Goal: Information Seeking & Learning: Learn about a topic

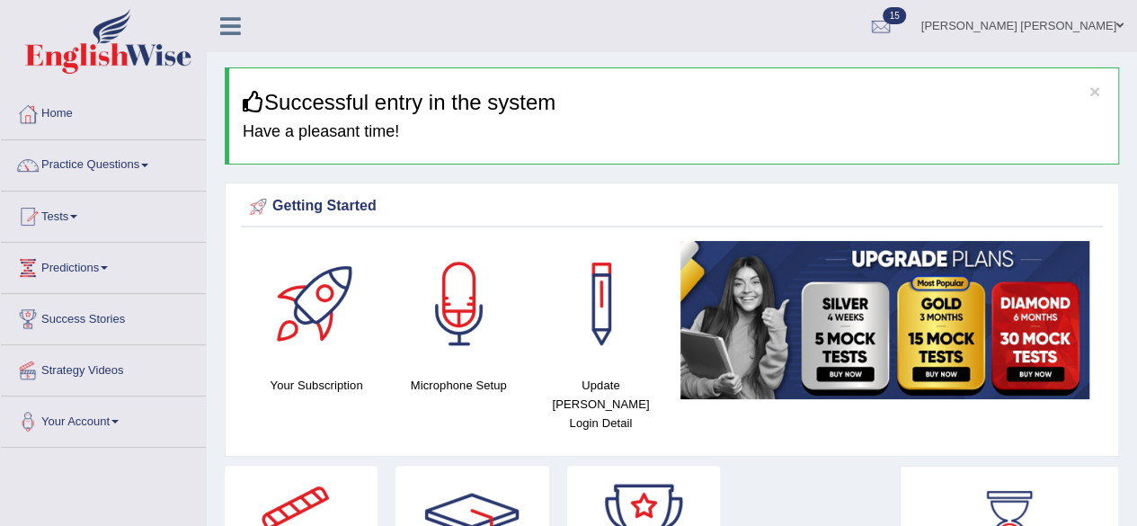
click at [147, 164] on span at bounding box center [144, 166] width 7 height 4
click at [149, 159] on link "Practice Questions" at bounding box center [103, 162] width 205 height 45
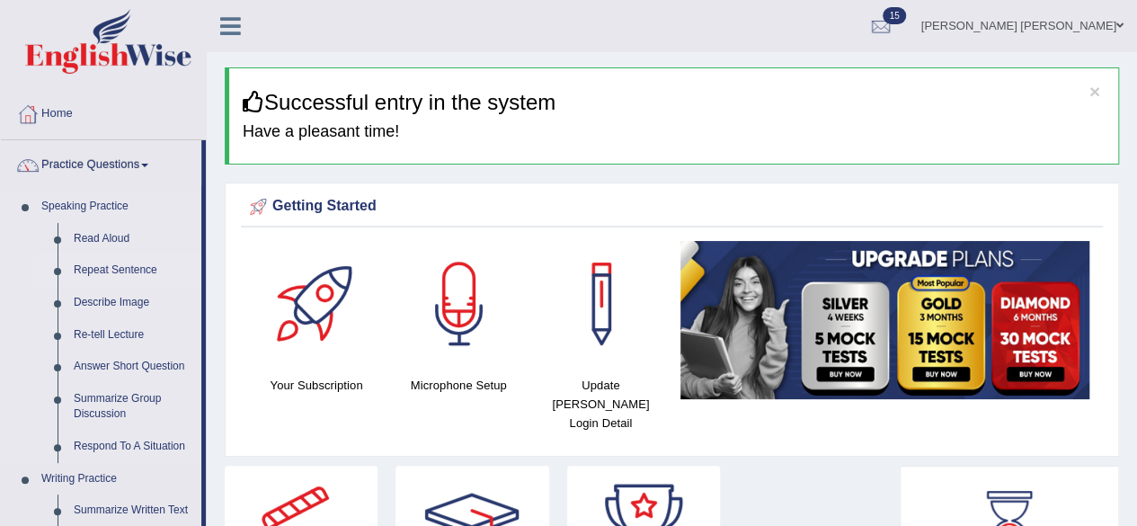
click at [113, 263] on link "Repeat Sentence" at bounding box center [134, 270] width 136 height 32
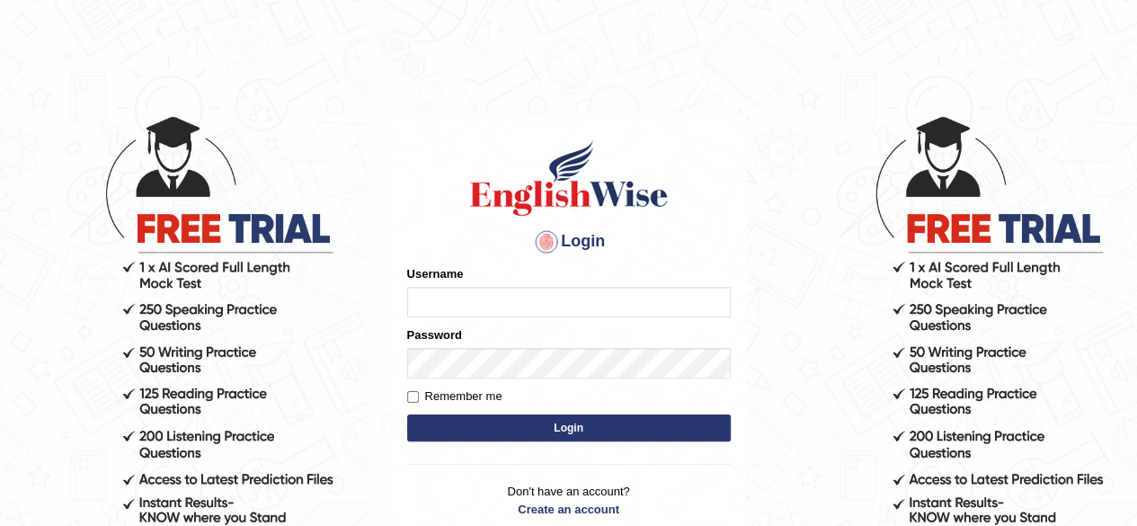
type input "Shamim"
click at [493, 418] on button "Login" at bounding box center [569, 427] width 324 height 27
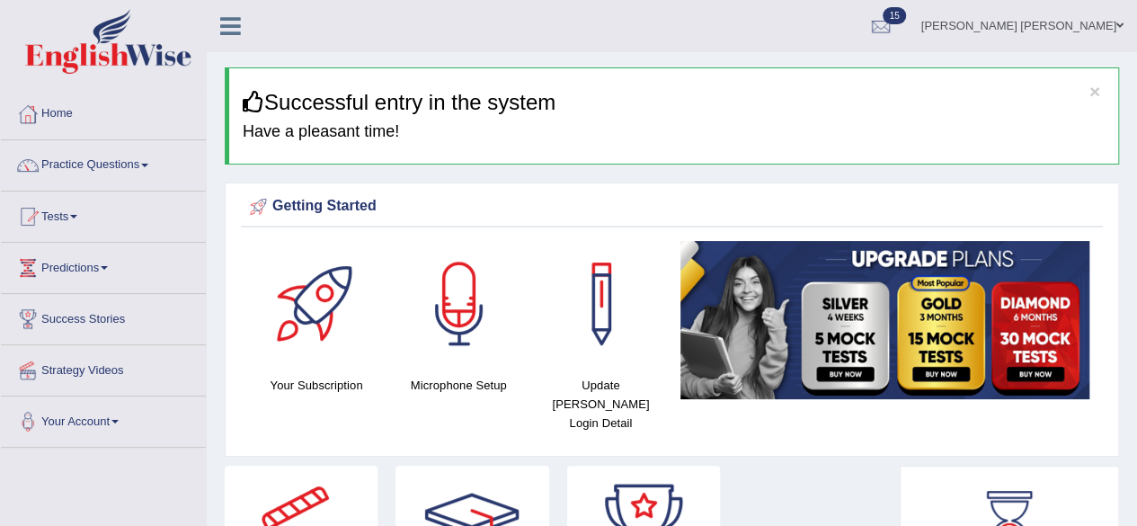
click at [148, 164] on span at bounding box center [144, 166] width 7 height 4
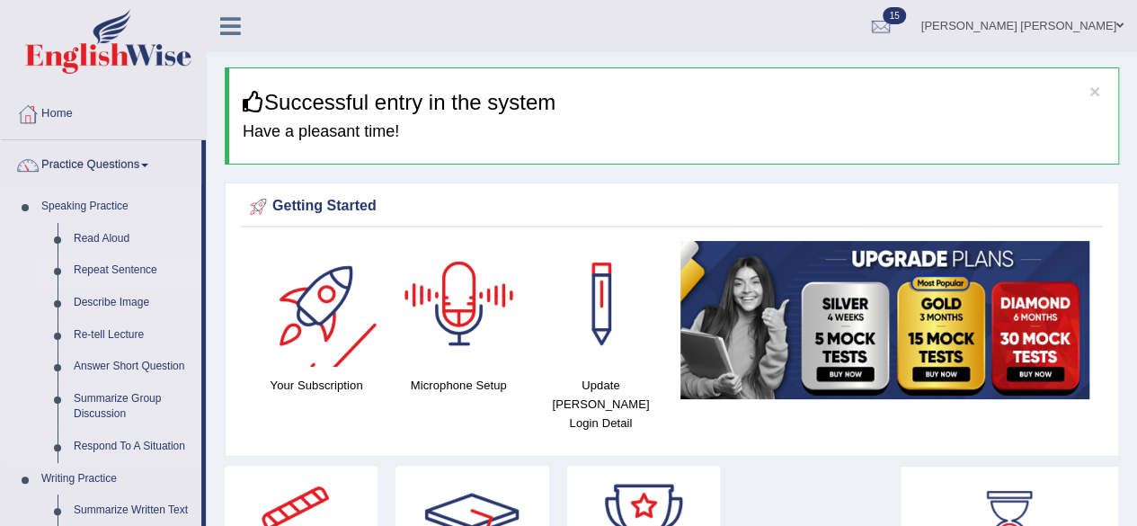
click at [131, 271] on link "Repeat Sentence" at bounding box center [134, 270] width 136 height 32
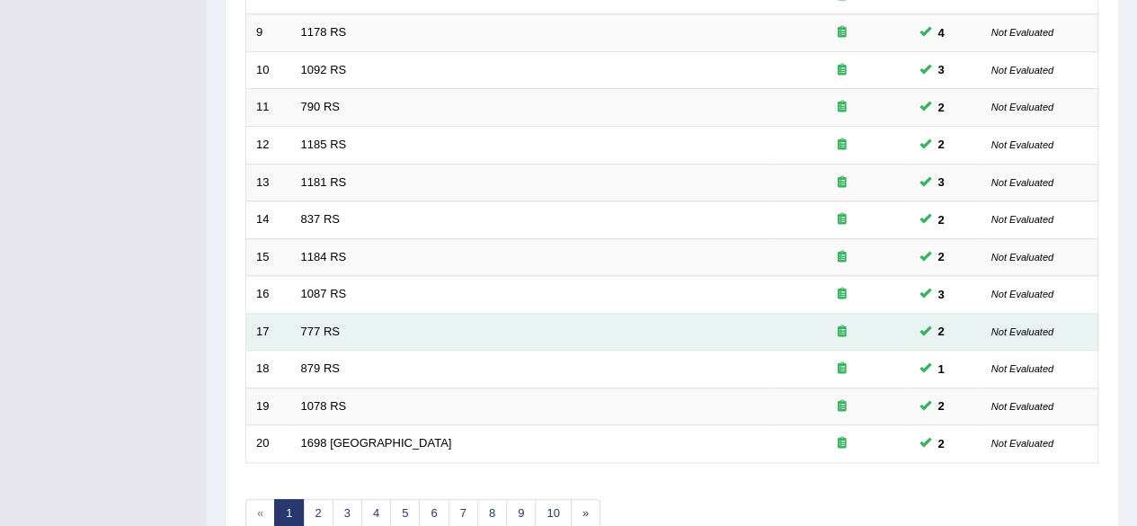
scroll to position [655, 0]
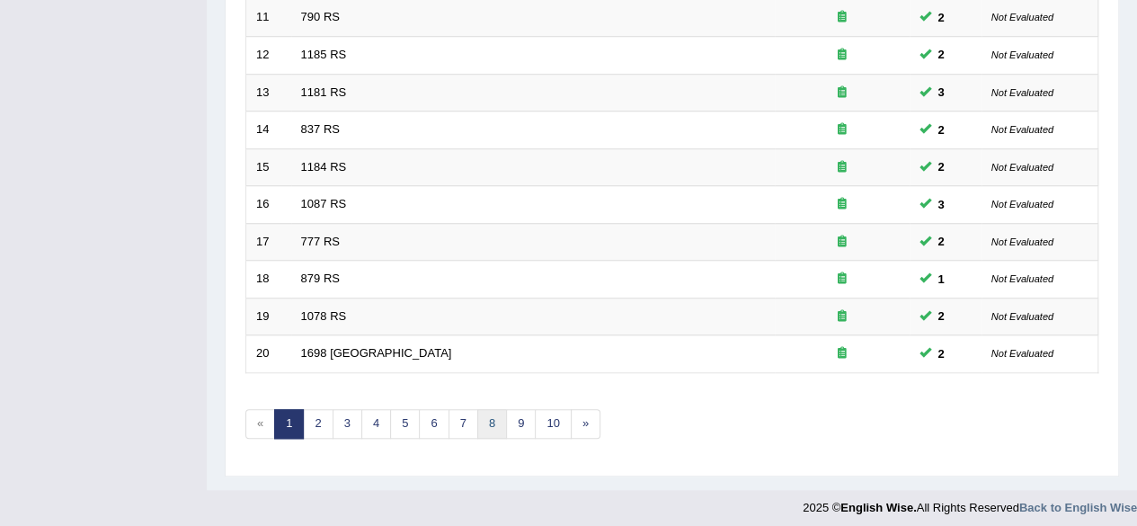
click at [488, 420] on link "8" at bounding box center [492, 424] width 30 height 30
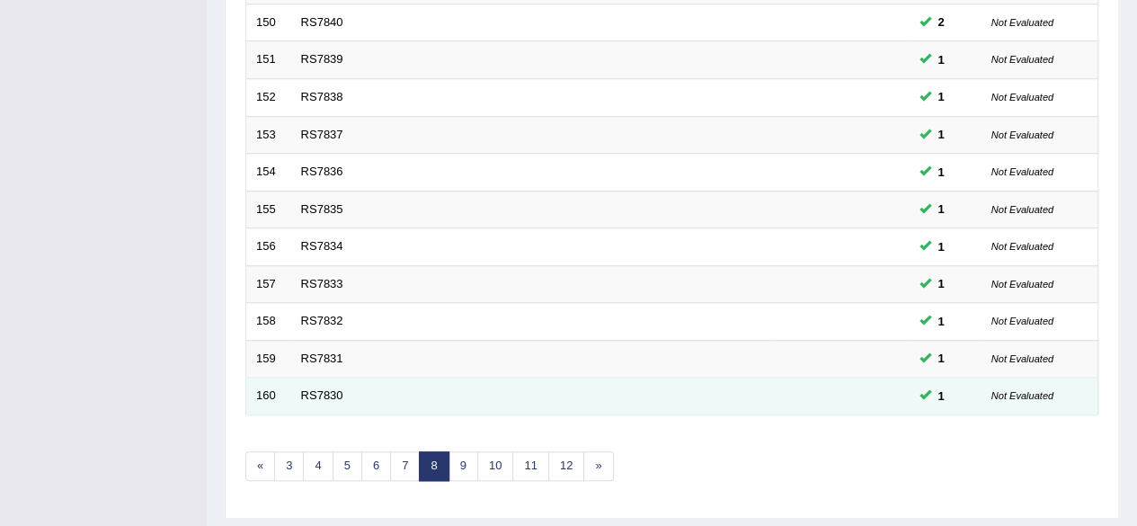
scroll to position [655, 0]
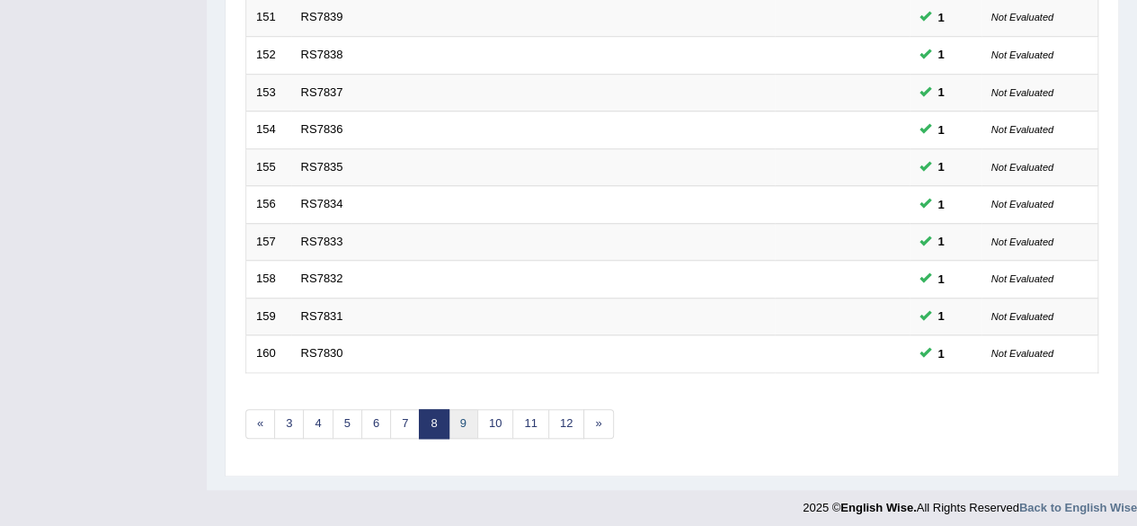
click at [467, 410] on link "9" at bounding box center [464, 424] width 30 height 30
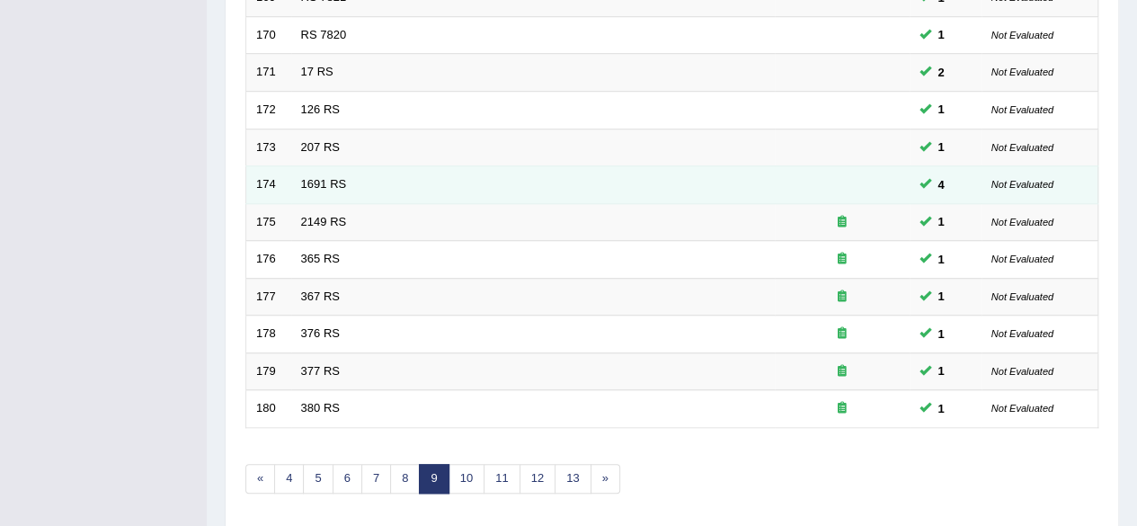
scroll to position [655, 0]
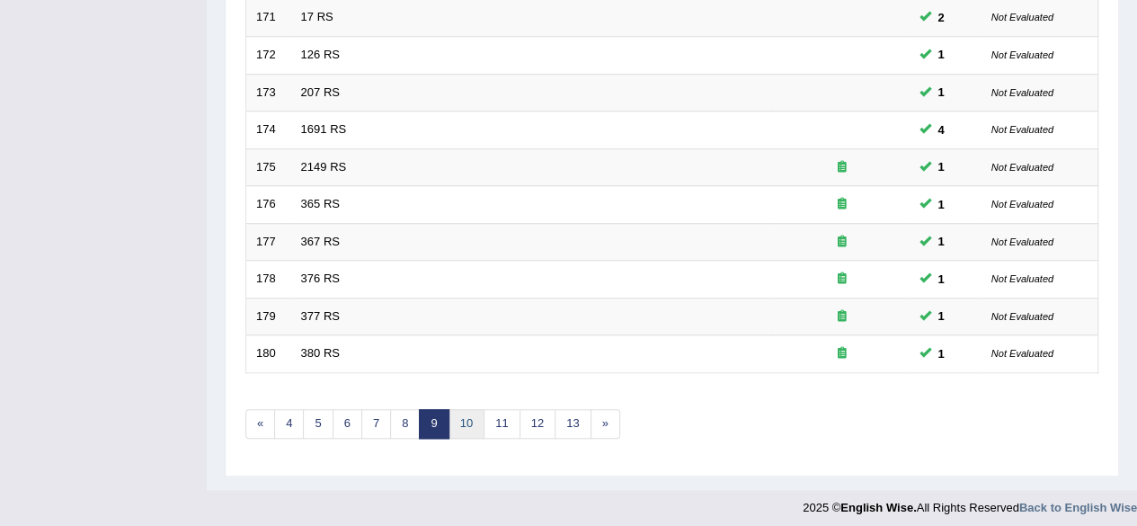
click at [460, 411] on link "10" at bounding box center [467, 424] width 36 height 30
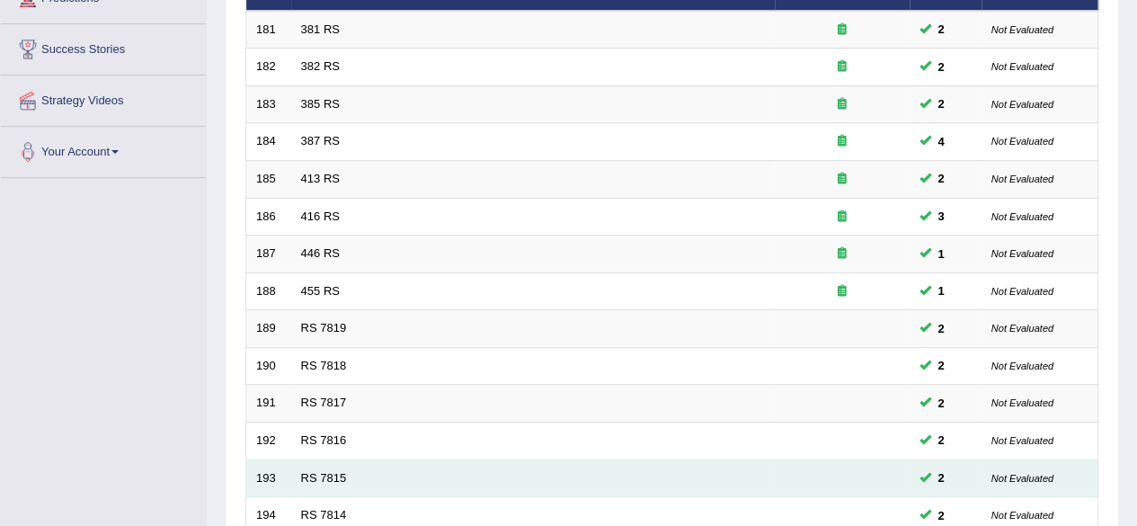
scroll to position [655, 0]
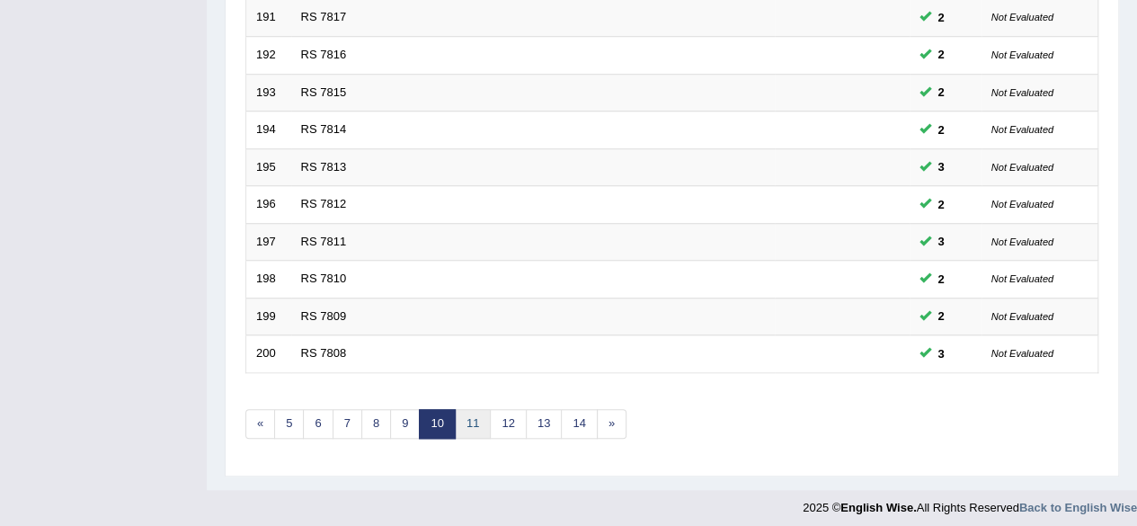
click at [475, 413] on link "11" at bounding box center [473, 424] width 36 height 30
click at [475, 410] on link "12" at bounding box center [479, 424] width 36 height 30
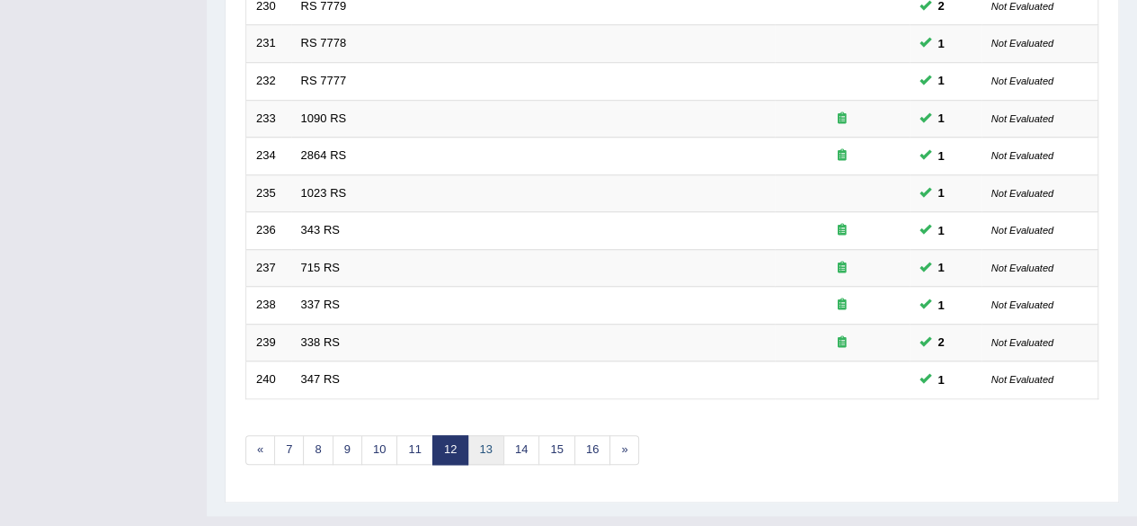
click at [491, 440] on link "13" at bounding box center [486, 450] width 36 height 30
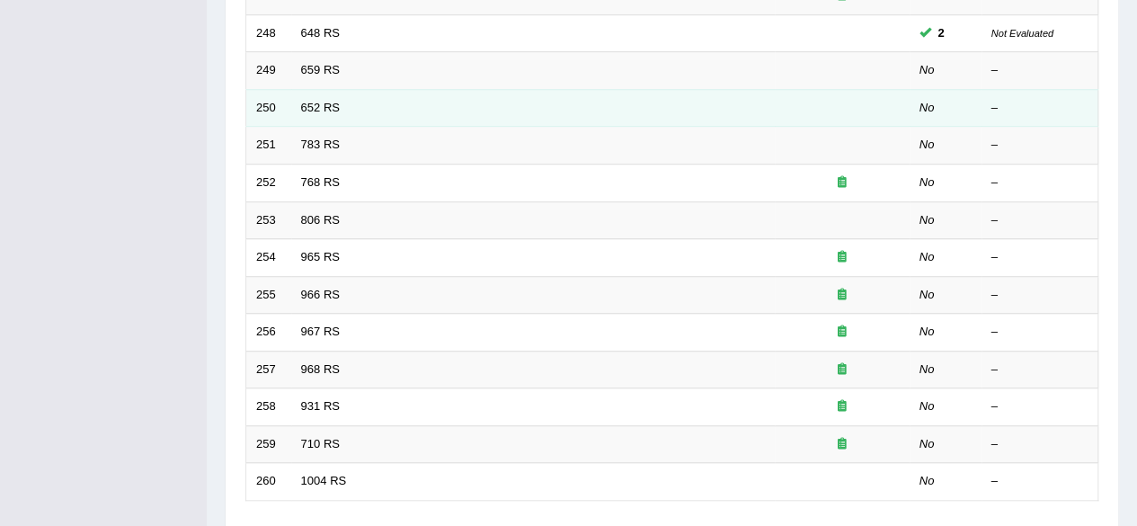
scroll to position [629, 0]
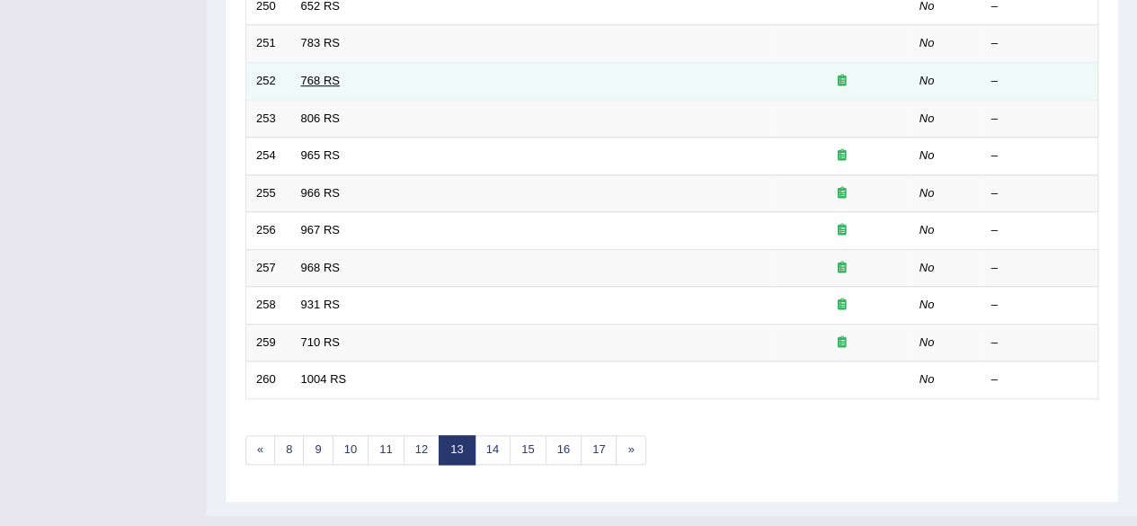
click at [333, 78] on link "768 RS" at bounding box center [320, 80] width 39 height 13
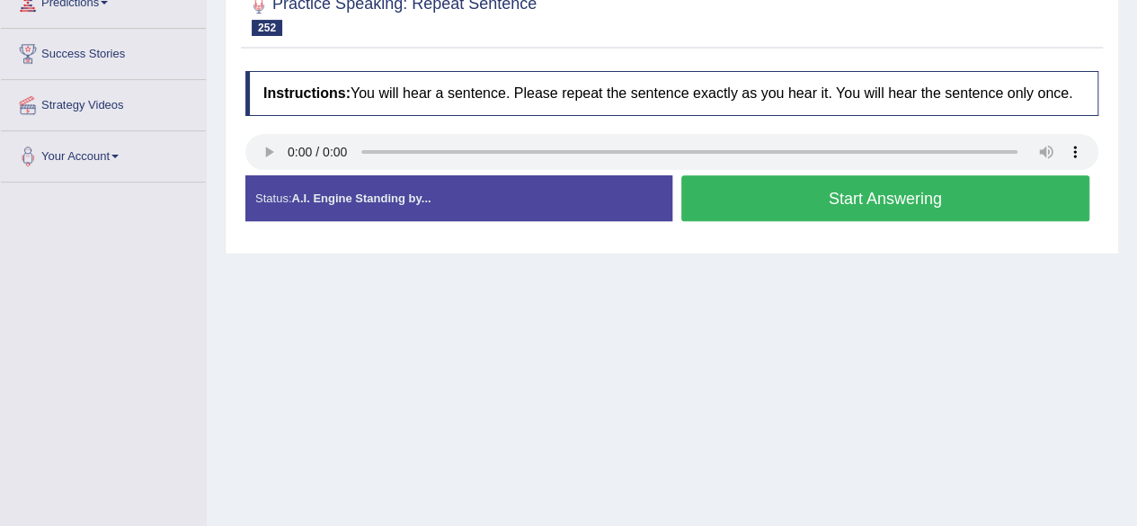
scroll to position [270, 0]
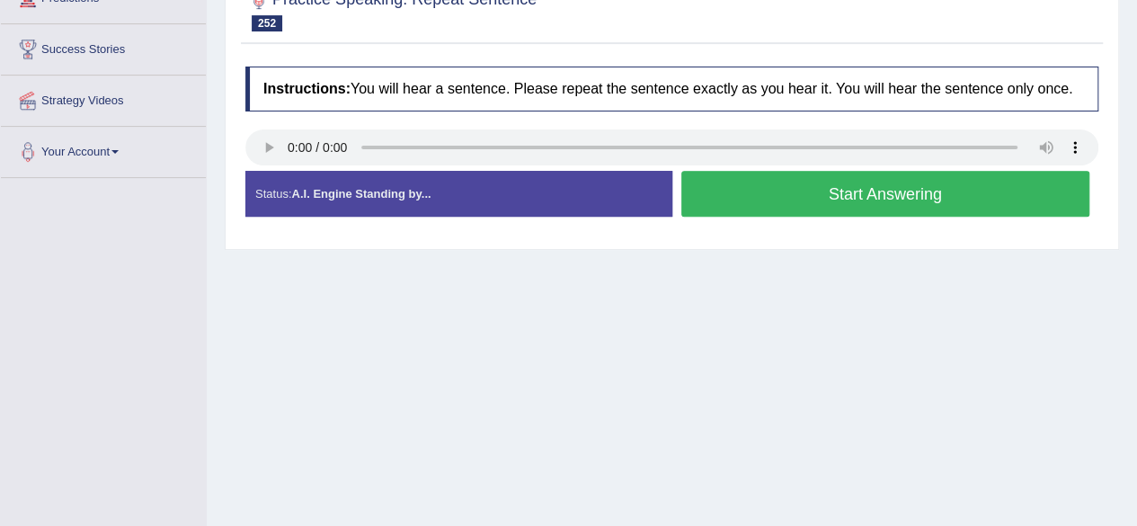
click at [771, 196] on button "Start Answering" at bounding box center [886, 194] width 409 height 46
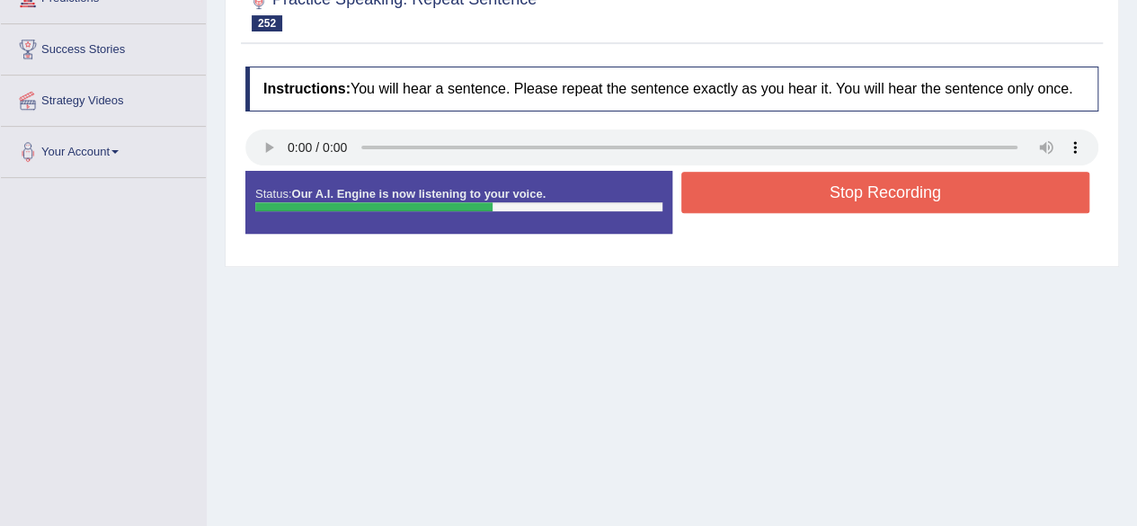
click at [769, 194] on button "Stop Recording" at bounding box center [886, 192] width 409 height 41
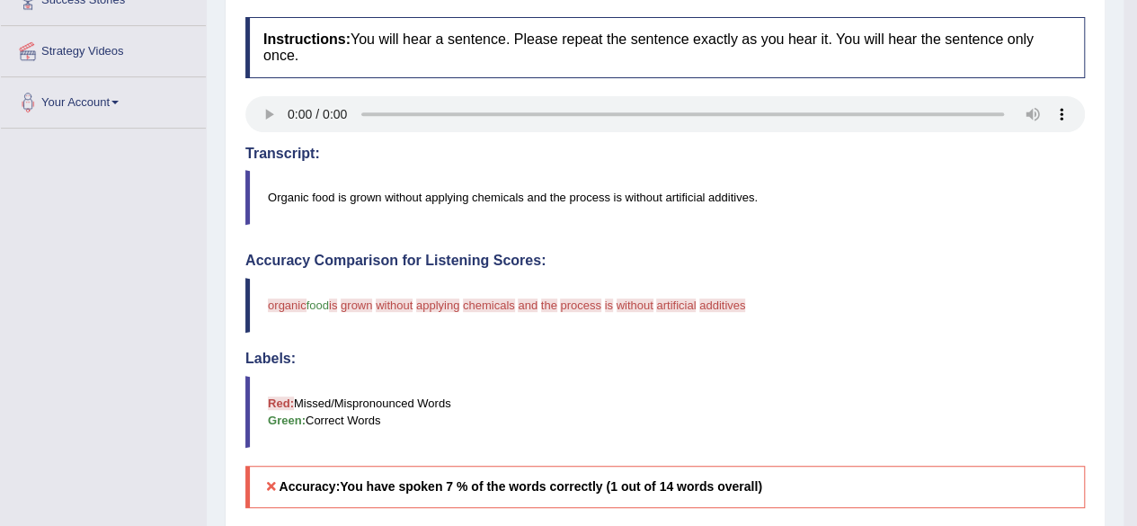
scroll to position [289, 0]
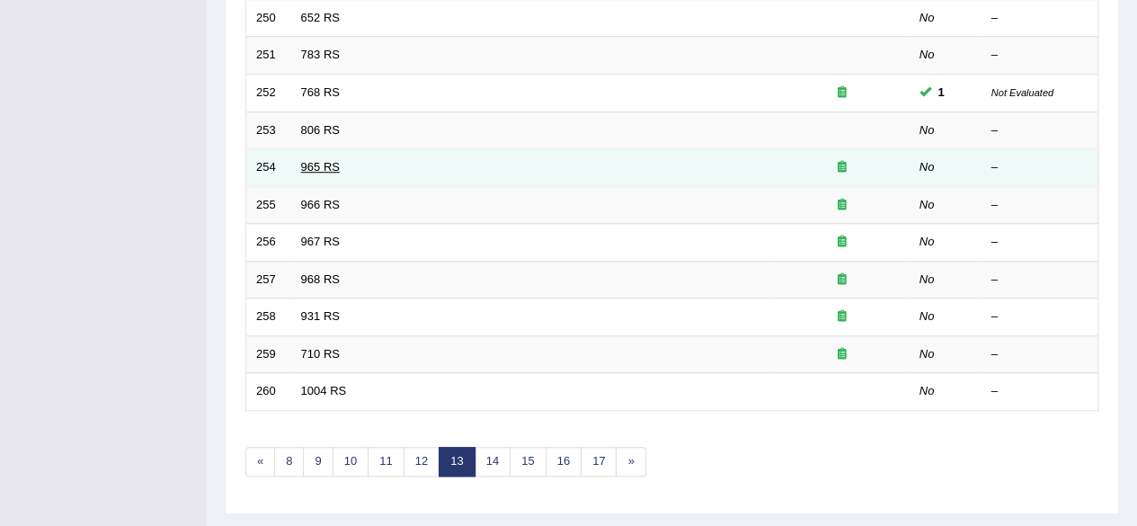
click at [332, 164] on link "965 RS" at bounding box center [320, 166] width 39 height 13
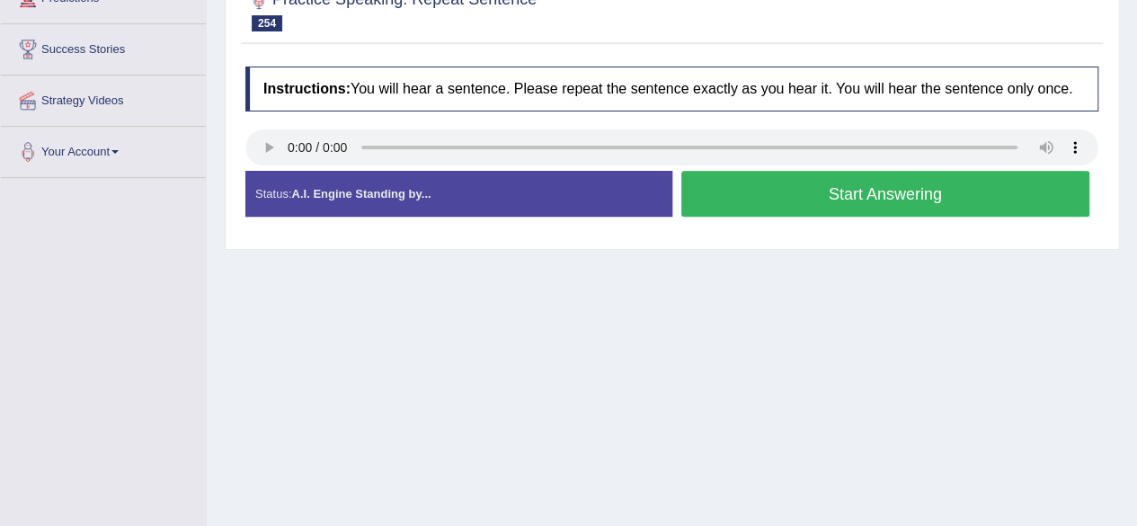
click at [707, 198] on button "Start Answering" at bounding box center [886, 194] width 409 height 46
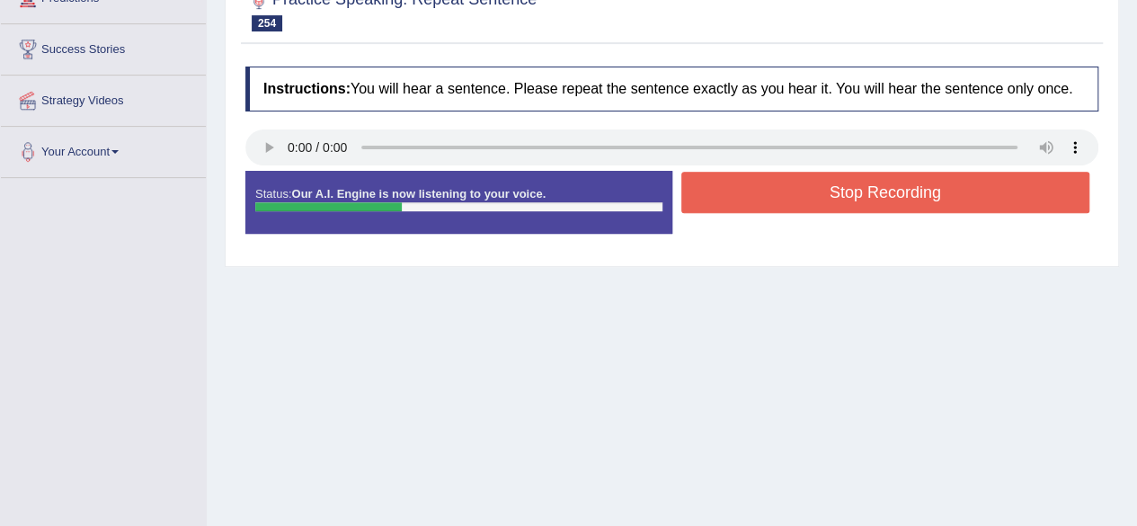
click at [705, 192] on button "Stop Recording" at bounding box center [886, 192] width 409 height 41
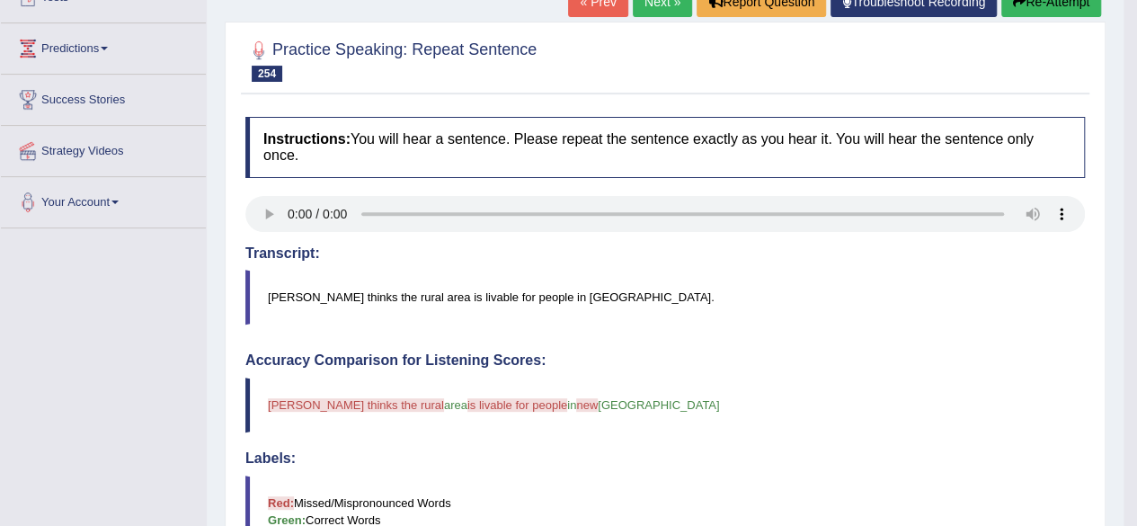
scroll to position [87, 0]
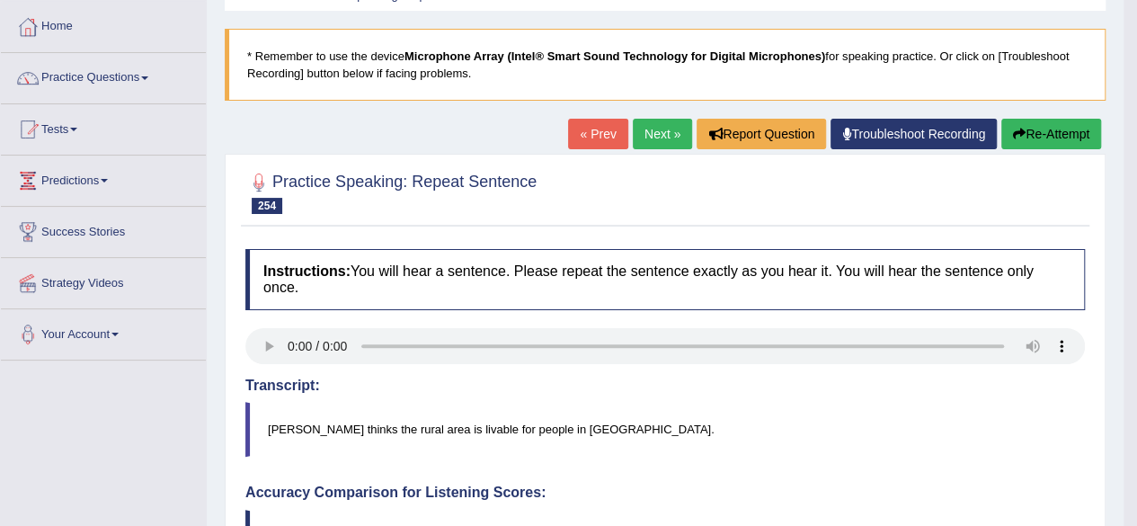
click at [660, 132] on link "Next »" at bounding box center [662, 134] width 59 height 31
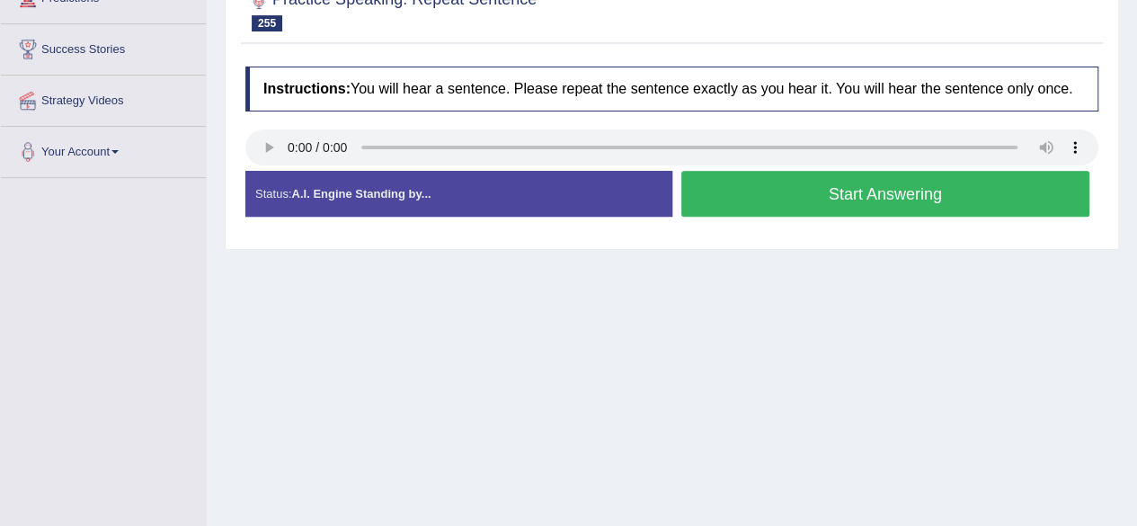
click at [749, 179] on button "Start Answering" at bounding box center [886, 194] width 409 height 46
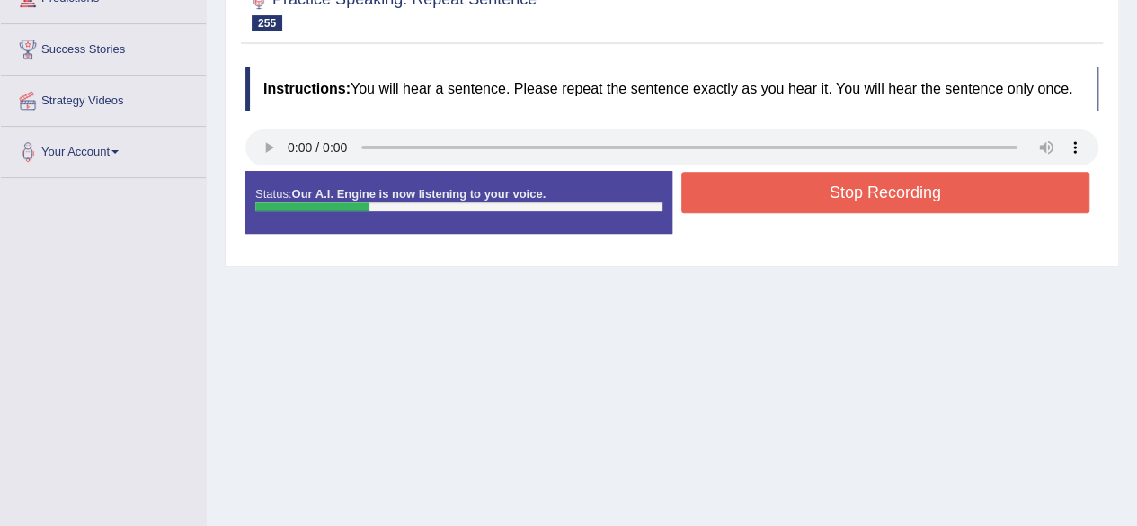
click at [744, 187] on button "Stop Recording" at bounding box center [886, 192] width 409 height 41
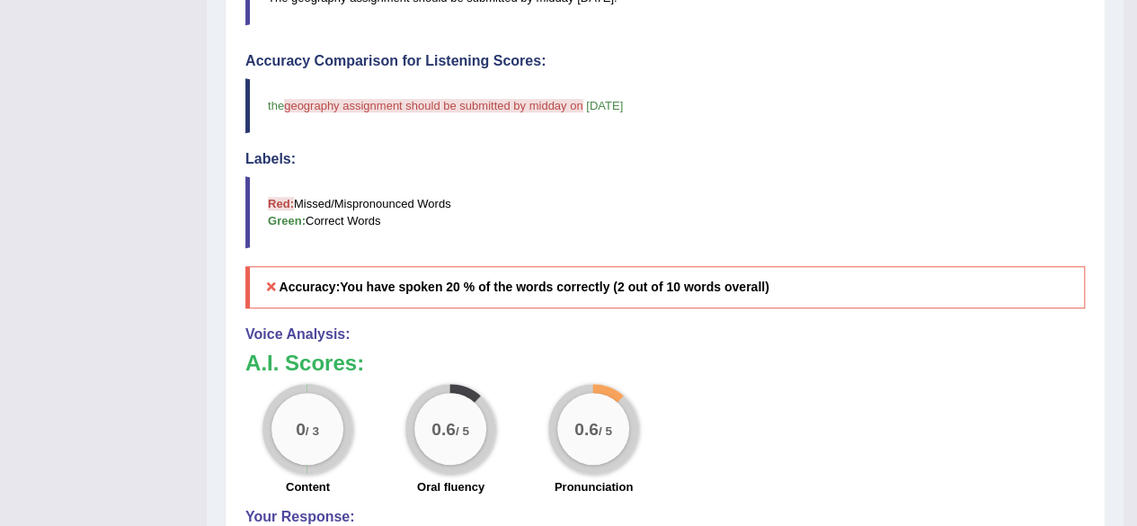
scroll to position [447, 0]
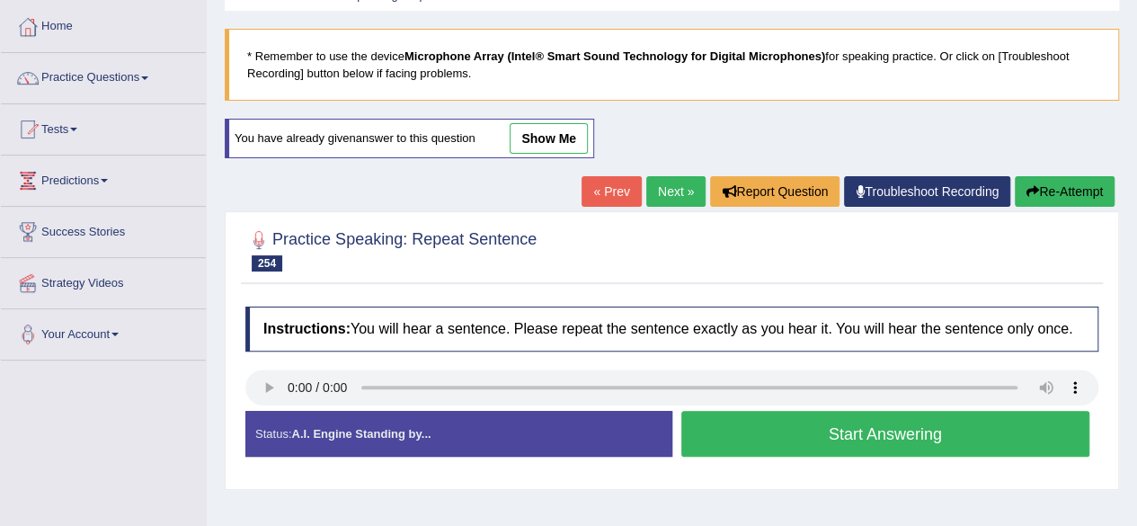
click at [673, 184] on link "Next »" at bounding box center [675, 191] width 59 height 31
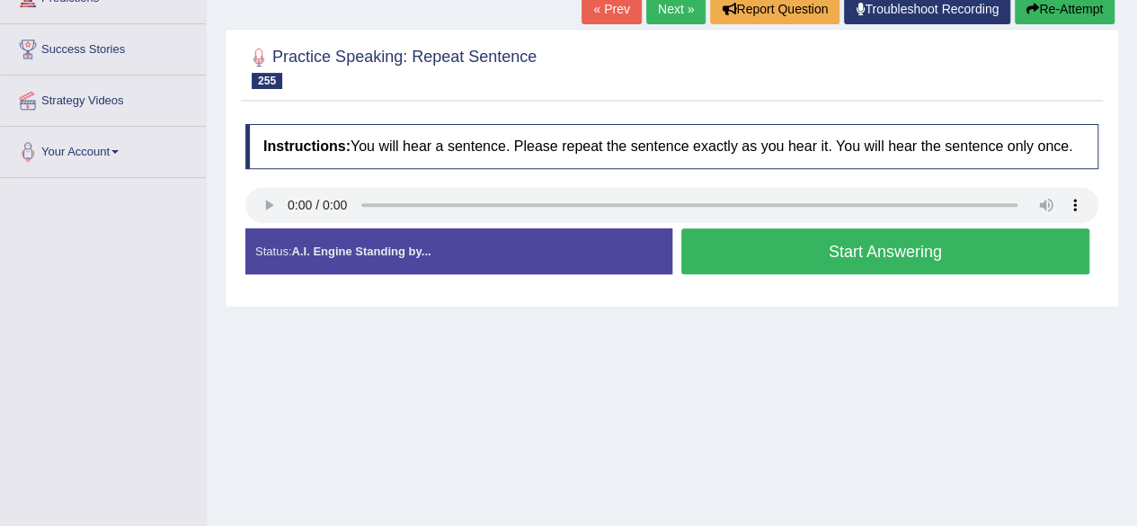
click at [720, 244] on button "Start Answering" at bounding box center [886, 251] width 409 height 46
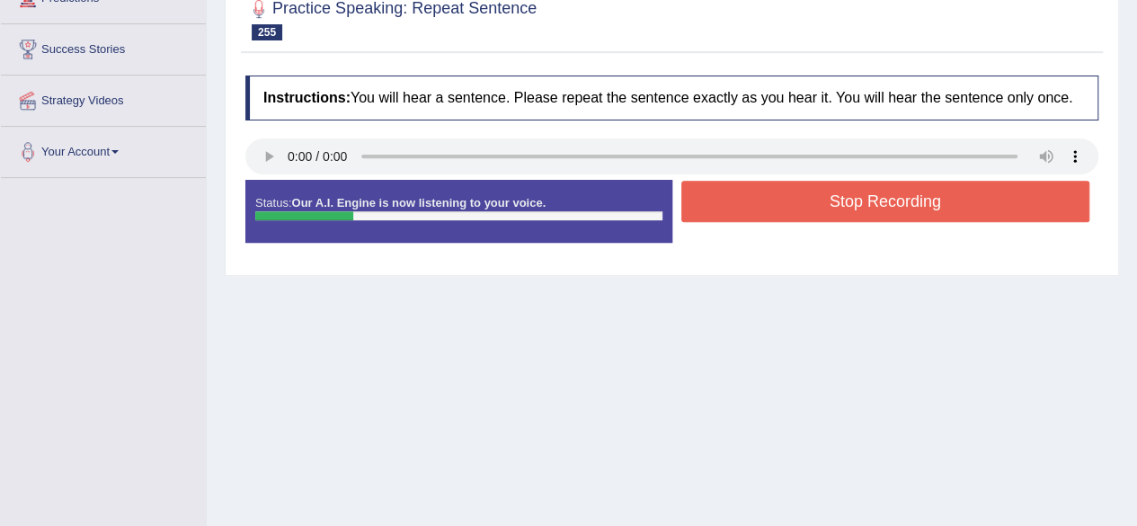
click at [752, 207] on button "Stop Recording" at bounding box center [886, 201] width 409 height 41
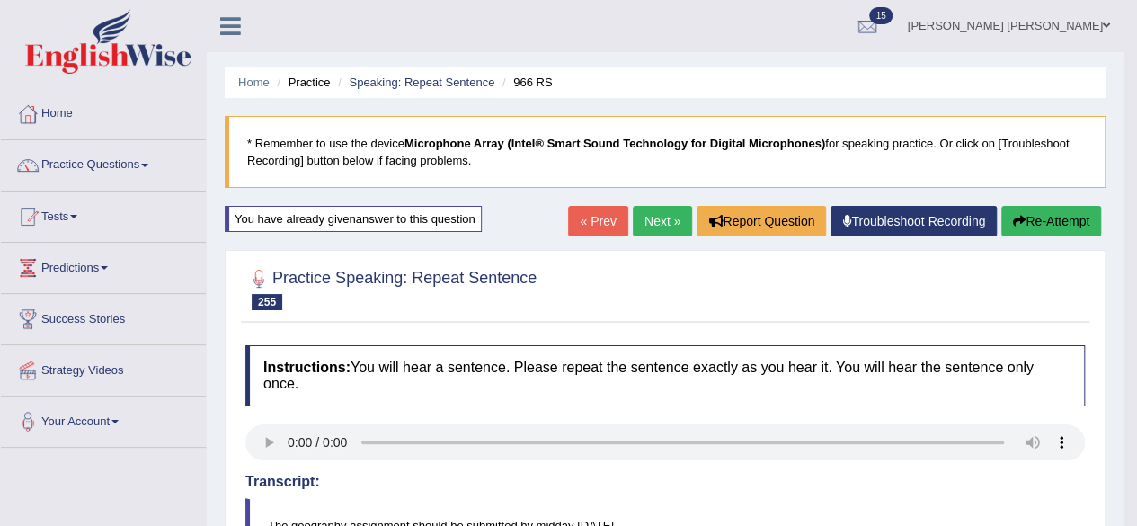
click at [651, 213] on link "Next »" at bounding box center [662, 221] width 59 height 31
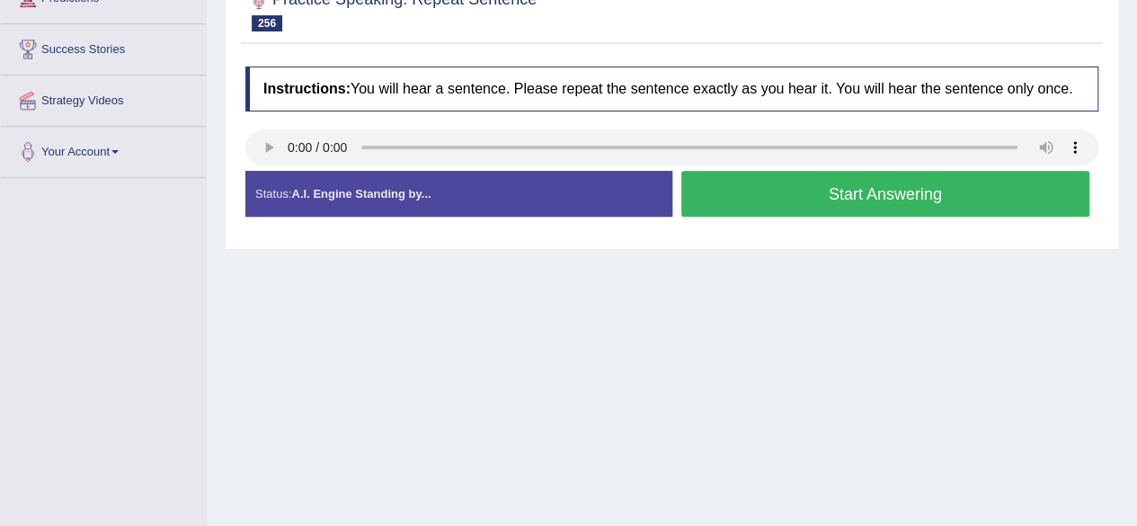
click at [750, 206] on button "Start Answering" at bounding box center [886, 194] width 409 height 46
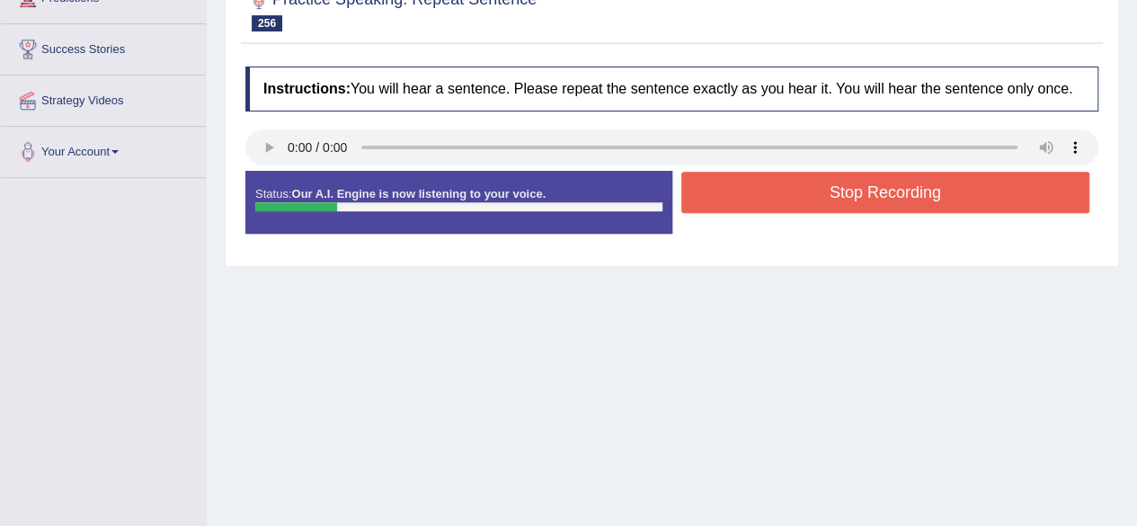
click at [768, 183] on button "Stop Recording" at bounding box center [886, 192] width 409 height 41
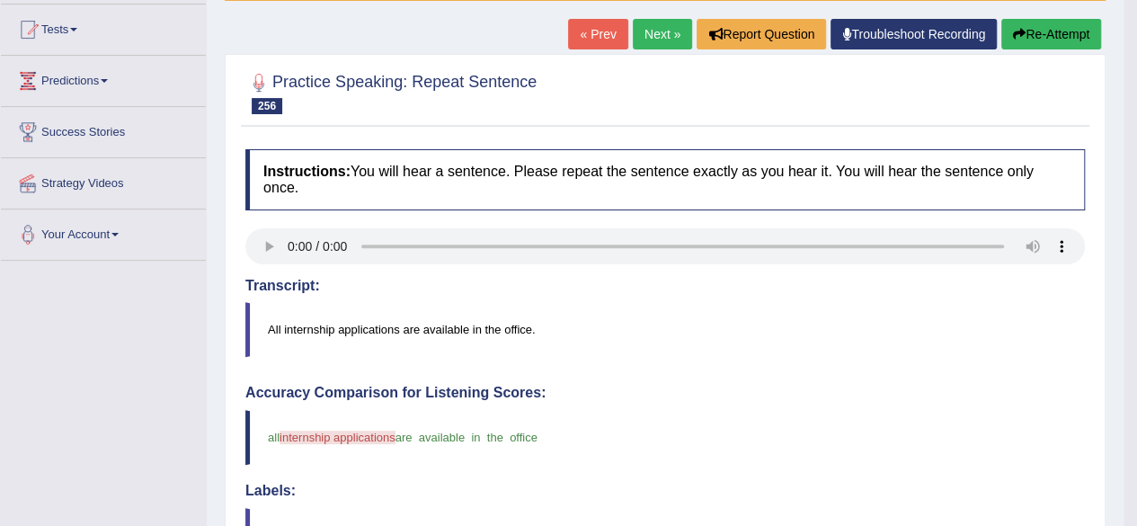
scroll to position [87, 0]
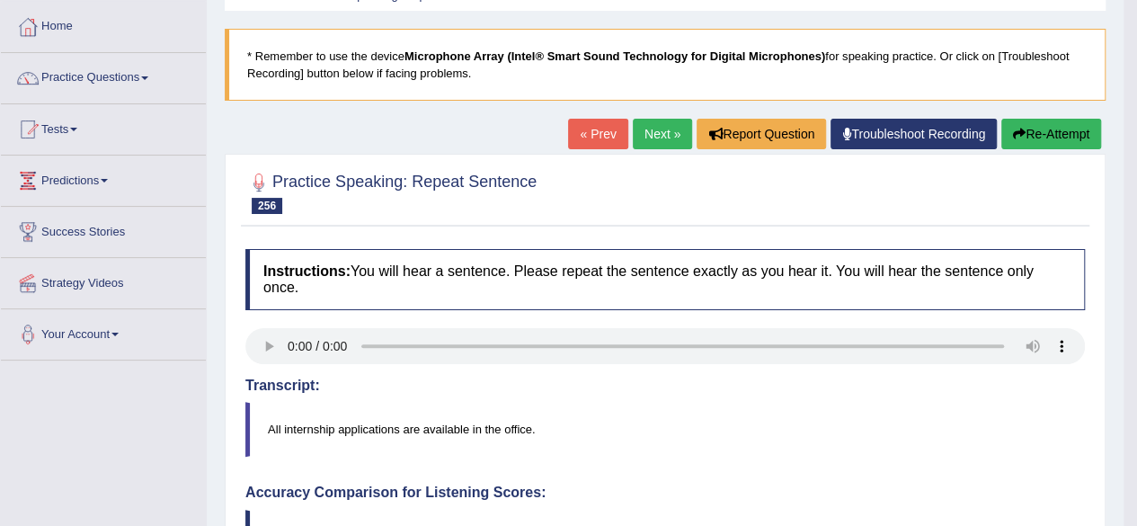
click at [664, 127] on link "Next »" at bounding box center [662, 134] width 59 height 31
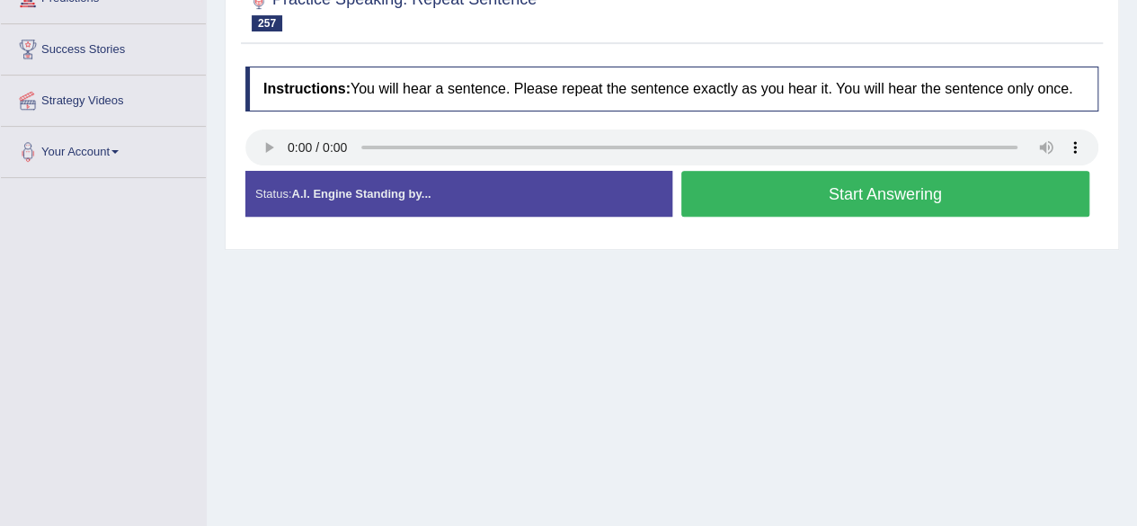
click at [736, 192] on button "Start Answering" at bounding box center [886, 194] width 409 height 46
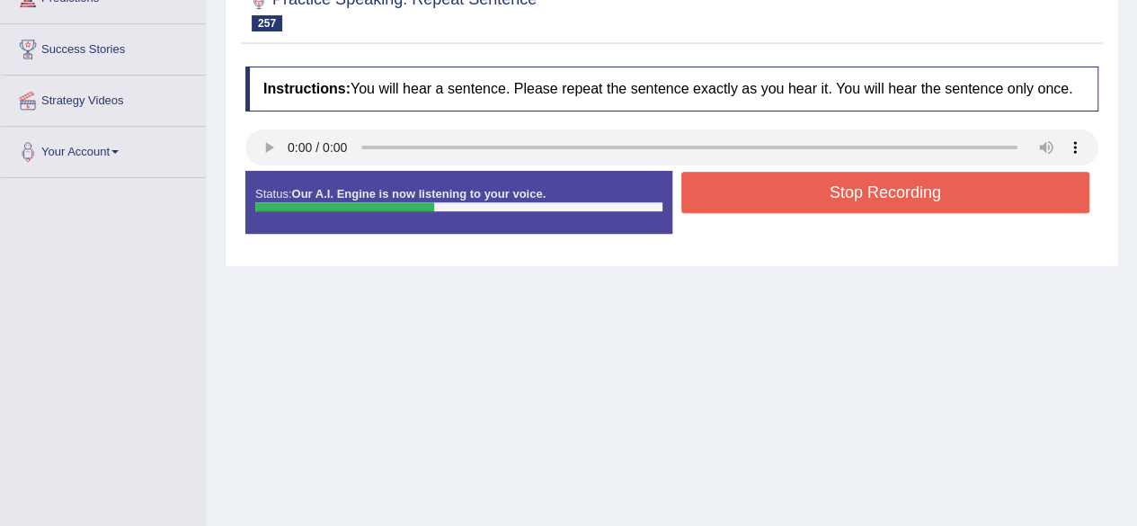
click at [769, 186] on button "Stop Recording" at bounding box center [886, 192] width 409 height 41
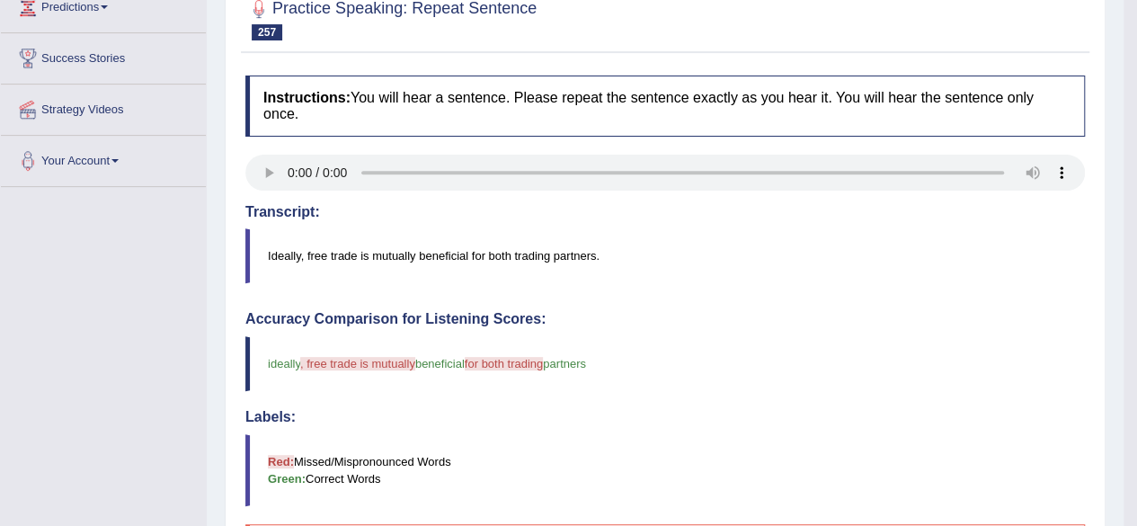
scroll to position [87, 0]
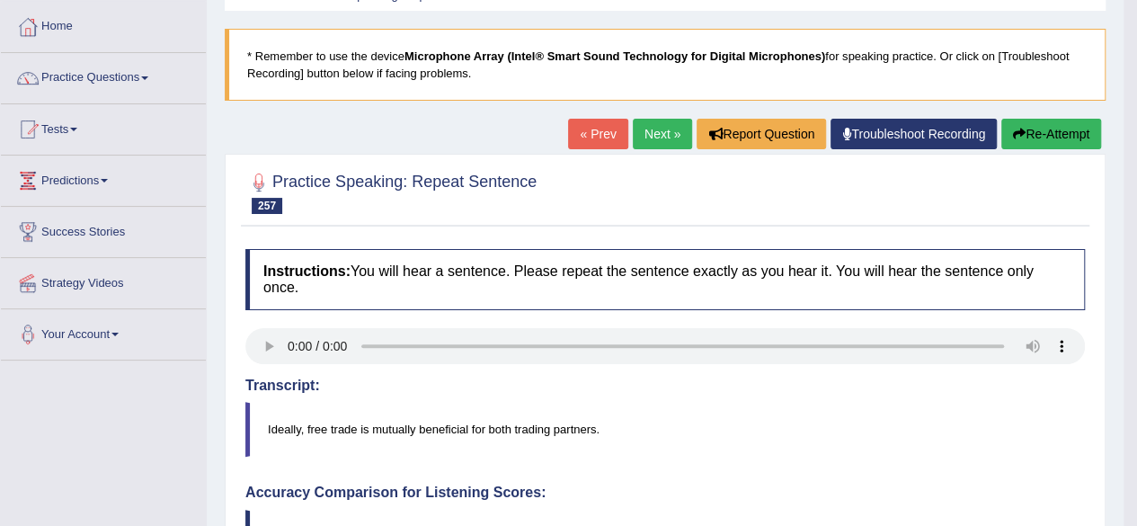
click at [655, 130] on link "Next »" at bounding box center [662, 134] width 59 height 31
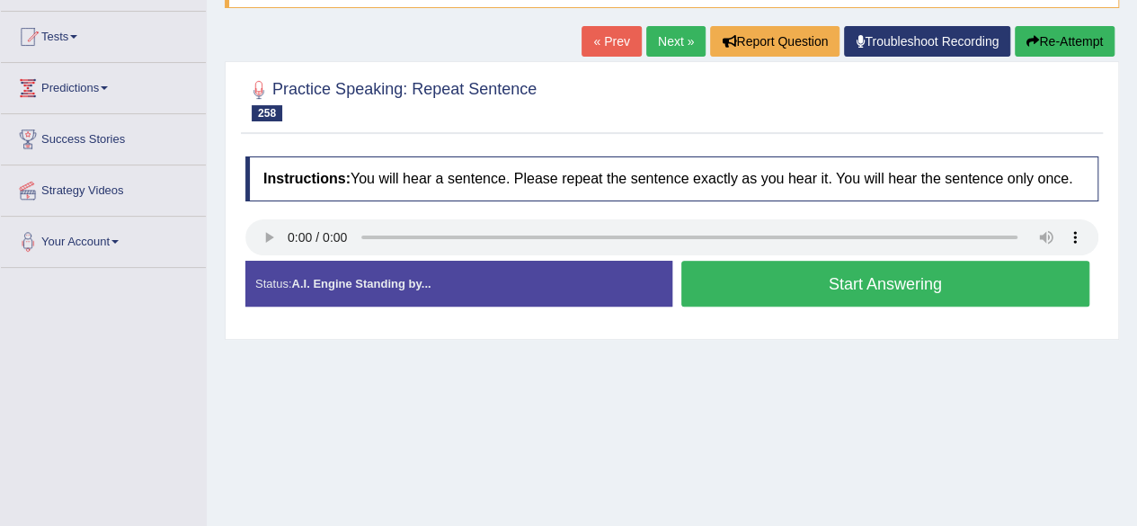
click at [761, 279] on button "Start Answering" at bounding box center [886, 284] width 409 height 46
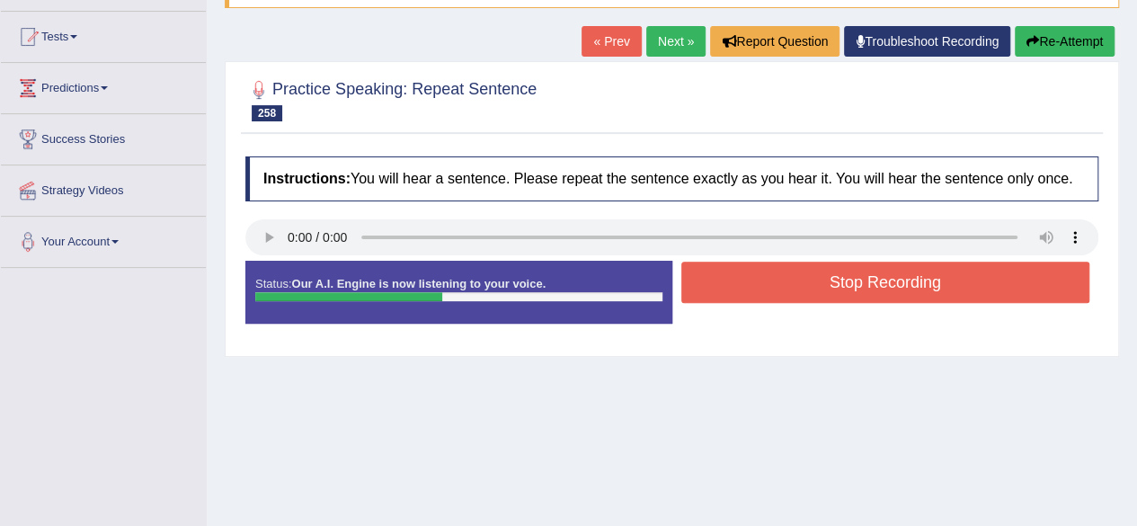
click at [761, 279] on button "Stop Recording" at bounding box center [886, 282] width 409 height 41
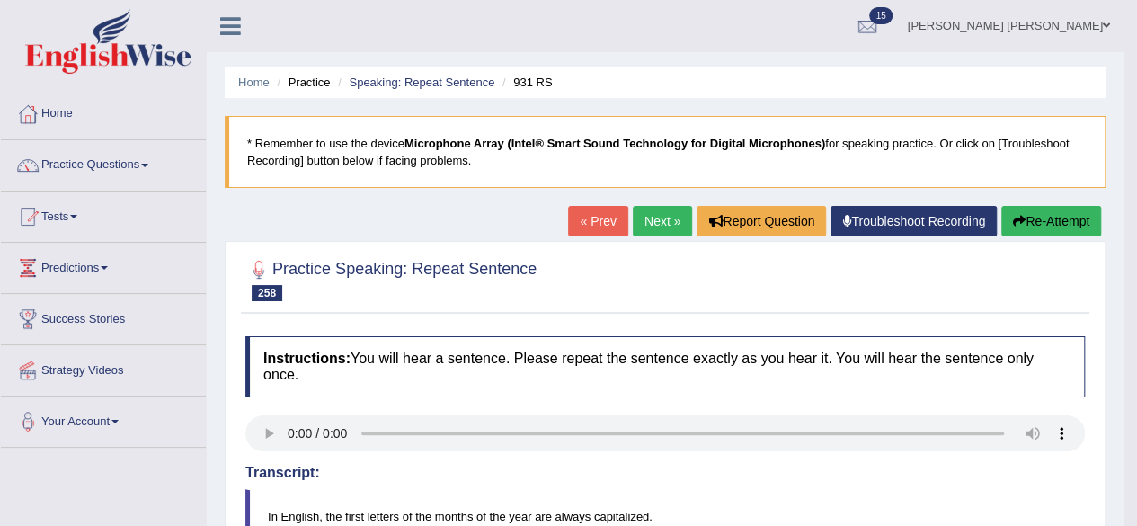
click at [640, 218] on link "Next »" at bounding box center [662, 221] width 59 height 31
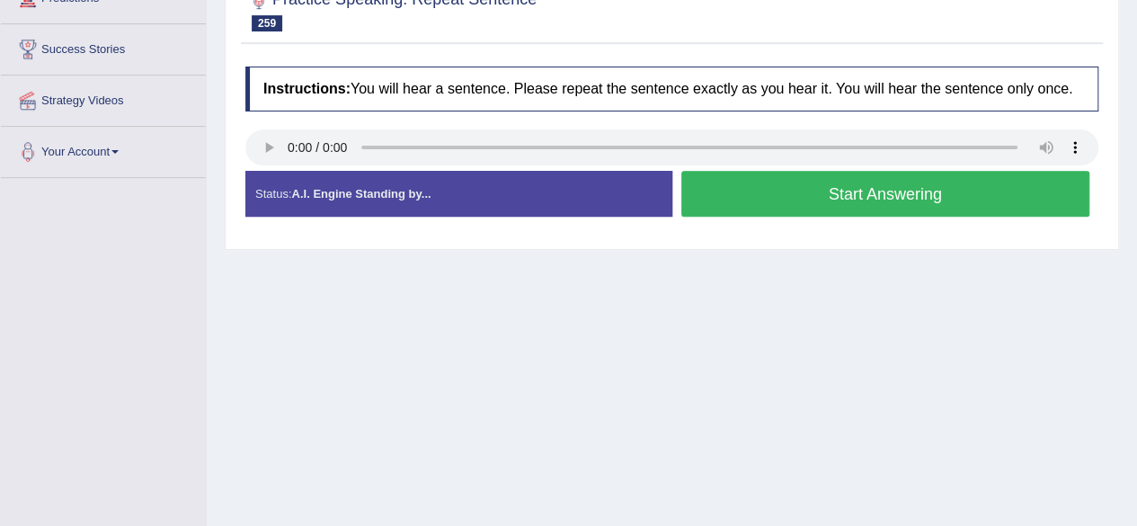
click at [789, 187] on button "Start Answering" at bounding box center [886, 194] width 409 height 46
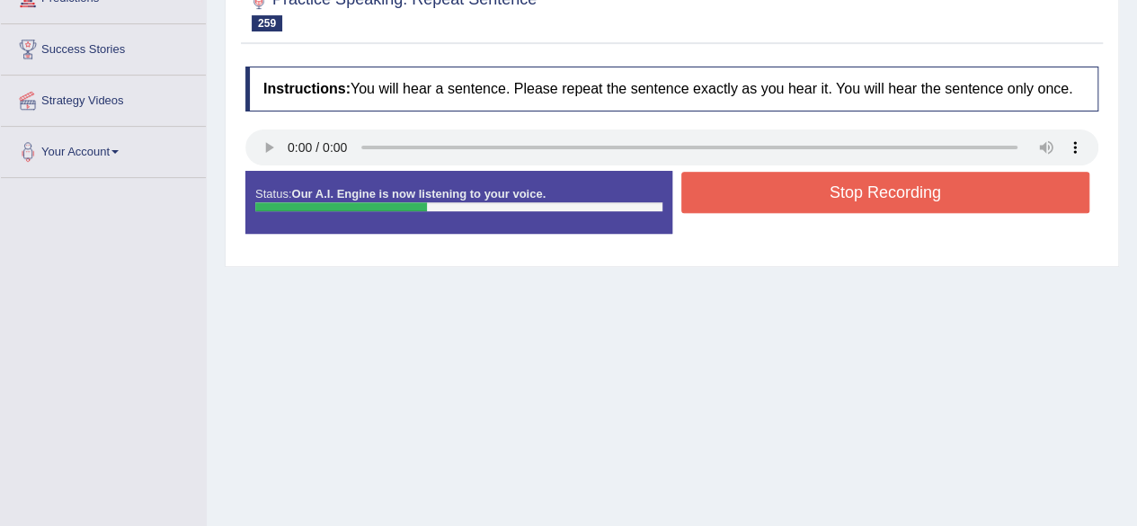
click at [776, 183] on button "Stop Recording" at bounding box center [886, 192] width 409 height 41
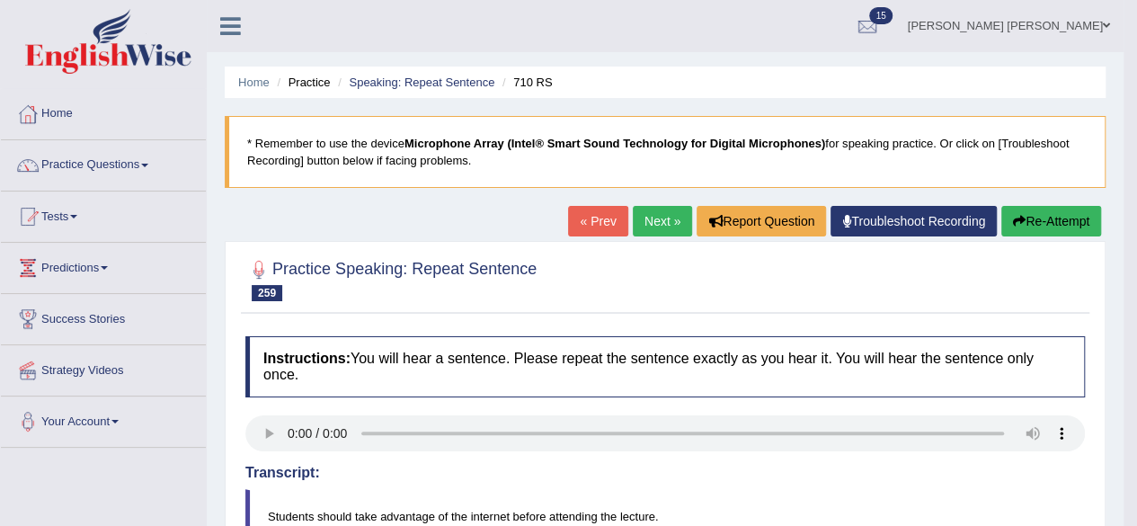
click at [655, 218] on link "Next »" at bounding box center [662, 221] width 59 height 31
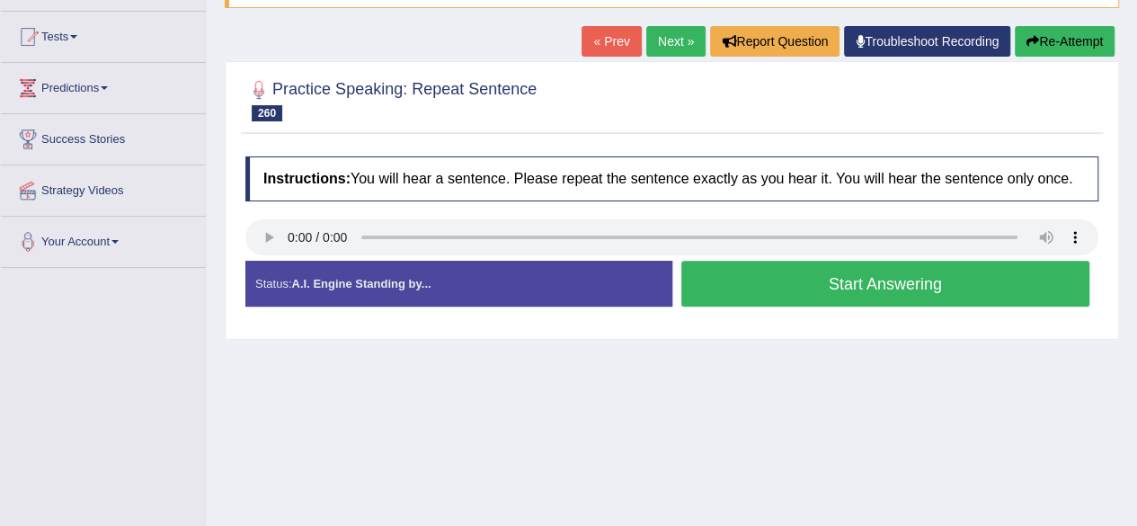
click at [811, 287] on button "Start Answering" at bounding box center [886, 284] width 409 height 46
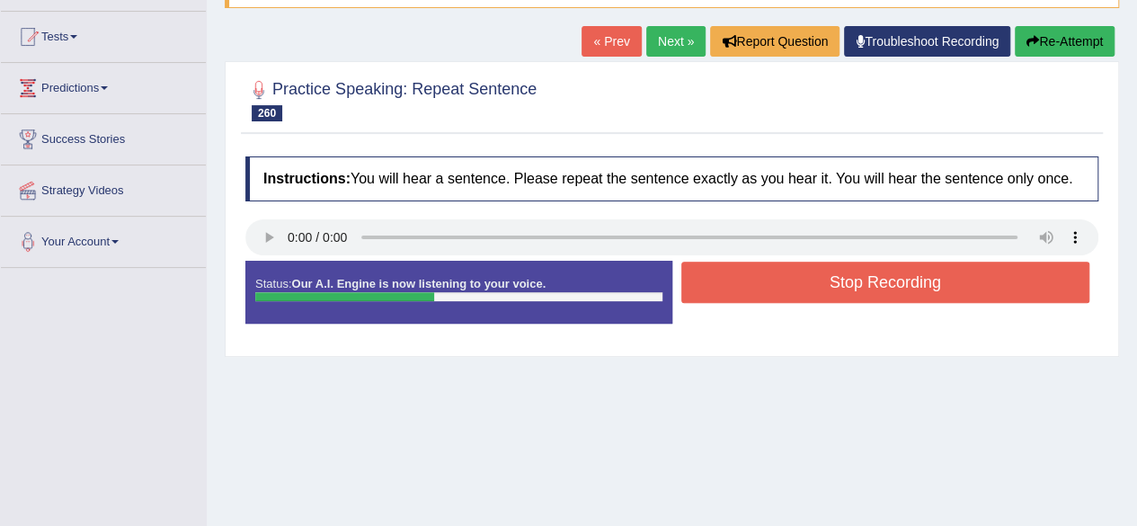
click at [798, 274] on button "Stop Recording" at bounding box center [886, 282] width 409 height 41
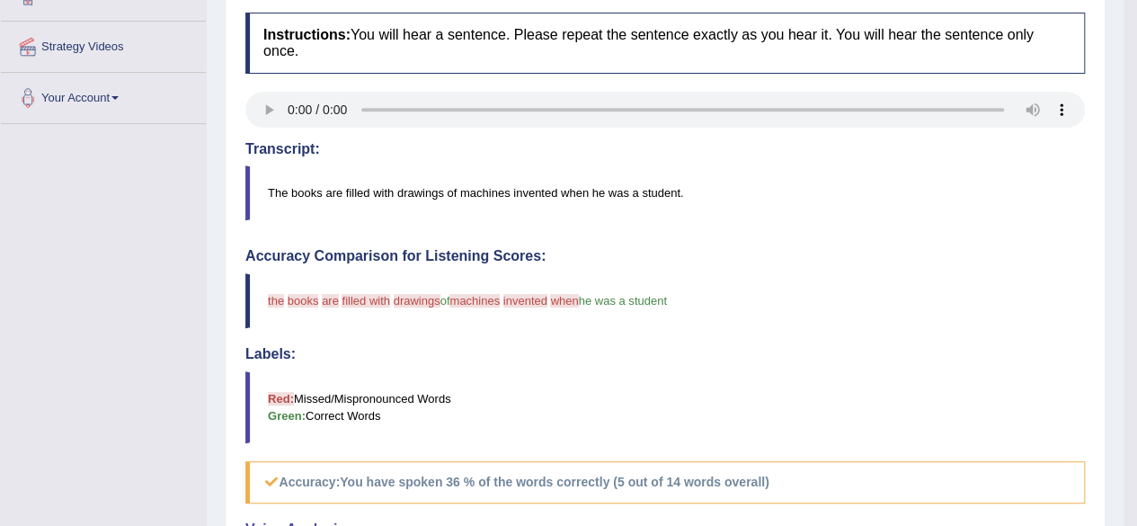
scroll to position [90, 0]
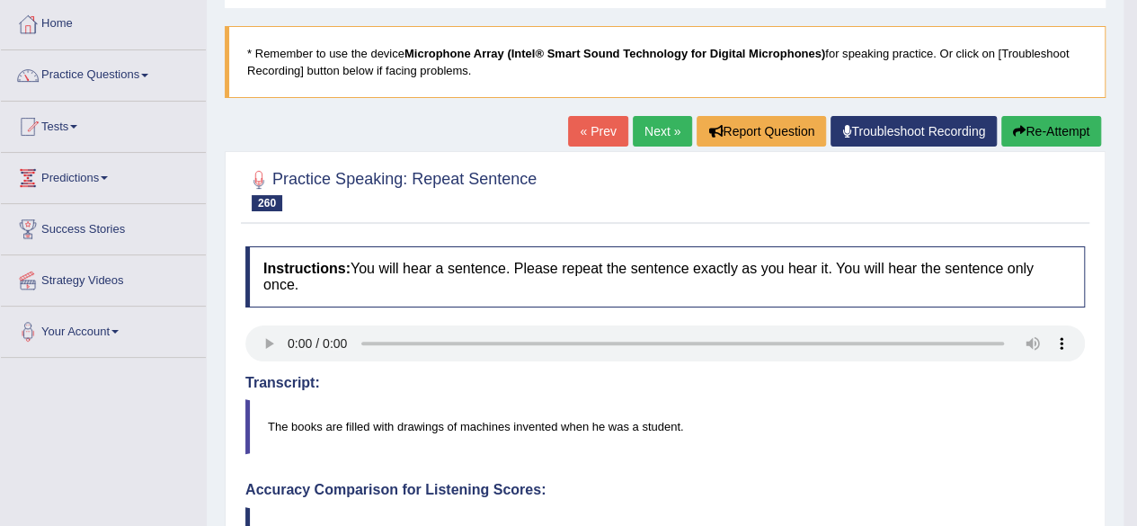
click at [640, 131] on link "Next »" at bounding box center [662, 131] width 59 height 31
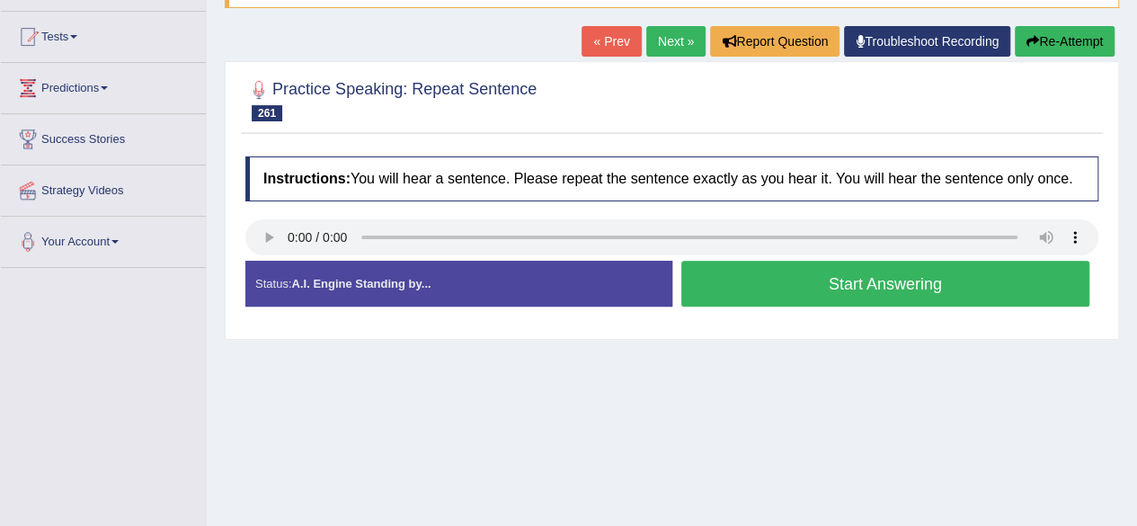
click at [732, 289] on button "Start Answering" at bounding box center [886, 284] width 409 height 46
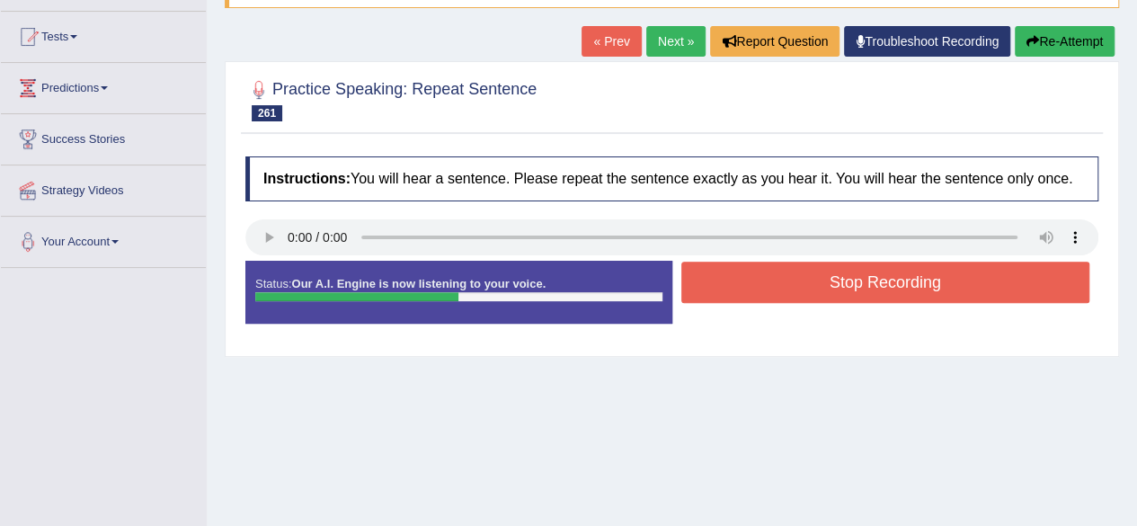
click at [771, 274] on button "Stop Recording" at bounding box center [886, 282] width 409 height 41
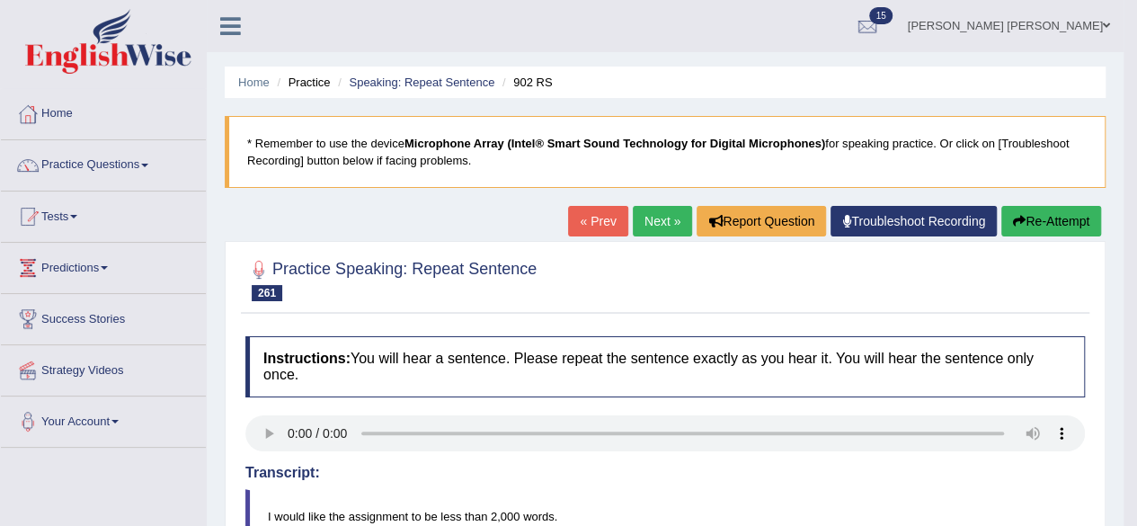
click at [643, 226] on link "Next »" at bounding box center [662, 221] width 59 height 31
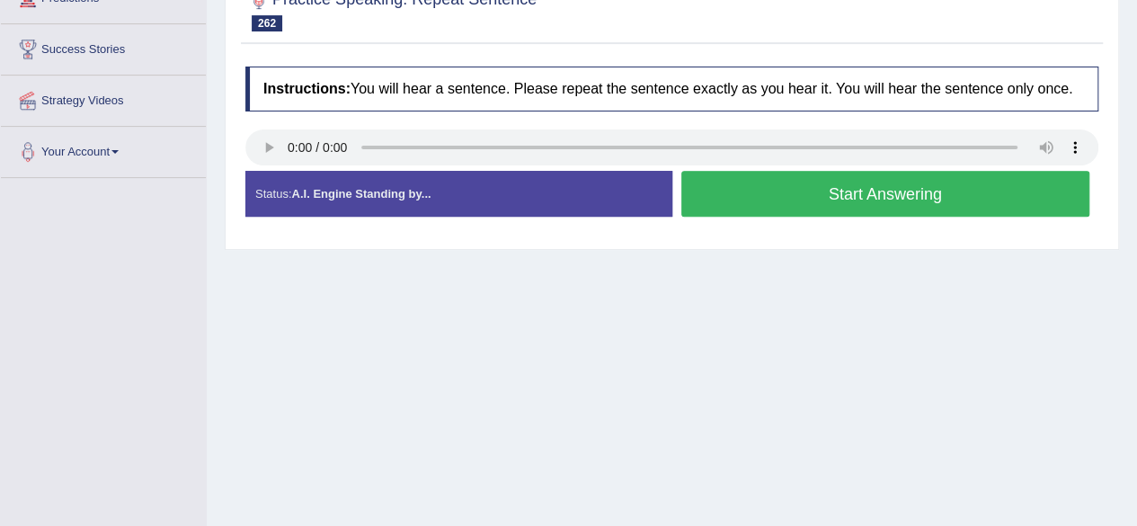
click at [753, 199] on button "Start Answering" at bounding box center [886, 194] width 409 height 46
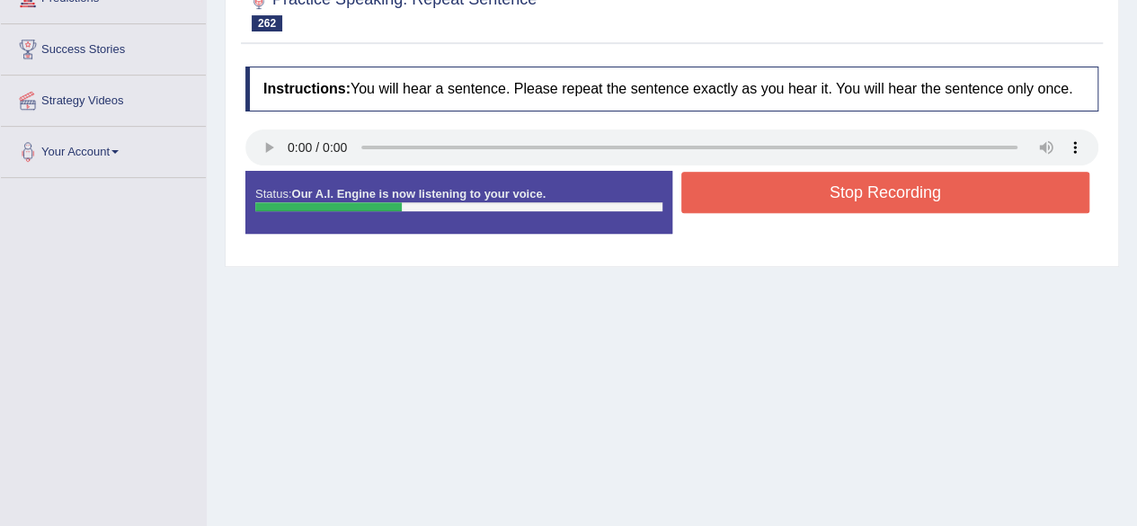
click at [771, 193] on button "Stop Recording" at bounding box center [886, 192] width 409 height 41
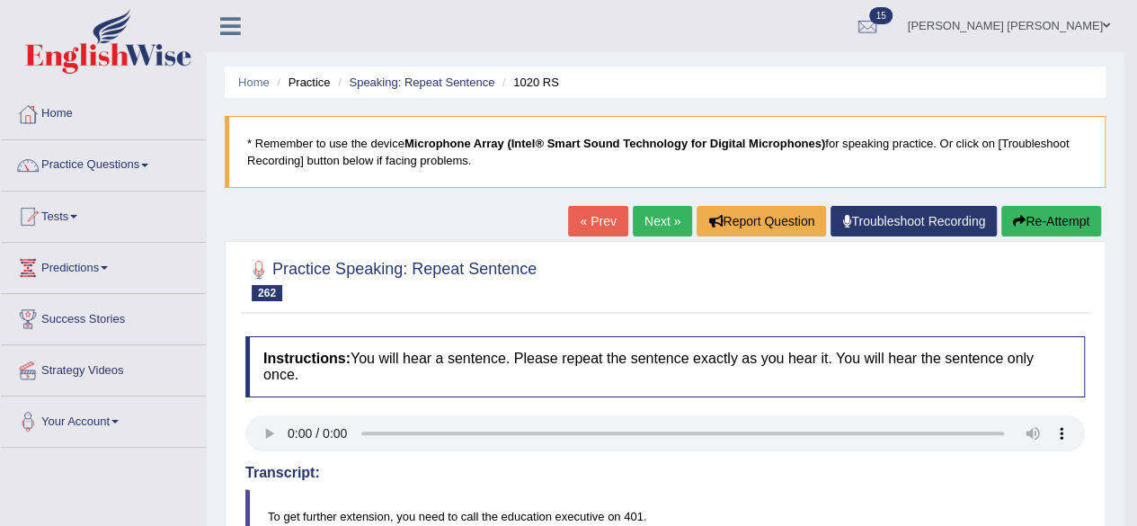
click at [644, 218] on link "Next »" at bounding box center [662, 221] width 59 height 31
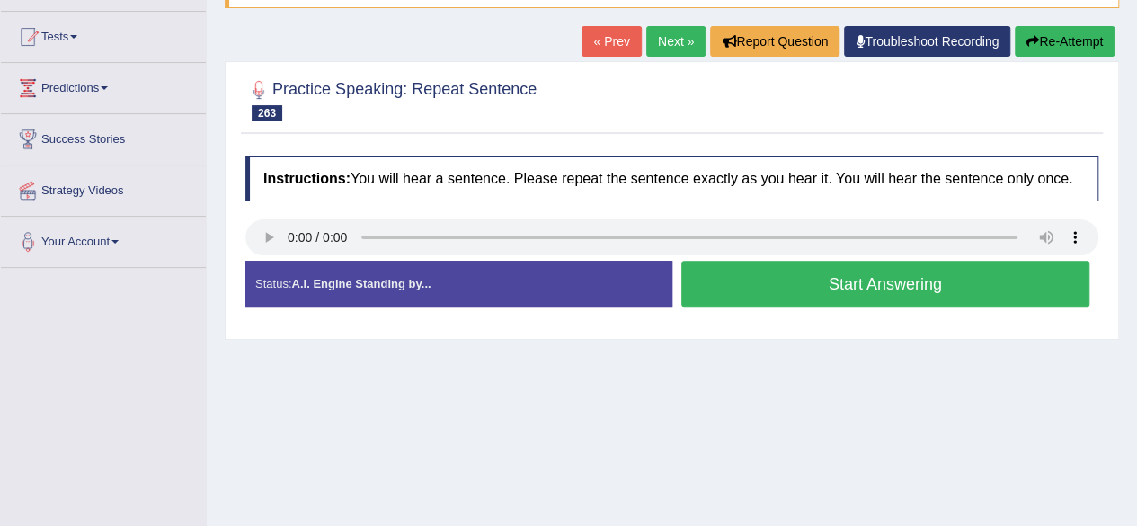
click at [739, 281] on button "Start Answering" at bounding box center [886, 284] width 409 height 46
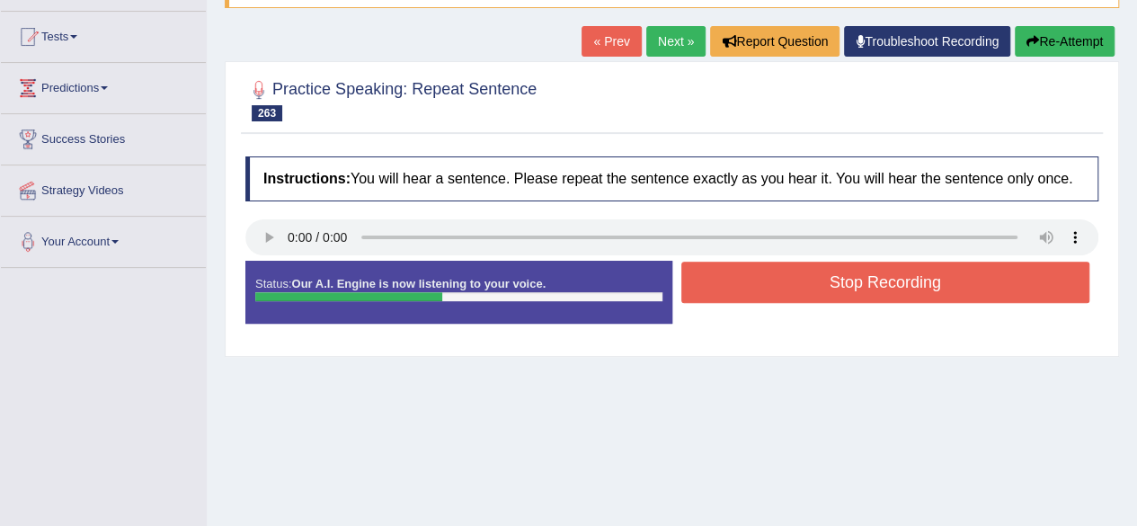
click at [765, 291] on button "Stop Recording" at bounding box center [886, 282] width 409 height 41
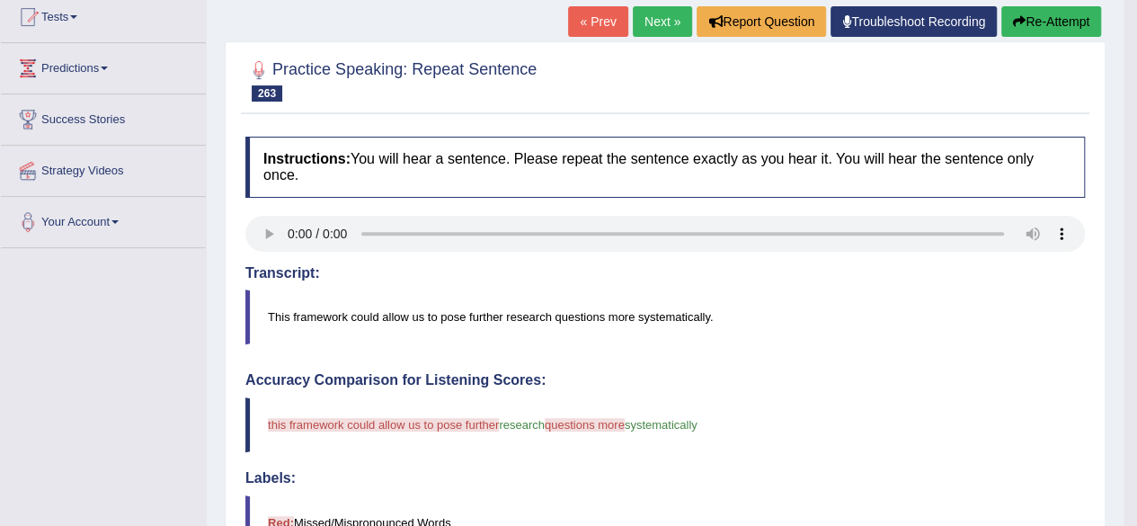
scroll to position [87, 0]
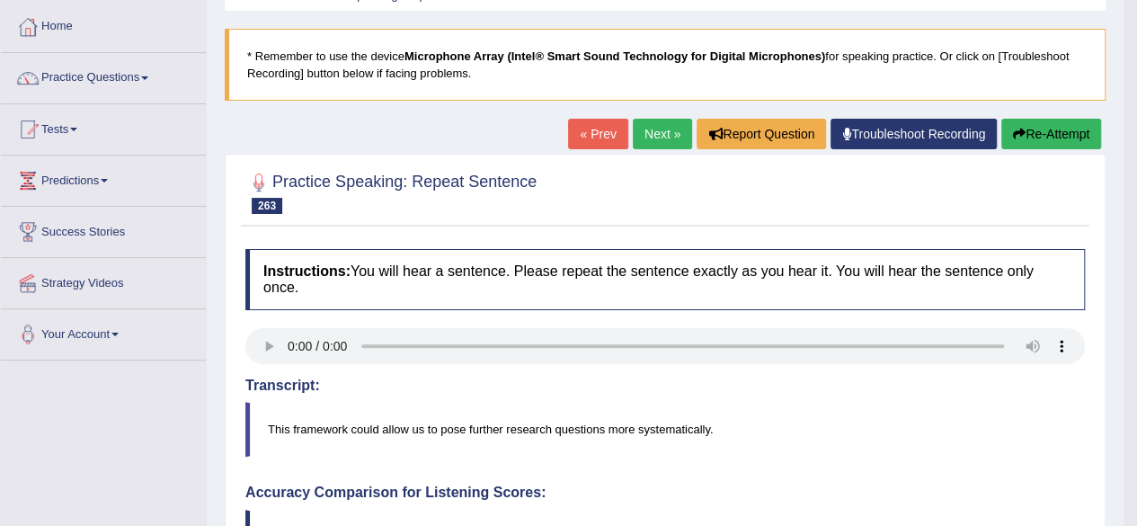
click at [653, 121] on link "Next »" at bounding box center [662, 134] width 59 height 31
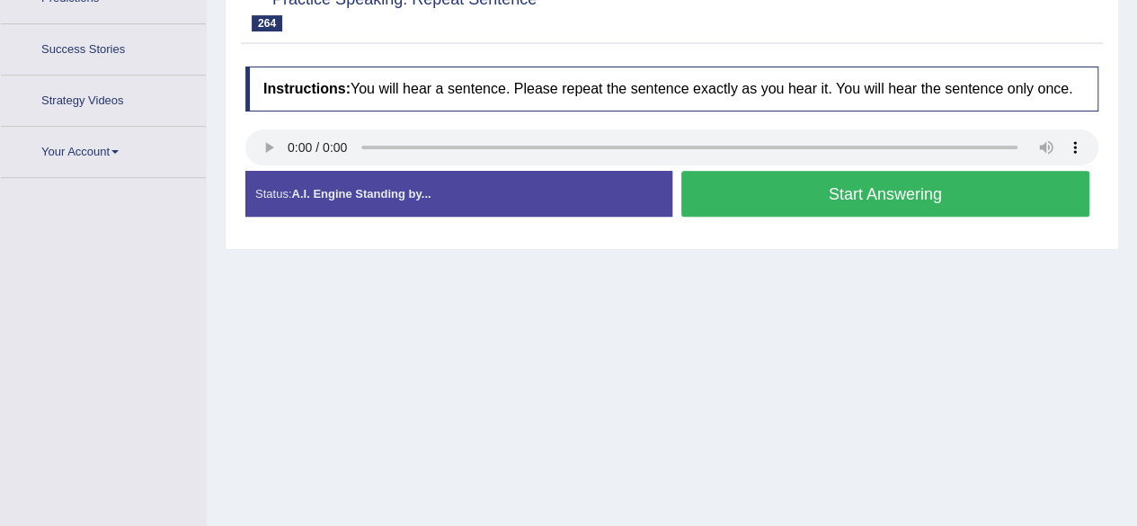
scroll to position [313, 0]
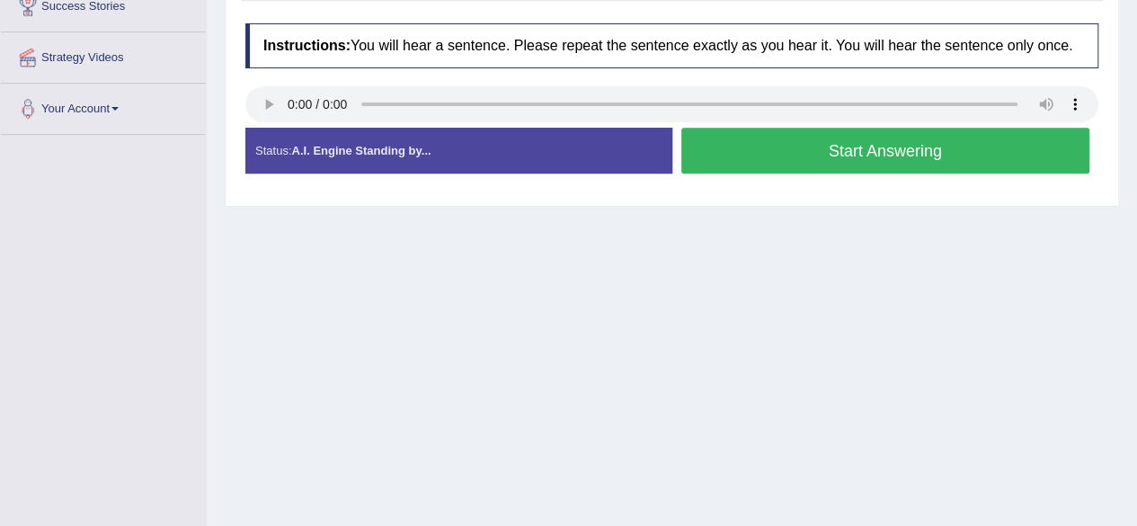
click at [754, 139] on button "Start Answering" at bounding box center [886, 151] width 409 height 46
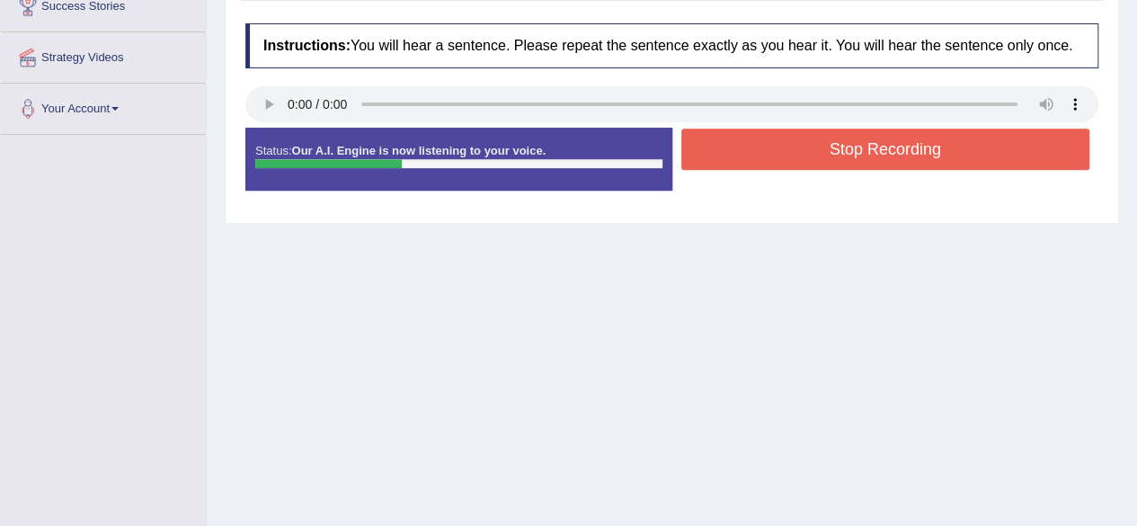
click at [788, 145] on button "Stop Recording" at bounding box center [886, 149] width 409 height 41
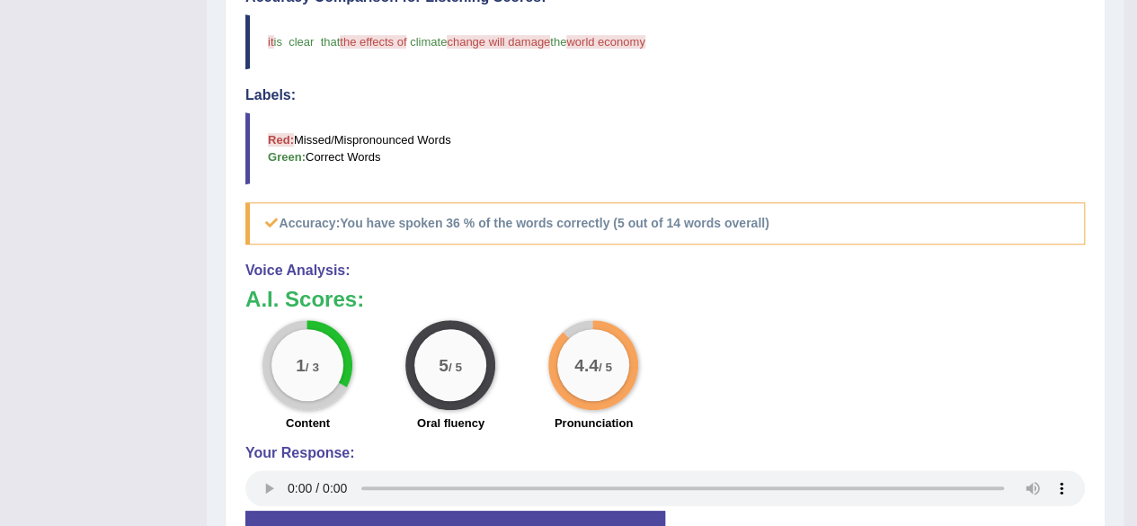
scroll to position [43, 0]
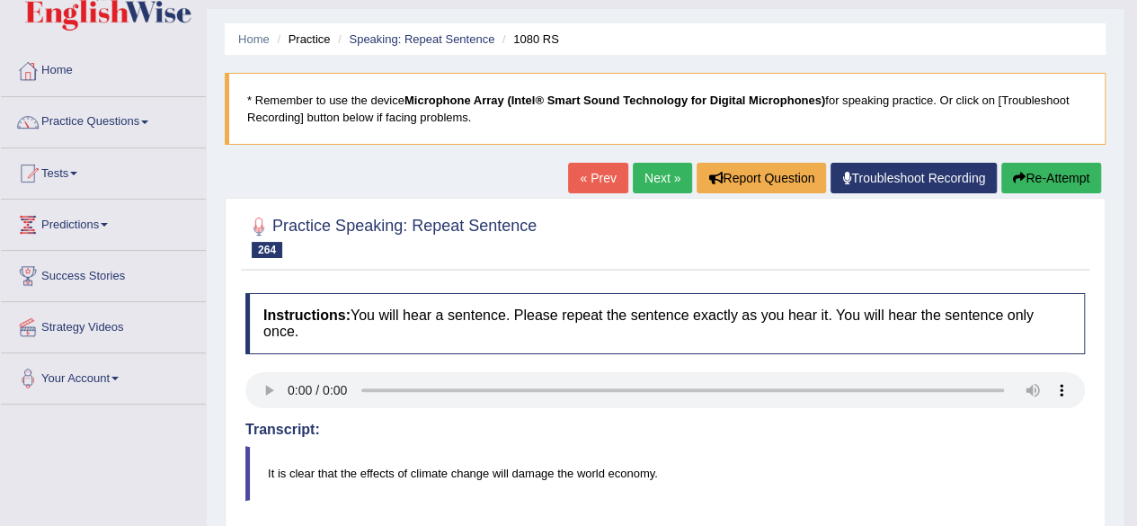
click at [640, 175] on link "Next »" at bounding box center [662, 178] width 59 height 31
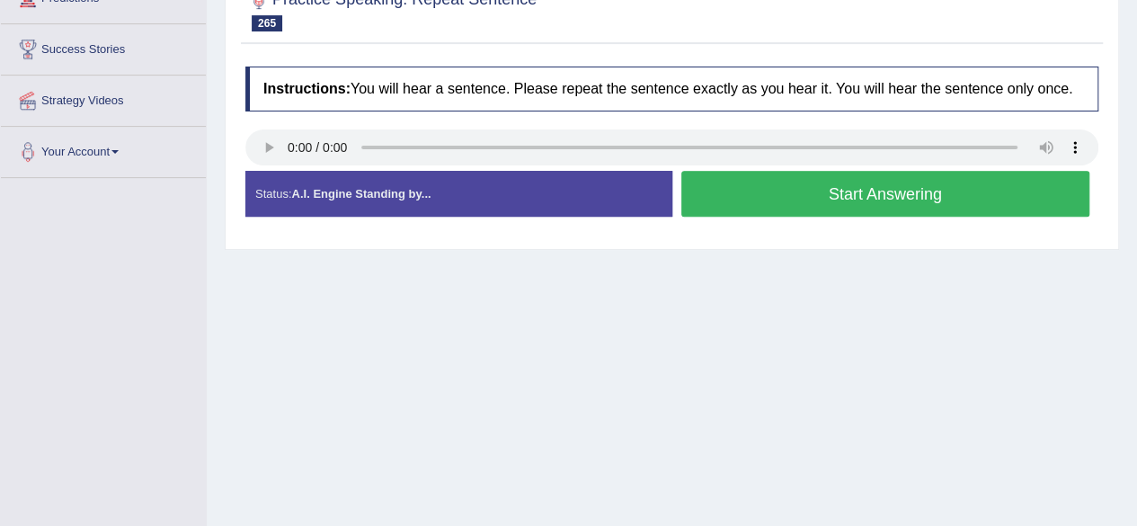
click at [771, 193] on button "Start Answering" at bounding box center [886, 194] width 409 height 46
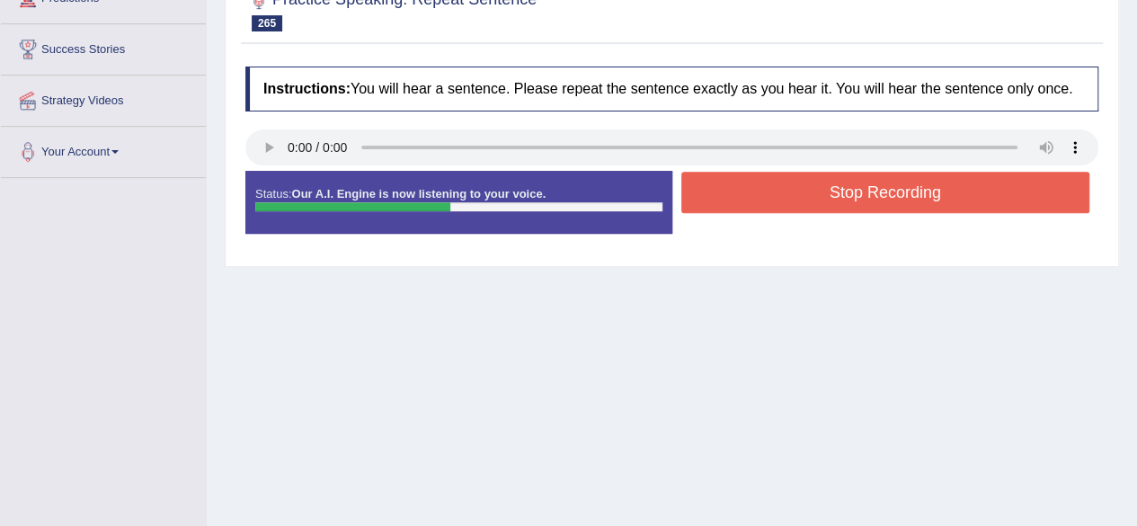
click at [761, 184] on button "Stop Recording" at bounding box center [886, 192] width 409 height 41
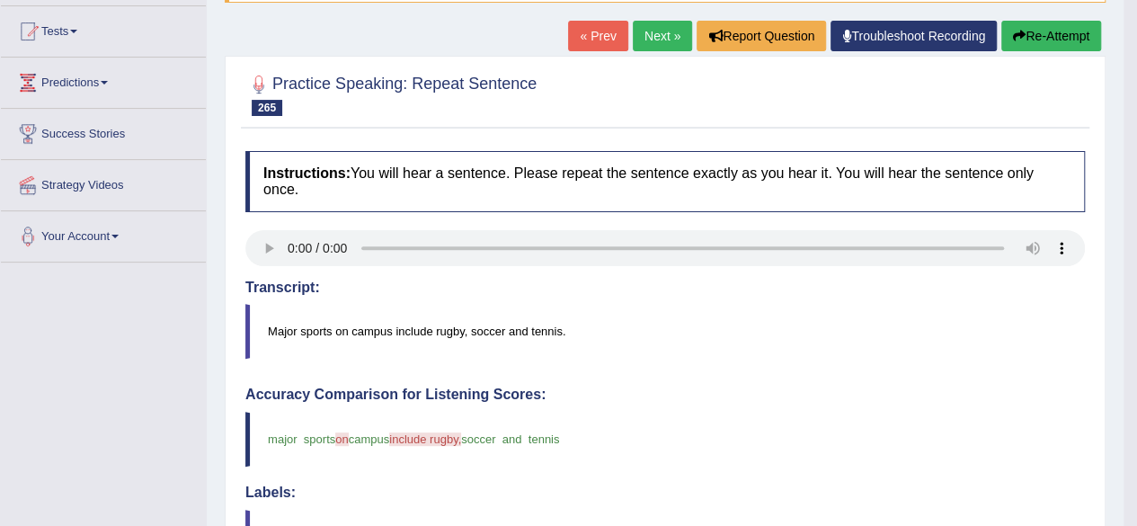
scroll to position [177, 0]
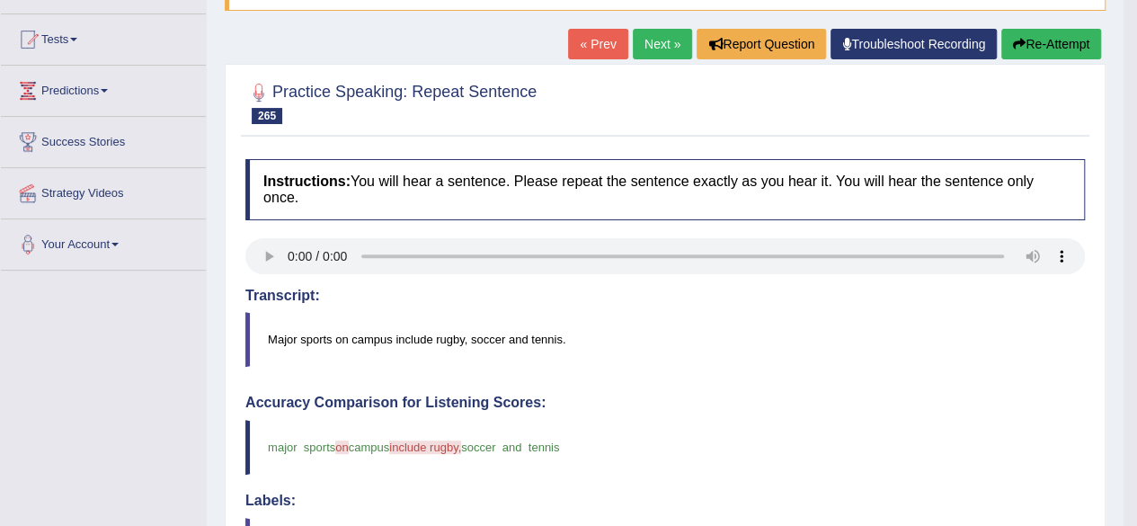
click at [660, 39] on link "Next »" at bounding box center [662, 44] width 59 height 31
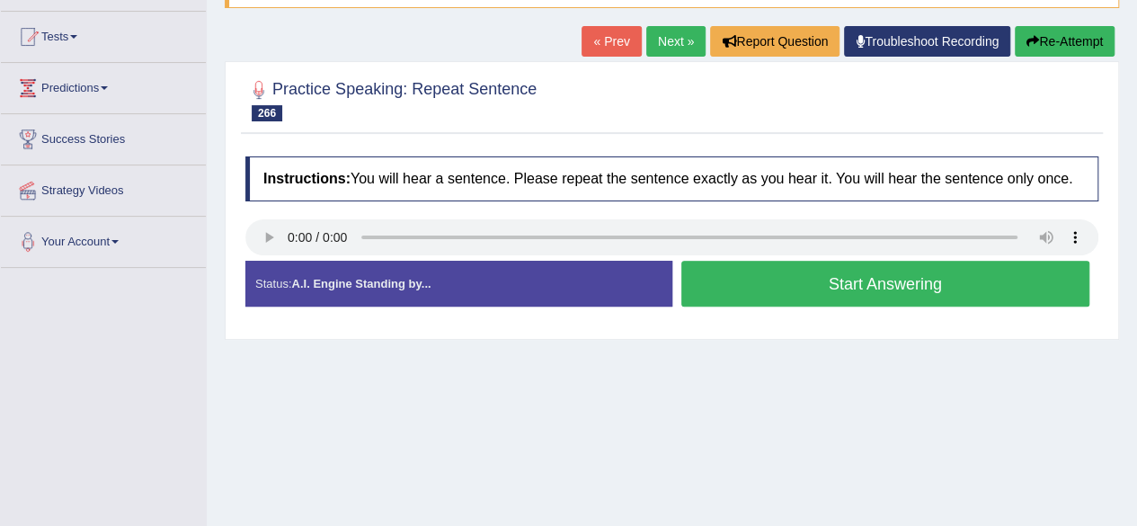
click at [779, 282] on button "Start Answering" at bounding box center [886, 284] width 409 height 46
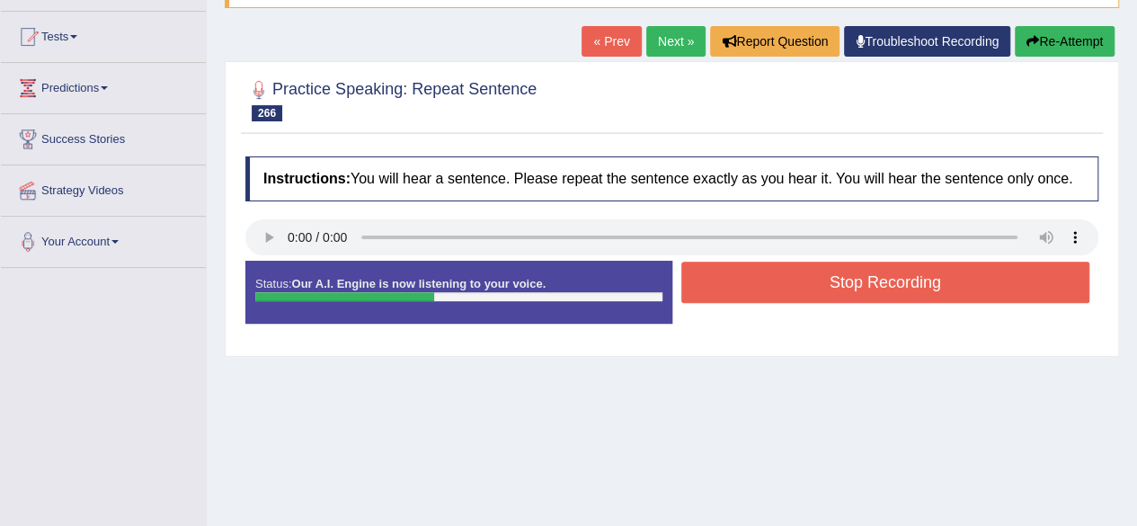
click at [774, 277] on button "Stop Recording" at bounding box center [886, 282] width 409 height 41
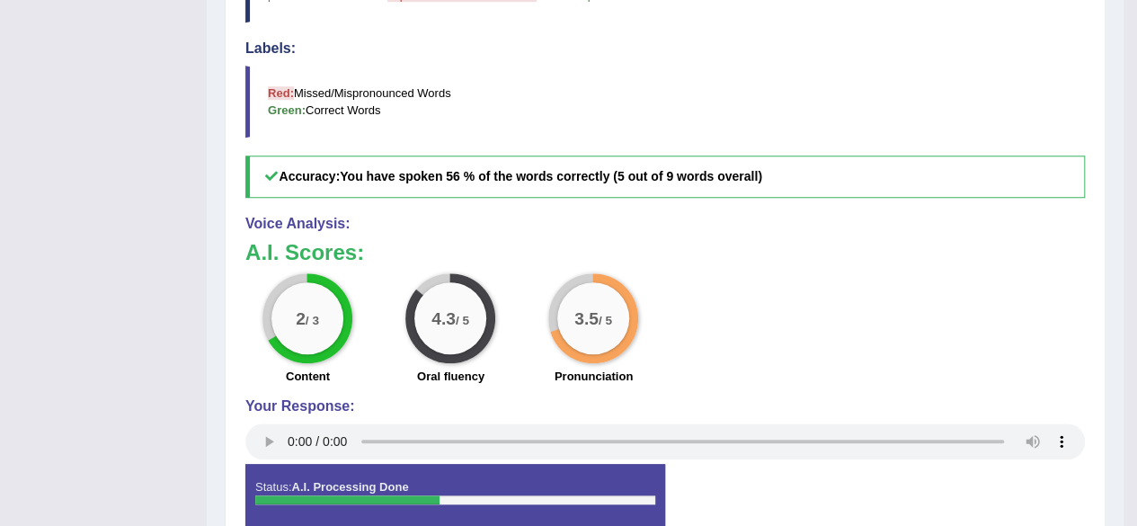
scroll to position [180, 0]
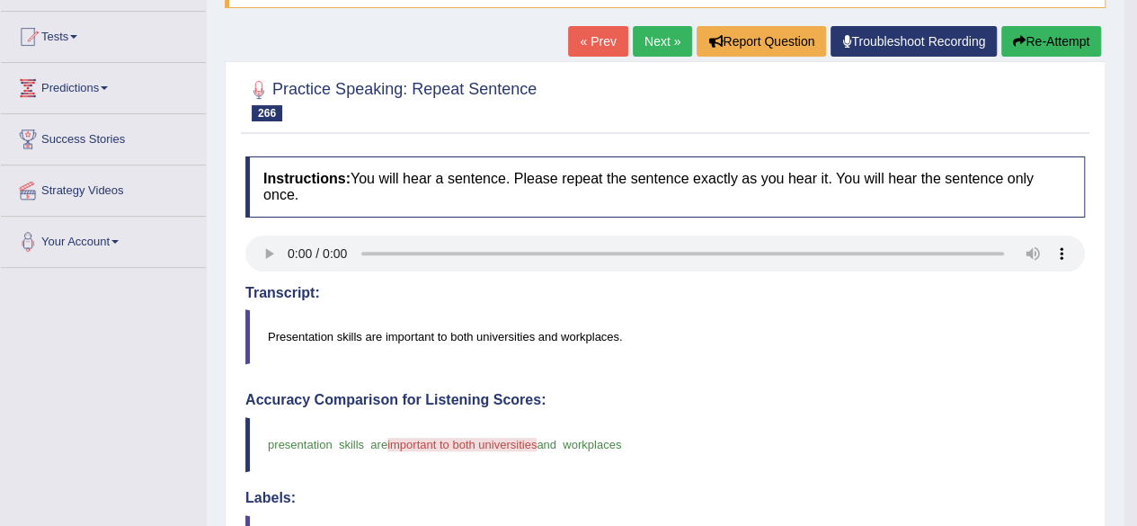
click at [667, 40] on link "Next »" at bounding box center [662, 41] width 59 height 31
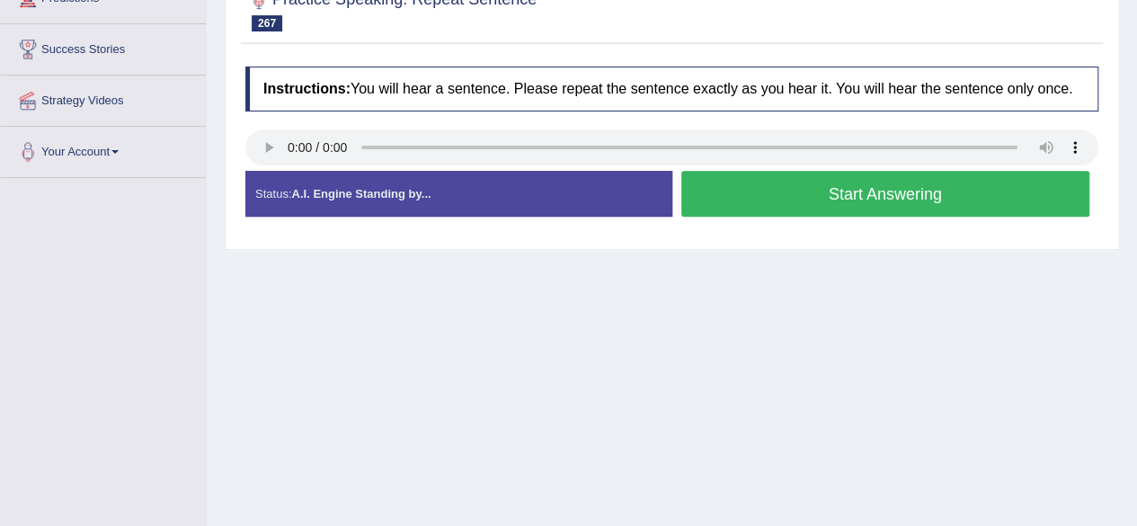
click at [744, 187] on button "Start Answering" at bounding box center [886, 194] width 409 height 46
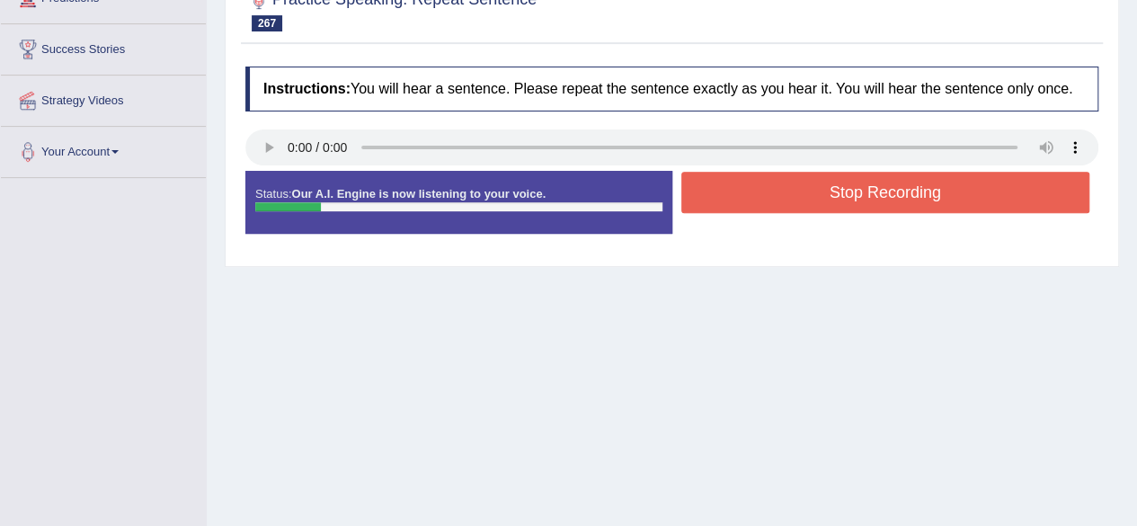
click at [744, 187] on button "Stop Recording" at bounding box center [886, 192] width 409 height 41
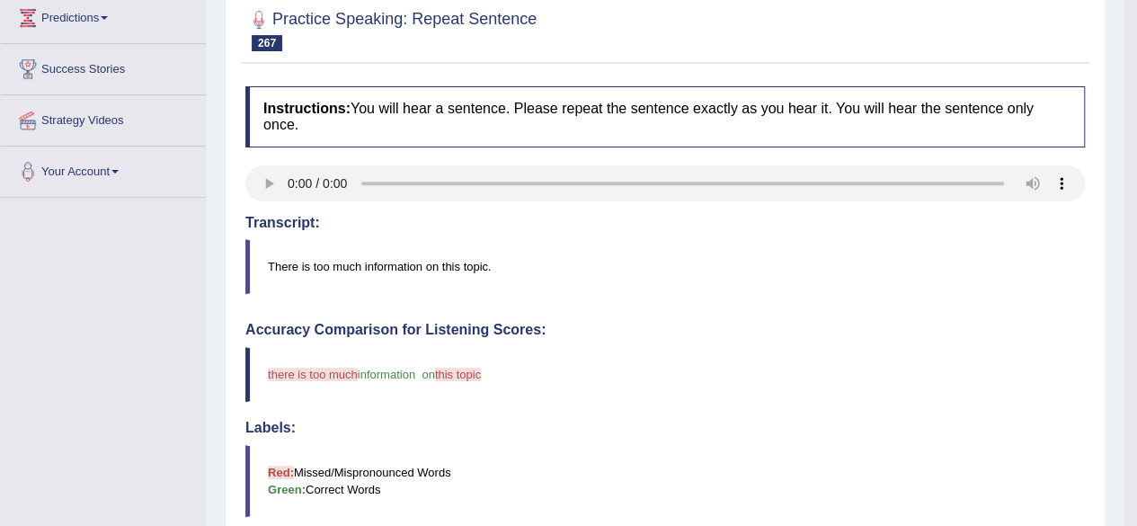
scroll to position [87, 0]
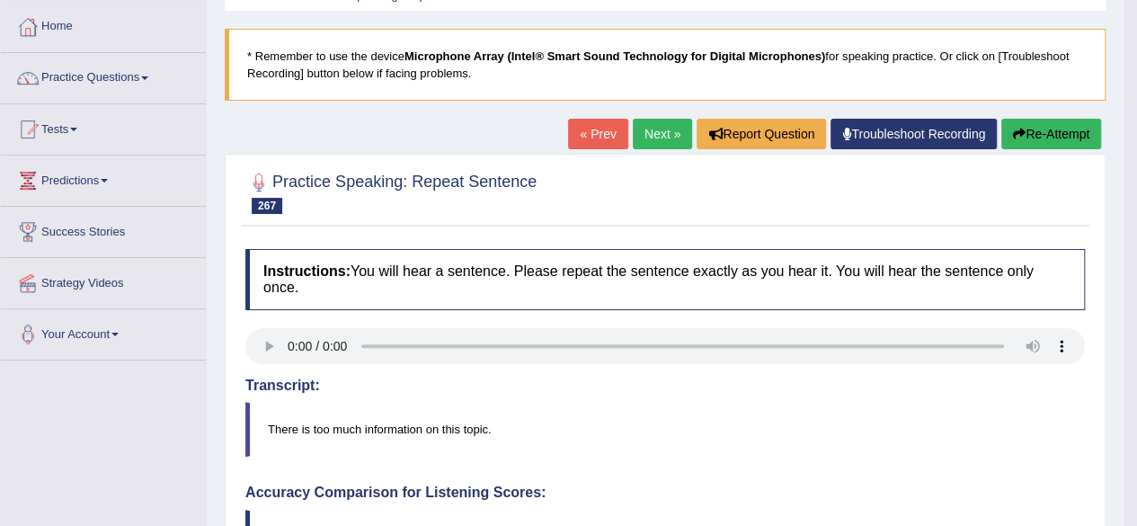
click at [641, 138] on link "Next »" at bounding box center [662, 134] width 59 height 31
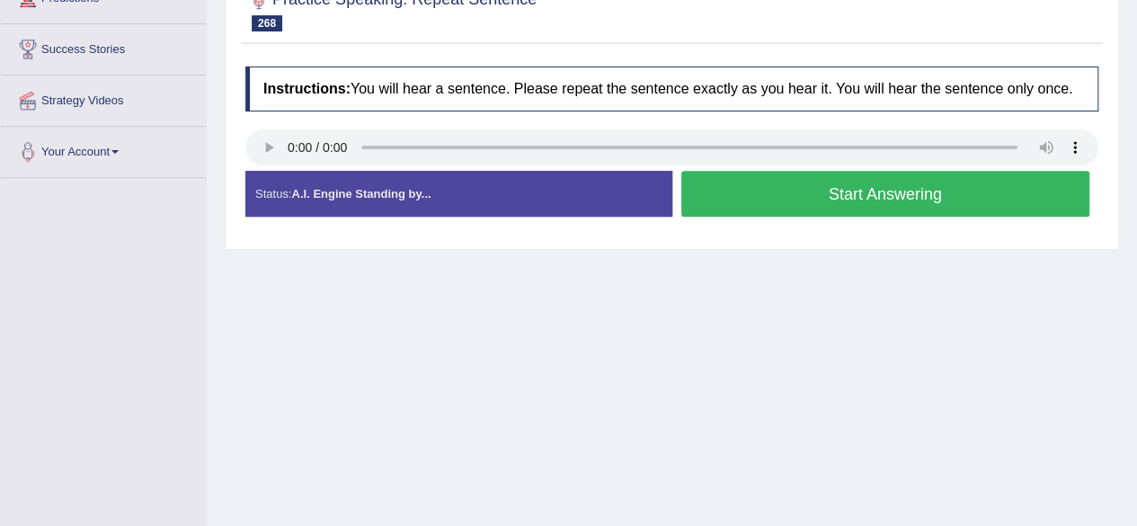
click at [800, 193] on button "Start Answering" at bounding box center [886, 194] width 409 height 46
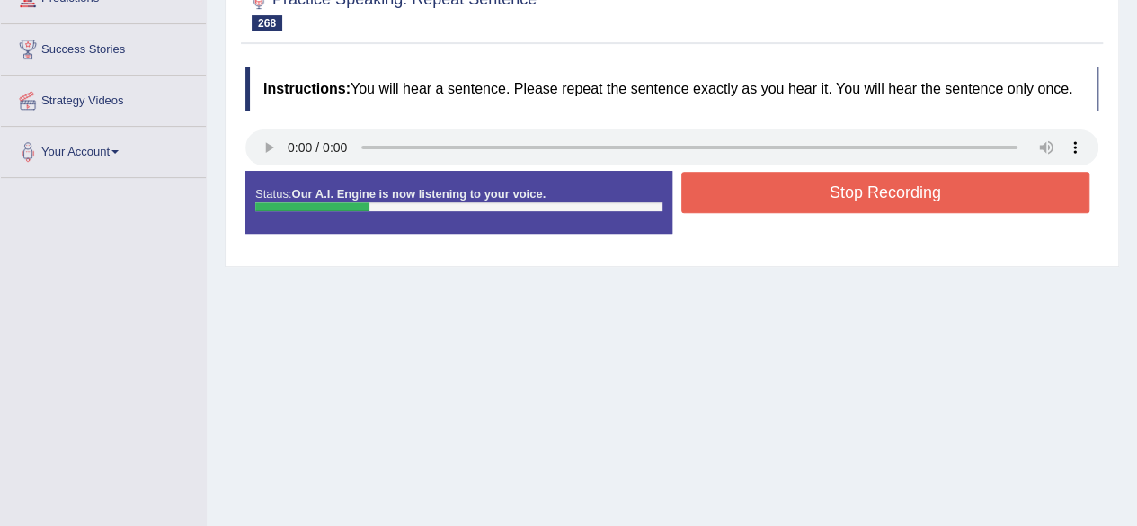
click at [744, 197] on button "Stop Recording" at bounding box center [886, 192] width 409 height 41
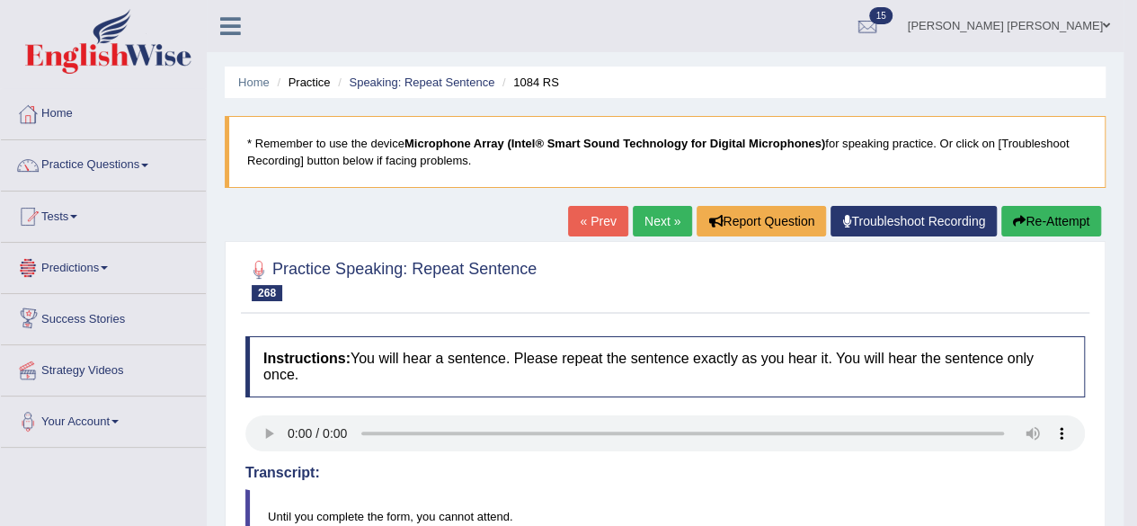
click at [142, 165] on link "Practice Questions" at bounding box center [103, 162] width 205 height 45
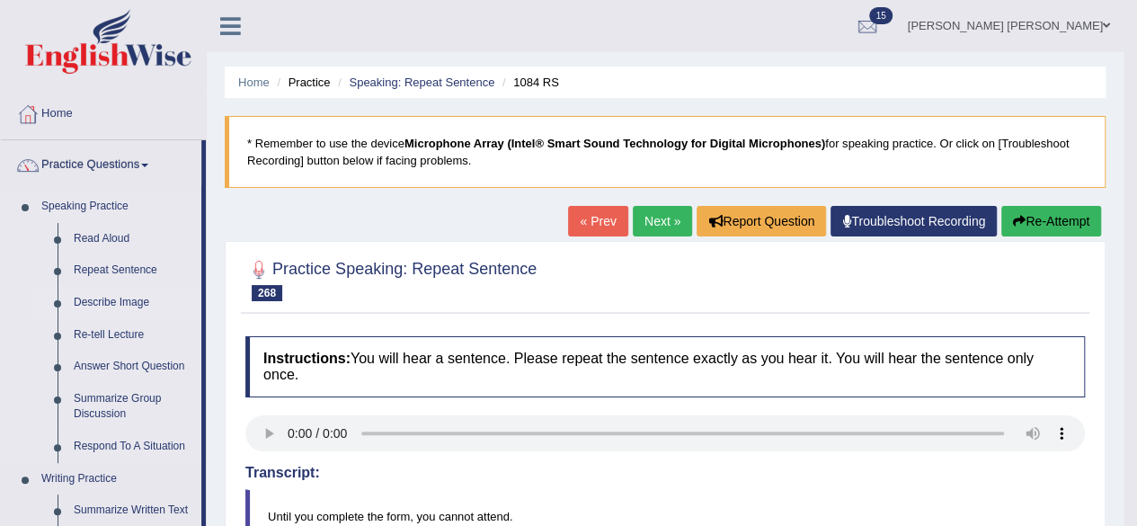
click at [125, 297] on link "Describe Image" at bounding box center [134, 303] width 136 height 32
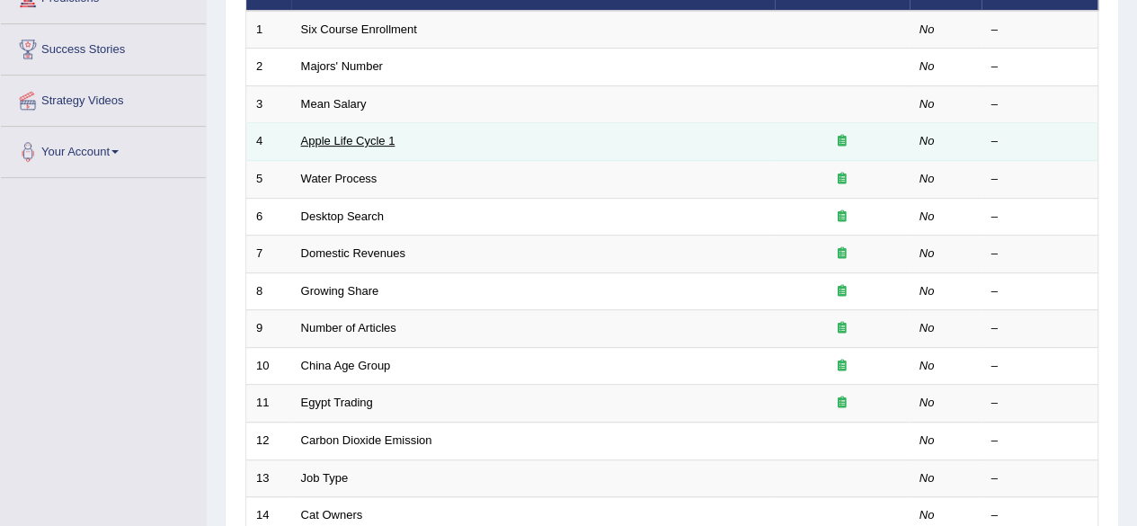
click at [374, 143] on link "Apple Life Cycle 1" at bounding box center [348, 140] width 94 height 13
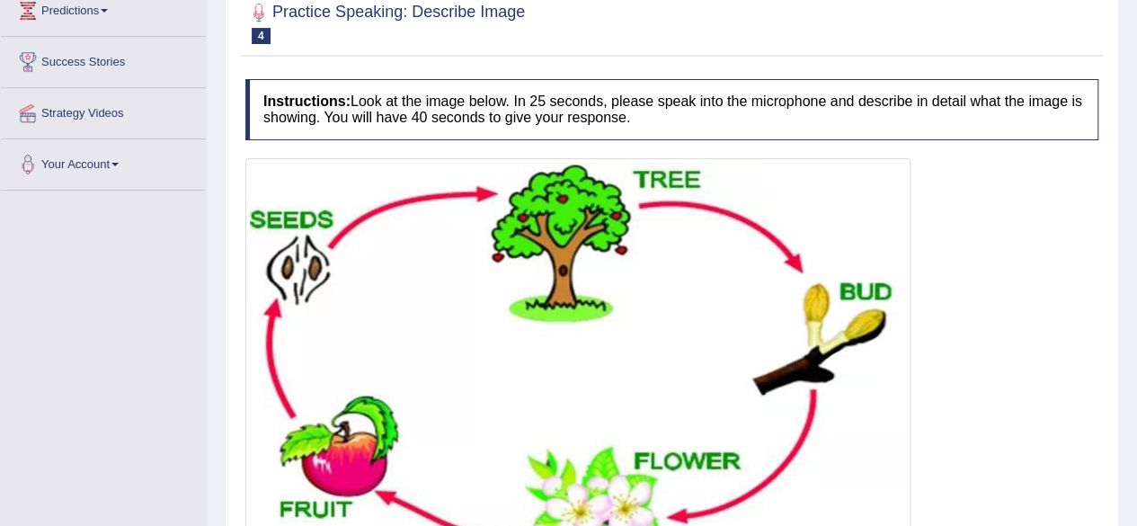
scroll to position [347, 0]
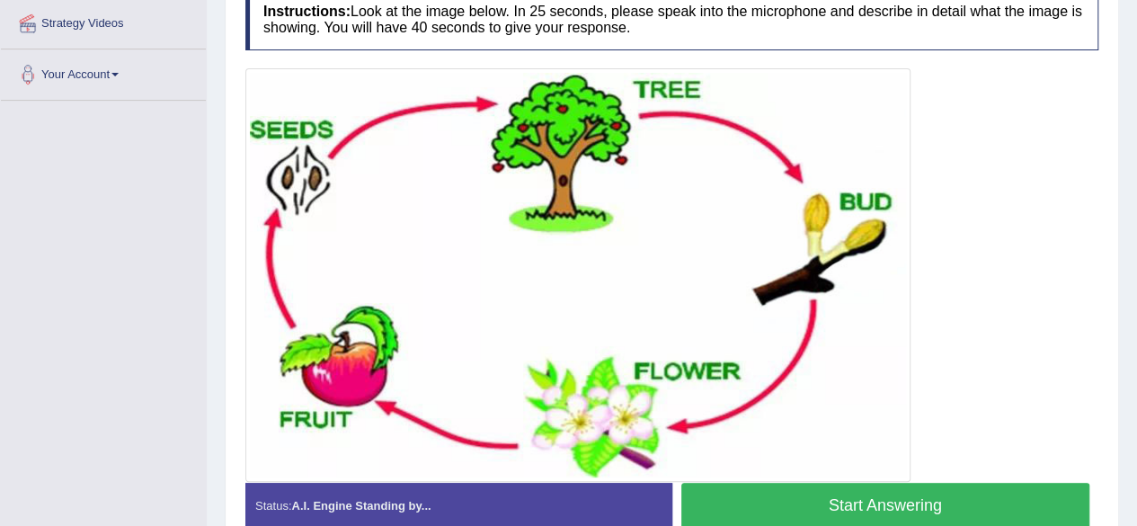
click at [865, 494] on button "Start Answering" at bounding box center [886, 506] width 409 height 46
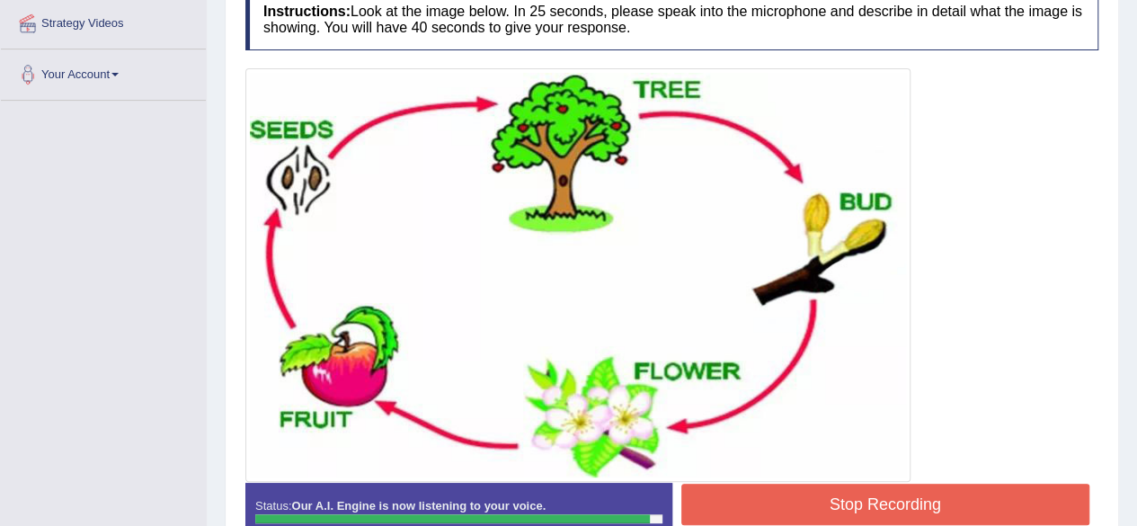
click at [870, 504] on button "Stop Recording" at bounding box center [886, 504] width 409 height 41
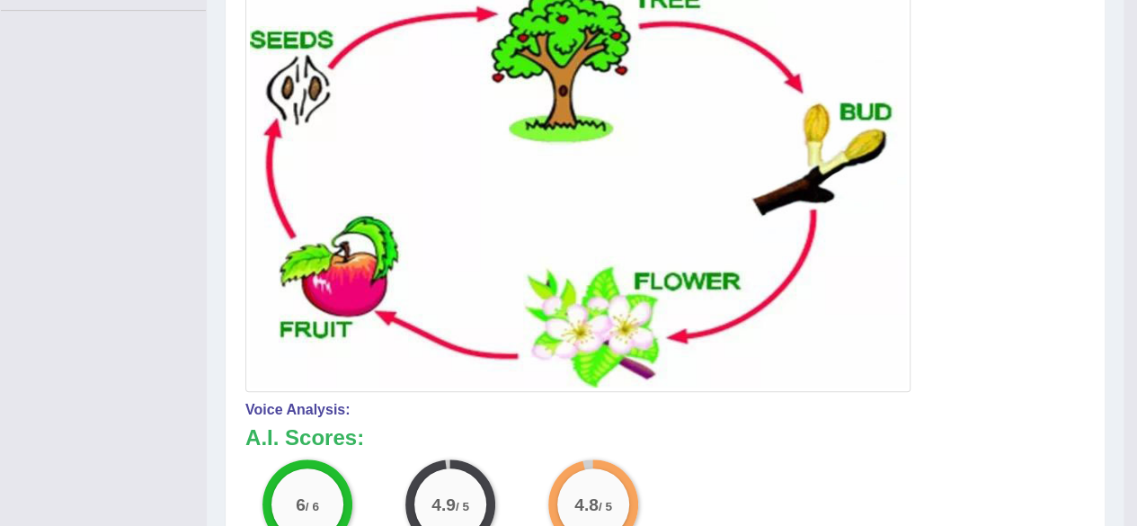
scroll to position [77, 0]
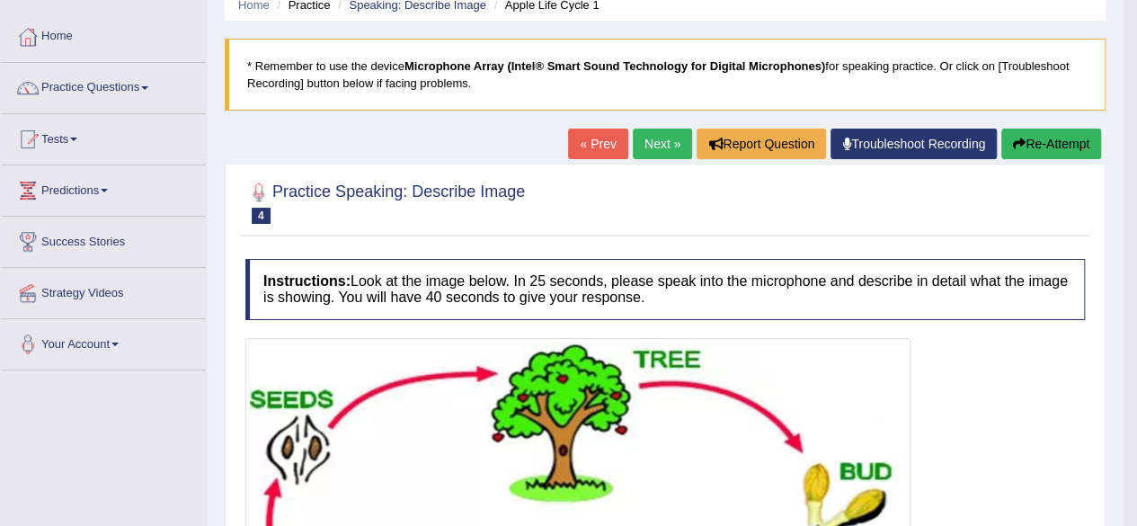
click at [650, 134] on link "Next »" at bounding box center [662, 144] width 59 height 31
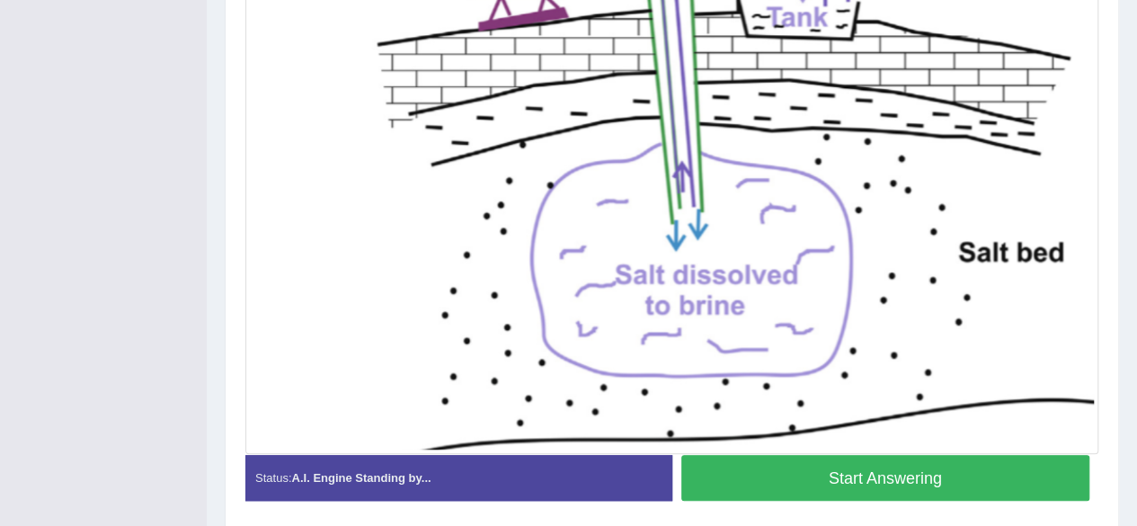
scroll to position [603, 0]
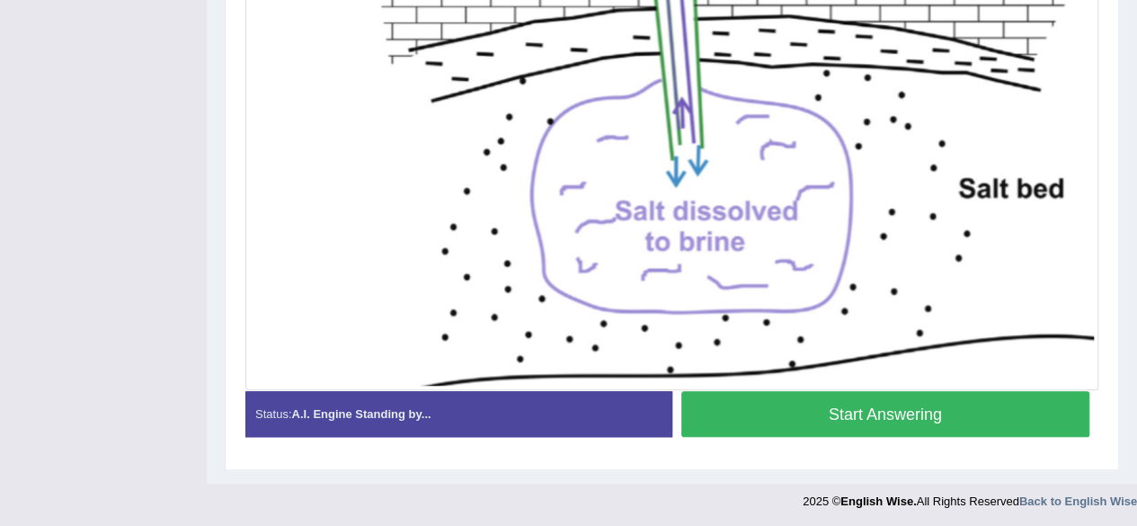
click at [865, 406] on button "Start Answering" at bounding box center [886, 414] width 409 height 46
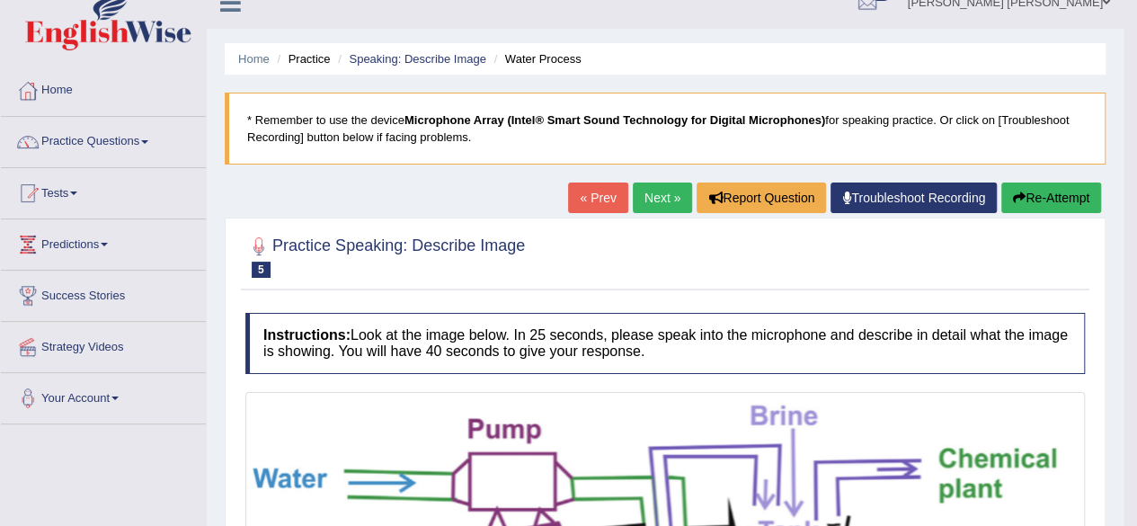
scroll to position [0, 0]
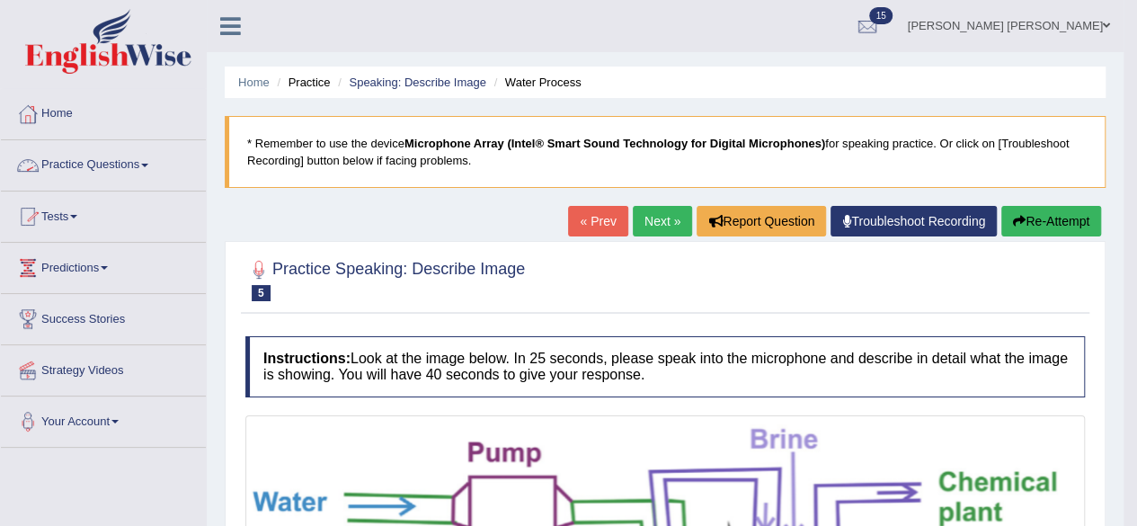
click at [148, 164] on span at bounding box center [144, 166] width 7 height 4
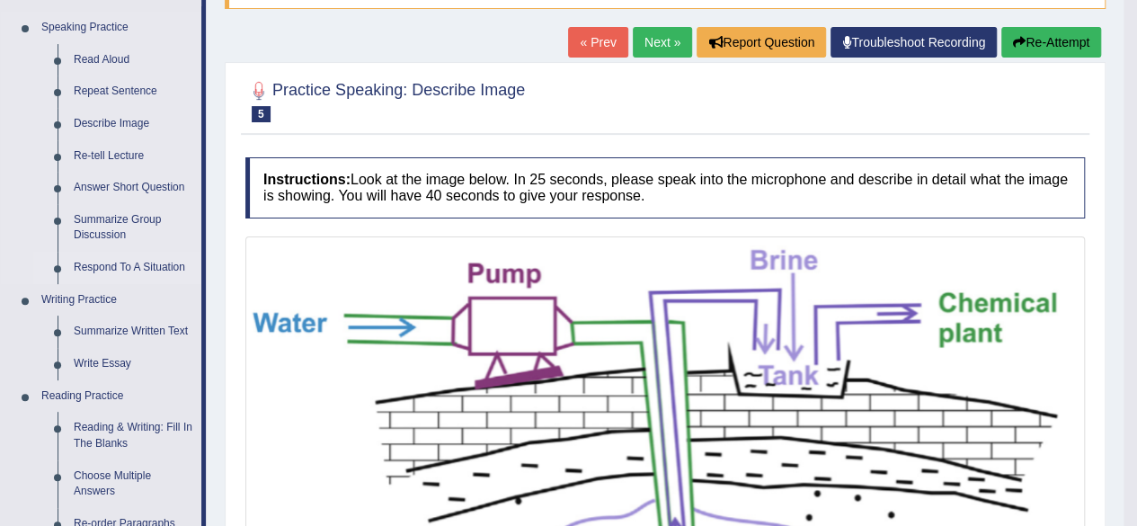
scroll to position [180, 0]
click at [133, 150] on link "Re-tell Lecture" at bounding box center [134, 155] width 136 height 32
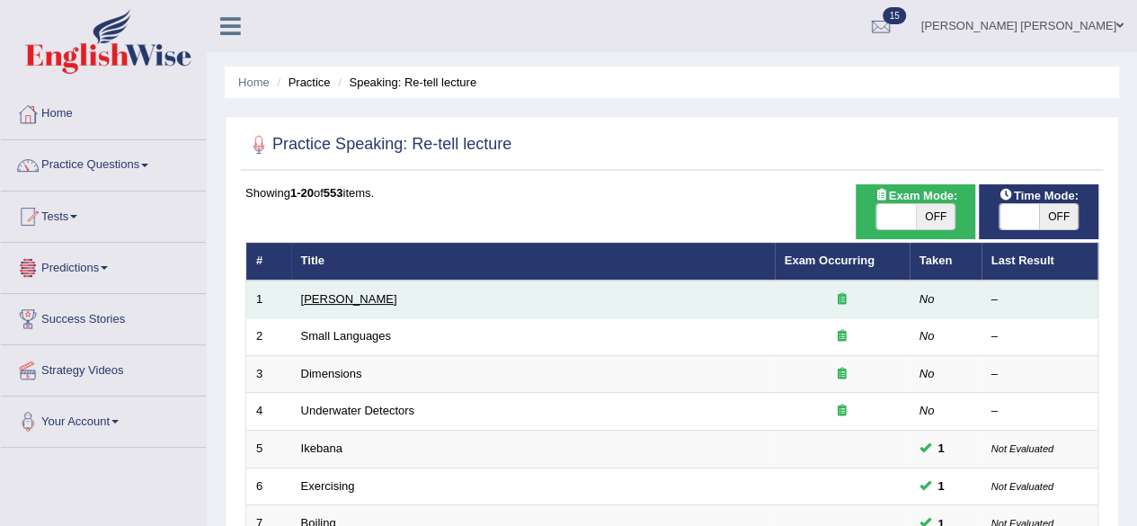
click at [327, 295] on link "[PERSON_NAME]" at bounding box center [349, 298] width 96 height 13
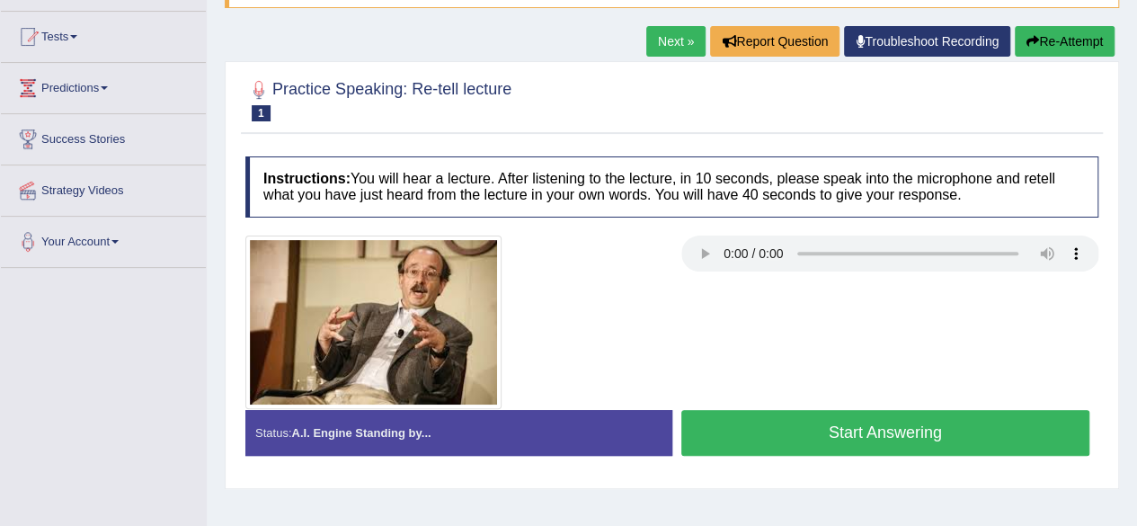
click at [740, 411] on button "Start Answering" at bounding box center [886, 433] width 409 height 46
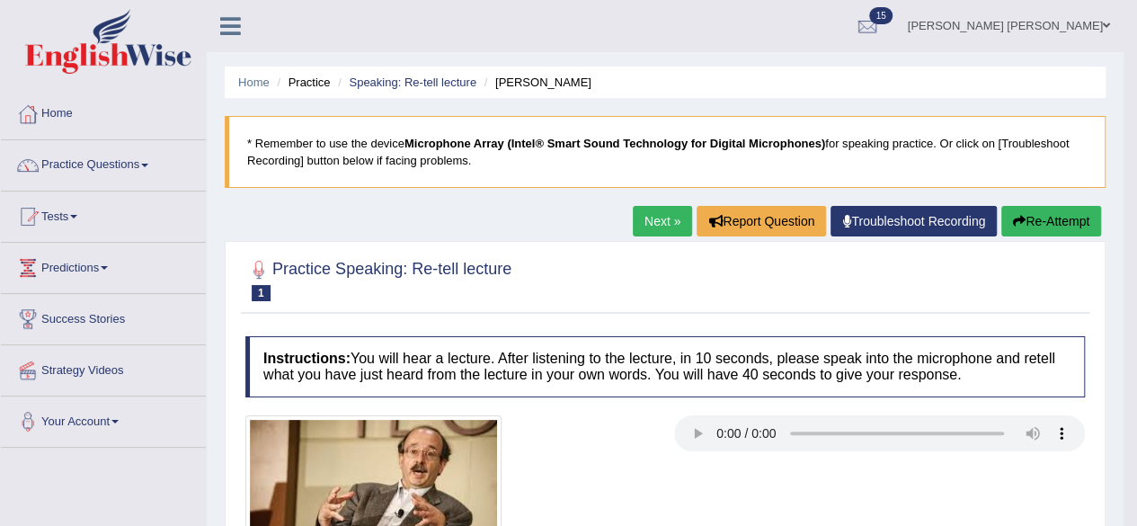
click at [148, 165] on span at bounding box center [144, 166] width 7 height 4
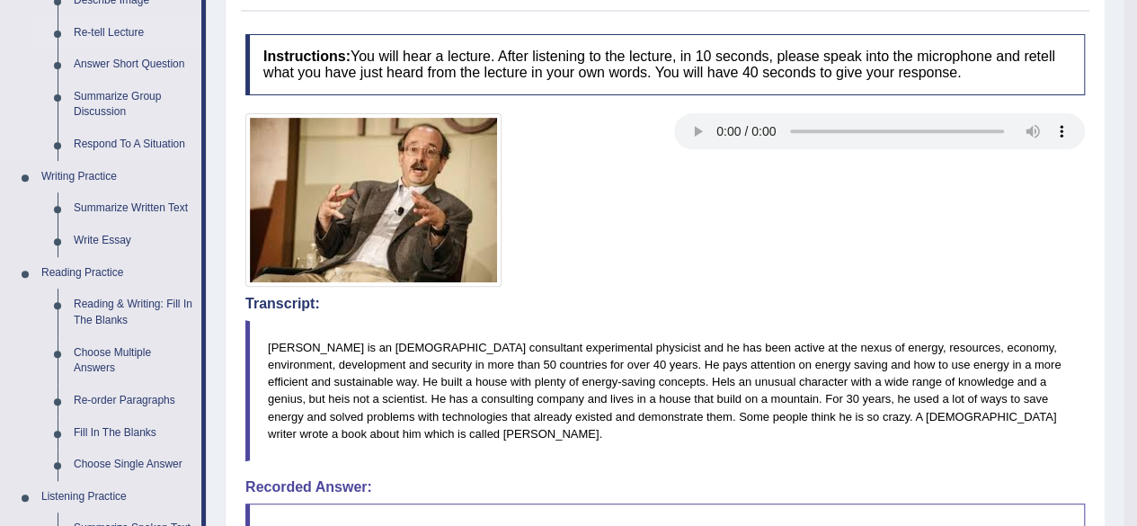
scroll to position [360, 0]
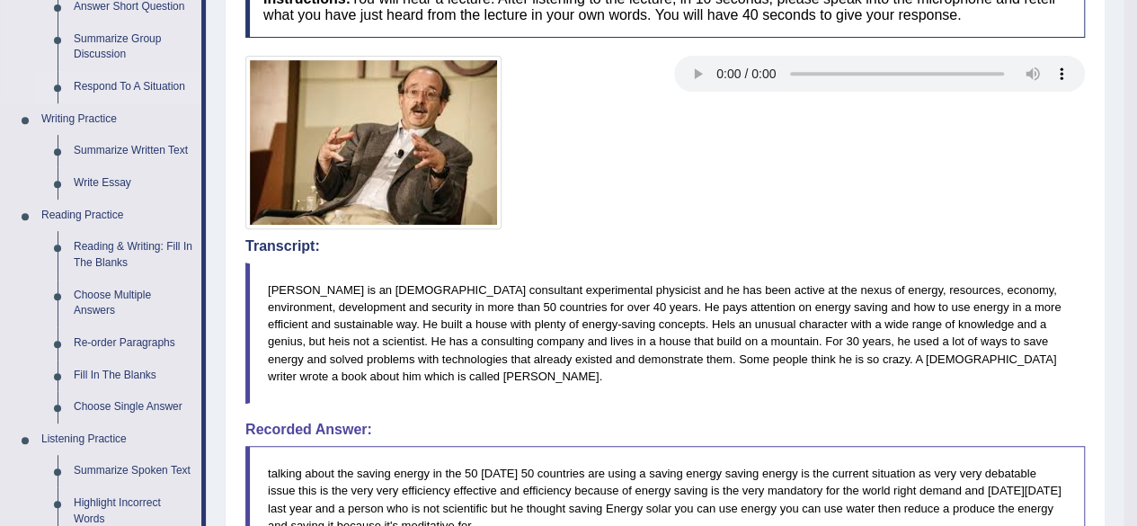
click at [158, 89] on link "Respond To A Situation" at bounding box center [134, 87] width 136 height 32
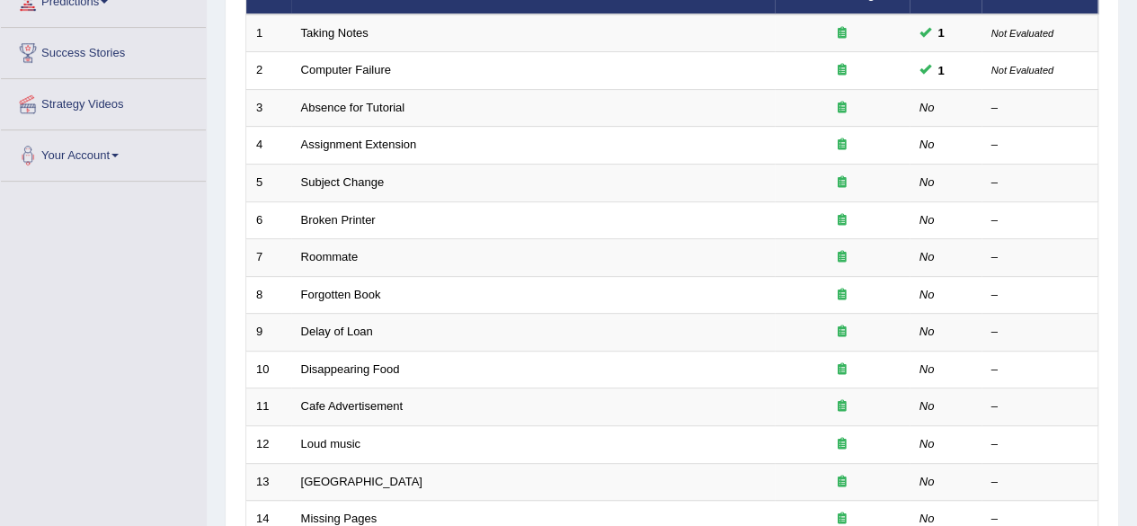
scroll to position [270, 0]
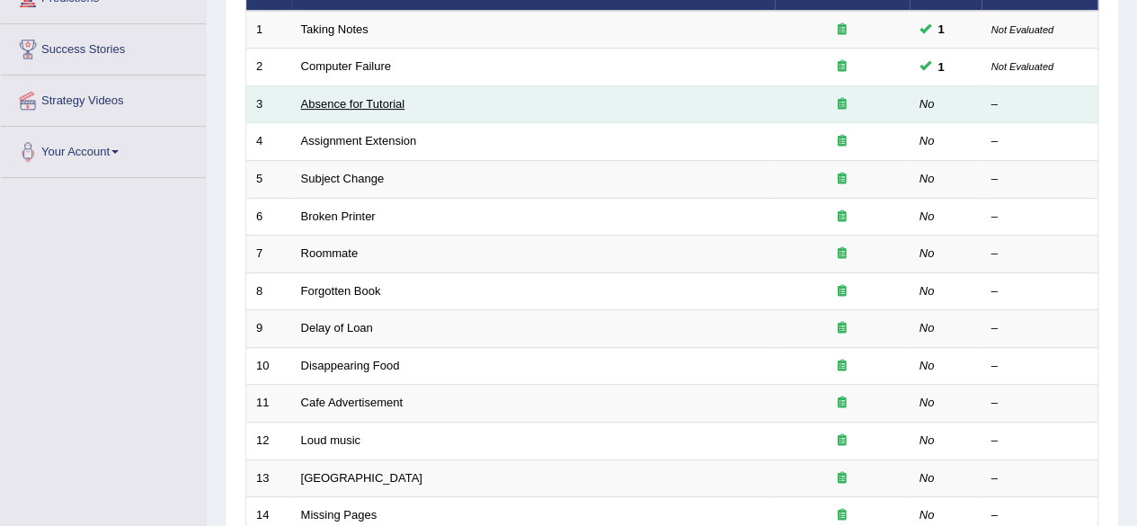
click at [356, 105] on link "Absence for Tutorial" at bounding box center [353, 103] width 104 height 13
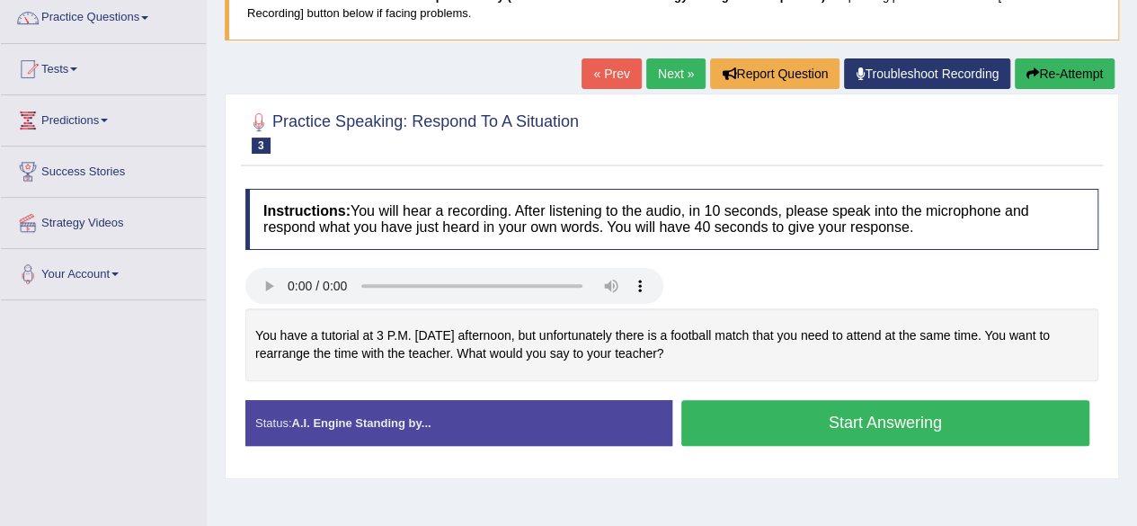
scroll to position [180, 0]
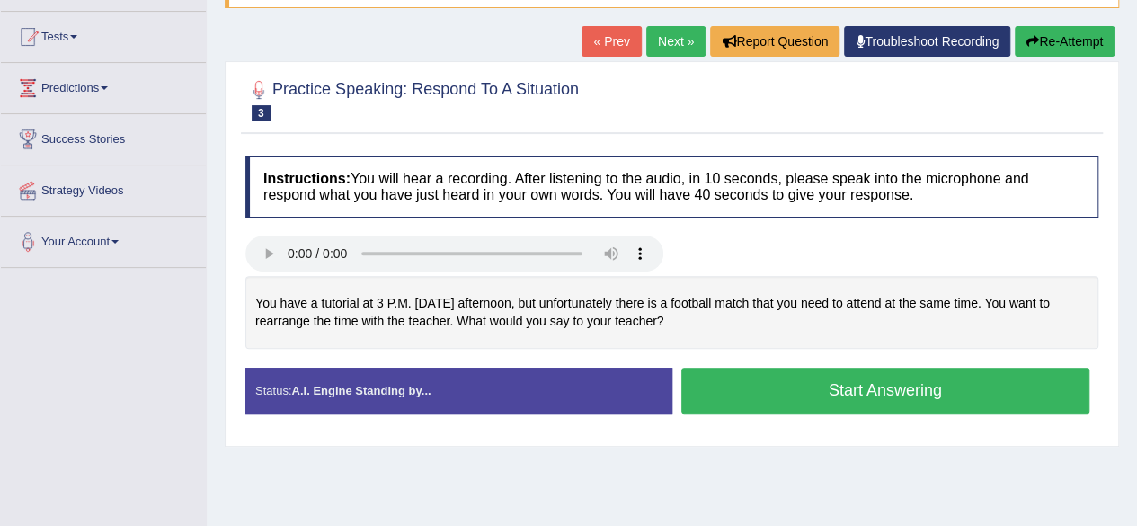
click at [788, 391] on button "Start Answering" at bounding box center [886, 391] width 409 height 46
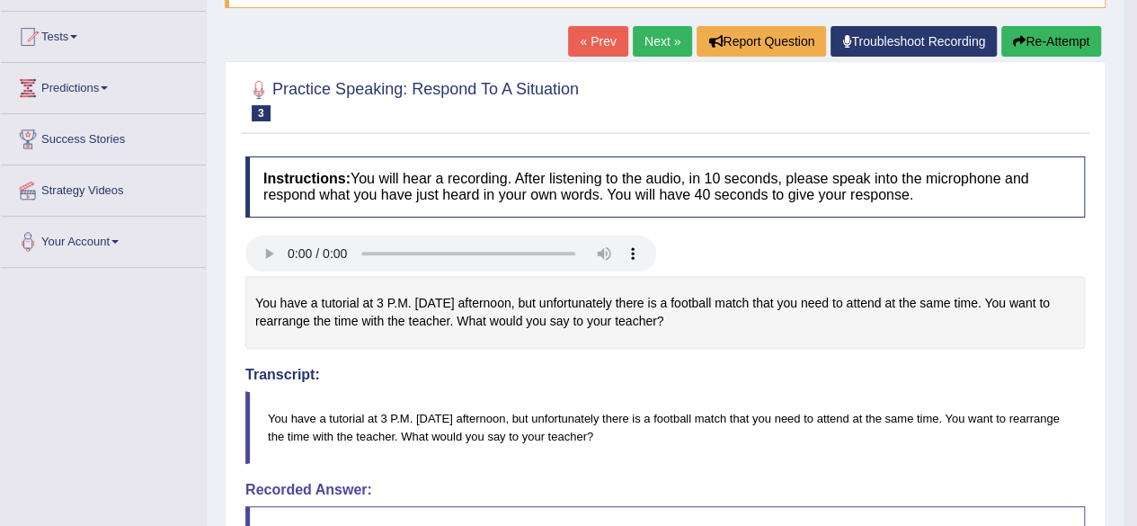
scroll to position [0, 0]
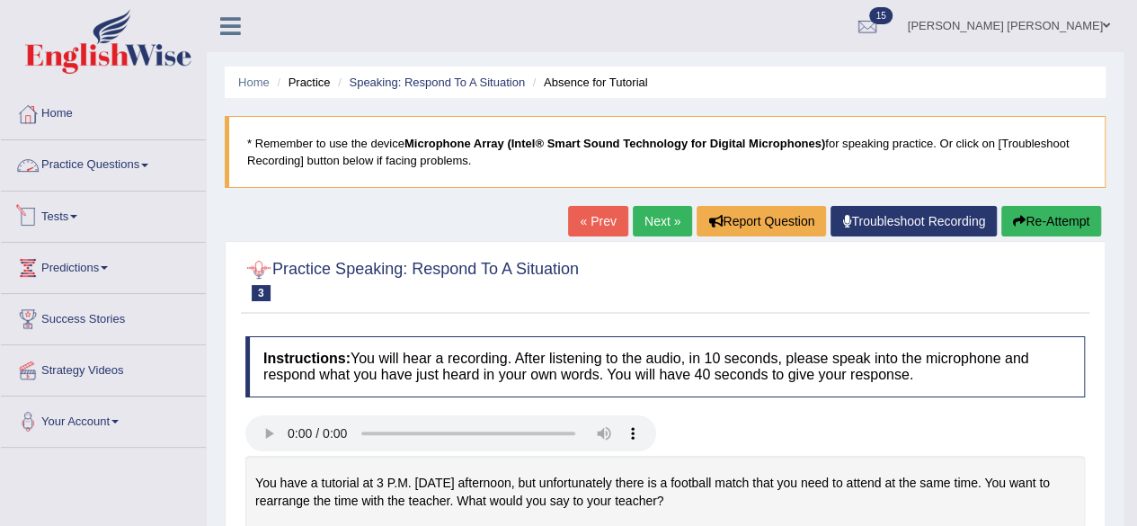
click at [142, 163] on link "Practice Questions" at bounding box center [103, 162] width 205 height 45
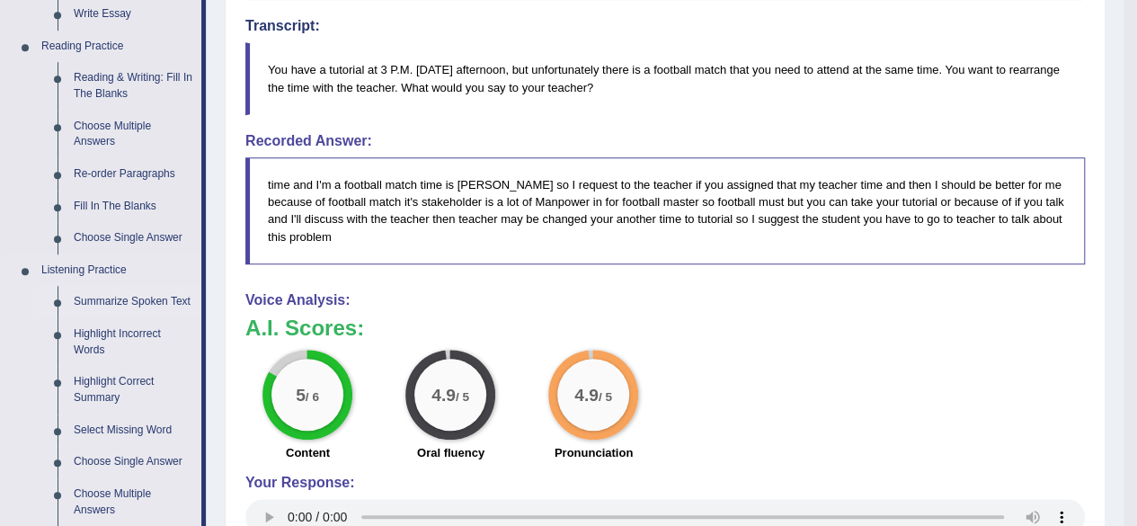
scroll to position [629, 0]
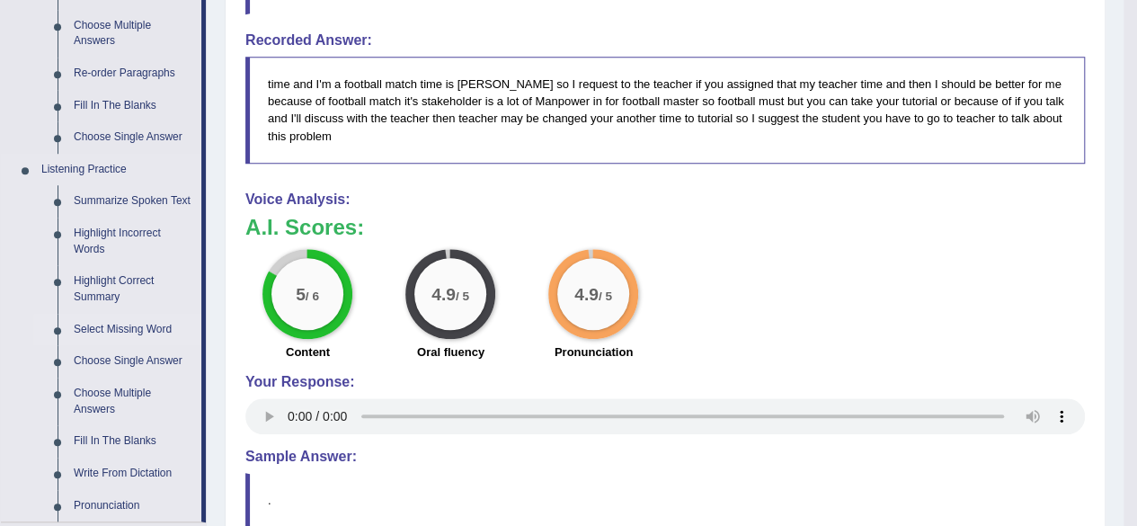
click at [152, 323] on link "Select Missing Word" at bounding box center [134, 330] width 136 height 32
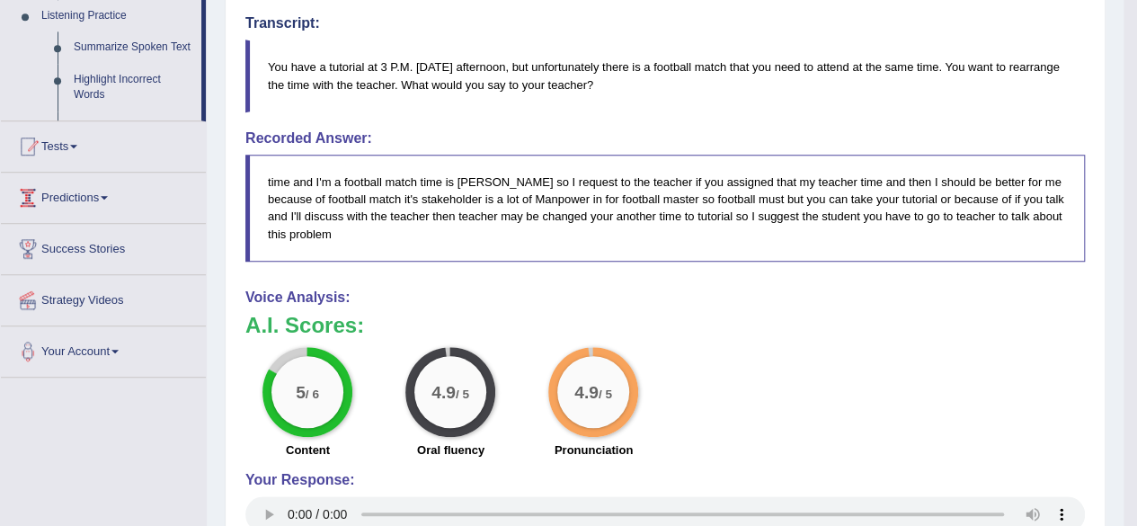
scroll to position [270, 0]
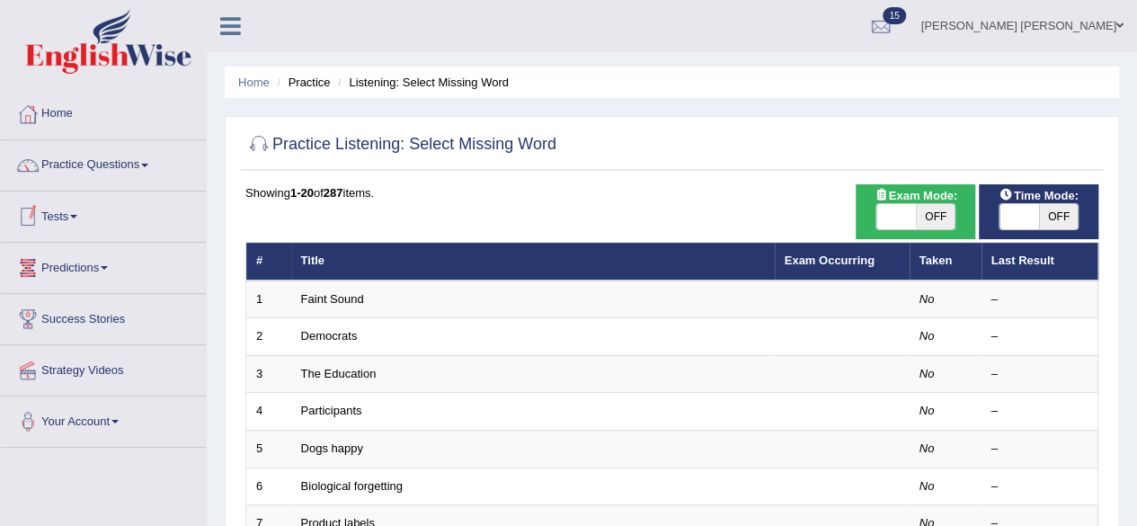
click at [147, 164] on span at bounding box center [144, 166] width 7 height 4
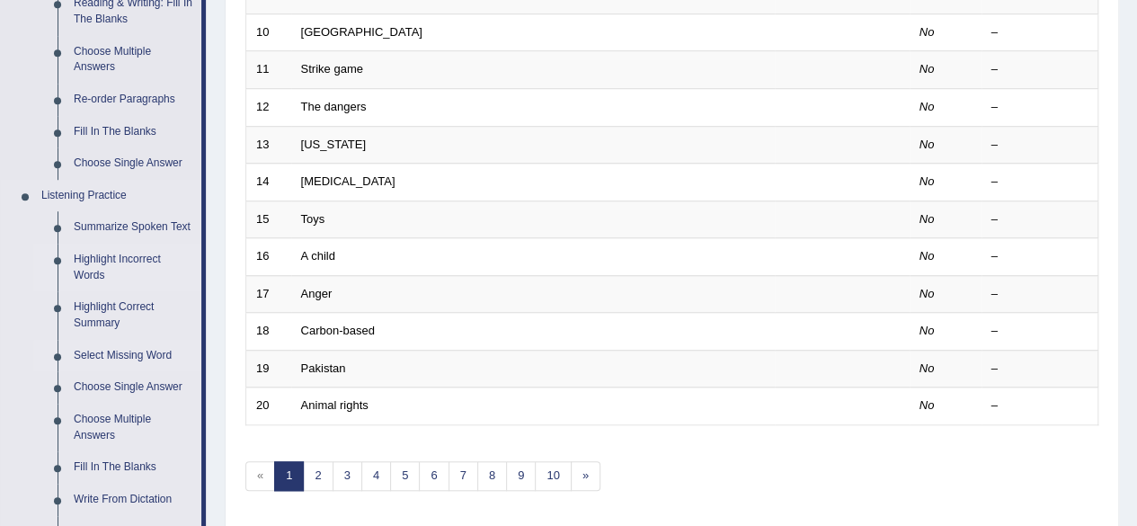
scroll to position [340, 0]
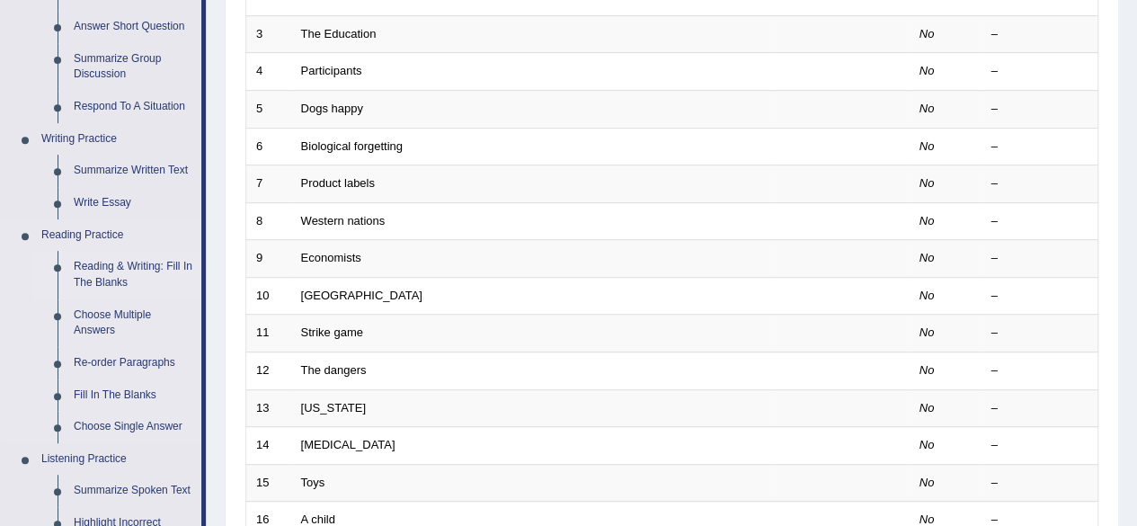
click at [159, 265] on link "Reading & Writing: Fill In The Blanks" at bounding box center [134, 275] width 136 height 48
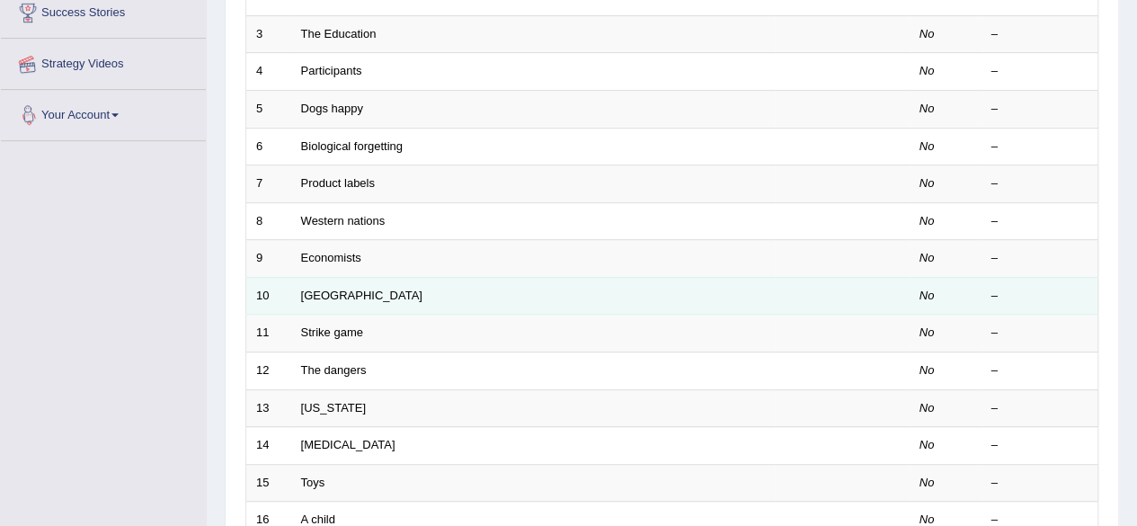
scroll to position [401, 0]
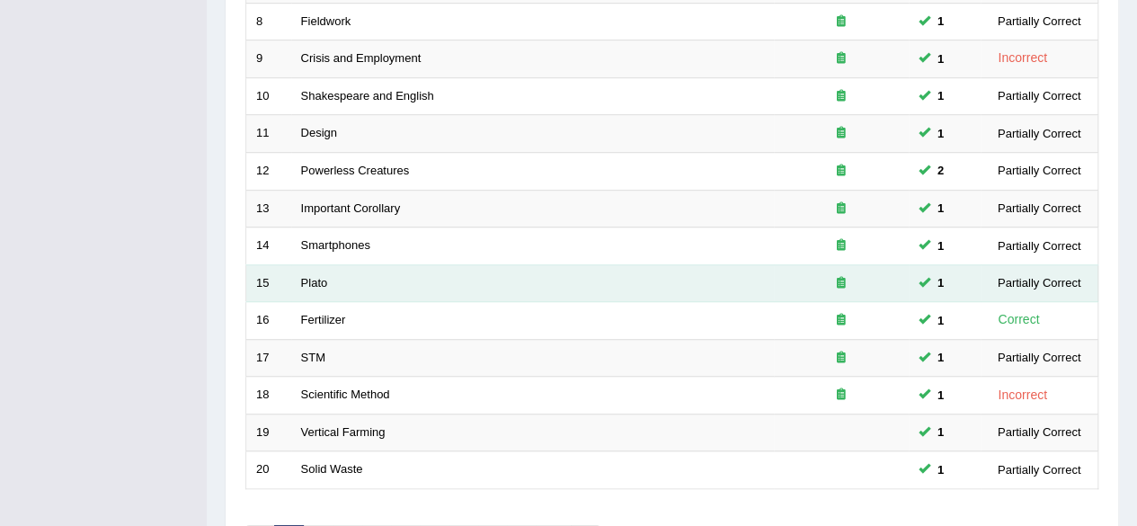
scroll to position [655, 0]
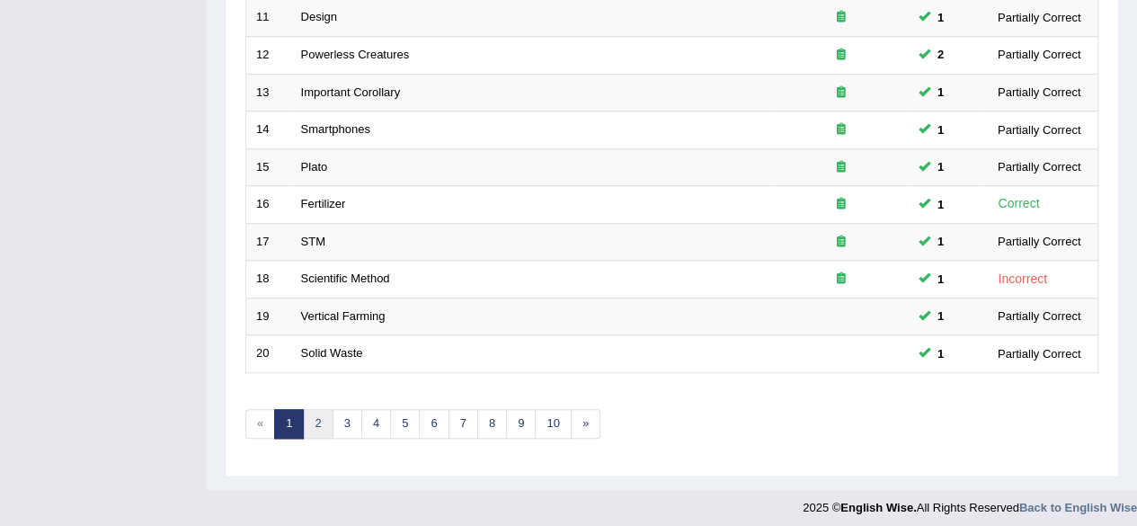
click at [309, 411] on link "2" at bounding box center [318, 424] width 30 height 30
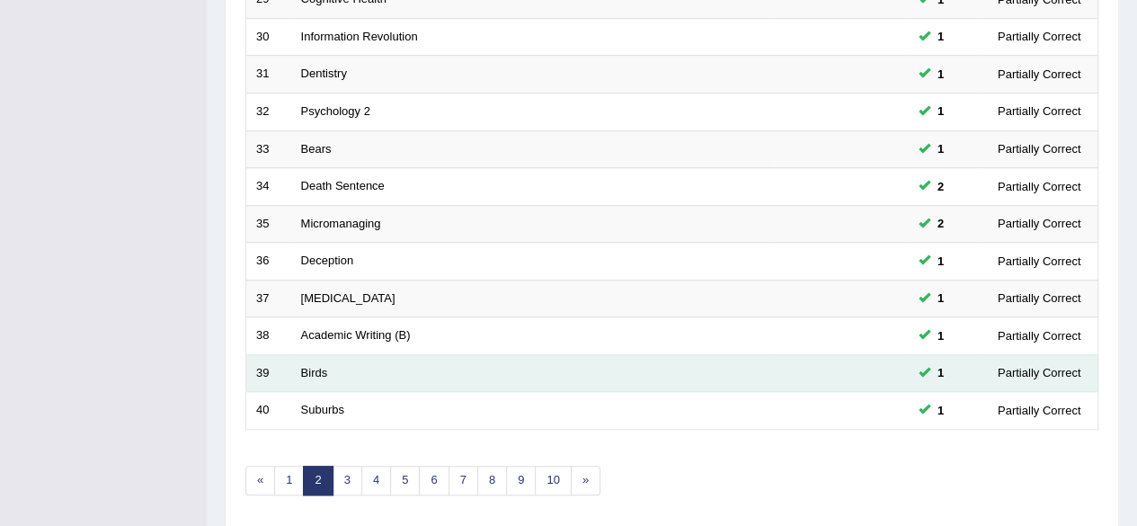
scroll to position [655, 0]
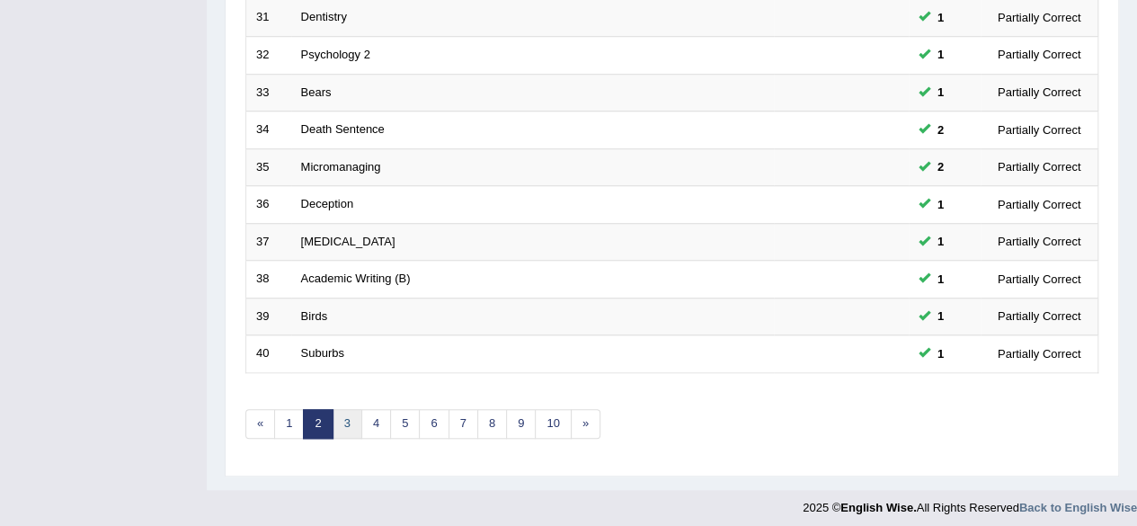
click at [341, 418] on link "3" at bounding box center [348, 424] width 30 height 30
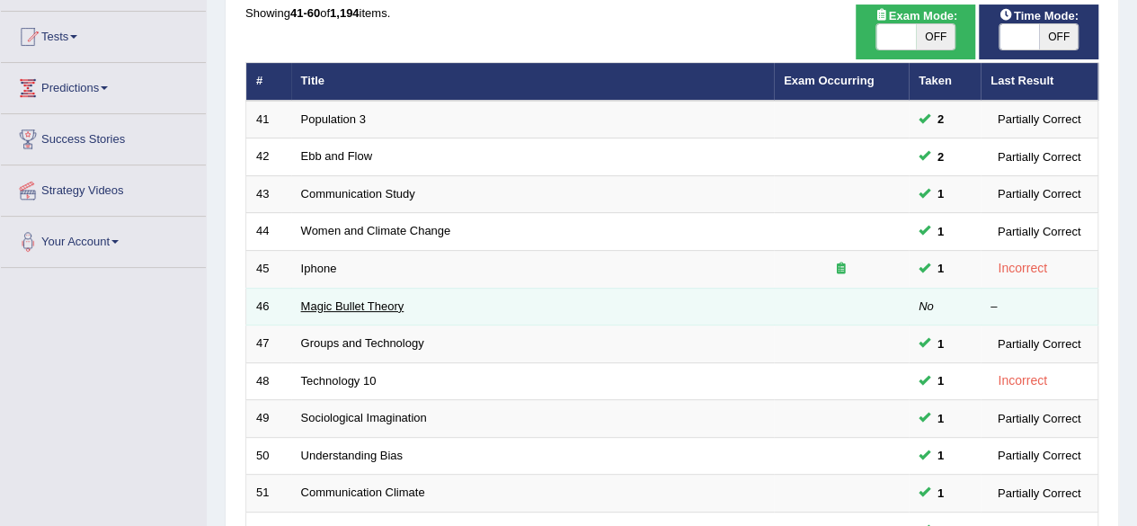
click at [369, 303] on link "Magic Bullet Theory" at bounding box center [352, 305] width 103 height 13
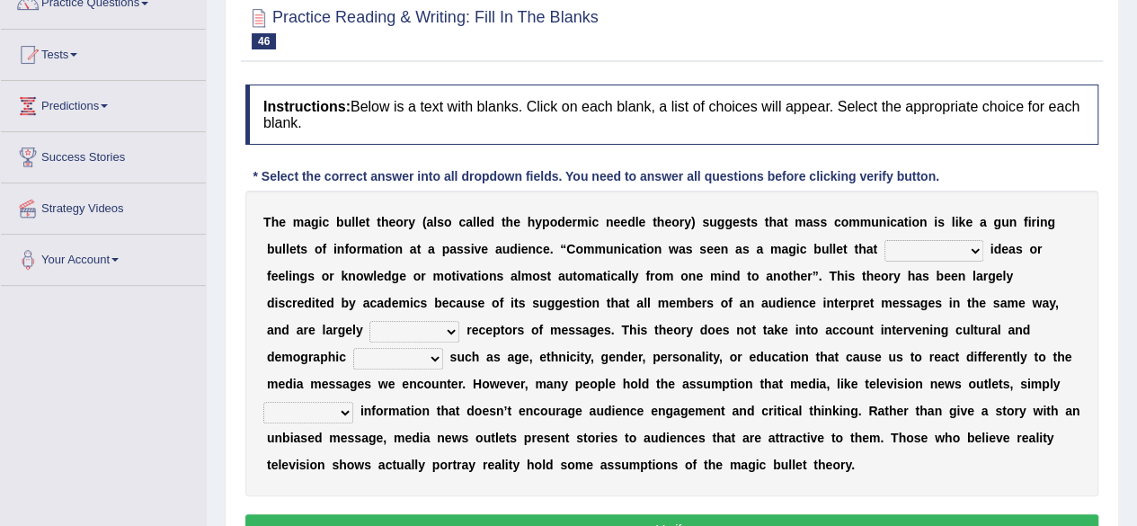
scroll to position [180, 0]
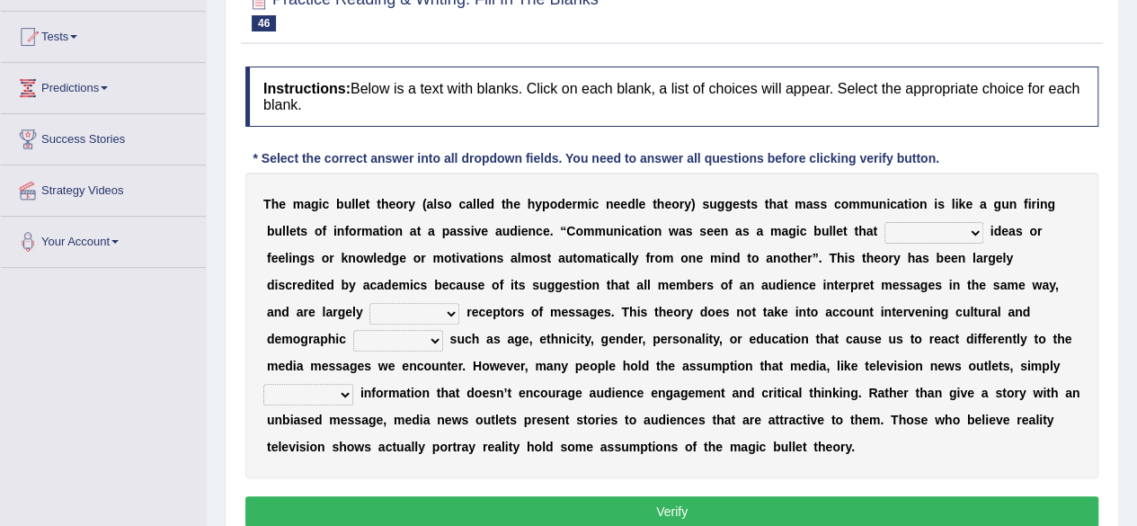
click at [935, 230] on select "transported translated transferred transformed" at bounding box center [934, 233] width 99 height 22
select select "transferred"
click at [885, 222] on select "transported translated transferred transformed" at bounding box center [934, 233] width 99 height 22
click at [433, 313] on select "negative active positive passive" at bounding box center [415, 314] width 90 height 22
select select "active"
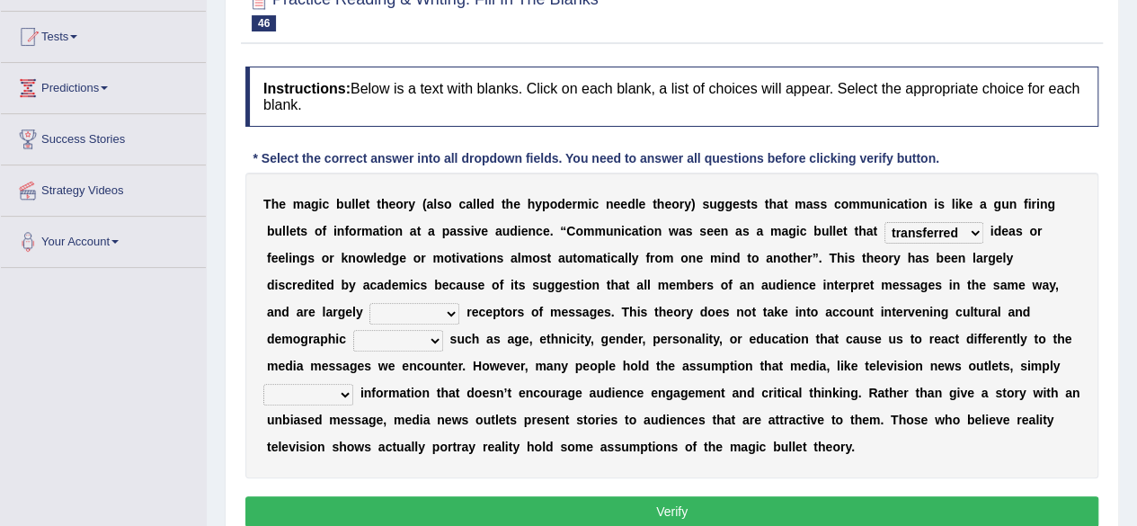
click at [370, 303] on select "negative active positive passive" at bounding box center [415, 314] width 90 height 22
click at [441, 343] on select "variables varies varieties variations" at bounding box center [398, 341] width 90 height 22
select select "variations"
click at [353, 330] on select "variables varies varieties variations" at bounding box center [398, 341] width 90 height 22
click at [334, 393] on select "respond resume release request" at bounding box center [308, 395] width 90 height 22
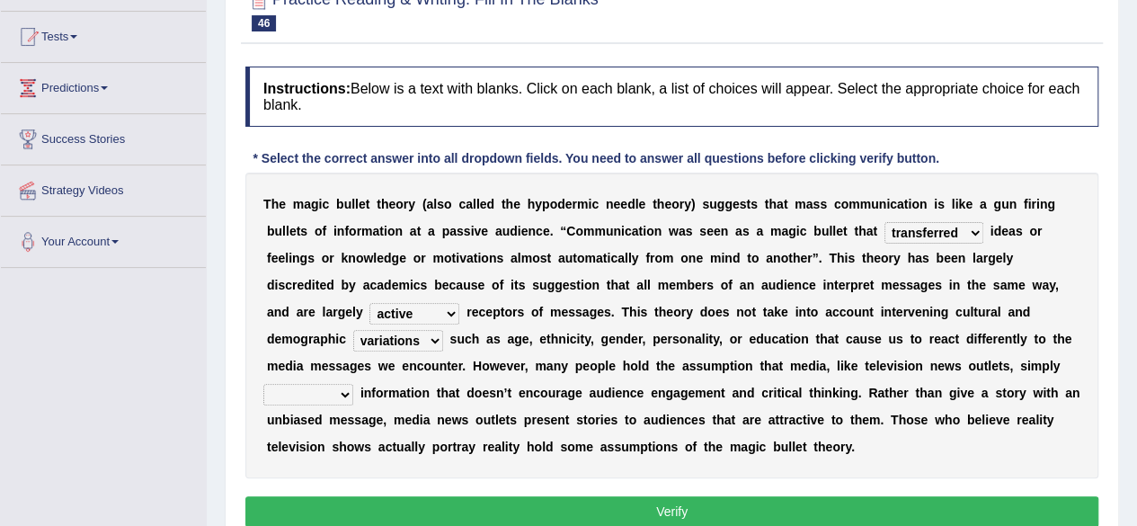
select select "release"
click at [263, 384] on select "respond resume release request" at bounding box center [308, 395] width 90 height 22
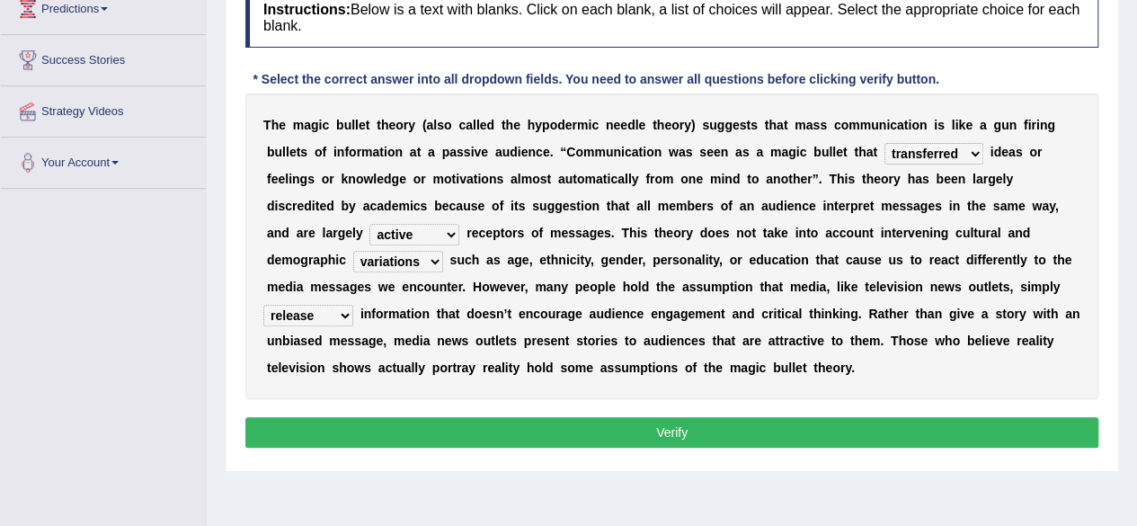
scroll to position [360, 0]
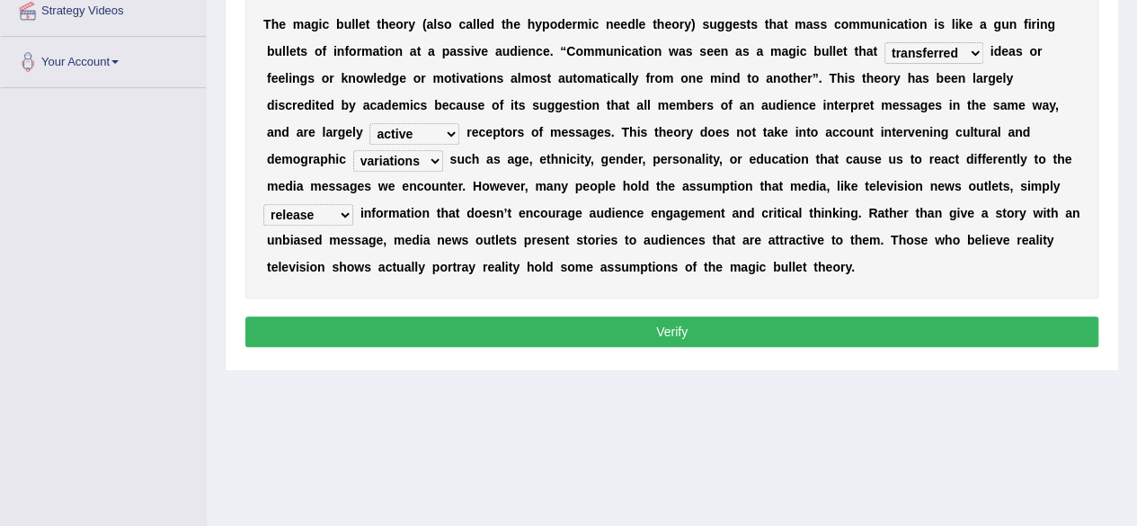
click at [711, 328] on button "Verify" at bounding box center [671, 331] width 853 height 31
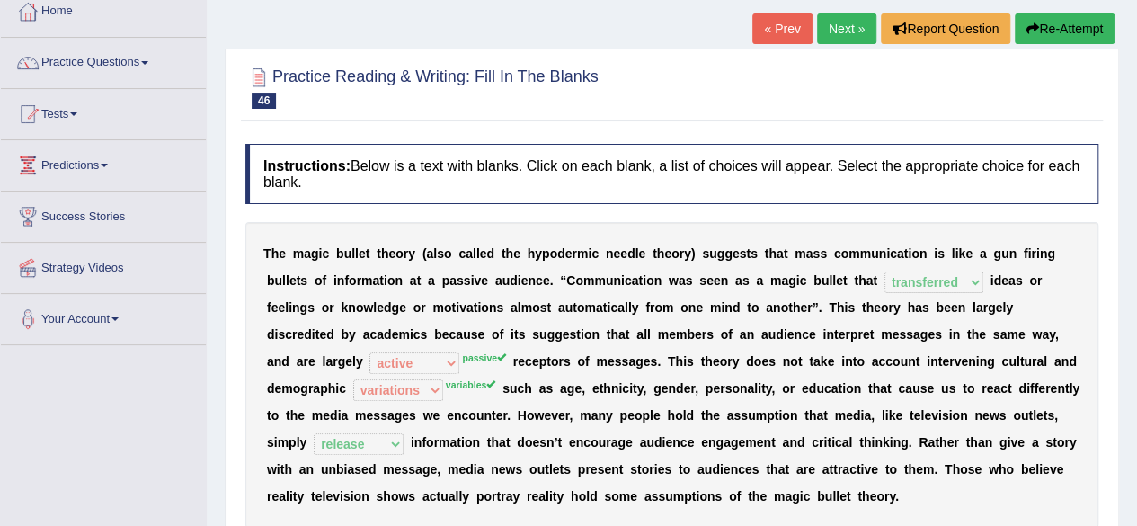
scroll to position [0, 0]
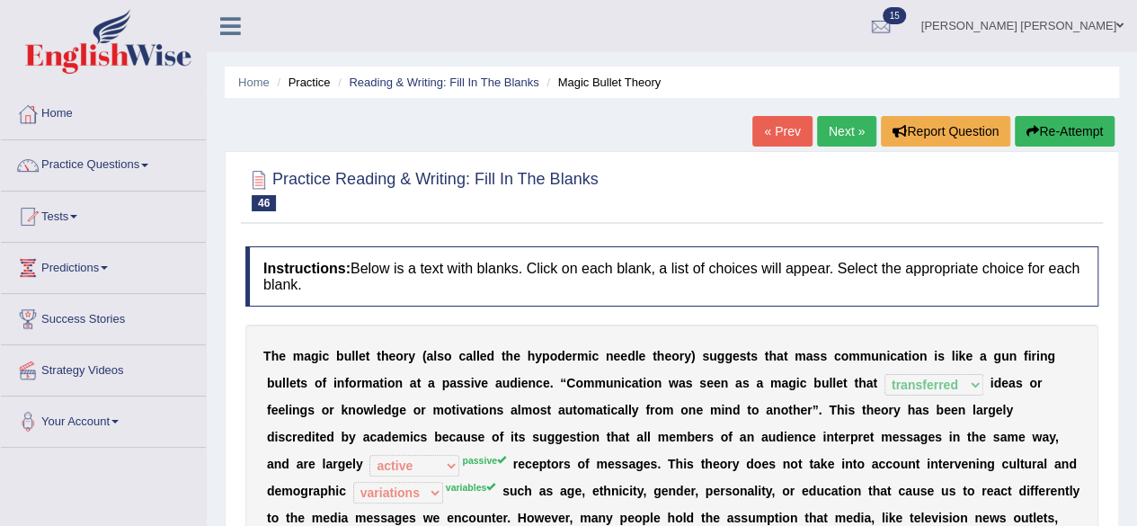
click at [843, 125] on link "Next »" at bounding box center [846, 131] width 59 height 31
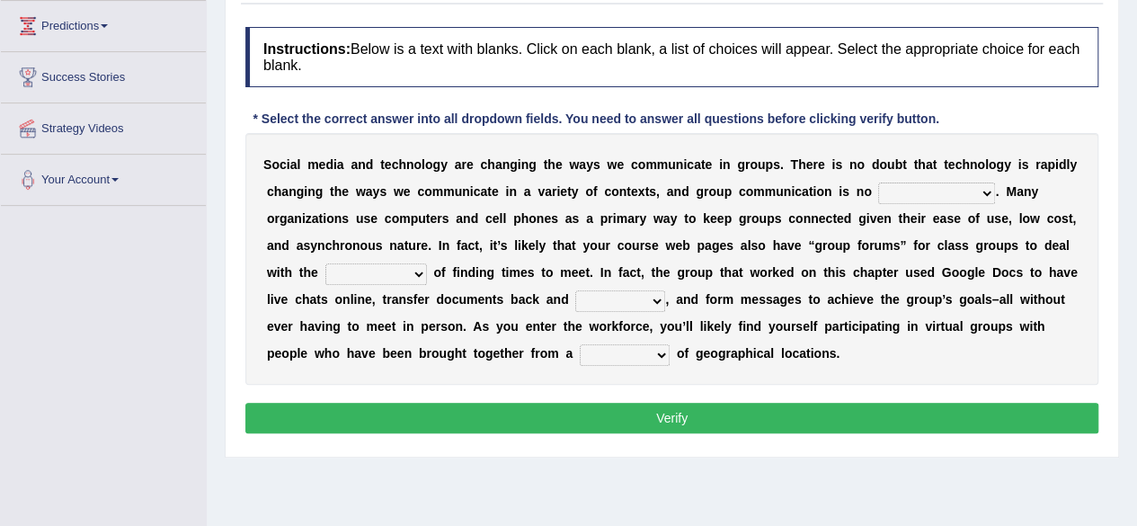
scroll to position [237, 0]
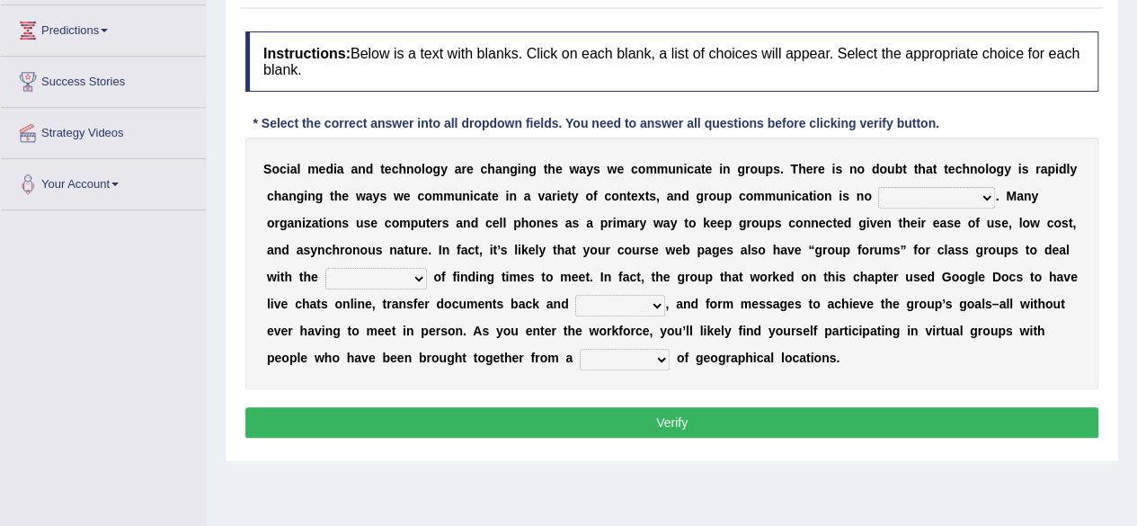
click at [927, 192] on select "exception exemplification extradition excursion" at bounding box center [936, 198] width 117 height 22
select select "excursion"
click at [878, 187] on select "exception exemplification extradition excursion" at bounding box center [936, 198] width 117 height 22
click at [401, 273] on select "localities liabilities complexities causalities" at bounding box center [376, 279] width 102 height 22
select select "localities"
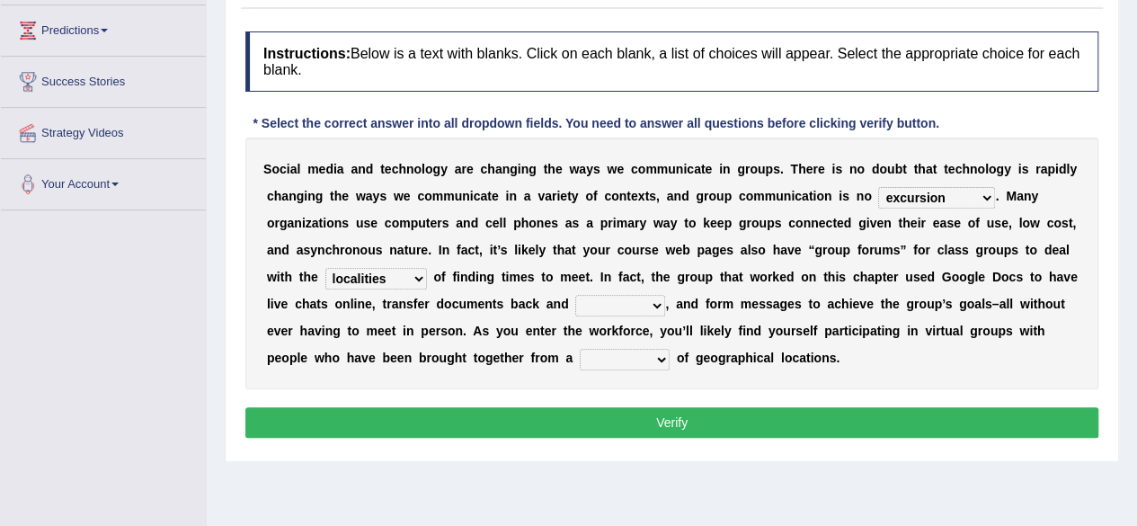
click at [325, 268] on select "localities liabilities complexities causalities" at bounding box center [376, 279] width 102 height 22
click at [658, 302] on select "fill forth toward beyond" at bounding box center [620, 306] width 90 height 22
select select "toward"
click at [575, 295] on select "fill forth toward beyond" at bounding box center [620, 306] width 90 height 22
click at [657, 355] on select "form variety kind variation" at bounding box center [625, 360] width 90 height 22
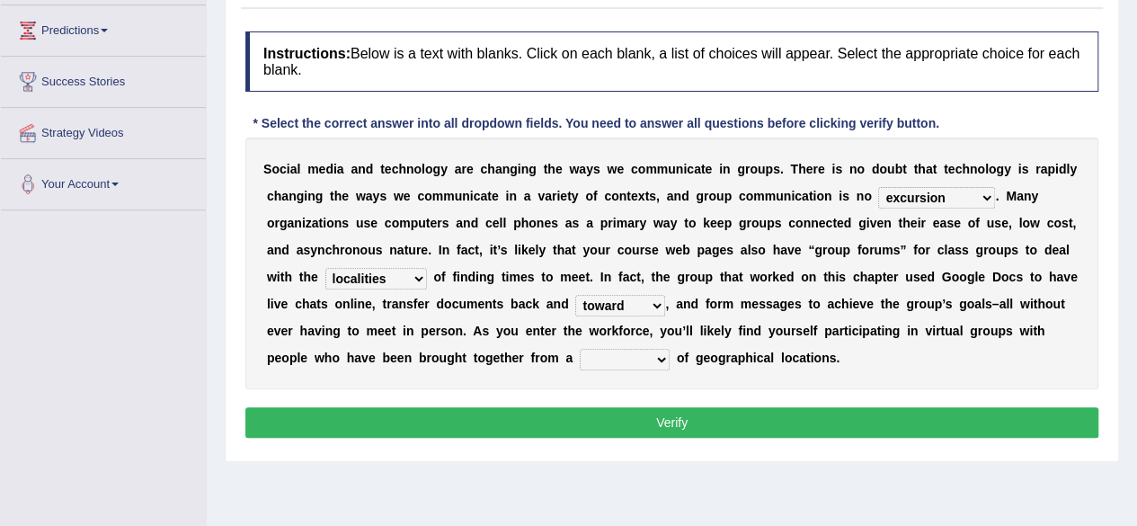
click at [657, 355] on select "form variety kind variation" at bounding box center [625, 360] width 90 height 22
select select "variety"
click at [580, 349] on select "form variety kind variation" at bounding box center [625, 360] width 90 height 22
click at [628, 411] on button "Verify" at bounding box center [671, 422] width 853 height 31
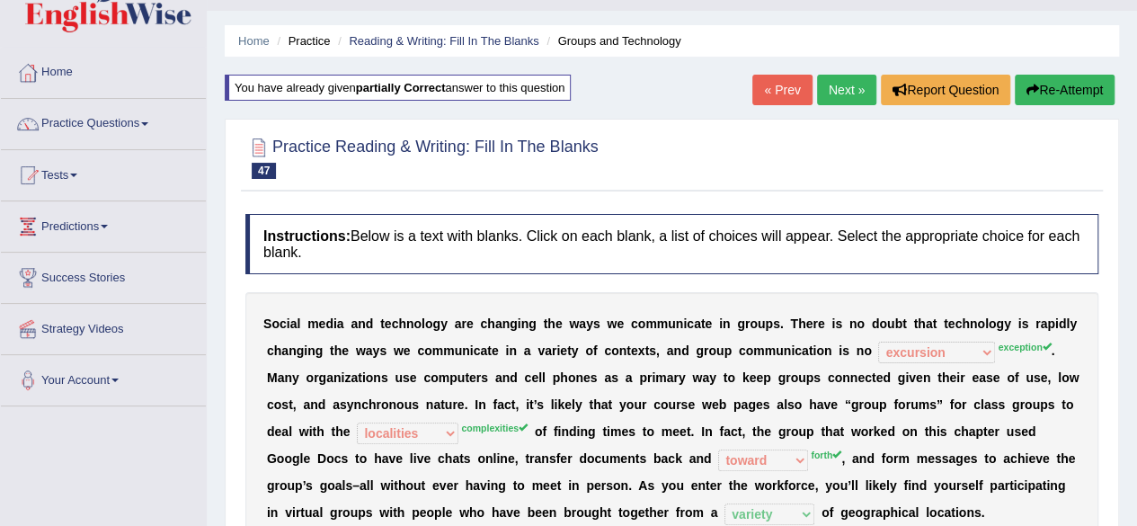
scroll to position [0, 0]
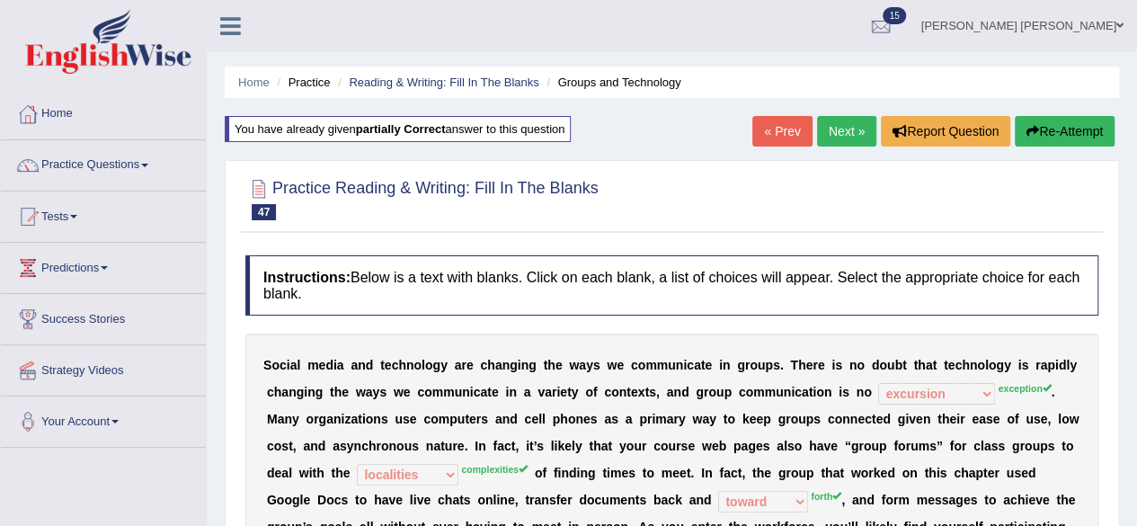
click at [848, 125] on link "Next »" at bounding box center [846, 131] width 59 height 31
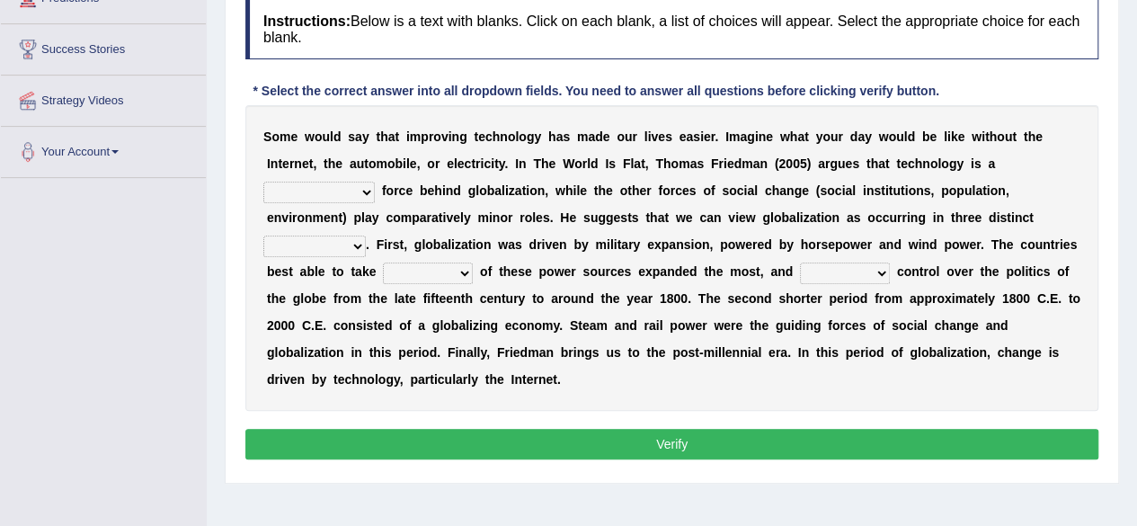
click at [367, 189] on select "driving demeaning distinguishing demanding" at bounding box center [318, 193] width 111 height 22
select select "driving"
click at [263, 182] on select "driving demeaning distinguishing demanding" at bounding box center [318, 193] width 111 height 22
click at [353, 241] on select "periods periodicals perspectives perceptions" at bounding box center [314, 247] width 102 height 22
select select "periodicals"
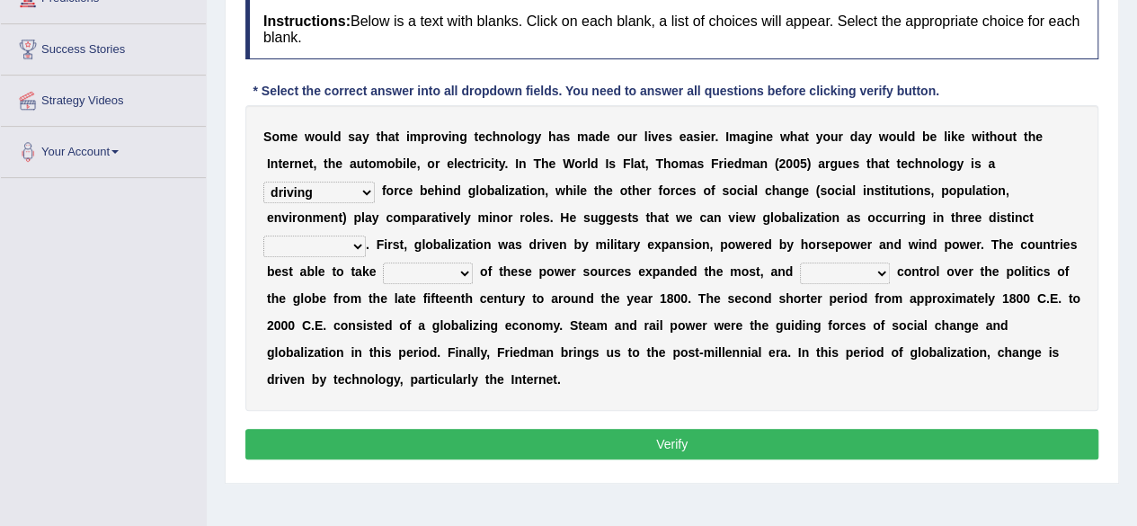
click at [263, 236] on select "periods periodicals perspectives perceptions" at bounding box center [314, 247] width 102 height 22
click at [463, 269] on select "action advantage account care" at bounding box center [428, 274] width 90 height 22
select select "action"
click at [383, 263] on select "action advantage account care" at bounding box center [428, 274] width 90 height 22
click at [881, 269] on select "exist extract exert expect" at bounding box center [845, 274] width 90 height 22
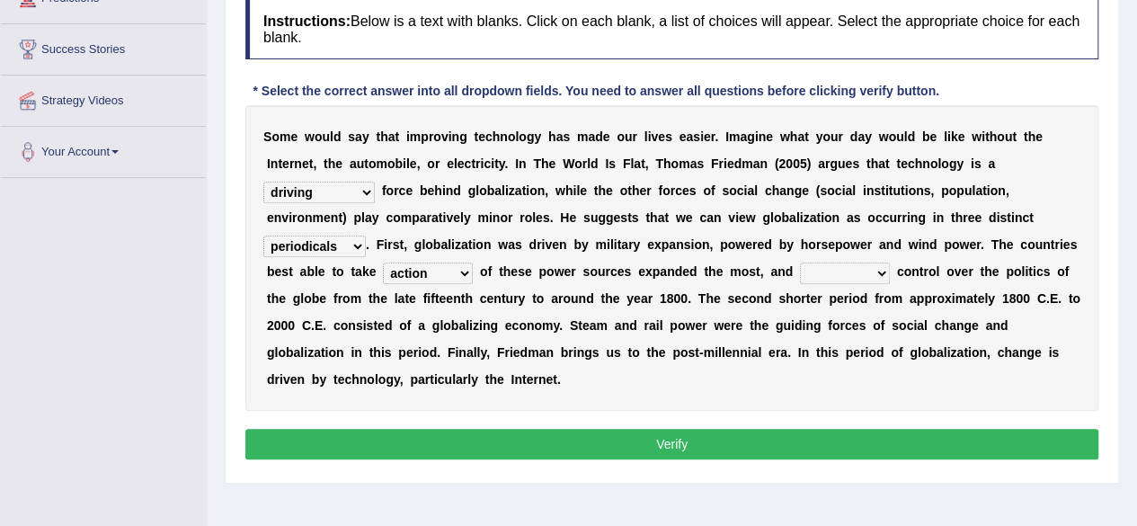
select select "exert"
click at [800, 263] on select "exist extract exert expect" at bounding box center [845, 274] width 90 height 22
click at [478, 440] on button "Verify" at bounding box center [671, 444] width 853 height 31
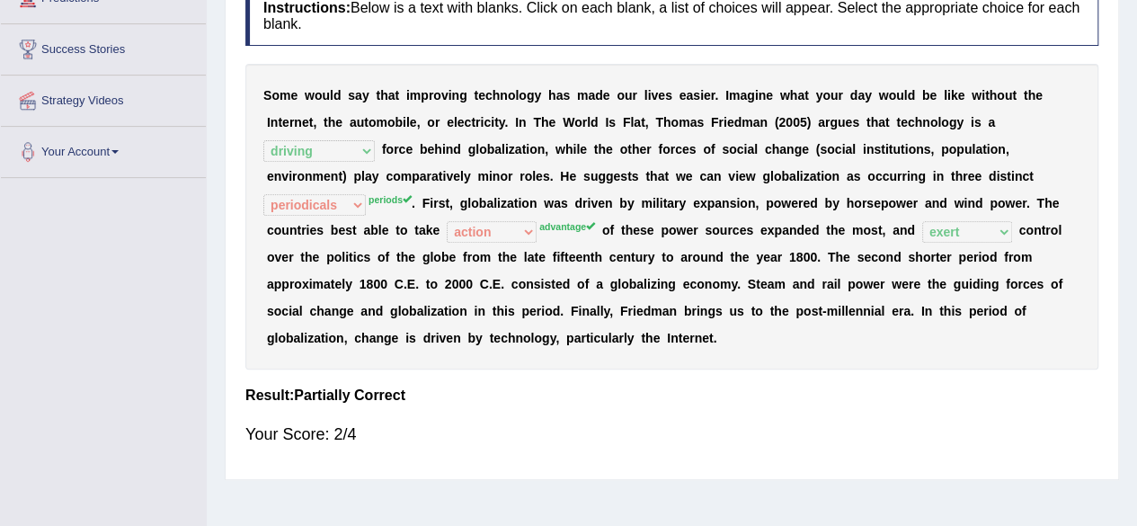
scroll to position [90, 0]
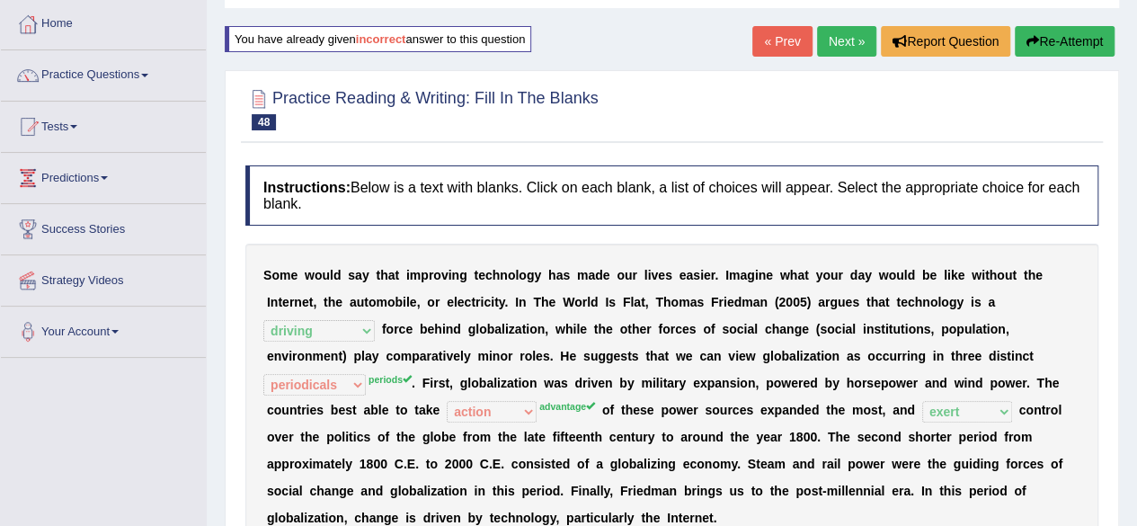
click at [838, 33] on link "Next »" at bounding box center [846, 41] width 59 height 31
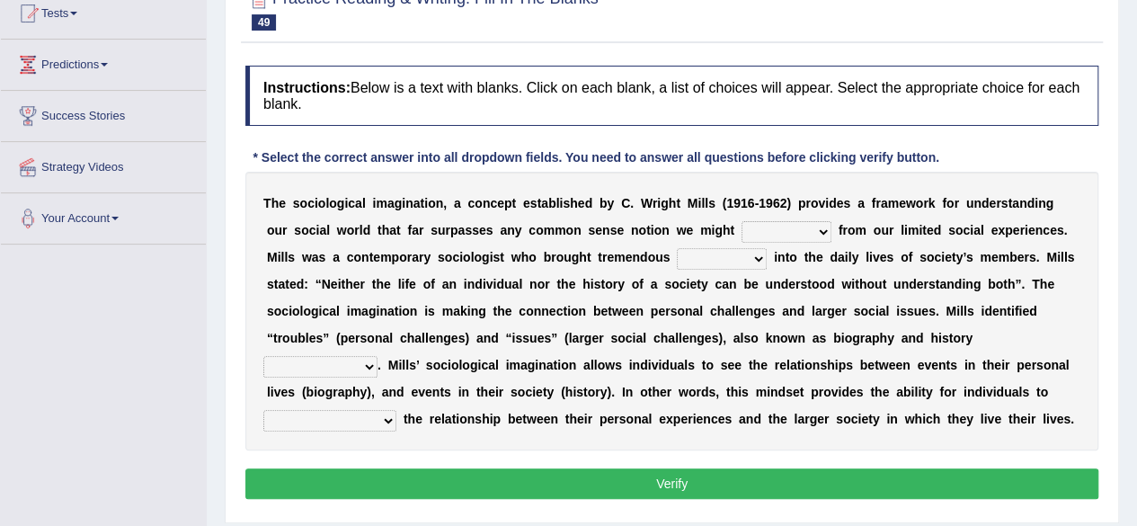
click at [784, 230] on select "depart derive describe deprive" at bounding box center [787, 232] width 90 height 22
select select "describe"
click at [742, 221] on select "depart derive describe deprive" at bounding box center [787, 232] width 90 height 22
click at [725, 260] on select "sight insight comment interaction" at bounding box center [722, 259] width 90 height 22
select select "interaction"
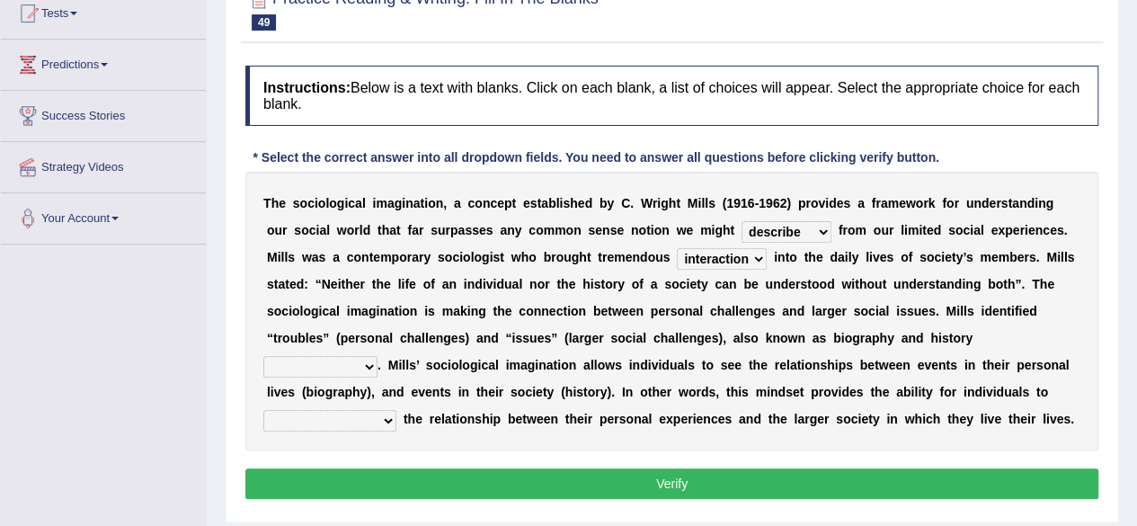
click at [677, 248] on select "sight insight comment interaction" at bounding box center [722, 259] width 90 height 22
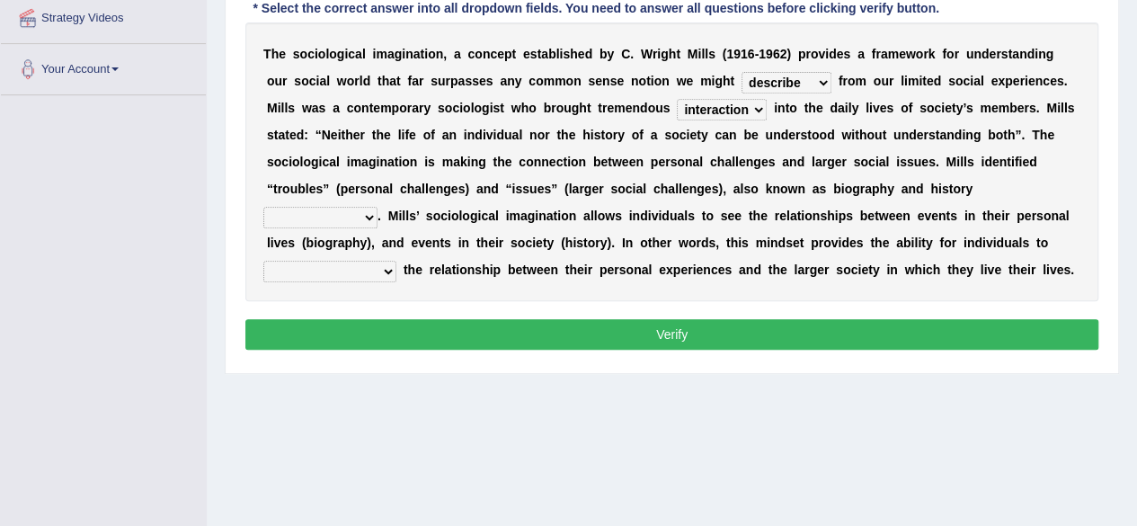
scroll to position [383, 0]
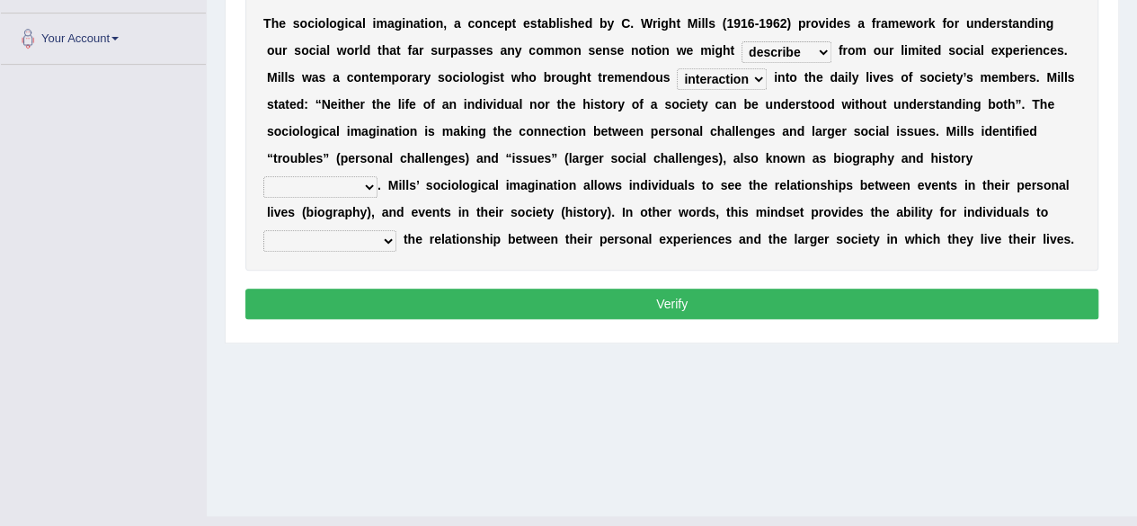
click at [360, 184] on select "accordingly collectively respectively spontaneously" at bounding box center [320, 187] width 114 height 22
select select "respectively"
click at [263, 176] on select "accordingly collectively respectively spontaneously" at bounding box center [320, 187] width 114 height 22
click at [356, 238] on select "commercialize capitalize realize compartmentalize" at bounding box center [329, 241] width 133 height 22
select select "realize"
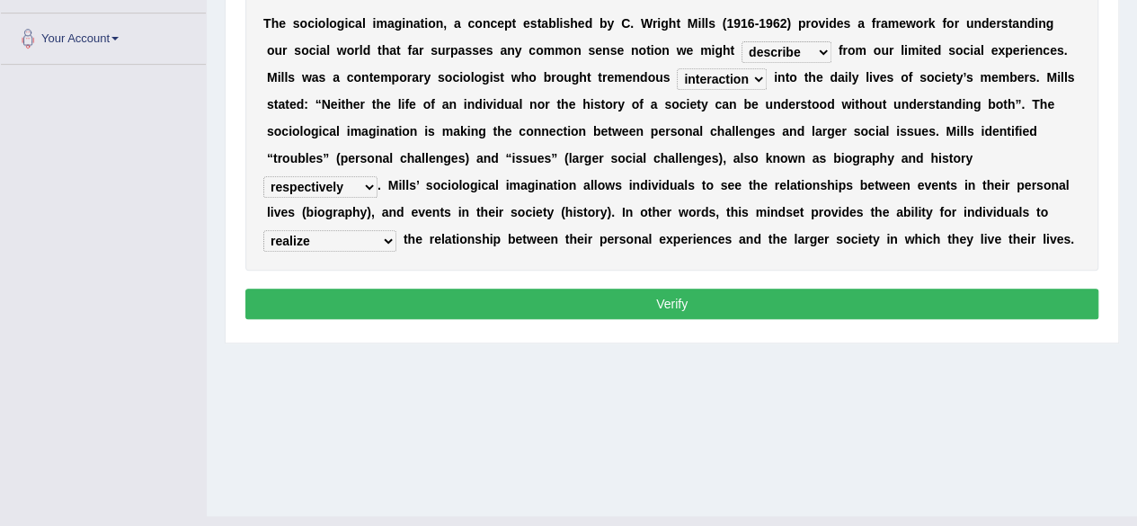
click at [263, 230] on select "commercialize capitalize realize compartmentalize" at bounding box center [329, 241] width 133 height 22
click at [557, 305] on button "Verify" at bounding box center [671, 304] width 853 height 31
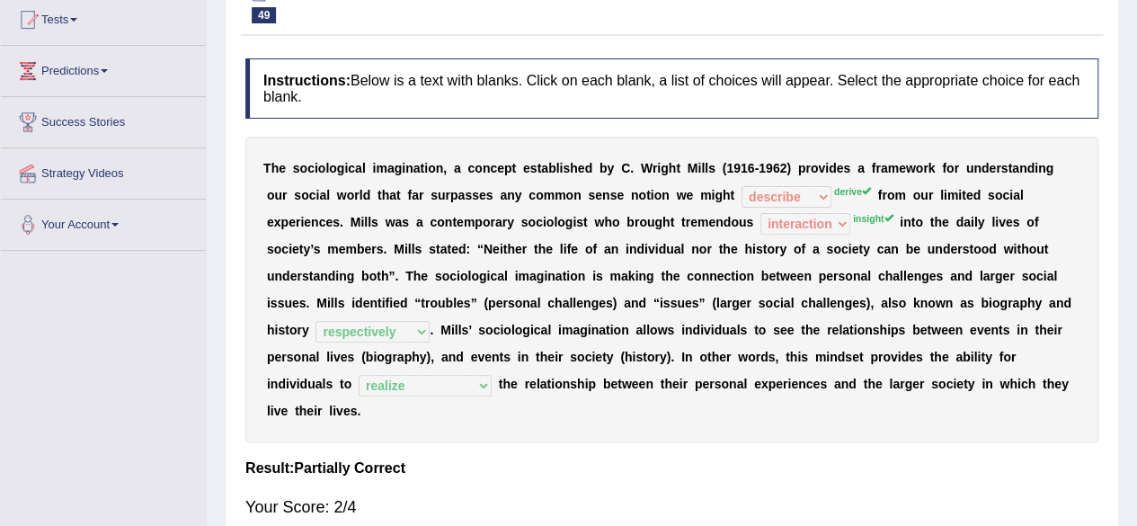
scroll to position [0, 0]
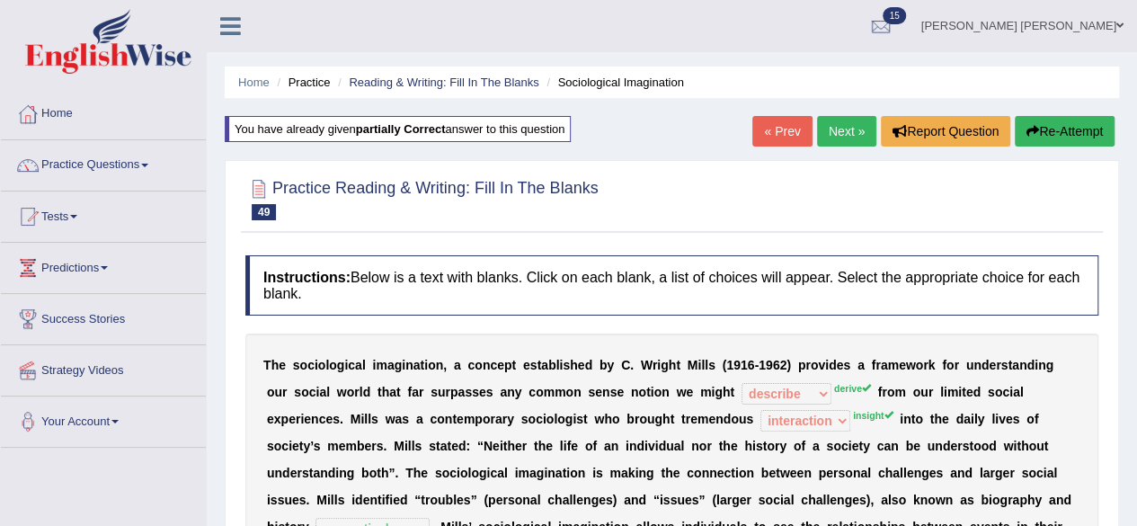
click at [832, 130] on link "Next »" at bounding box center [846, 131] width 59 height 31
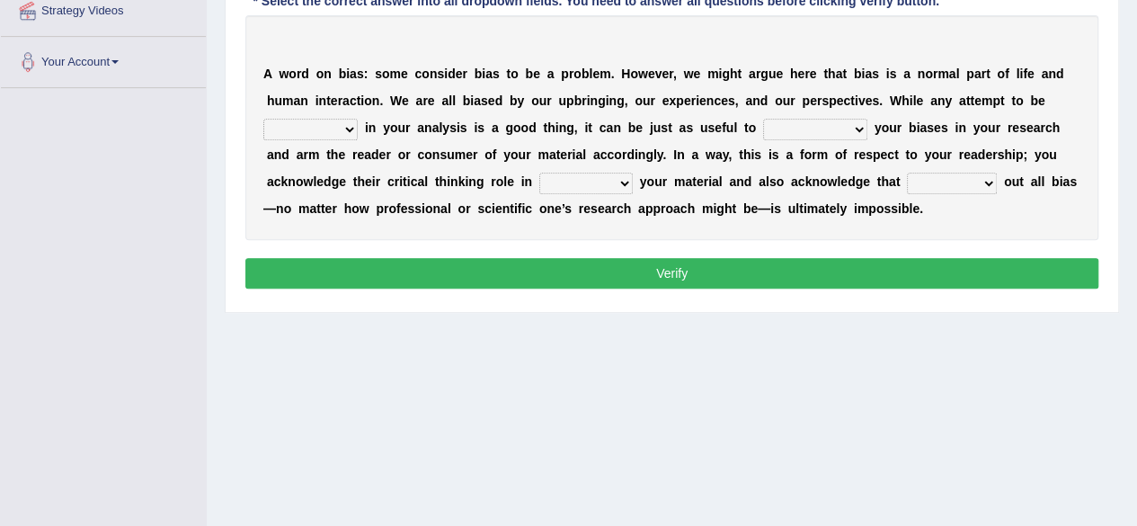
click at [351, 122] on select "objective optimistic subjective pessimistic" at bounding box center [310, 130] width 94 height 22
select select "objective"
click at [263, 119] on select "objective optimistic subjective pessimistic" at bounding box center [310, 130] width 94 height 22
click at [856, 120] on select "assume achieve acquire acknowledge" at bounding box center [815, 130] width 104 height 22
select select "acknowledge"
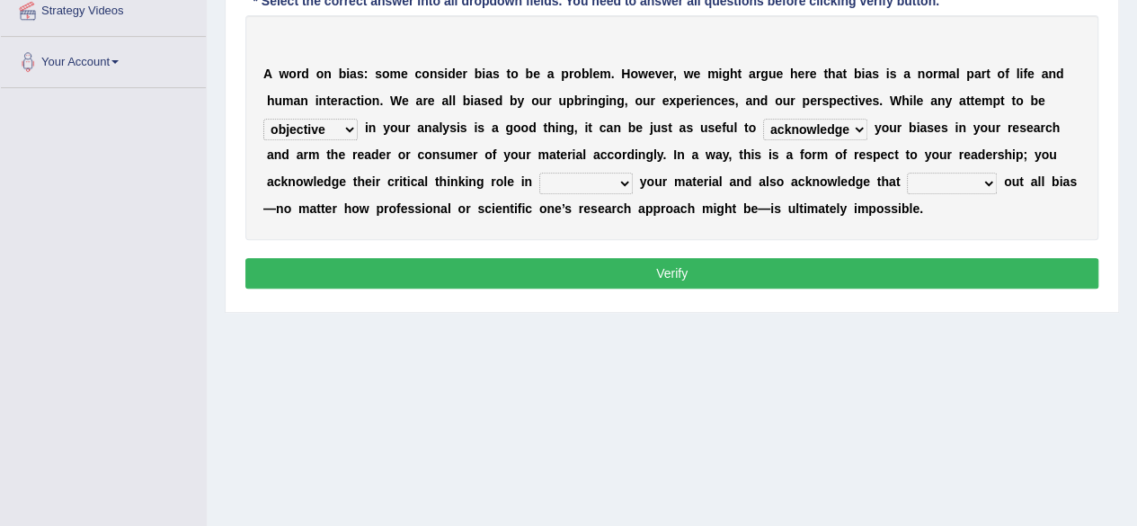
click at [763, 119] on select "assume achieve acquire acknowledge" at bounding box center [815, 130] width 104 height 22
click at [622, 176] on select "contacting consuming conducting confirming" at bounding box center [586, 184] width 94 height 22
select select "conducting"
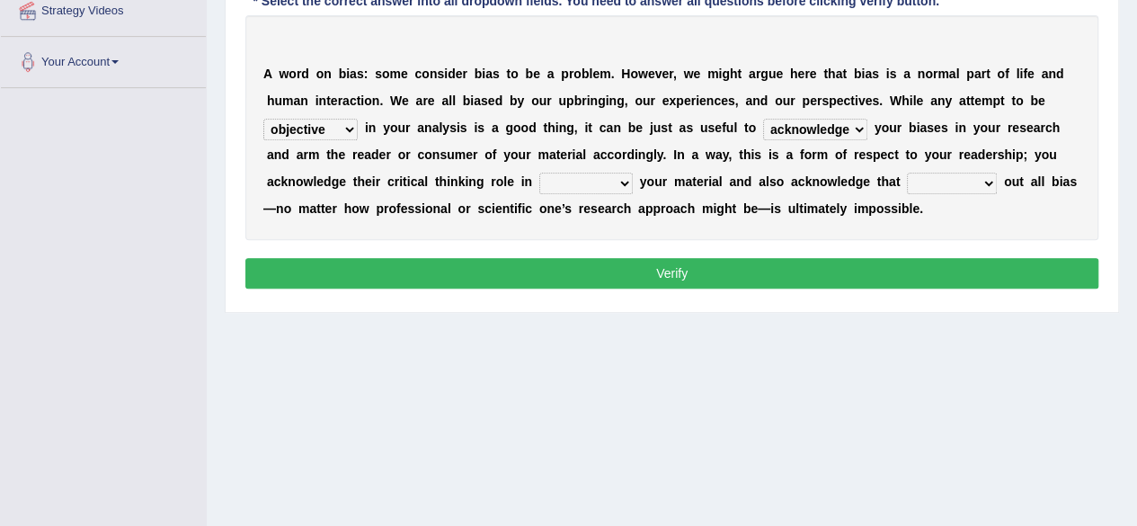
click at [539, 173] on select "contacting consuming conducting confirming" at bounding box center [586, 184] width 94 height 22
click at [600, 265] on button "Verify" at bounding box center [671, 273] width 853 height 31
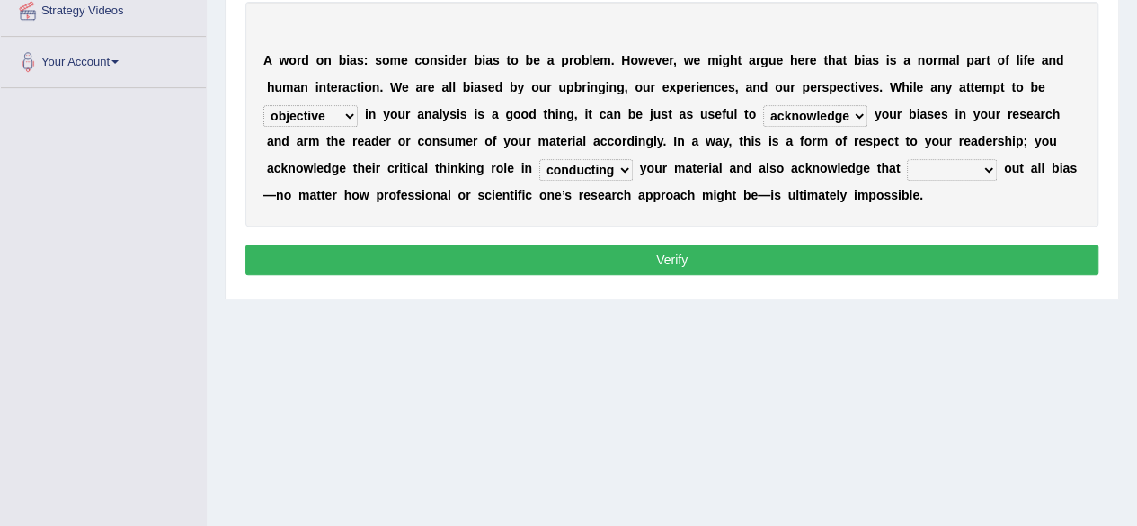
click at [983, 167] on select "phasing building ruling pushing" at bounding box center [952, 170] width 90 height 22
click at [983, 168] on select "phasing building ruling pushing" at bounding box center [952, 170] width 90 height 22
click at [1026, 195] on div "A w o r d o n b i a s : s o m e c o n s i d e r b i a s t o b e a p r o b l e m…" at bounding box center [671, 114] width 853 height 225
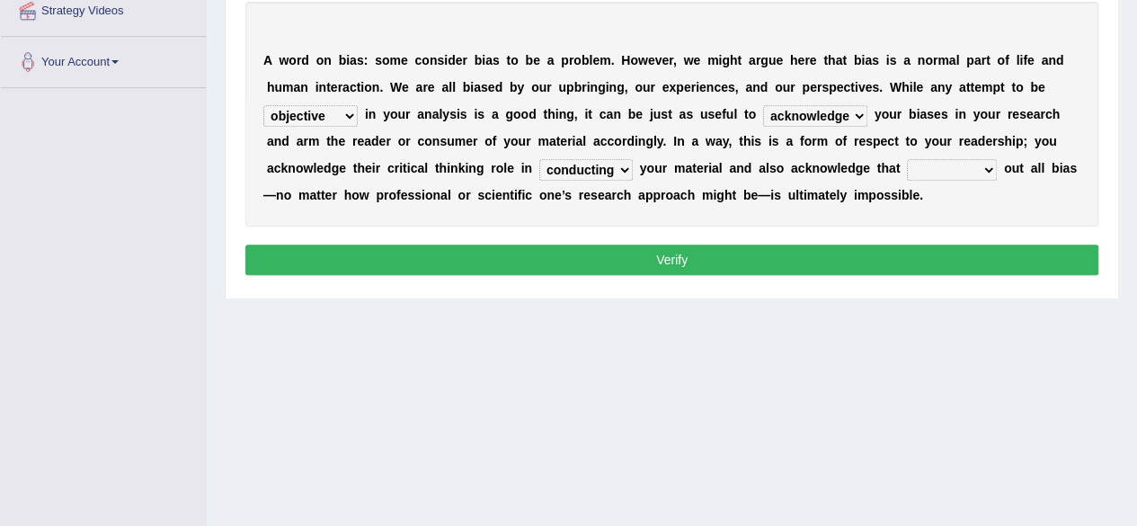
click at [985, 163] on select "phasing building ruling pushing" at bounding box center [952, 170] width 90 height 22
select select "ruling"
click at [907, 159] on select "phasing building ruling pushing" at bounding box center [952, 170] width 90 height 22
click at [922, 259] on button "Verify" at bounding box center [671, 260] width 853 height 31
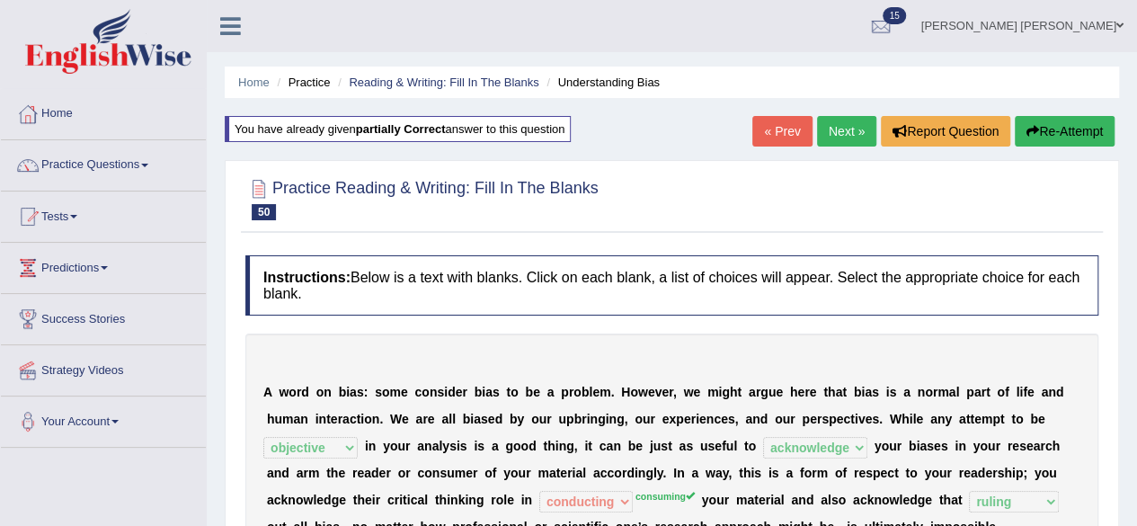
click at [842, 129] on link "Next »" at bounding box center [846, 131] width 59 height 31
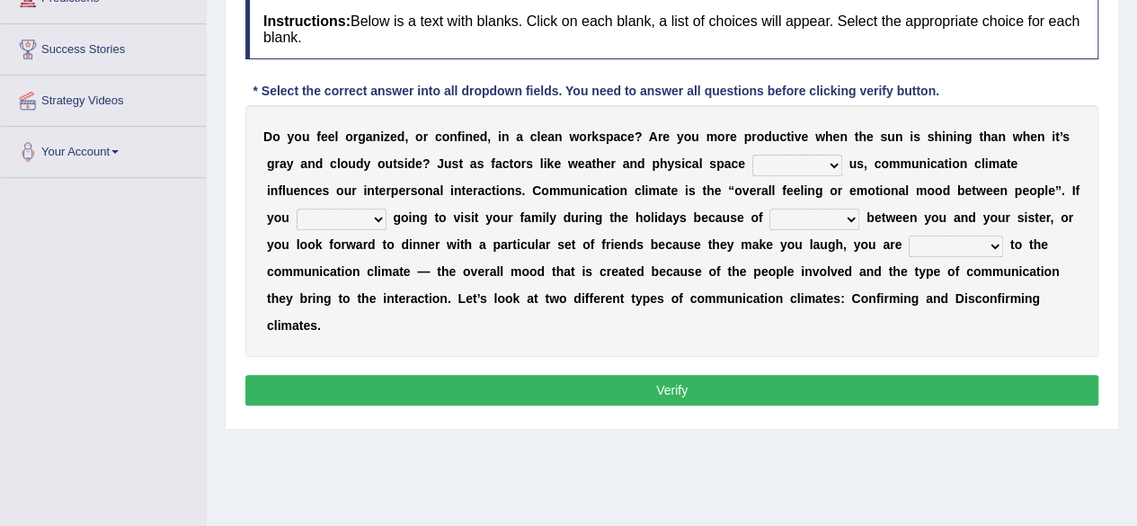
click at [838, 162] on select "improve impact impose imply" at bounding box center [798, 166] width 90 height 22
select select "impact"
click at [753, 155] on select "improve impact impose imply" at bounding box center [798, 166] width 90 height 22
click at [374, 218] on select "dread force scare afraid" at bounding box center [342, 220] width 90 height 22
click at [846, 215] on select "tender tension tendency tenacity" at bounding box center [815, 220] width 90 height 22
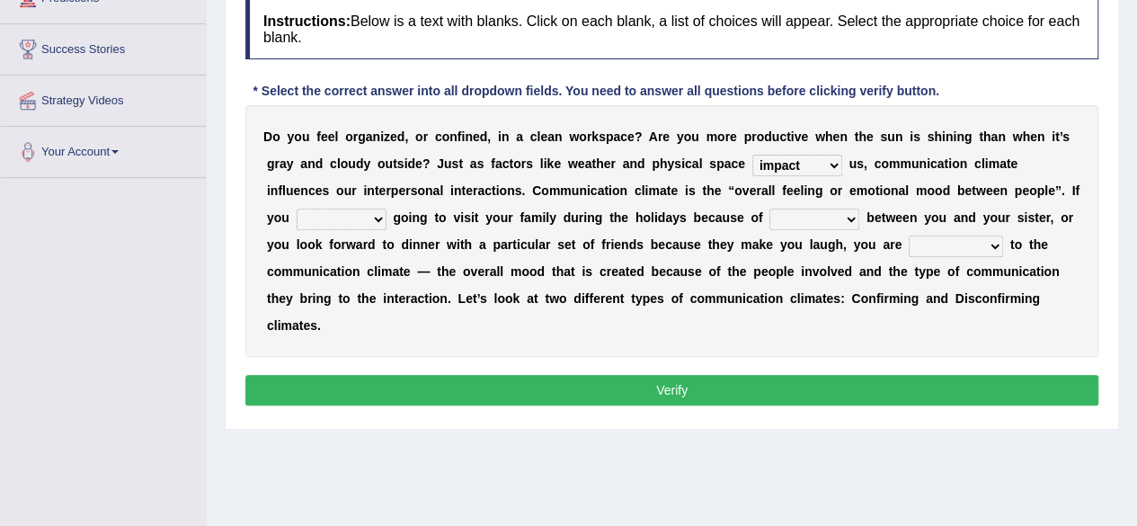
select select "tension"
click at [770, 209] on select "tender tension tendency tenacity" at bounding box center [815, 220] width 90 height 22
click at [994, 250] on select "relying relating responding recycling" at bounding box center [956, 247] width 94 height 22
select select "responding"
click at [909, 236] on select "relying relating responding recycling" at bounding box center [956, 247] width 94 height 22
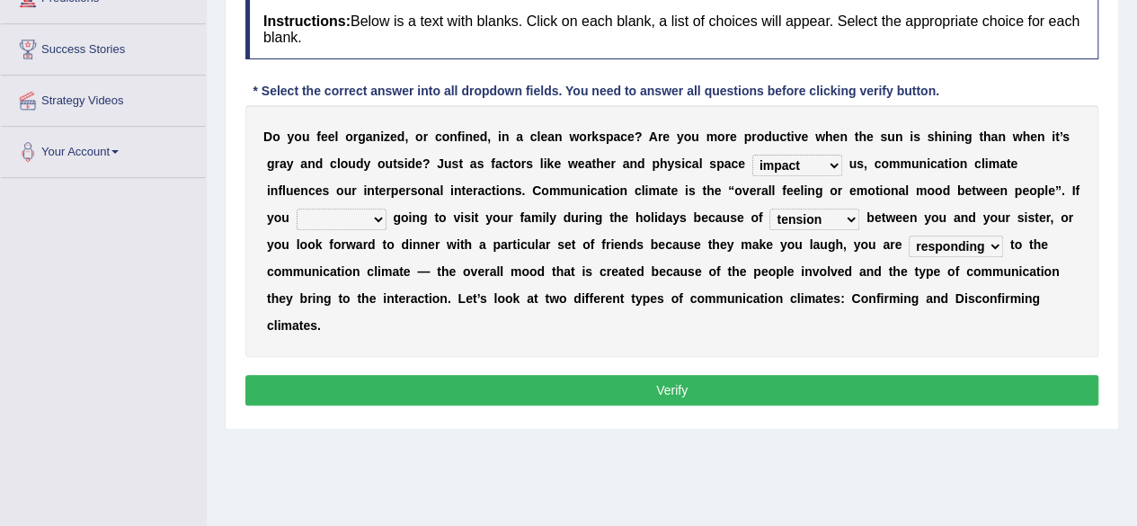
click at [373, 214] on select "dread force scare afraid" at bounding box center [342, 220] width 90 height 22
select select "afraid"
click at [297, 209] on select "dread force scare afraid" at bounding box center [342, 220] width 90 height 22
click at [525, 385] on button "Verify" at bounding box center [671, 390] width 853 height 31
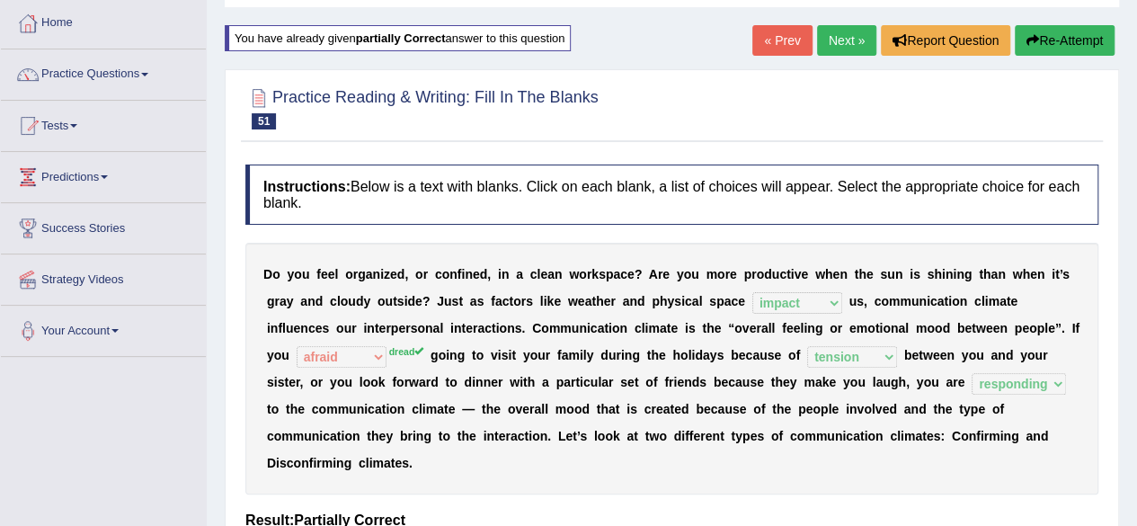
scroll to position [90, 0]
click at [843, 33] on link "Next »" at bounding box center [846, 41] width 59 height 31
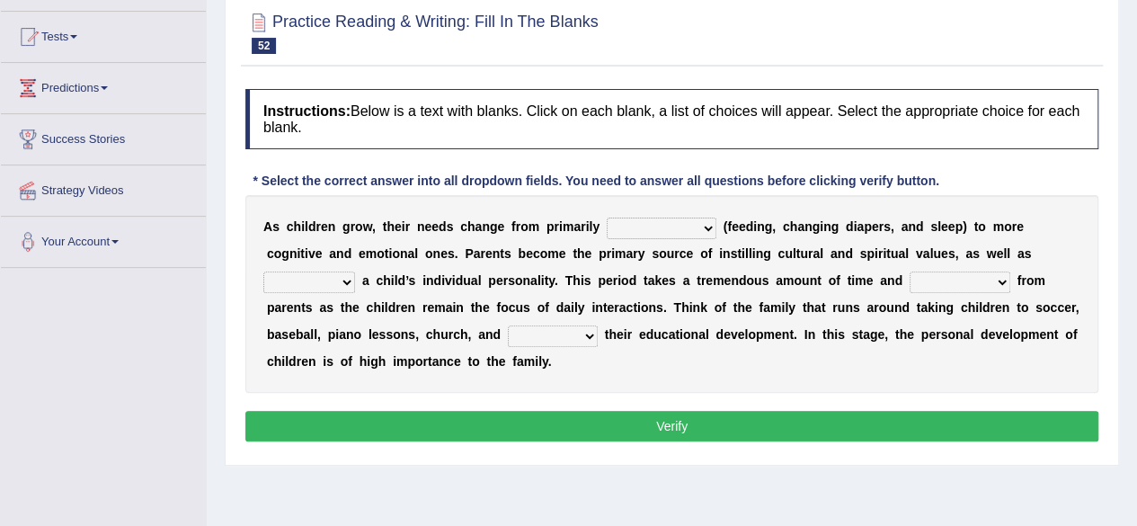
scroll to position [180, 0]
click at [705, 228] on select "psychological educational physical social" at bounding box center [662, 229] width 110 height 22
select select "social"
click at [607, 218] on select "psychological educational physical social" at bounding box center [662, 229] width 110 height 22
click at [713, 222] on select "psychological educational physical social" at bounding box center [662, 229] width 110 height 22
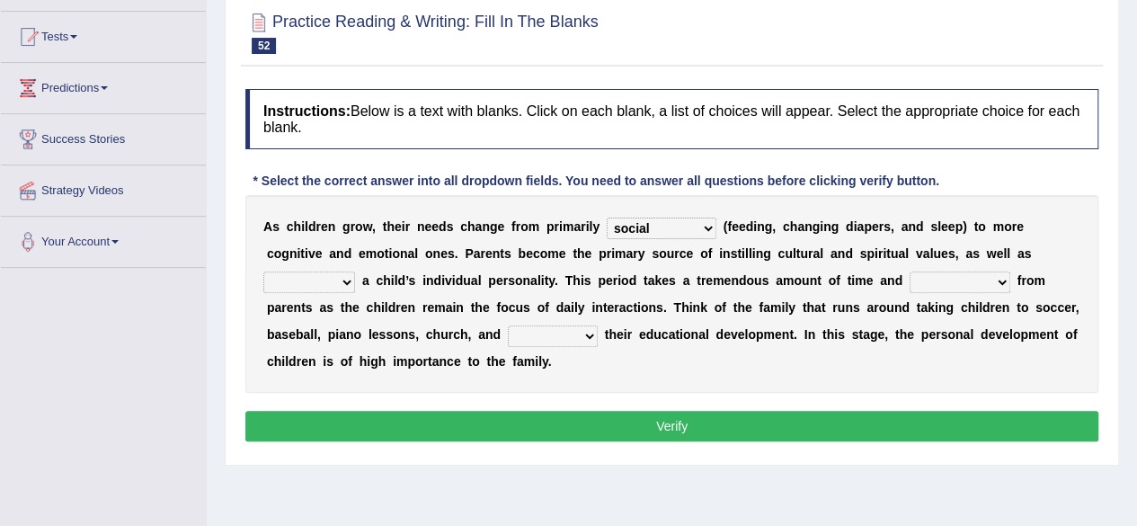
click at [607, 218] on select "psychological educational physical social" at bounding box center [662, 229] width 110 height 22
click at [347, 280] on select "caring calculating feeding fostering" at bounding box center [309, 283] width 92 height 22
select select "fostering"
click at [263, 272] on select "caring calculating feeding fostering" at bounding box center [309, 283] width 92 height 22
click at [1002, 279] on select "commitment components compliance comments" at bounding box center [960, 283] width 101 height 22
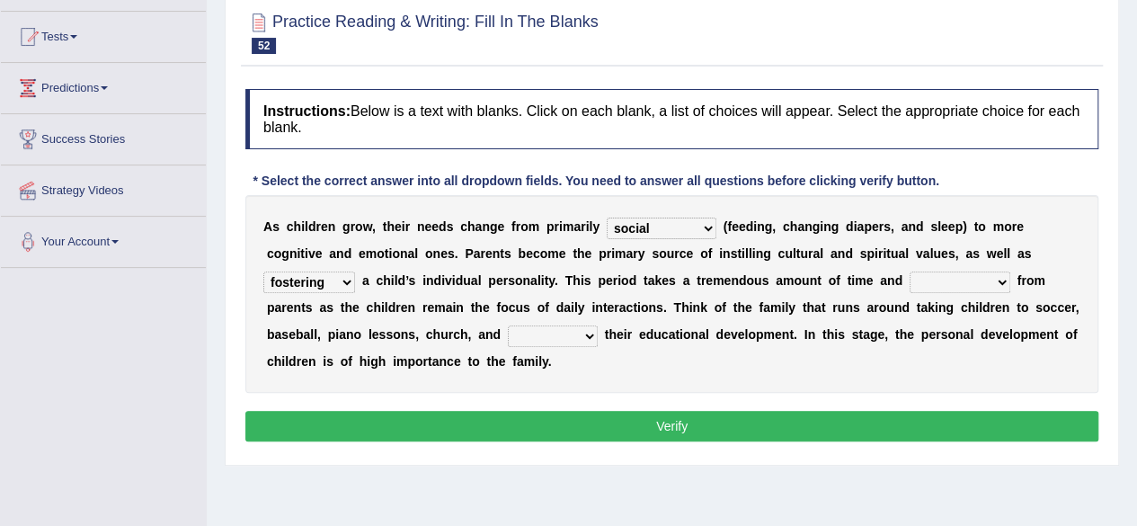
click at [1002, 279] on select "commitment components compliance comments" at bounding box center [960, 283] width 101 height 22
click at [1001, 278] on select "commitment components compliance comments" at bounding box center [960, 283] width 101 height 22
select select "commitment"
click at [910, 272] on select "commitment components compliance comments" at bounding box center [960, 283] width 101 height 22
click at [584, 327] on select "granting guiding generating gaining" at bounding box center [553, 336] width 90 height 22
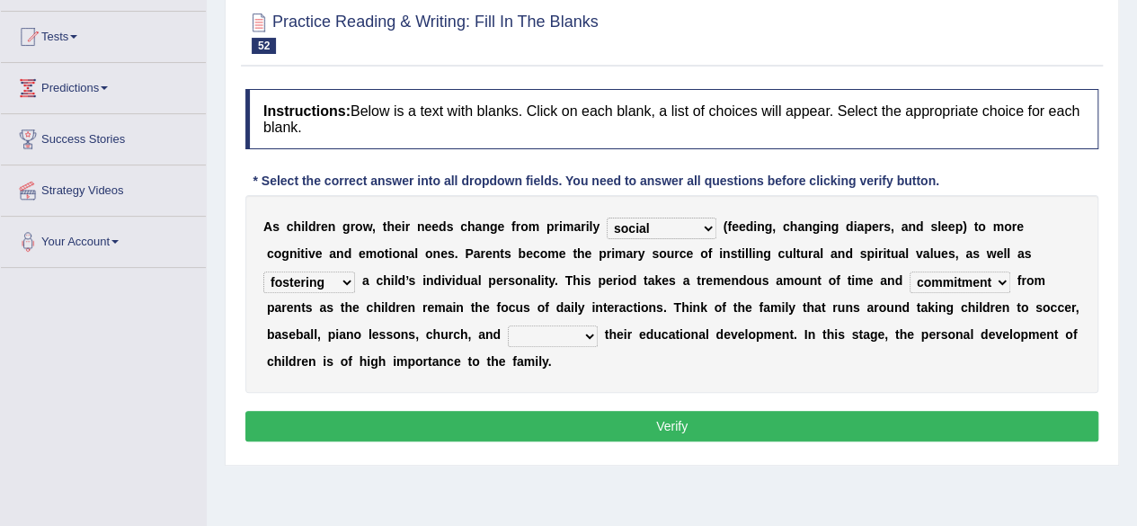
select select "guiding"
click at [508, 325] on select "granting guiding generating gaining" at bounding box center [553, 336] width 90 height 22
click at [993, 275] on select "commitment components compliance comments" at bounding box center [960, 283] width 101 height 22
click at [1047, 384] on div "A s c h i l d r e n g r o w , t h e i r n e e d s c h a n g e f r o m p r i m a…" at bounding box center [671, 294] width 853 height 198
click at [698, 416] on button "Verify" at bounding box center [671, 426] width 853 height 31
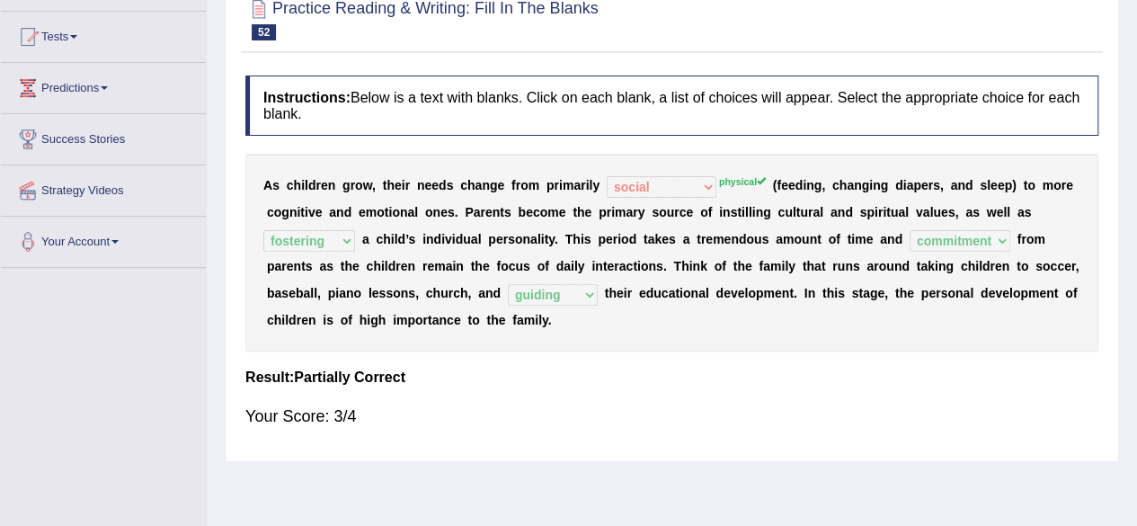
click at [404, 361] on div "Instructions: Below is a text with blanks. Click on each blank, a list of choic…" at bounding box center [672, 260] width 862 height 386
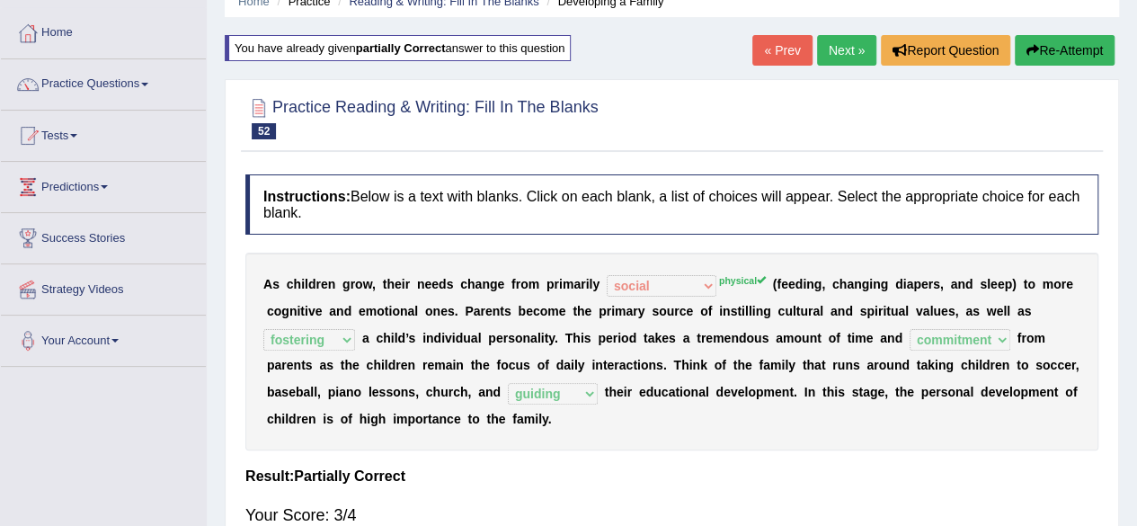
scroll to position [0, 0]
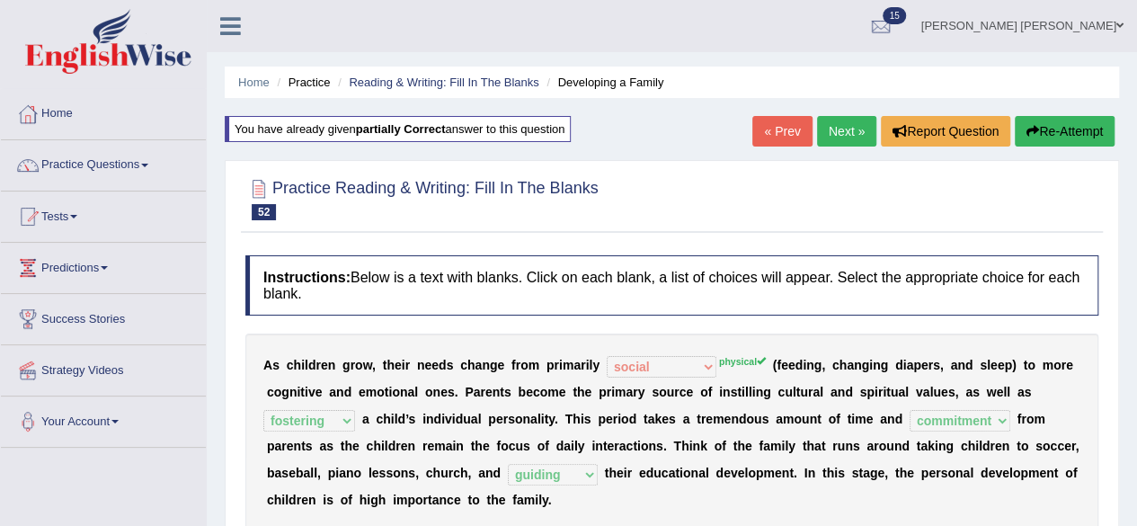
click at [147, 159] on link "Practice Questions" at bounding box center [103, 162] width 205 height 45
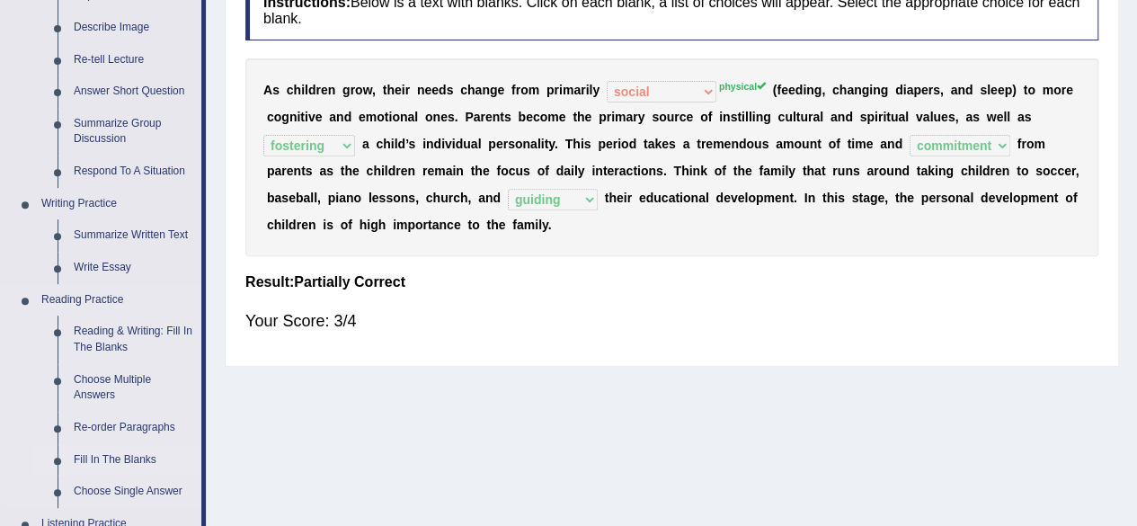
scroll to position [360, 0]
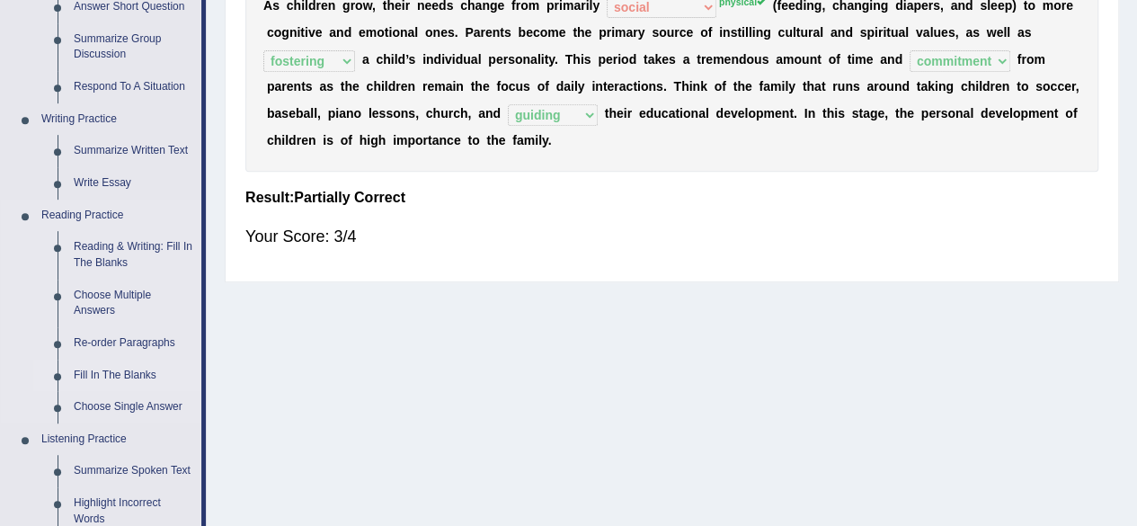
click at [126, 369] on link "Fill In The Blanks" at bounding box center [134, 376] width 136 height 32
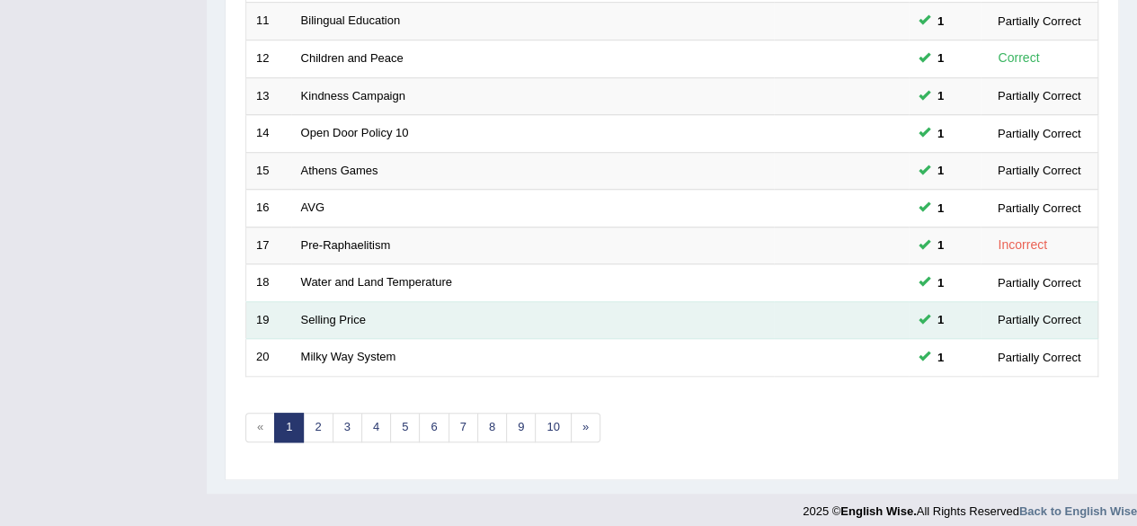
scroll to position [655, 0]
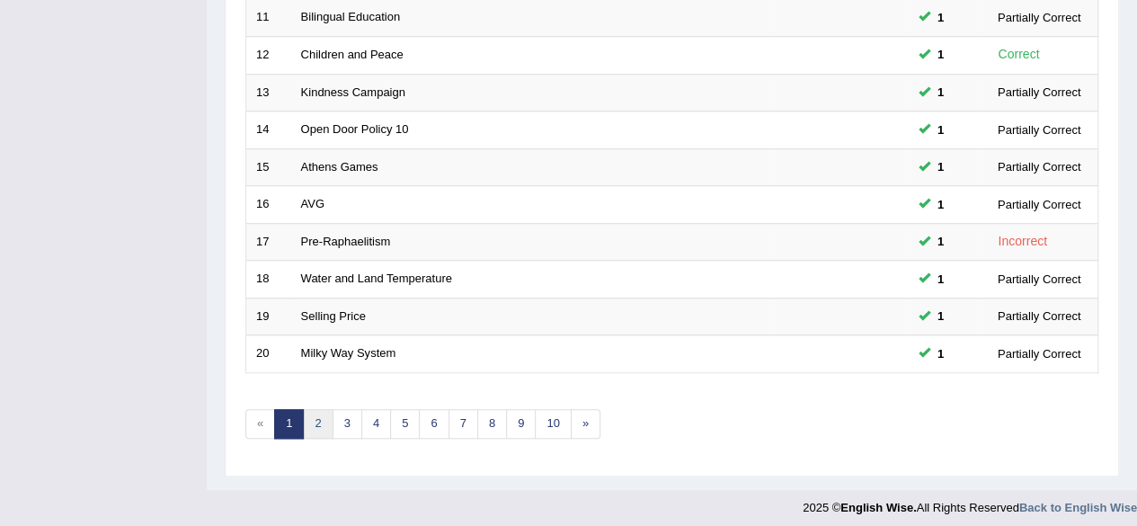
click at [324, 413] on link "2" at bounding box center [318, 424] width 30 height 30
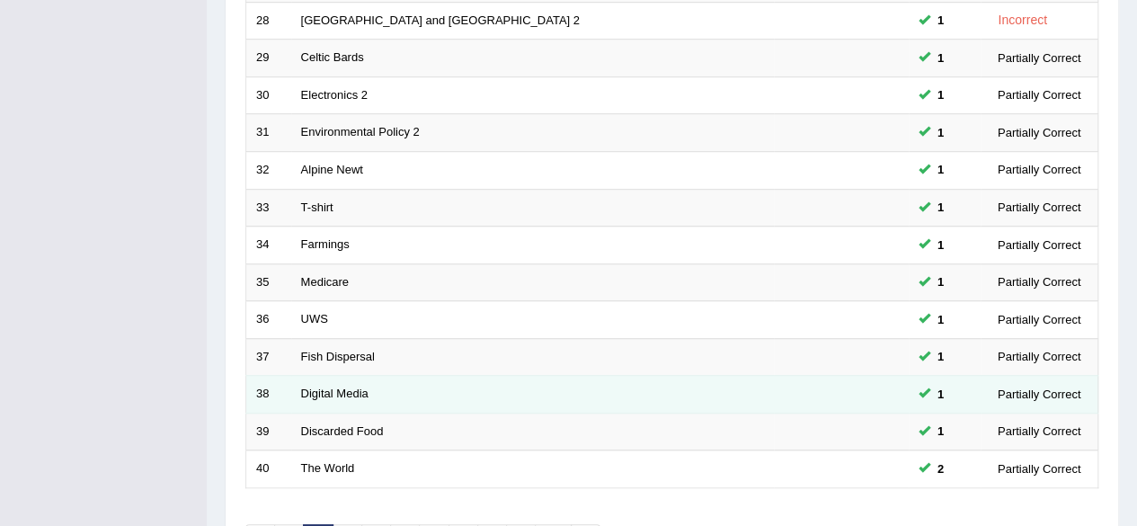
scroll to position [655, 0]
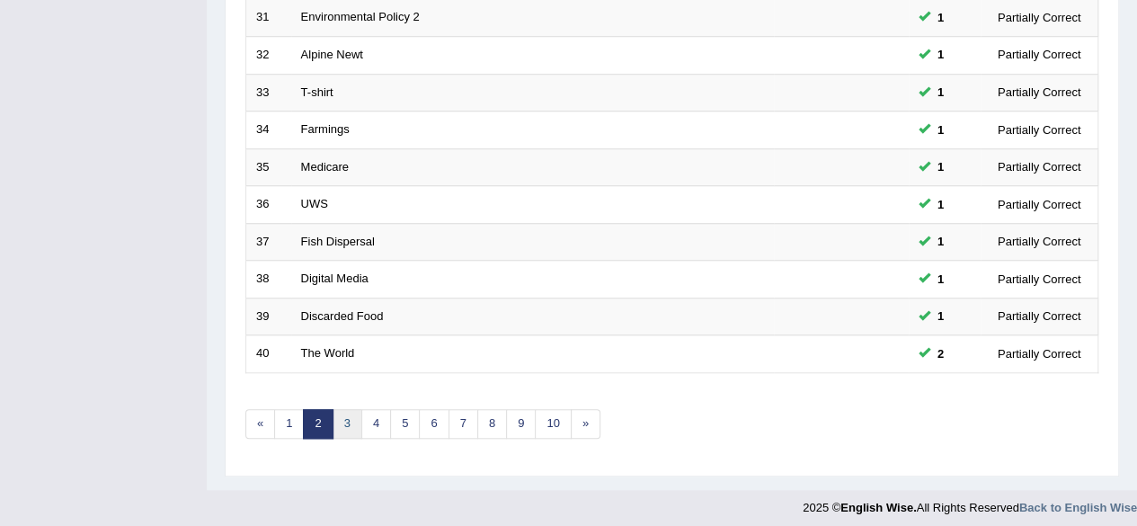
click at [347, 414] on link "3" at bounding box center [348, 424] width 30 height 30
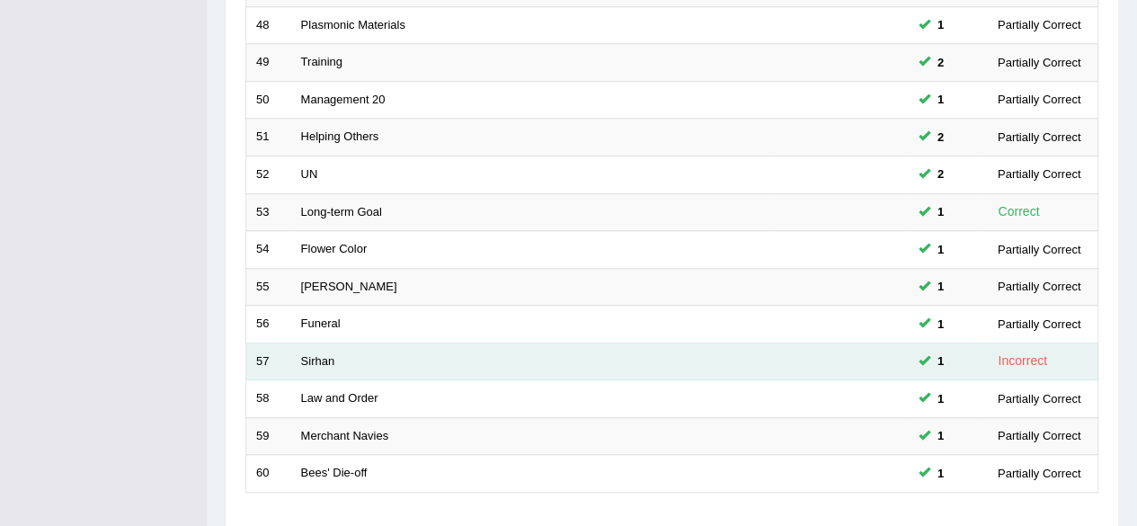
scroll to position [655, 0]
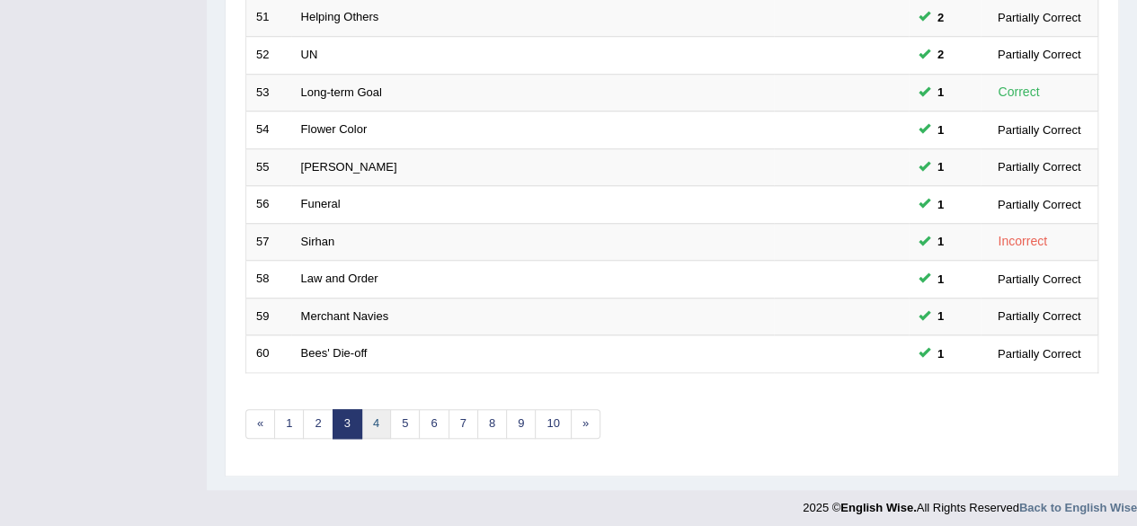
click at [376, 410] on link "4" at bounding box center [376, 424] width 30 height 30
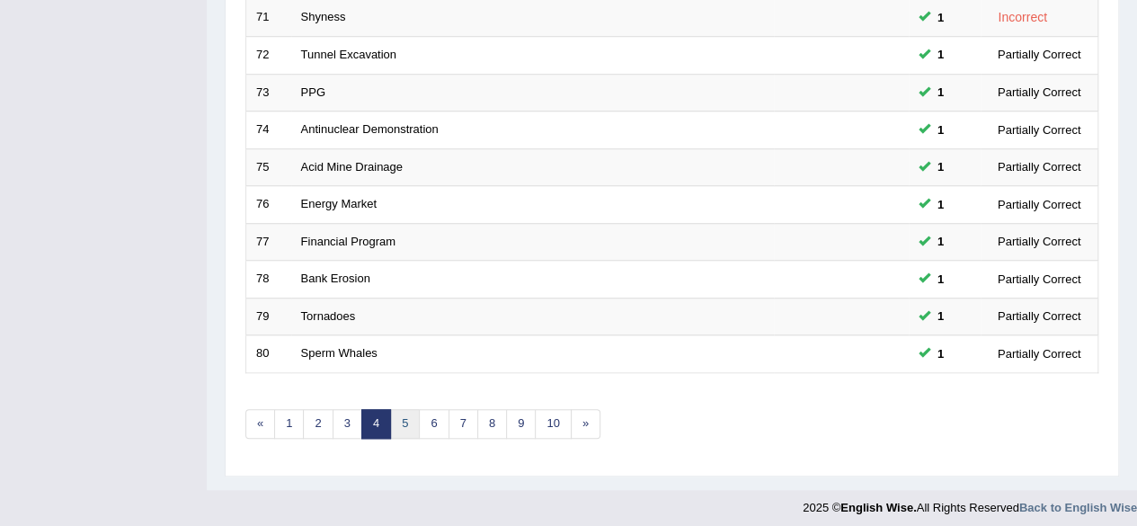
click at [404, 418] on link "5" at bounding box center [405, 424] width 30 height 30
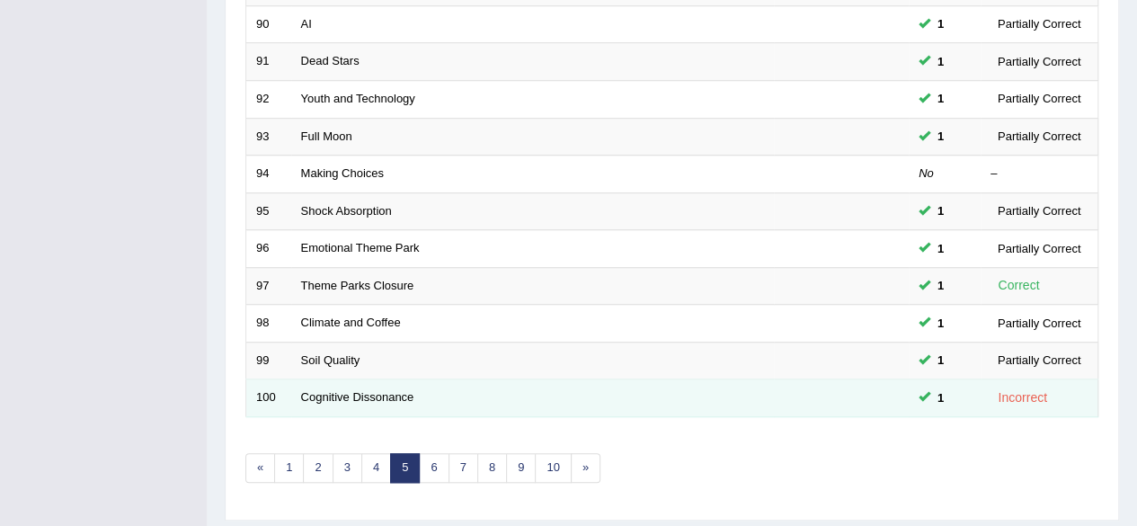
scroll to position [629, 0]
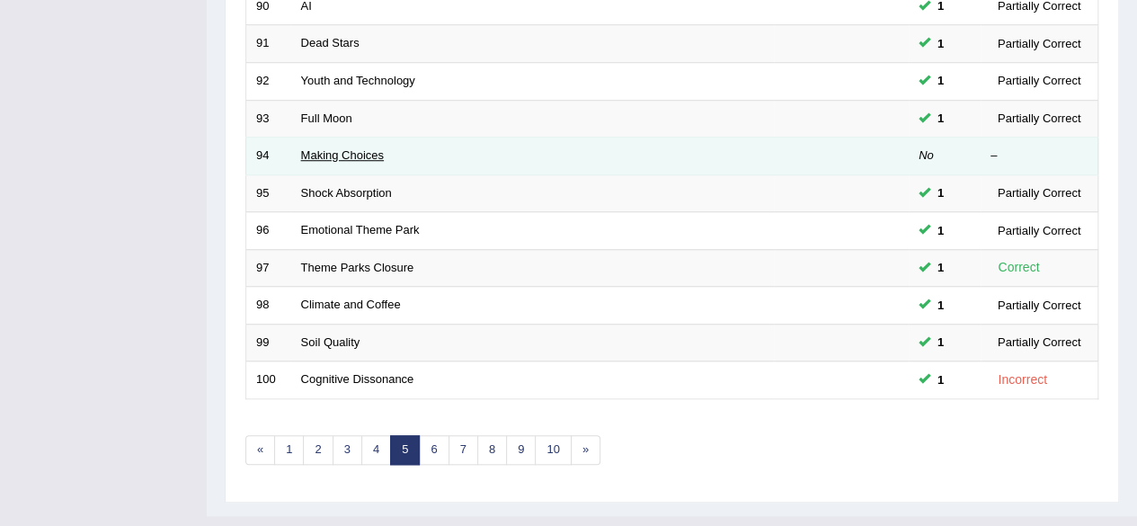
click at [346, 150] on link "Making Choices" at bounding box center [343, 154] width 84 height 13
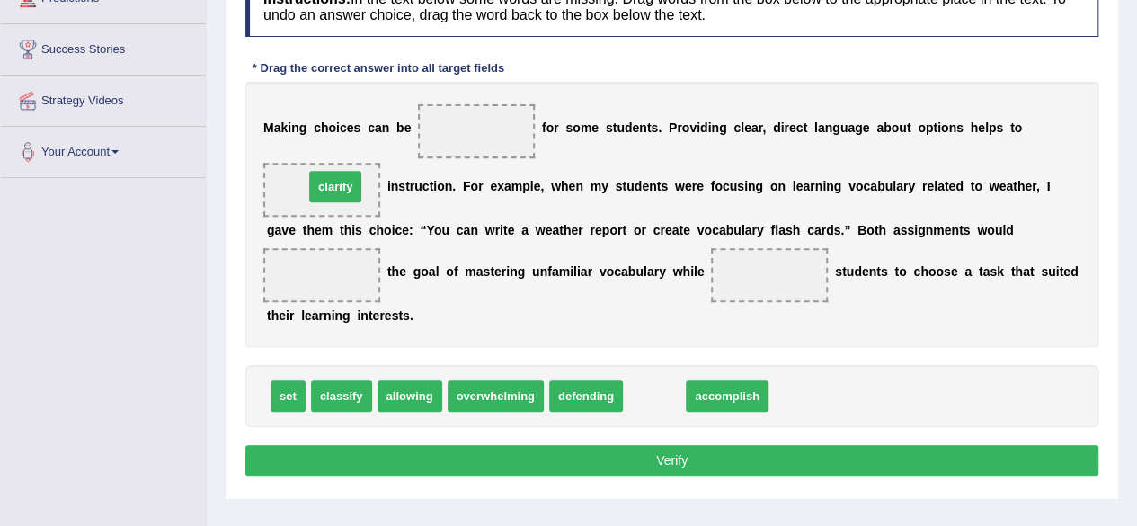
drag, startPoint x: 657, startPoint y: 395, endPoint x: 338, endPoint y: 185, distance: 381.8
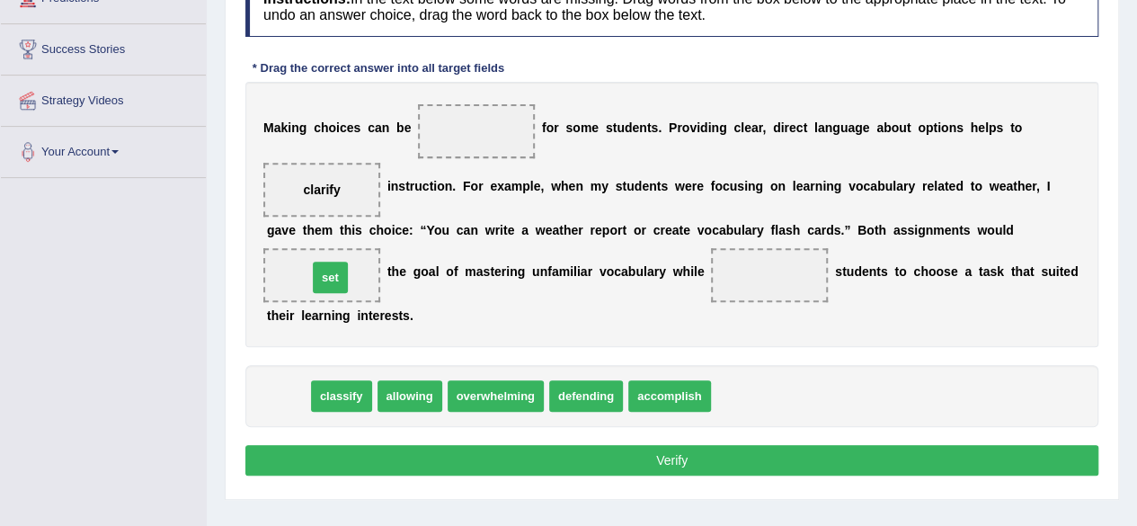
drag, startPoint x: 299, startPoint y: 394, endPoint x: 342, endPoint y: 275, distance: 126.0
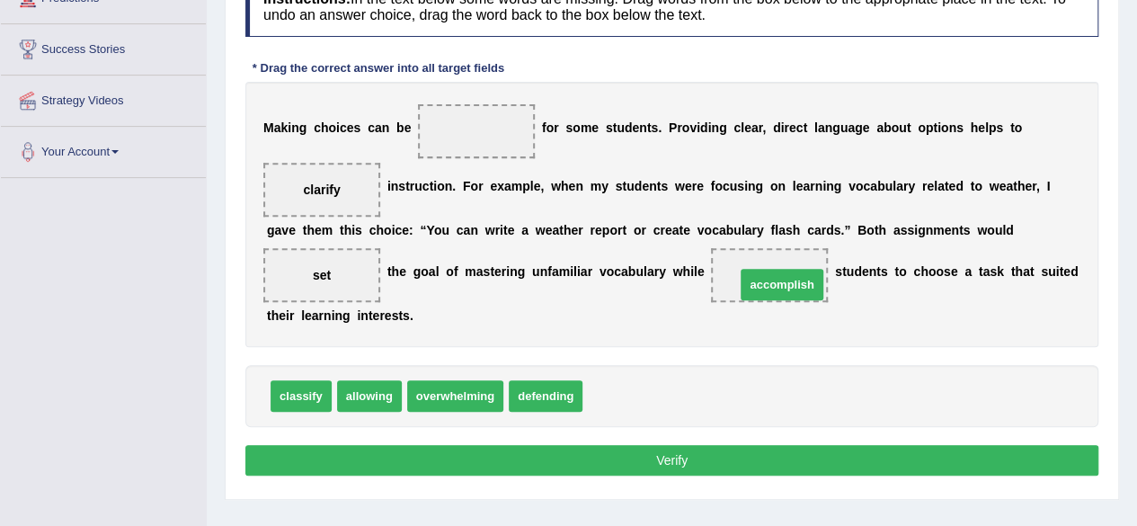
drag, startPoint x: 633, startPoint y: 402, endPoint x: 786, endPoint y: 290, distance: 189.2
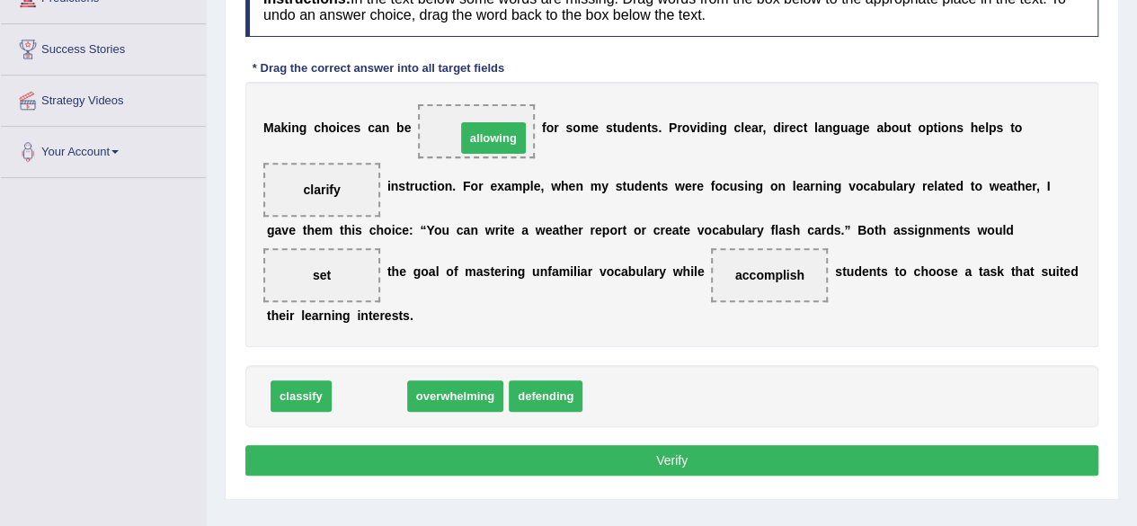
drag, startPoint x: 363, startPoint y: 398, endPoint x: 503, endPoint y: 121, distance: 310.0
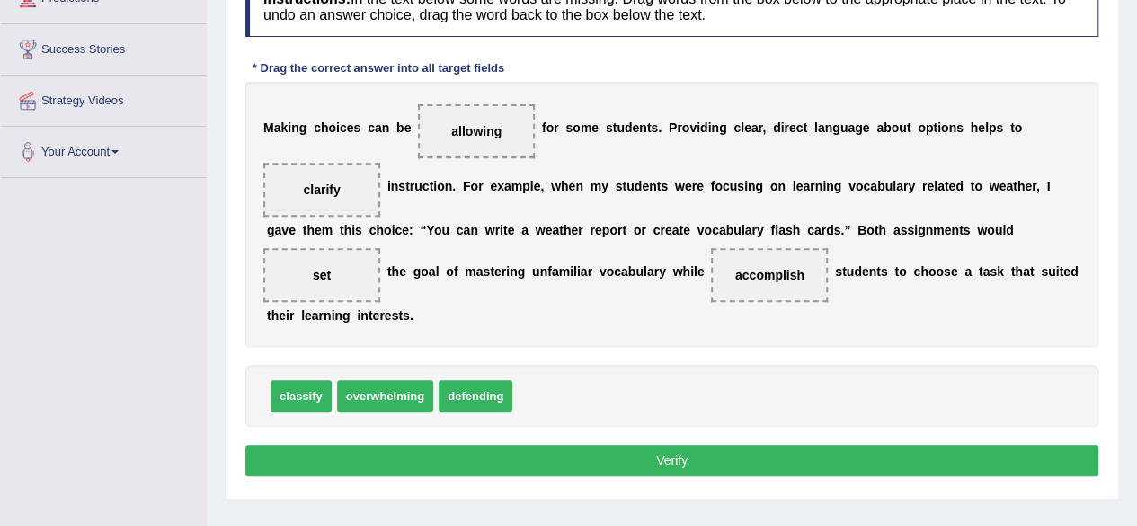
click at [713, 447] on button "Verify" at bounding box center [671, 460] width 853 height 31
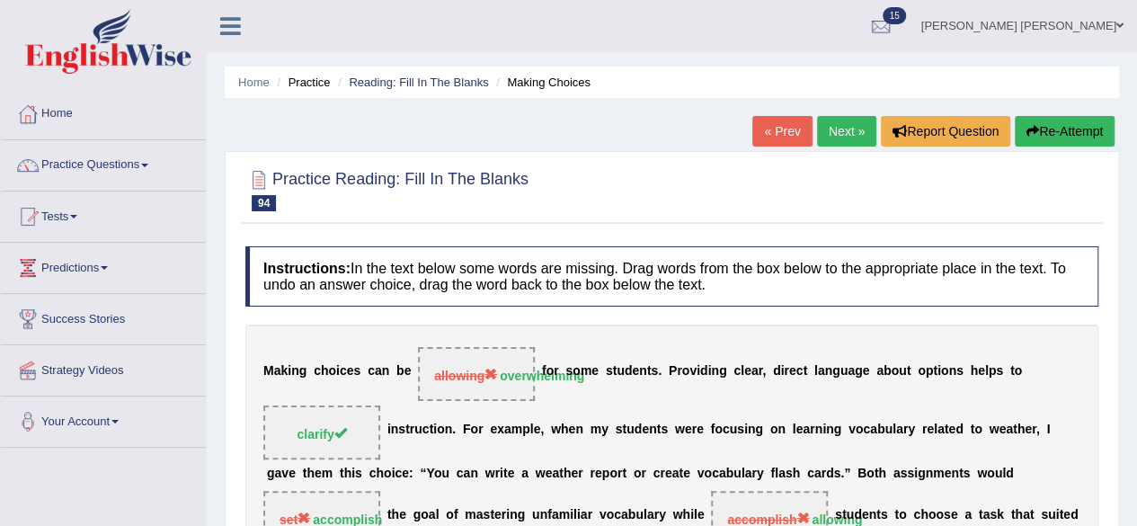
click at [836, 135] on link "Next »" at bounding box center [846, 131] width 59 height 31
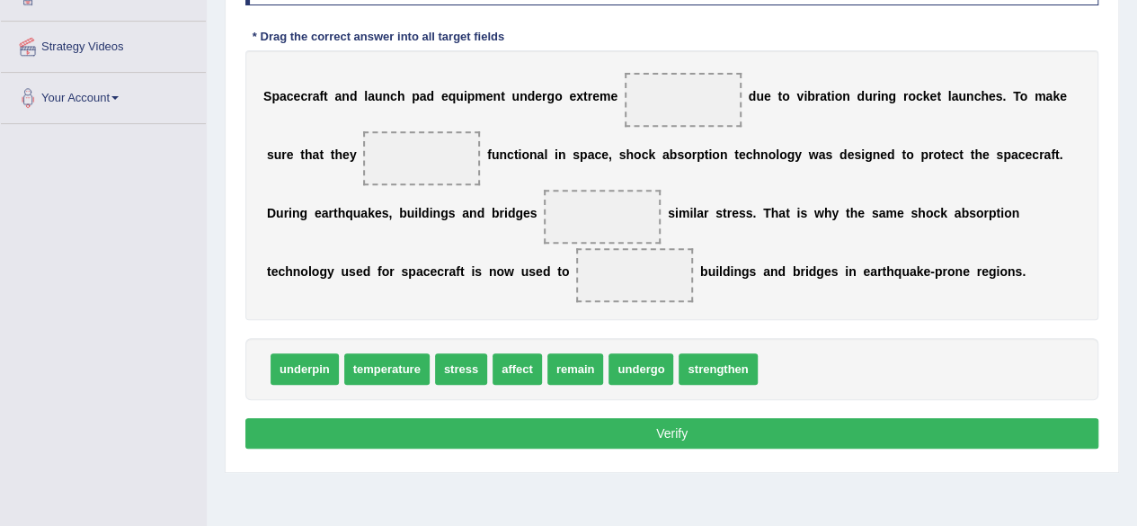
scroll to position [360, 0]
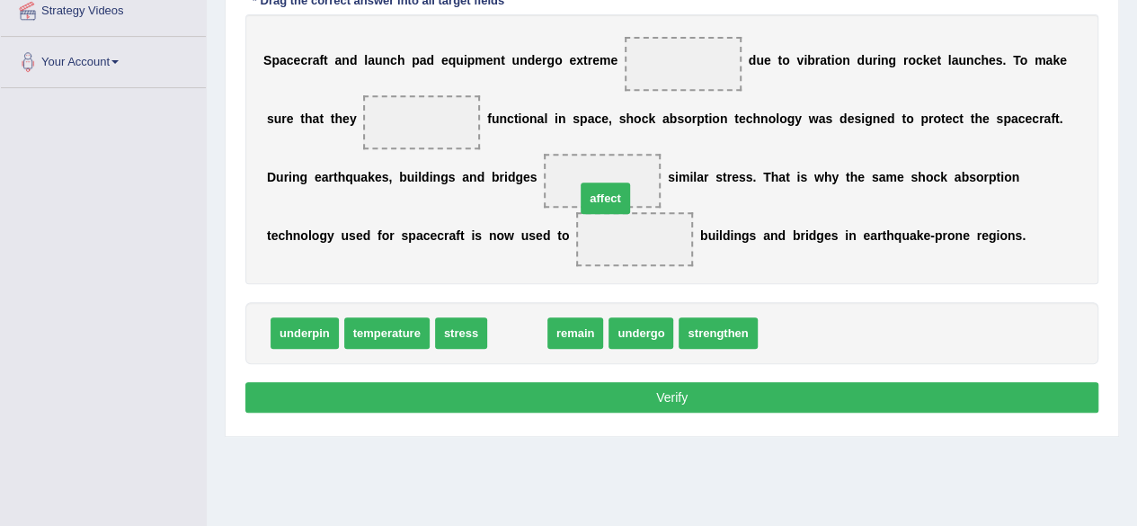
drag, startPoint x: 522, startPoint y: 330, endPoint x: 610, endPoint y: 195, distance: 161.1
click at [610, 195] on span at bounding box center [602, 181] width 117 height 54
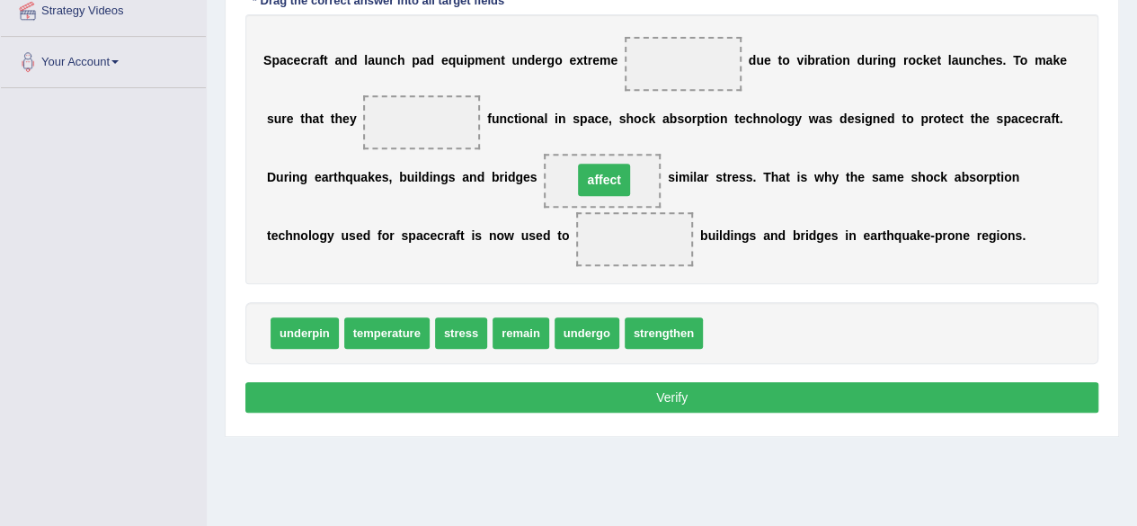
drag, startPoint x: 630, startPoint y: 240, endPoint x: 594, endPoint y: 167, distance: 81.2
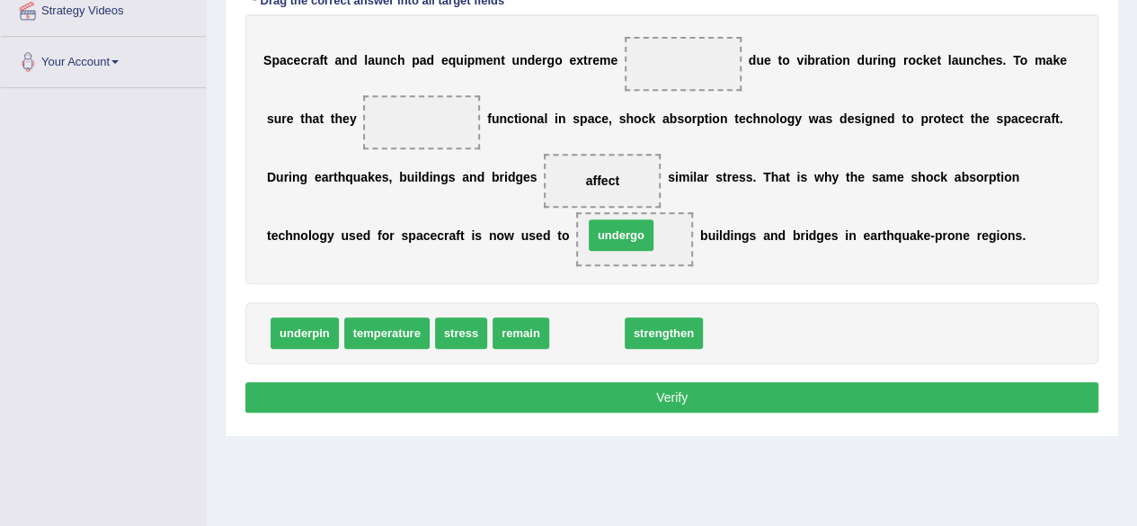
drag, startPoint x: 586, startPoint y: 332, endPoint x: 620, endPoint y: 234, distance: 103.8
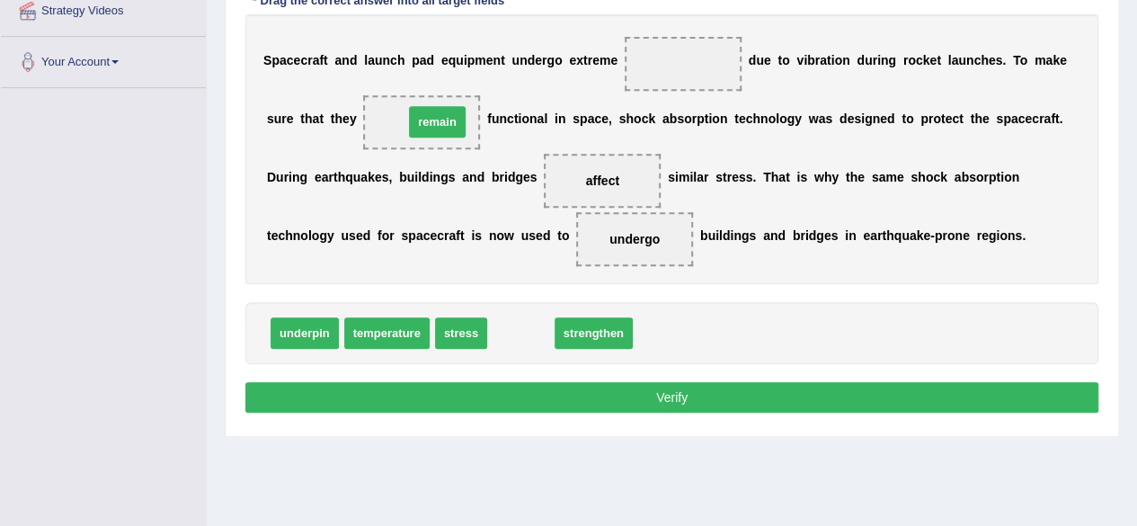
drag, startPoint x: 515, startPoint y: 329, endPoint x: 432, endPoint y: 118, distance: 227.2
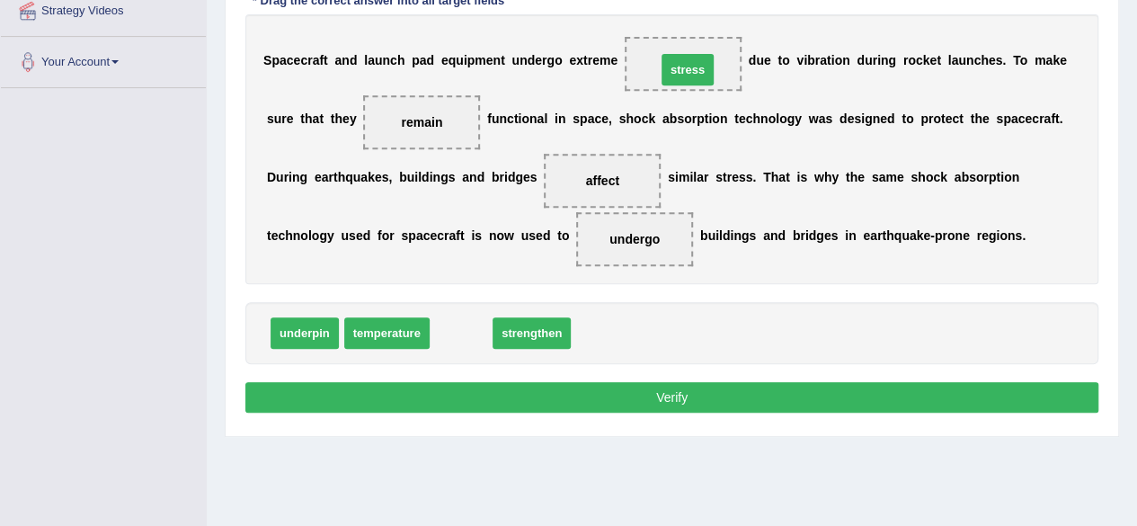
drag, startPoint x: 466, startPoint y: 325, endPoint x: 692, endPoint y: 61, distance: 347.5
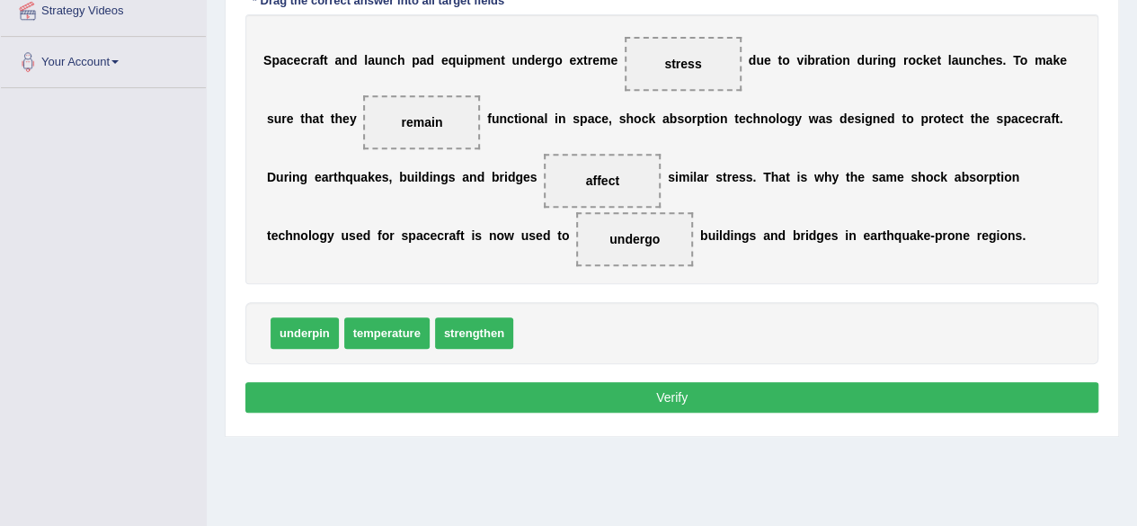
click at [695, 385] on button "Verify" at bounding box center [671, 397] width 853 height 31
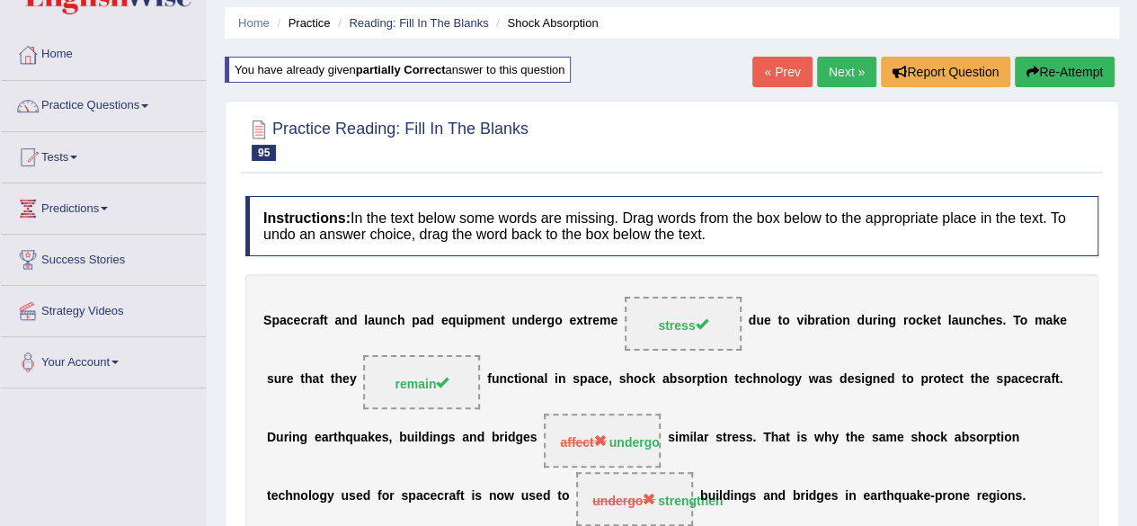
scroll to position [58, 0]
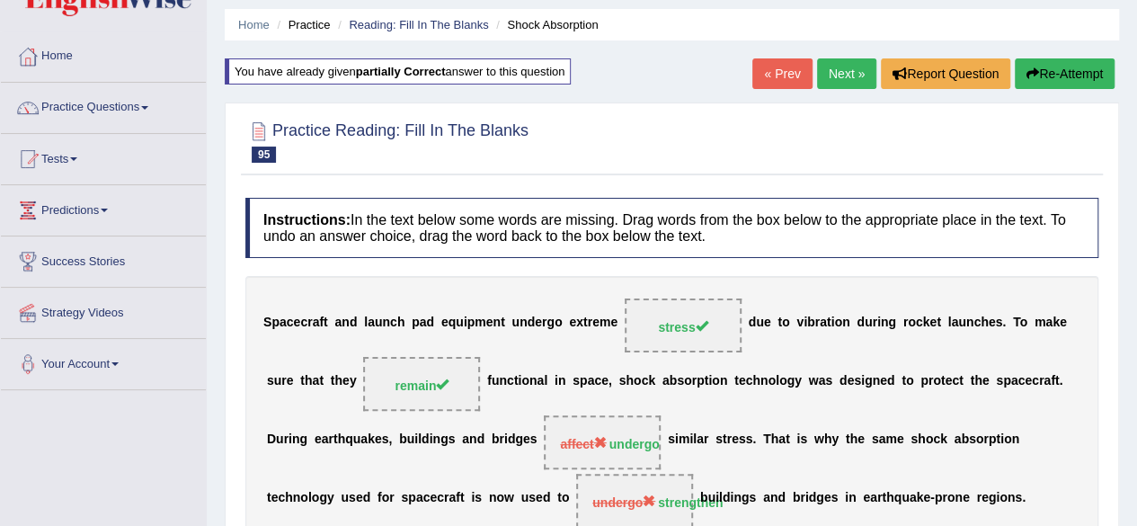
click at [837, 69] on link "Next »" at bounding box center [846, 73] width 59 height 31
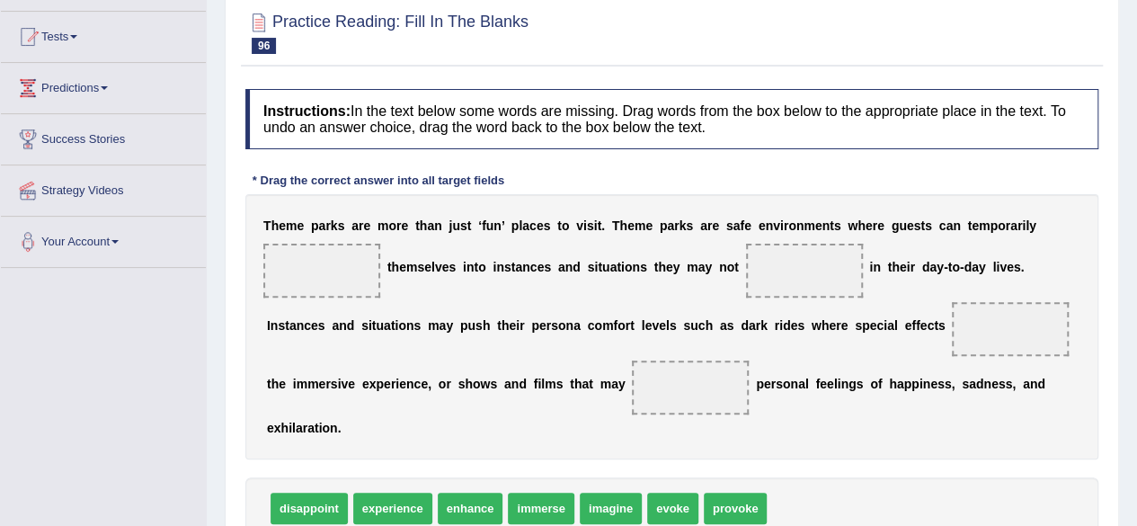
scroll to position [270, 0]
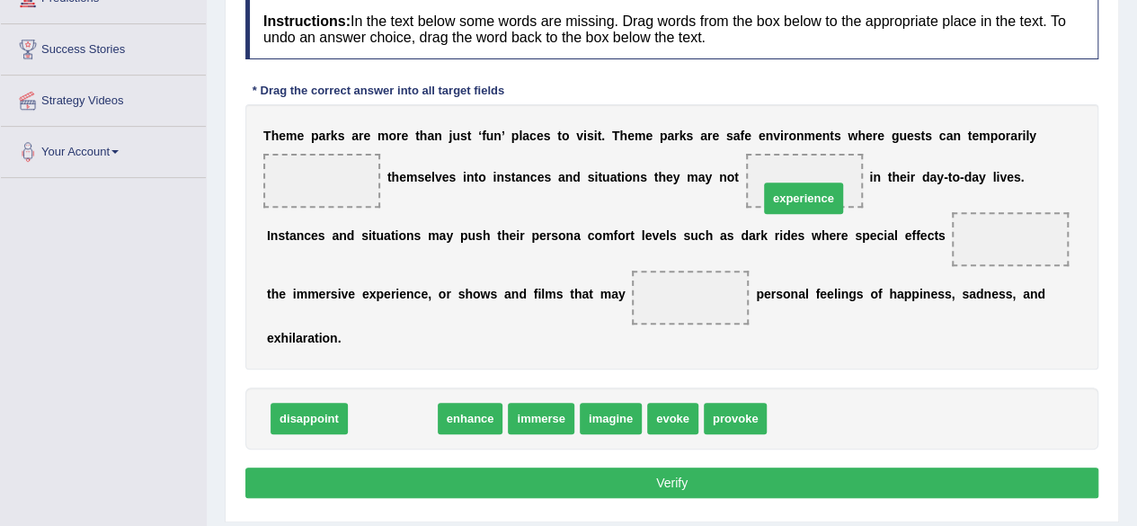
drag, startPoint x: 389, startPoint y: 414, endPoint x: 802, endPoint y: 189, distance: 469.9
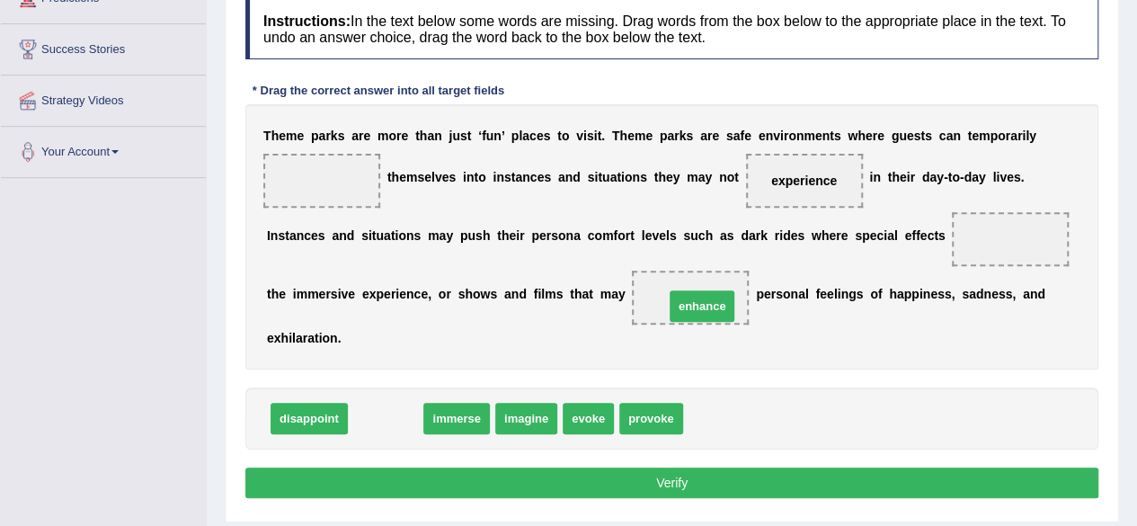
drag, startPoint x: 388, startPoint y: 420, endPoint x: 705, endPoint y: 303, distance: 337.4
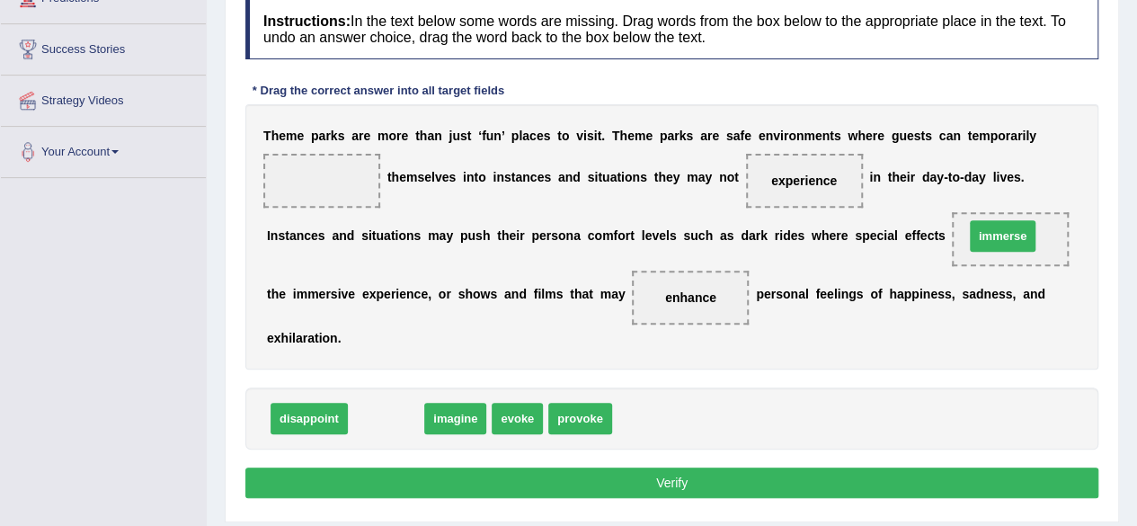
drag, startPoint x: 383, startPoint y: 420, endPoint x: 1000, endPoint y: 237, distance: 643.2
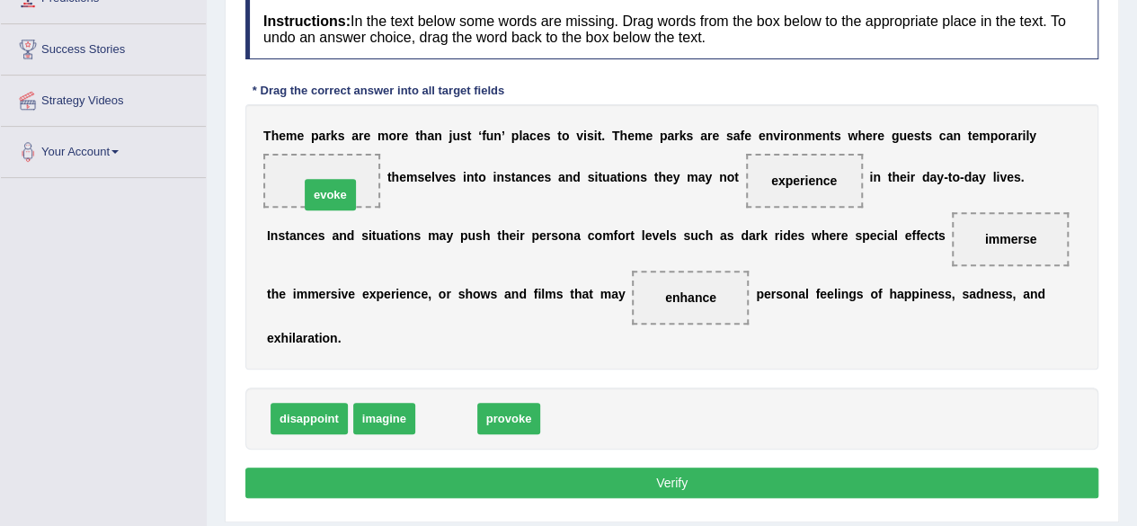
drag, startPoint x: 450, startPoint y: 414, endPoint x: 334, endPoint y: 191, distance: 252.1
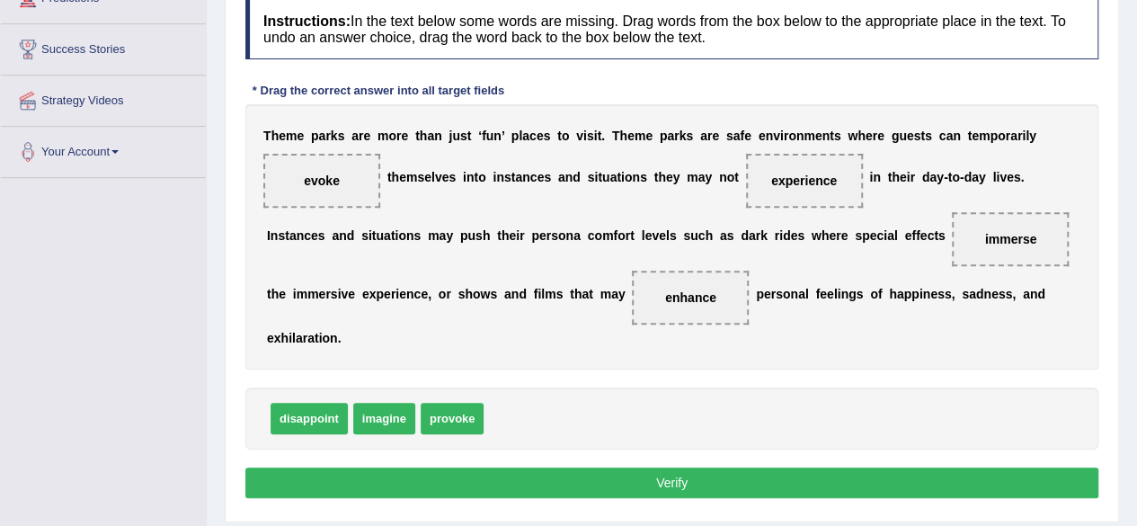
click at [669, 479] on button "Verify" at bounding box center [671, 483] width 853 height 31
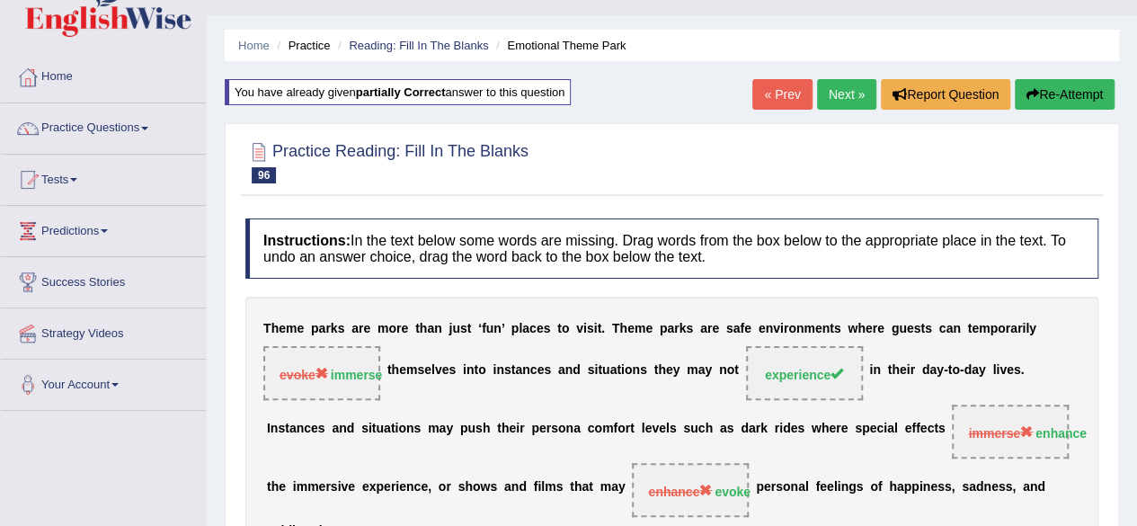
scroll to position [0, 0]
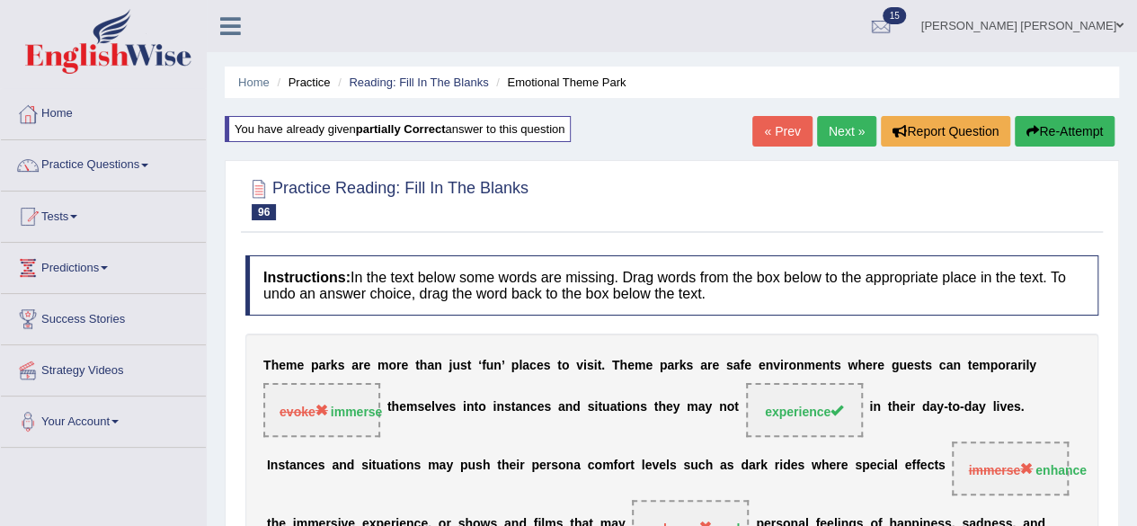
click at [847, 120] on link "Next »" at bounding box center [846, 131] width 59 height 31
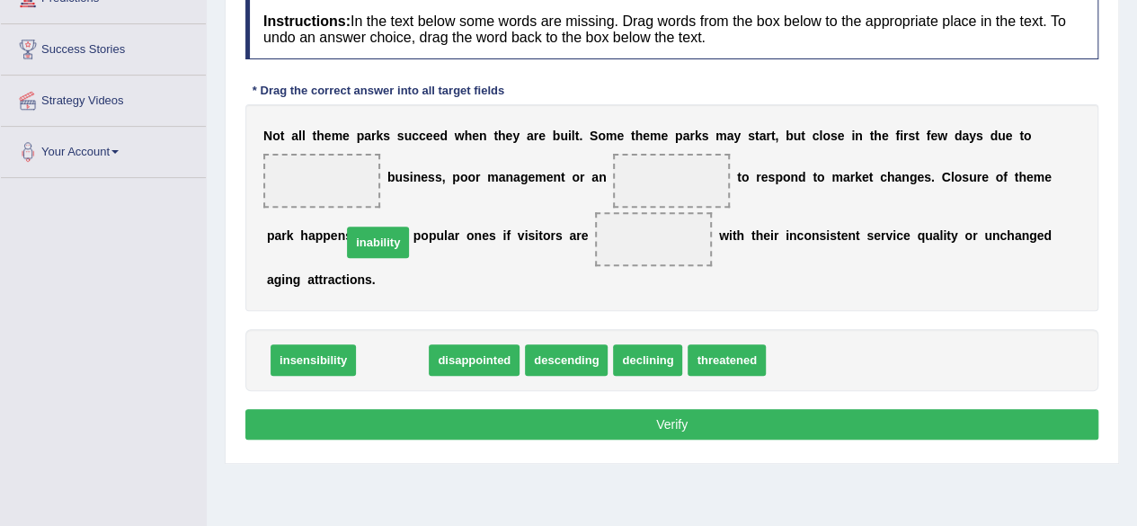
drag, startPoint x: 398, startPoint y: 362, endPoint x: 384, endPoint y: 245, distance: 118.7
click at [384, 245] on span "inability" at bounding box center [378, 242] width 62 height 31
drag, startPoint x: 396, startPoint y: 359, endPoint x: 700, endPoint y: 174, distance: 356.2
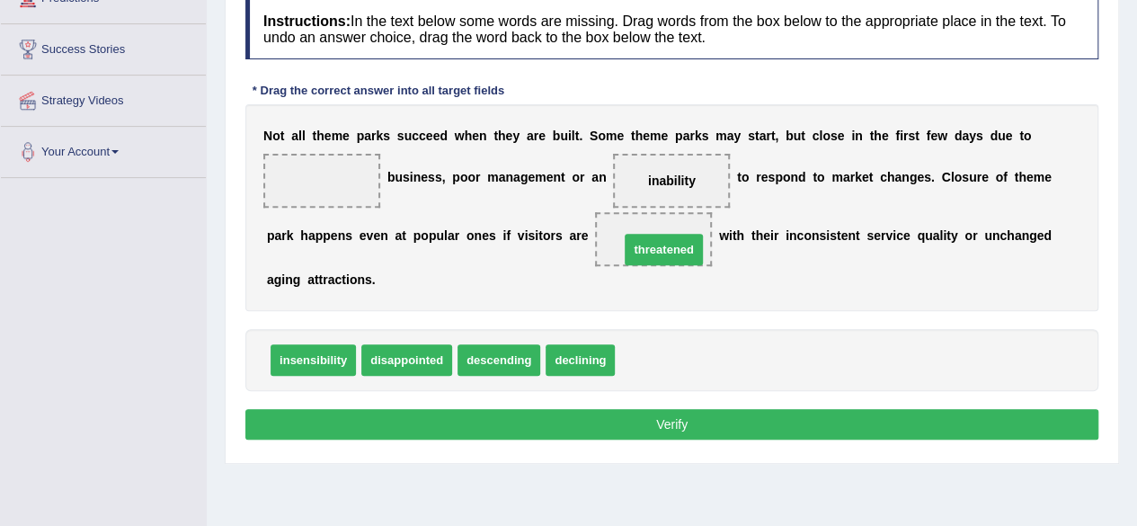
drag, startPoint x: 677, startPoint y: 352, endPoint x: 681, endPoint y: 241, distance: 111.5
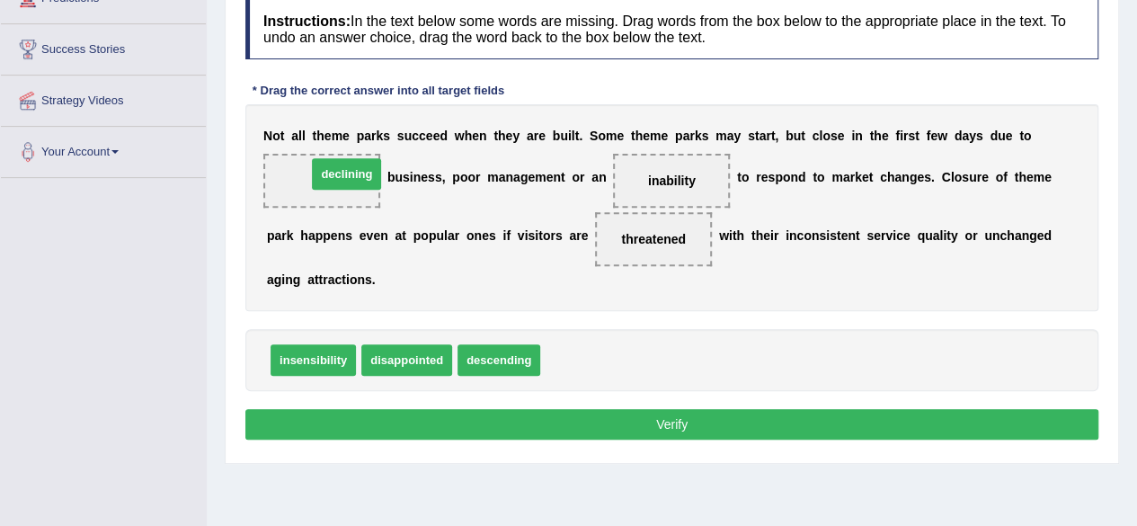
drag, startPoint x: 595, startPoint y: 353, endPoint x: 361, endPoint y: 167, distance: 298.8
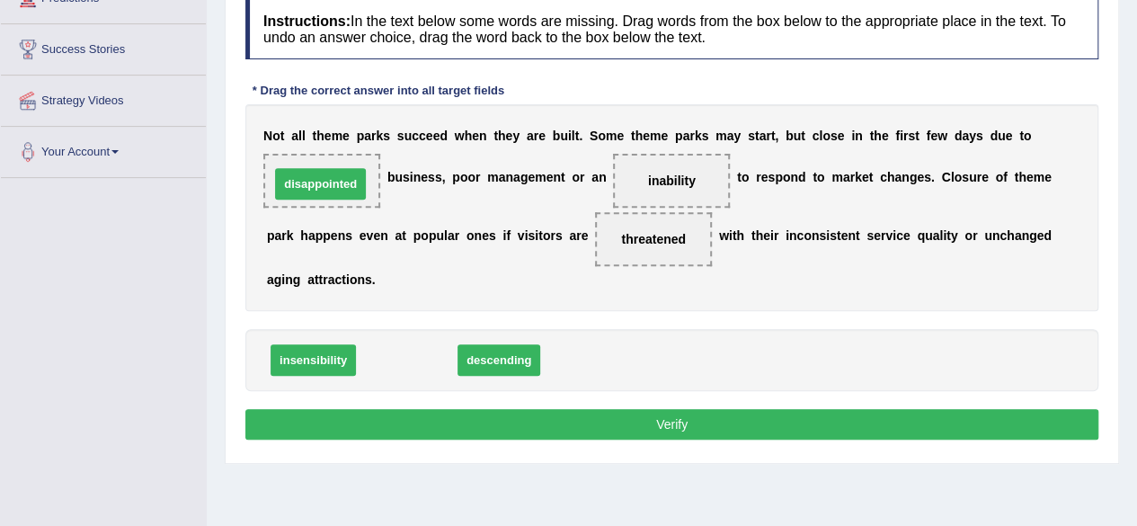
drag, startPoint x: 426, startPoint y: 361, endPoint x: 339, endPoint y: 183, distance: 198.2
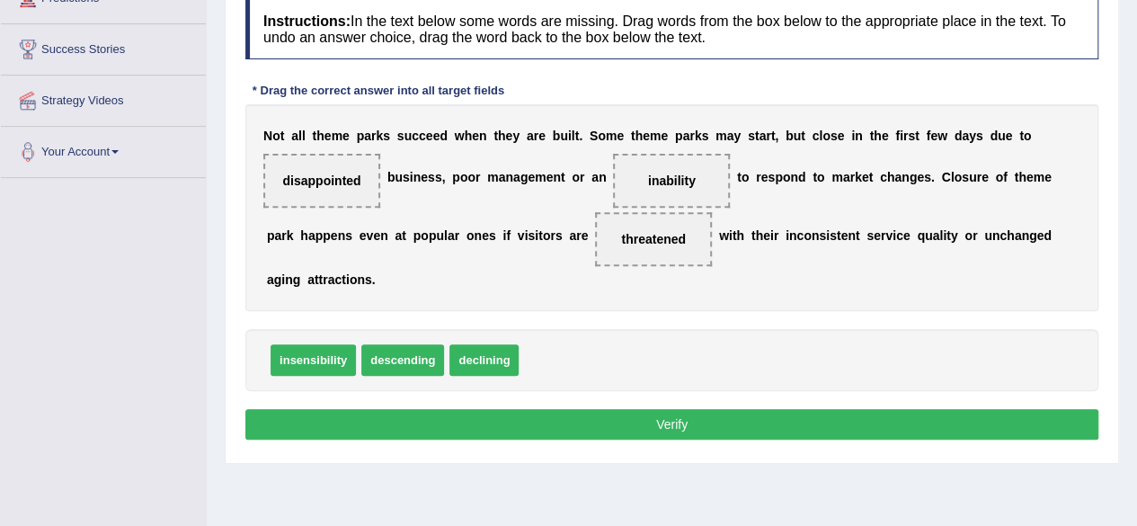
click at [652, 419] on button "Verify" at bounding box center [671, 424] width 853 height 31
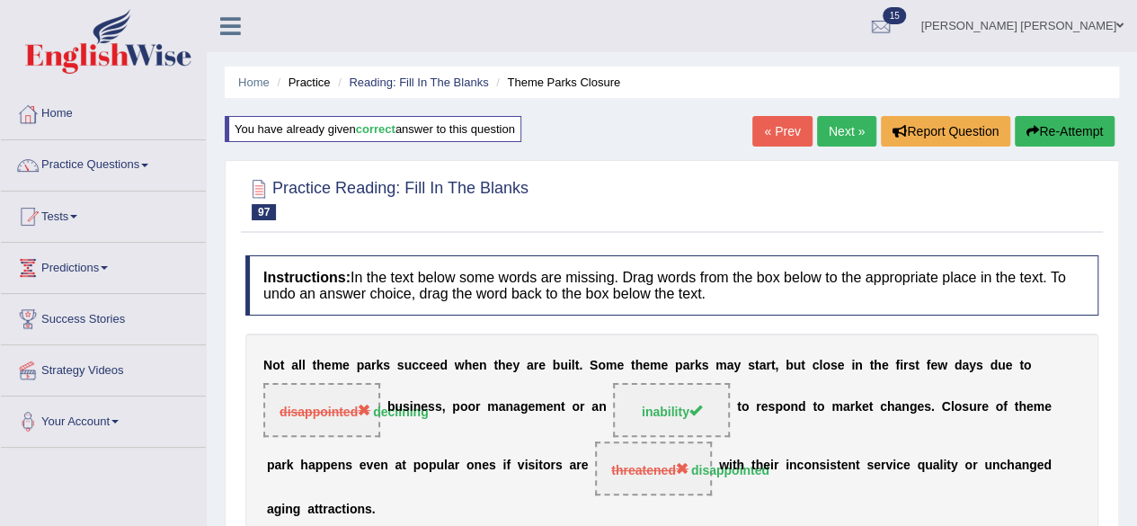
click at [846, 124] on link "Next »" at bounding box center [846, 131] width 59 height 31
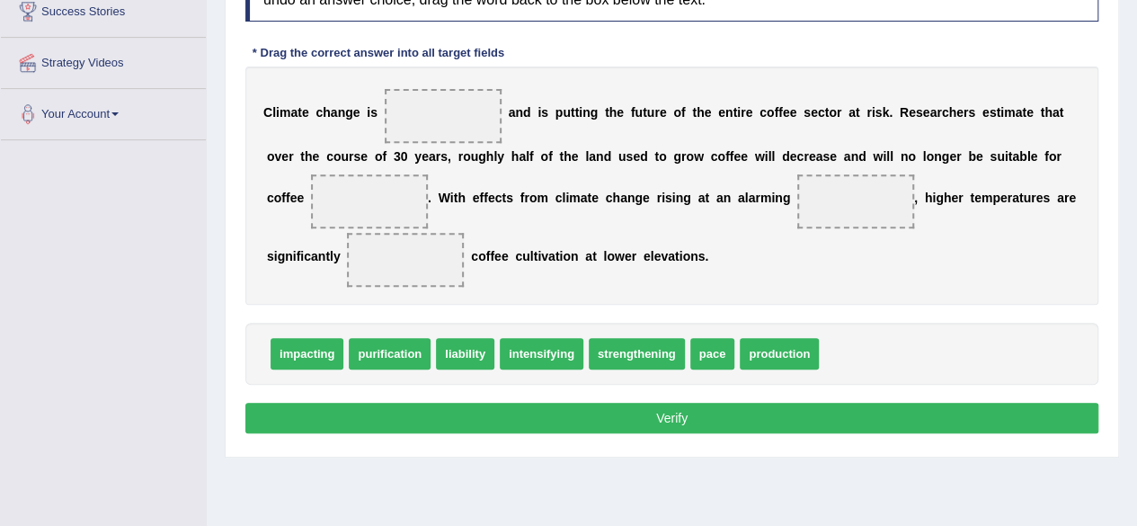
scroll to position [270, 0]
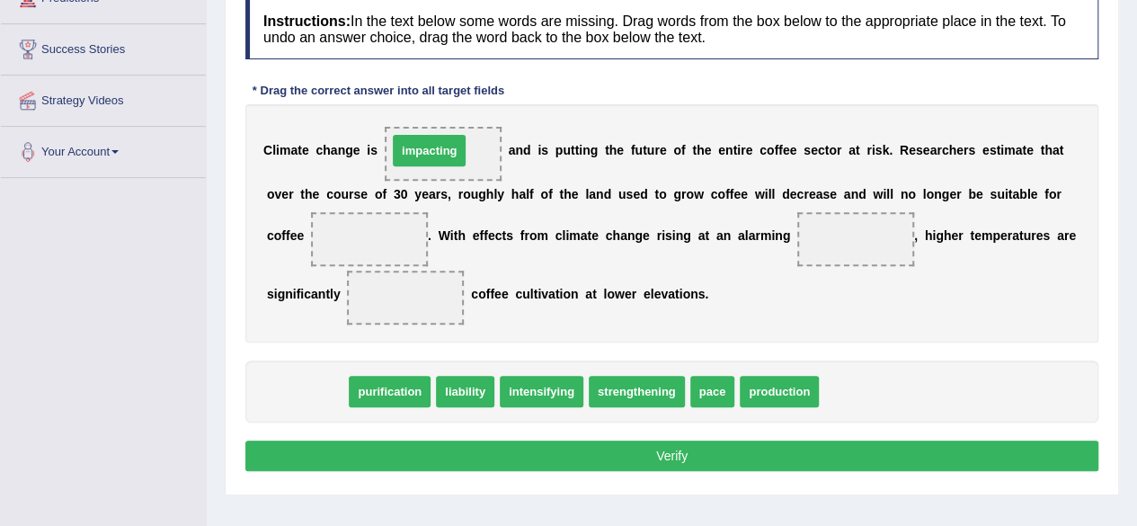
drag, startPoint x: 320, startPoint y: 388, endPoint x: 442, endPoint y: 147, distance: 270.2
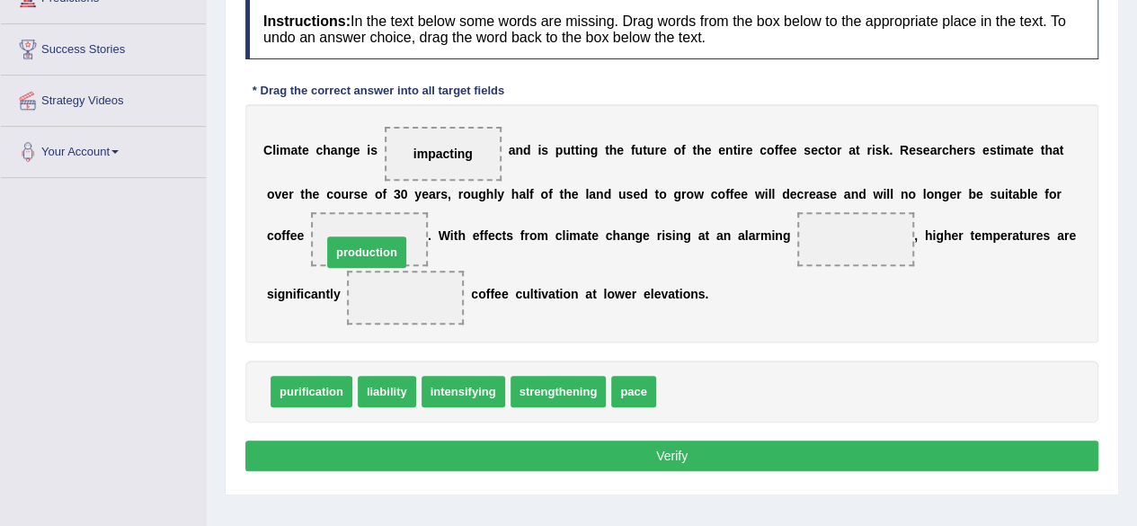
drag, startPoint x: 702, startPoint y: 389, endPoint x: 368, endPoint y: 247, distance: 363.4
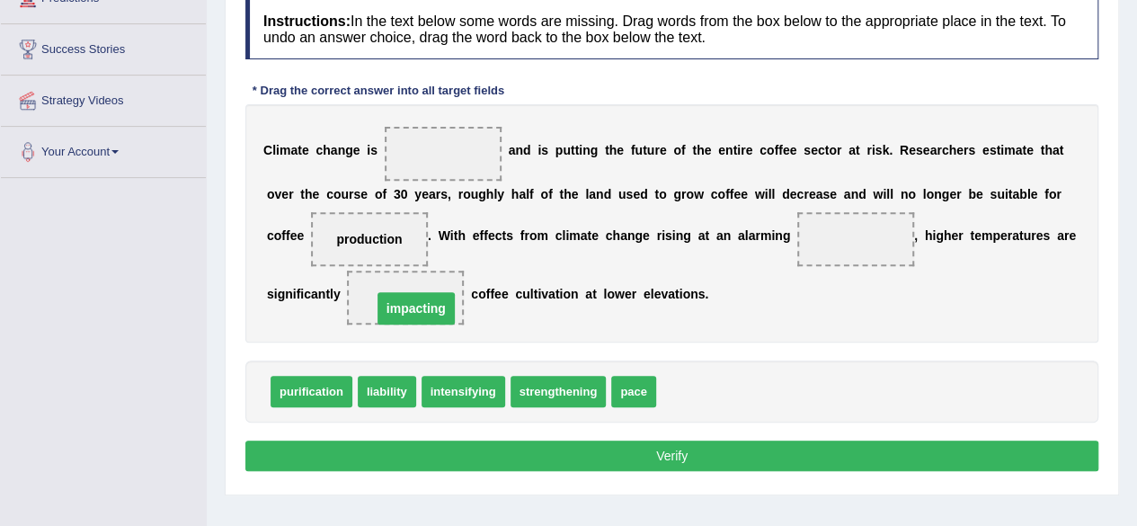
drag, startPoint x: 432, startPoint y: 145, endPoint x: 405, endPoint y: 299, distance: 157.0
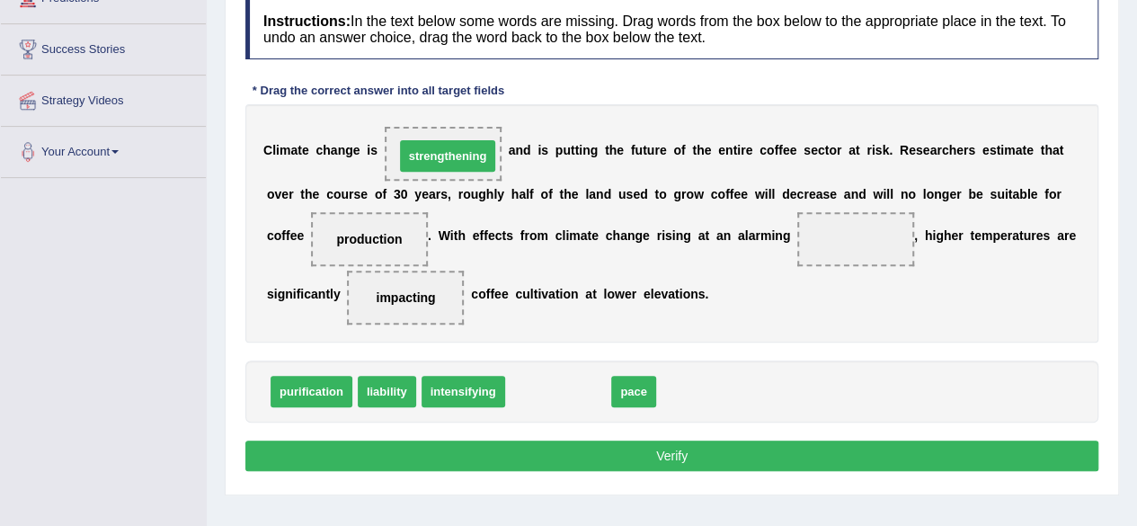
drag, startPoint x: 578, startPoint y: 386, endPoint x: 468, endPoint y: 150, distance: 260.2
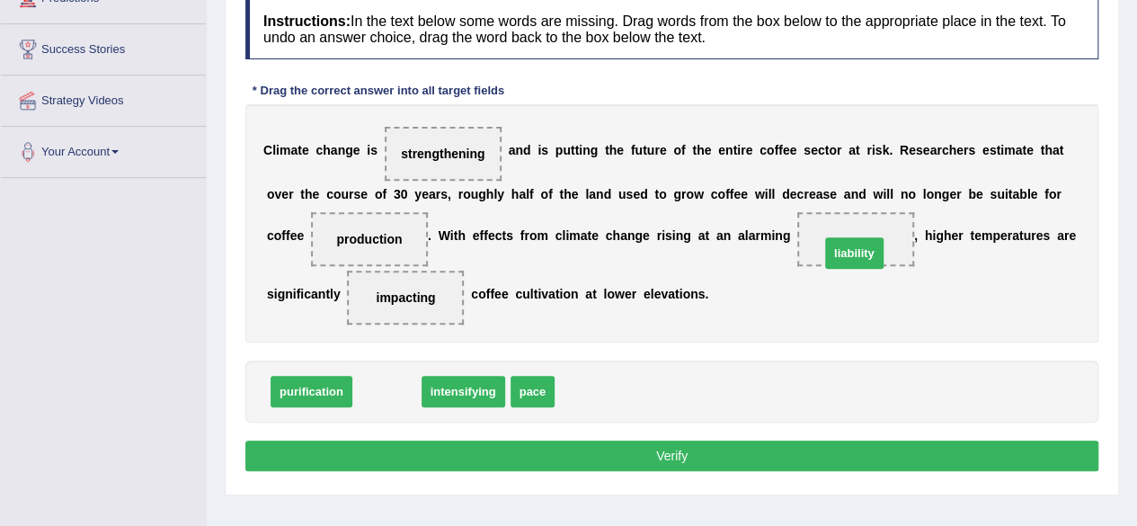
drag, startPoint x: 392, startPoint y: 389, endPoint x: 857, endPoint y: 253, distance: 484.5
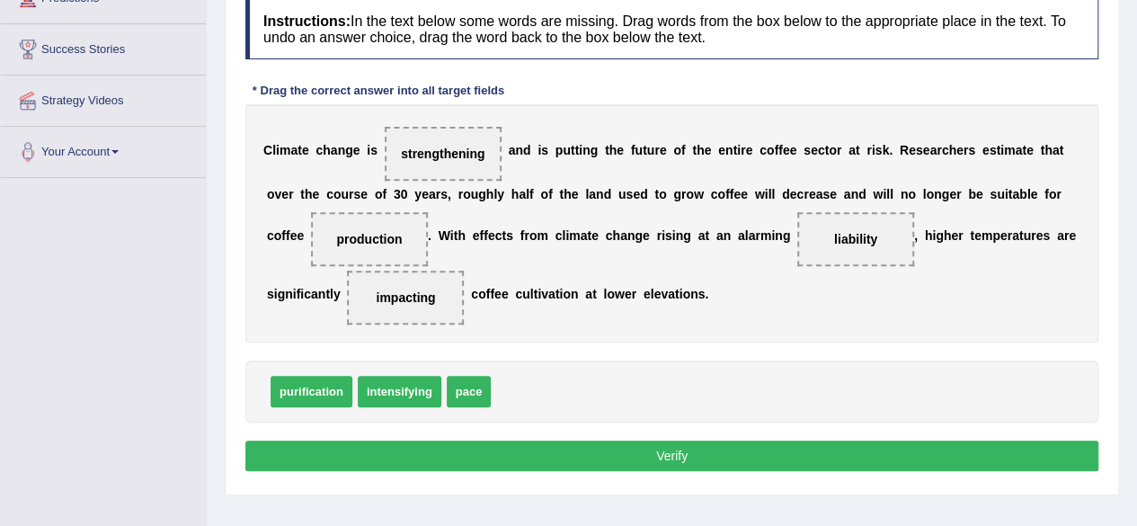
click at [719, 446] on button "Verify" at bounding box center [671, 456] width 853 height 31
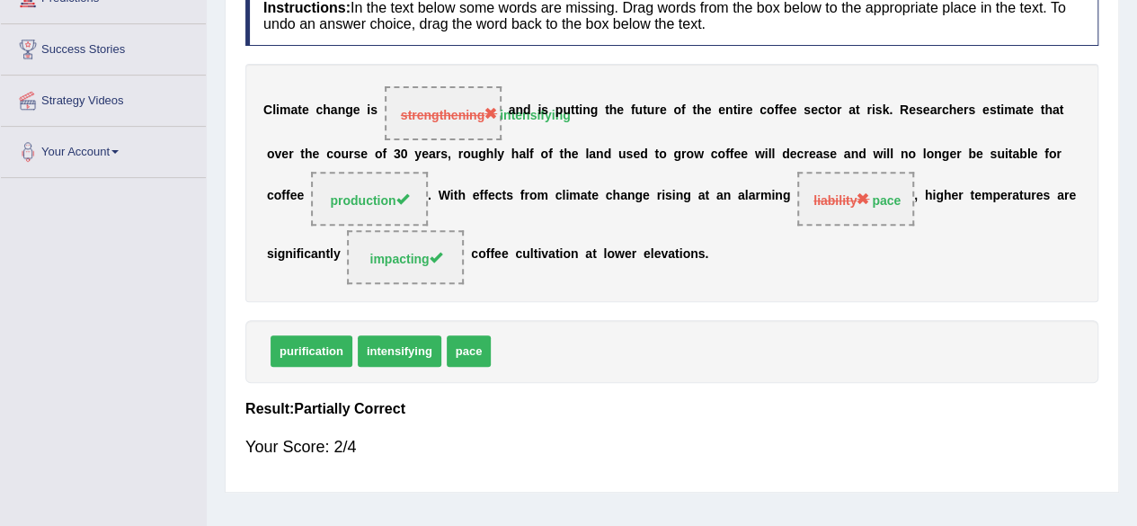
scroll to position [0, 0]
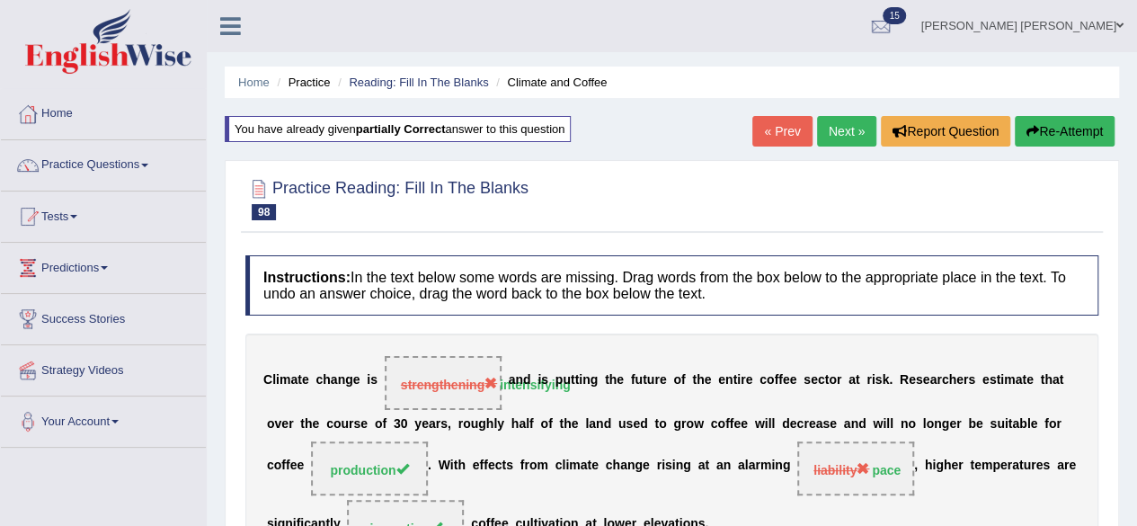
click at [831, 123] on link "Next »" at bounding box center [846, 131] width 59 height 31
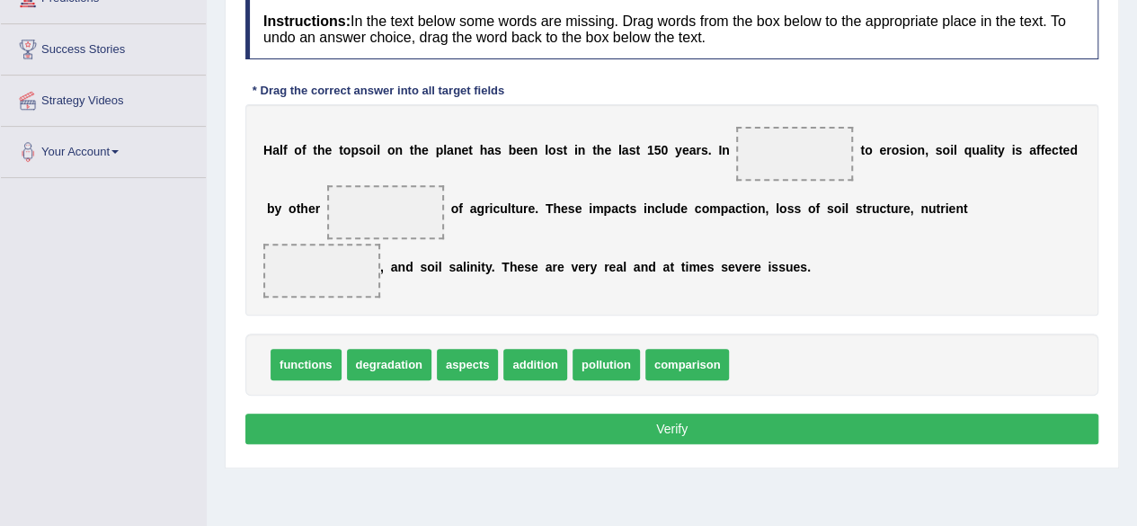
scroll to position [270, 0]
drag, startPoint x: 545, startPoint y: 357, endPoint x: 842, endPoint y: 148, distance: 362.7
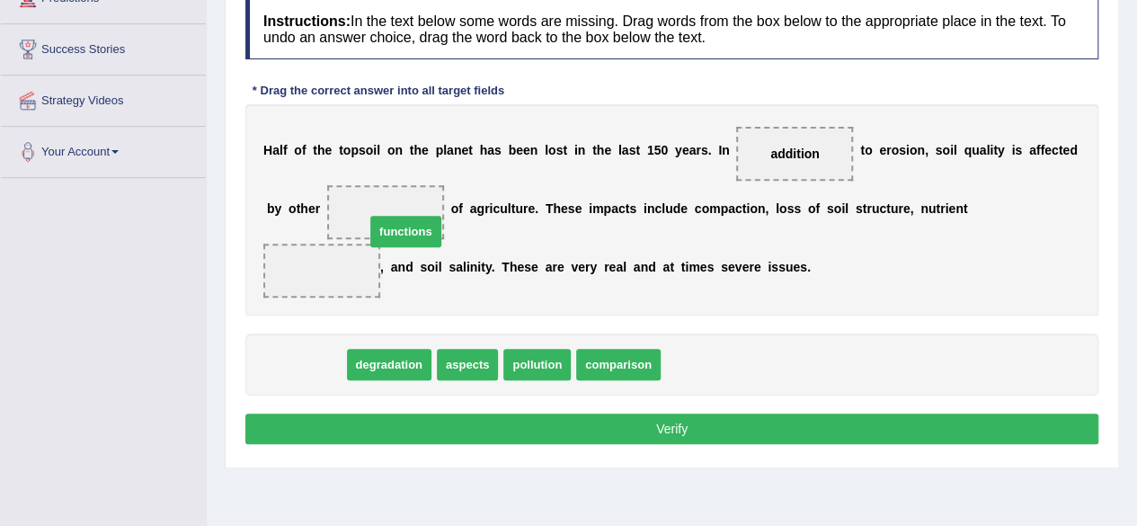
drag, startPoint x: 318, startPoint y: 359, endPoint x: 419, endPoint y: 220, distance: 171.2
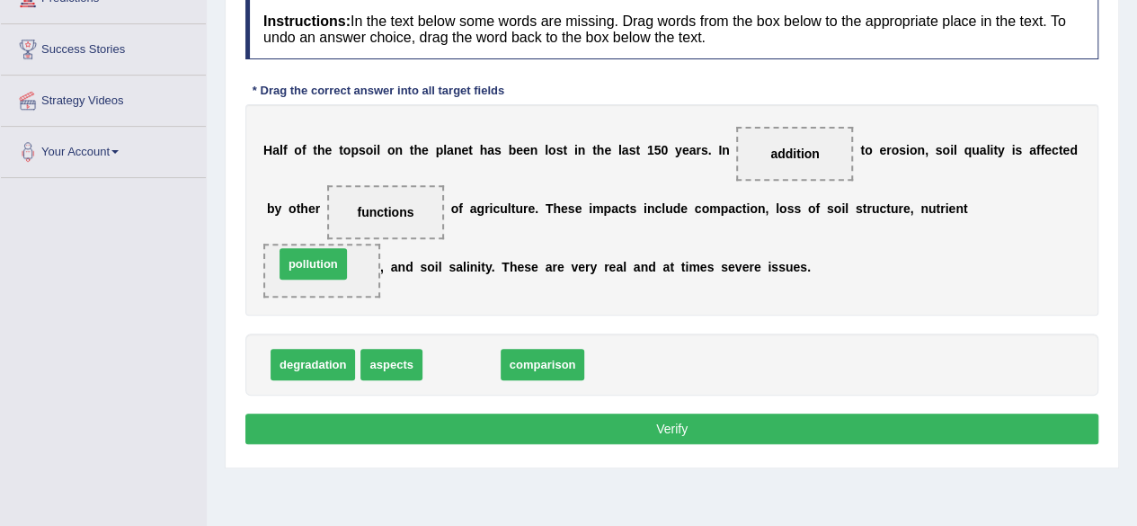
drag, startPoint x: 456, startPoint y: 357, endPoint x: 307, endPoint y: 256, distance: 179.3
click at [307, 256] on span "pollution" at bounding box center [313, 263] width 67 height 31
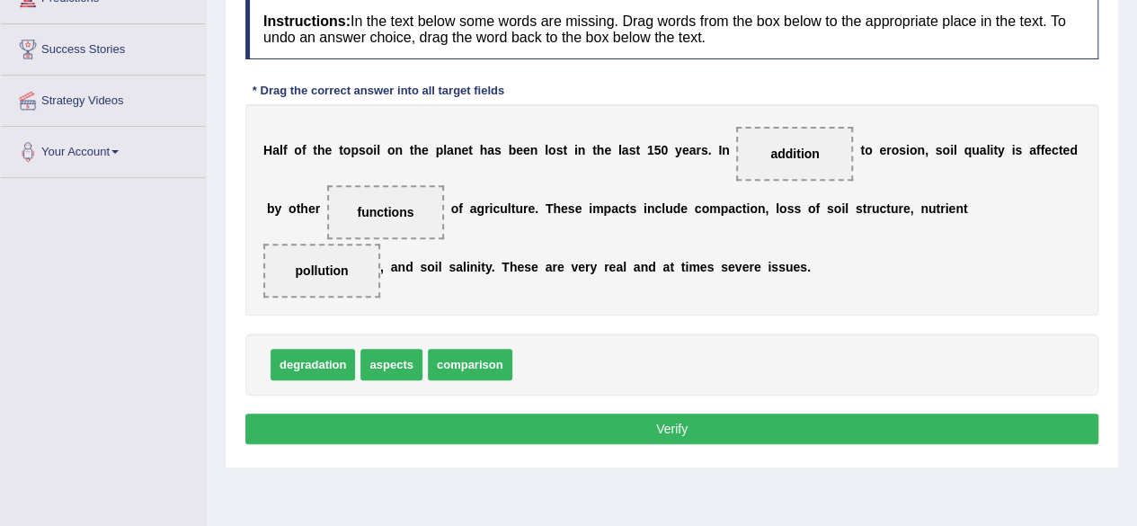
click at [622, 422] on button "Verify" at bounding box center [671, 429] width 853 height 31
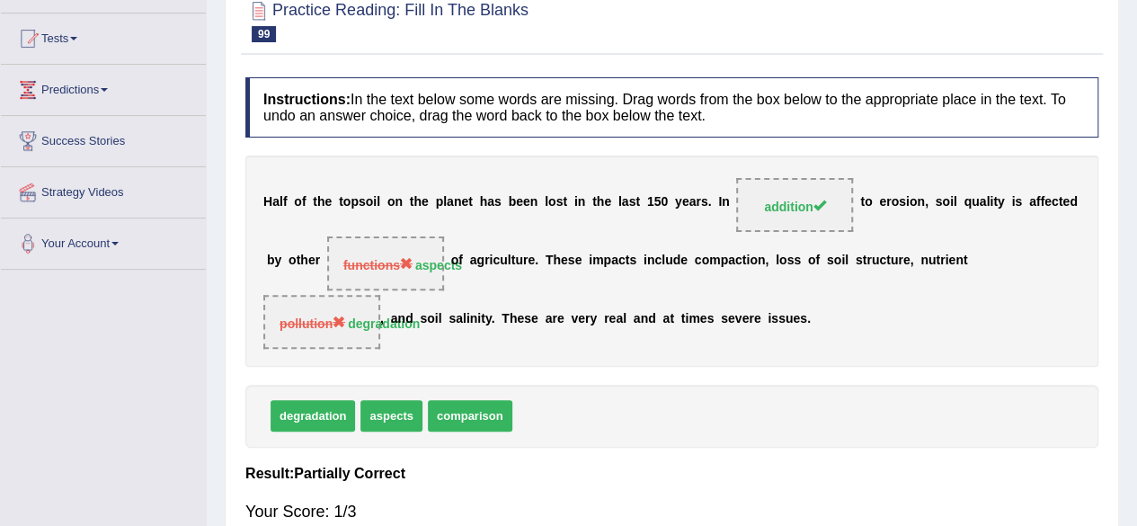
scroll to position [90, 0]
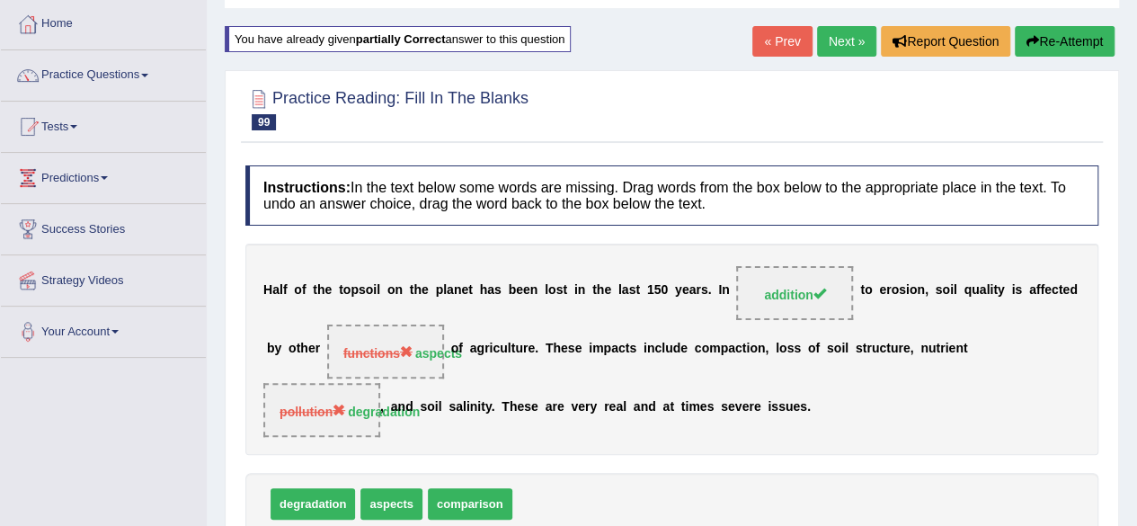
click at [842, 34] on link "Next »" at bounding box center [846, 41] width 59 height 31
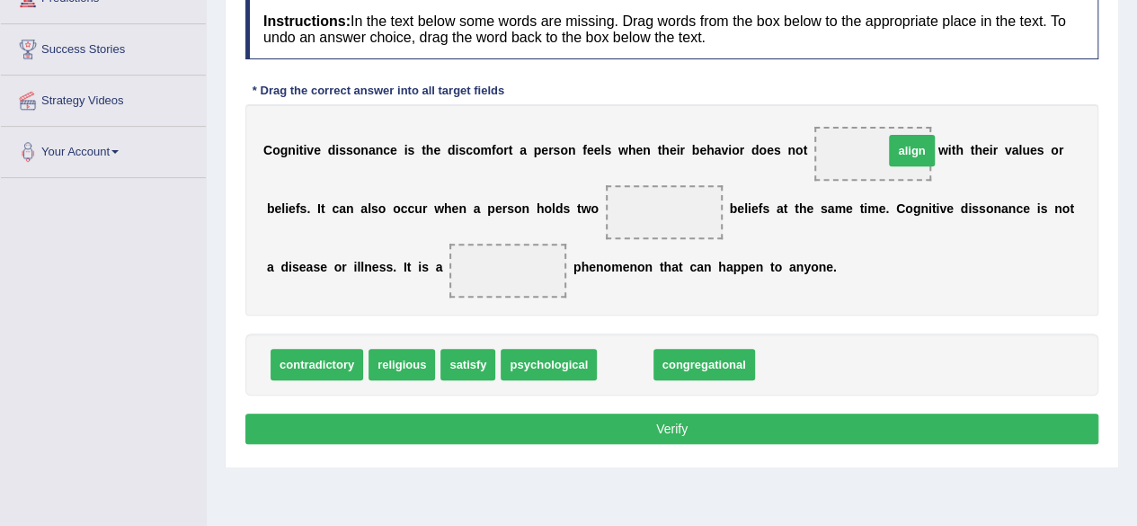
drag, startPoint x: 623, startPoint y: 366, endPoint x: 906, endPoint y: 150, distance: 356.0
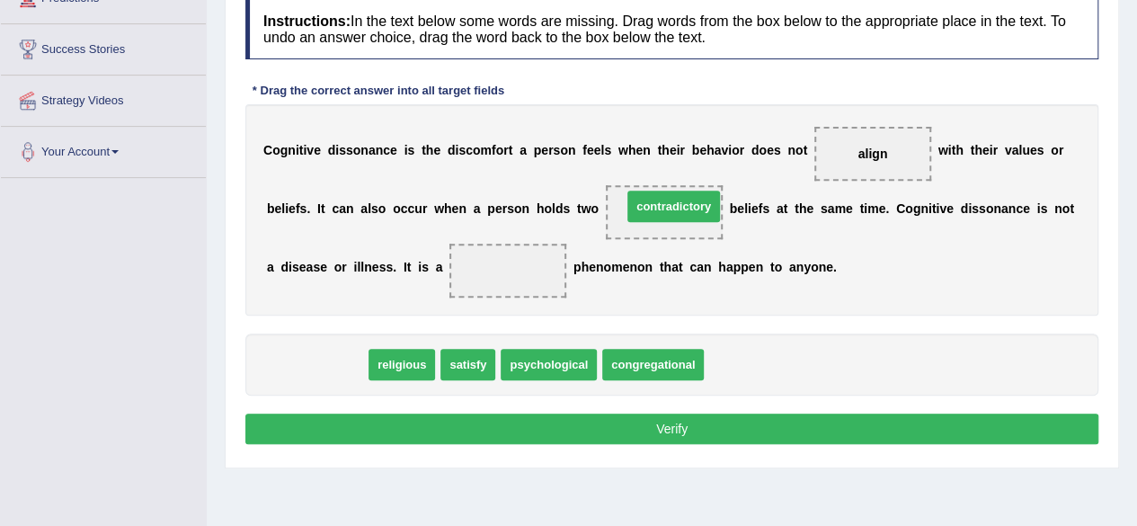
drag, startPoint x: 348, startPoint y: 357, endPoint x: 705, endPoint y: 199, distance: 390.4
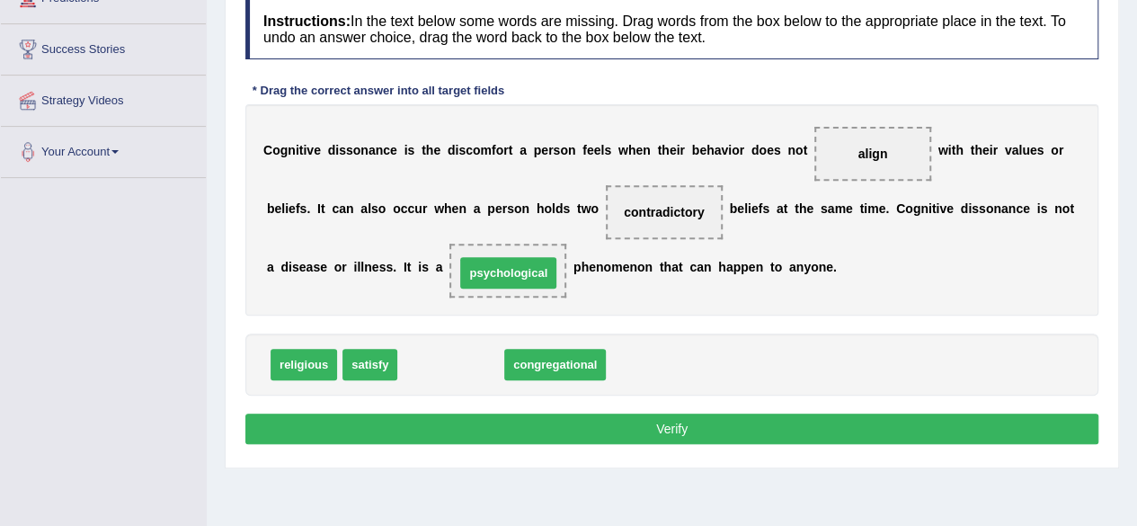
drag, startPoint x: 451, startPoint y: 361, endPoint x: 509, endPoint y: 269, distance: 108.3
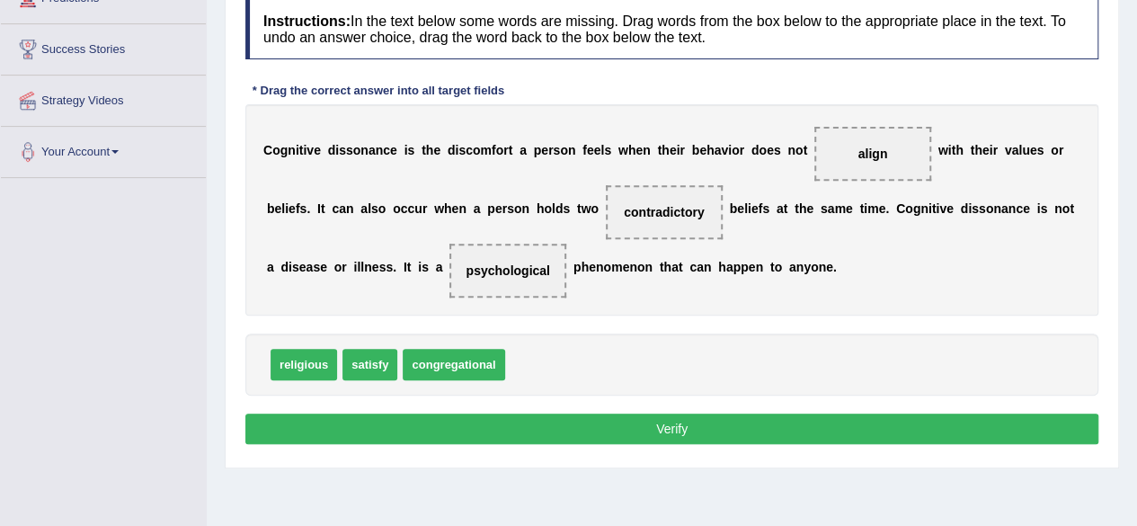
click at [548, 432] on button "Verify" at bounding box center [671, 429] width 853 height 31
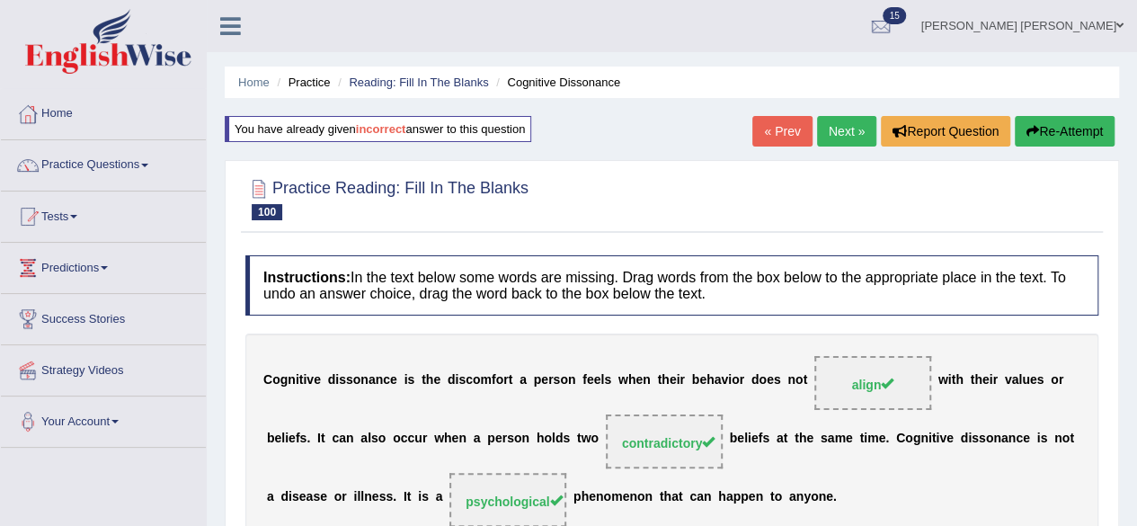
click at [842, 129] on link "Next »" at bounding box center [846, 131] width 59 height 31
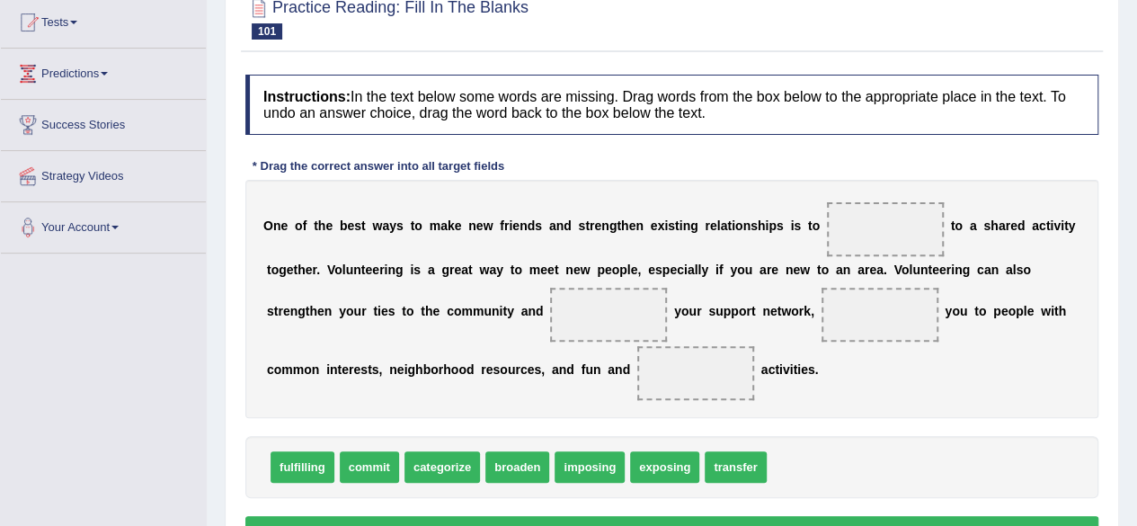
scroll to position [180, 0]
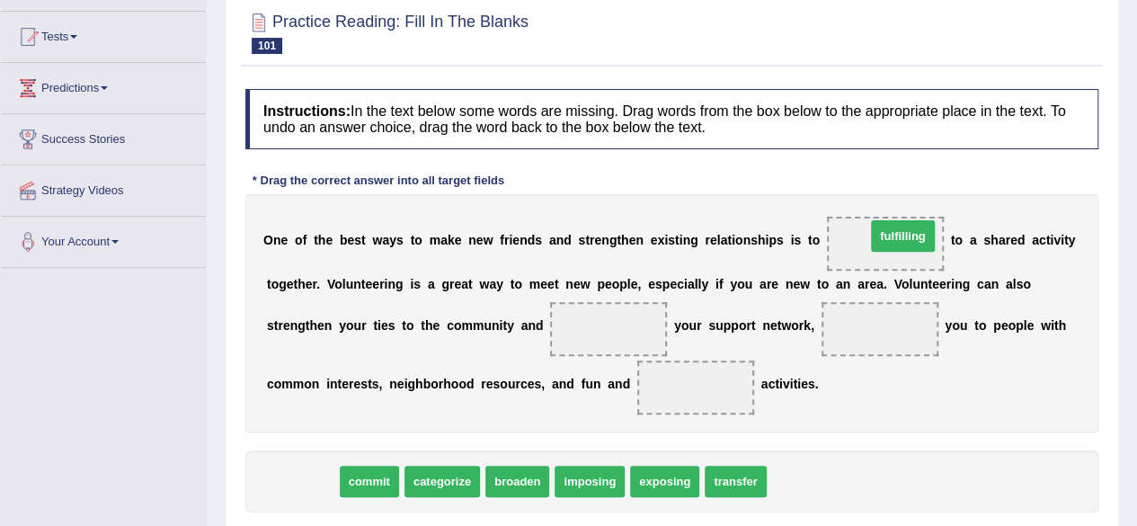
drag, startPoint x: 295, startPoint y: 482, endPoint x: 892, endPoint y: 236, distance: 645.5
click at [890, 236] on span "fulfilling" at bounding box center [903, 235] width 64 height 31
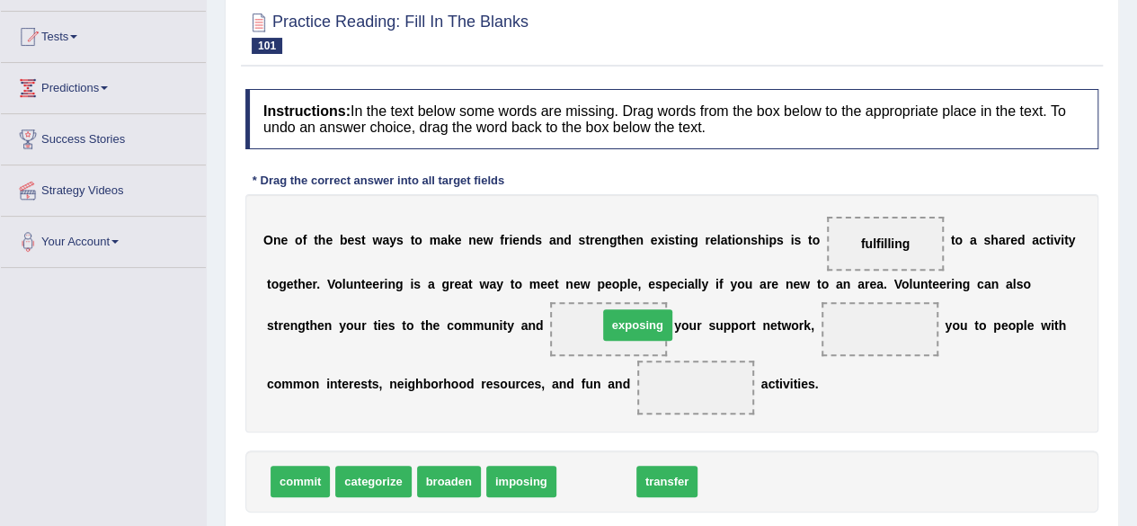
drag, startPoint x: 588, startPoint y: 481, endPoint x: 629, endPoint y: 325, distance: 161.8
click at [629, 325] on span "exposing" at bounding box center [637, 324] width 69 height 31
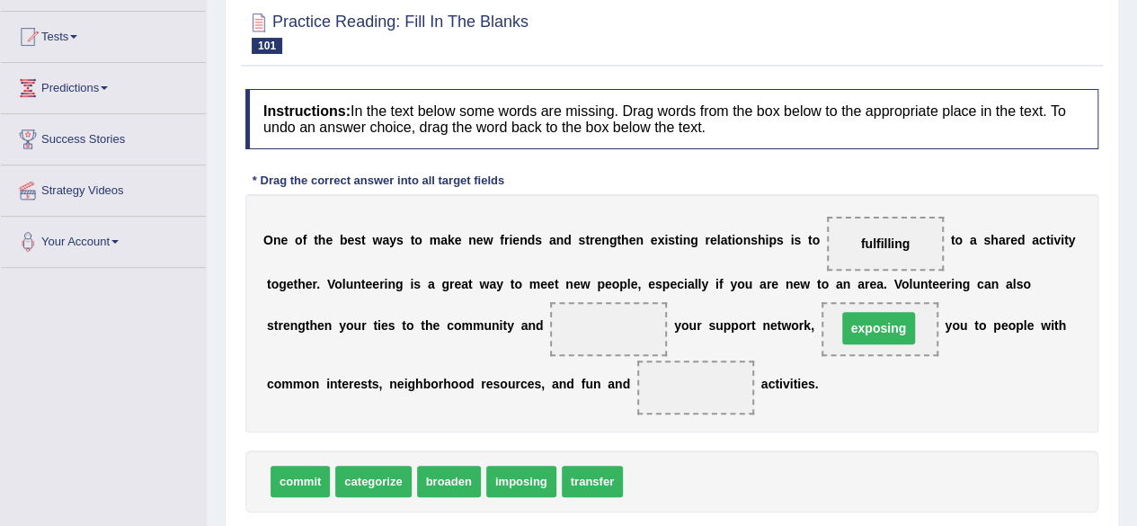
drag, startPoint x: 597, startPoint y: 327, endPoint x: 867, endPoint y: 326, distance: 269.7
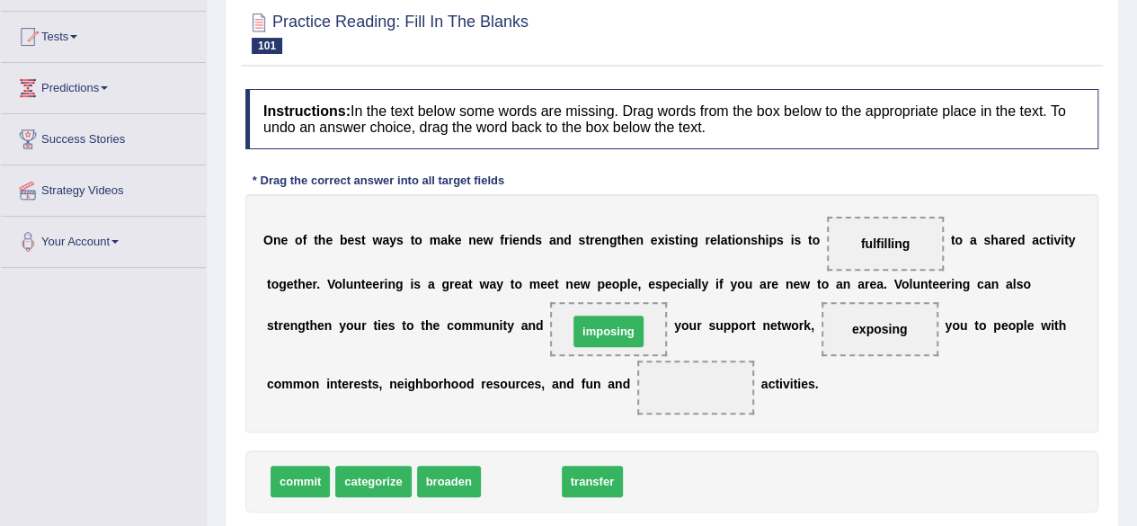
drag, startPoint x: 518, startPoint y: 479, endPoint x: 605, endPoint y: 330, distance: 172.9
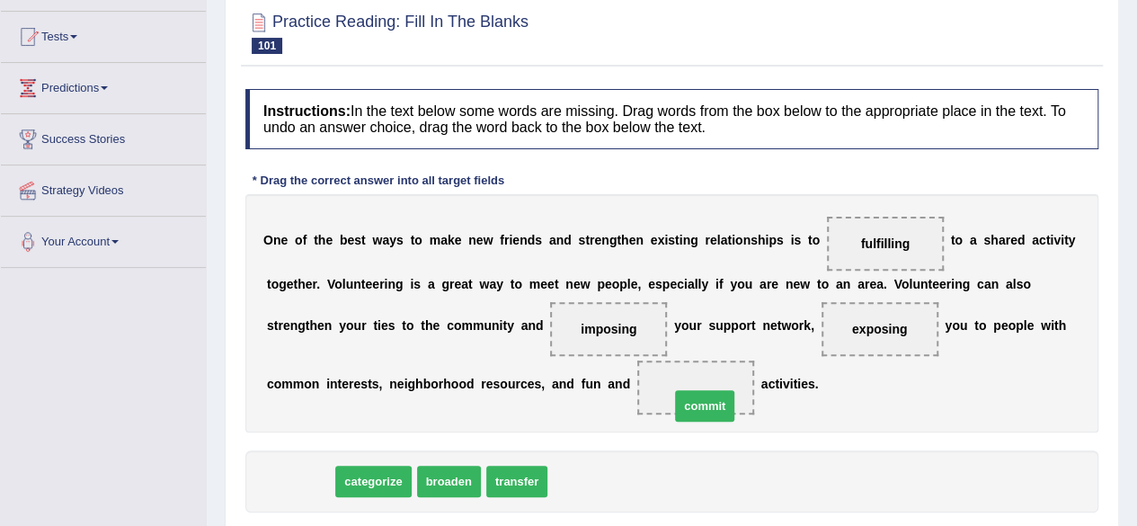
drag, startPoint x: 306, startPoint y: 473, endPoint x: 710, endPoint y: 397, distance: 411.6
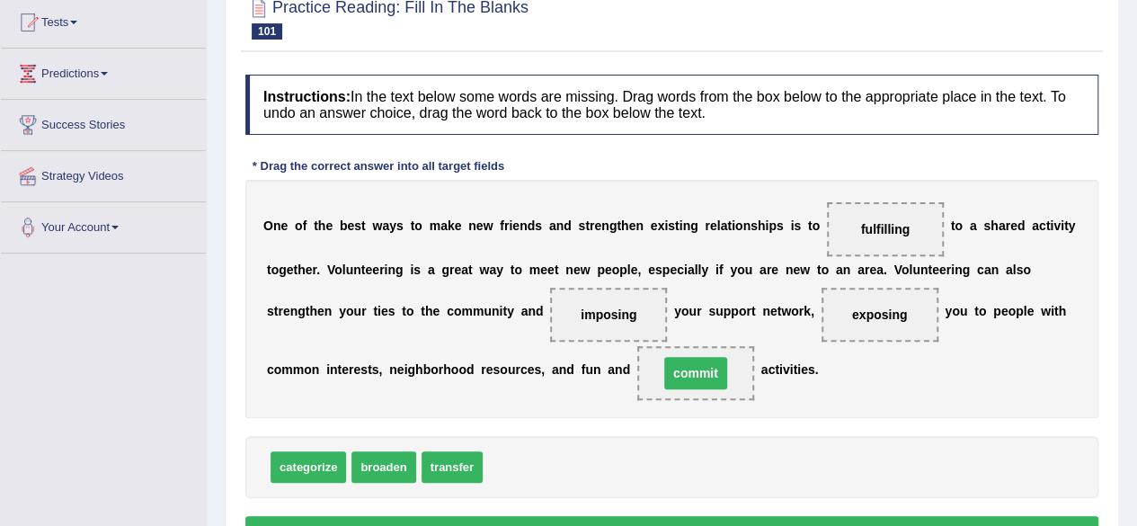
scroll to position [360, 0]
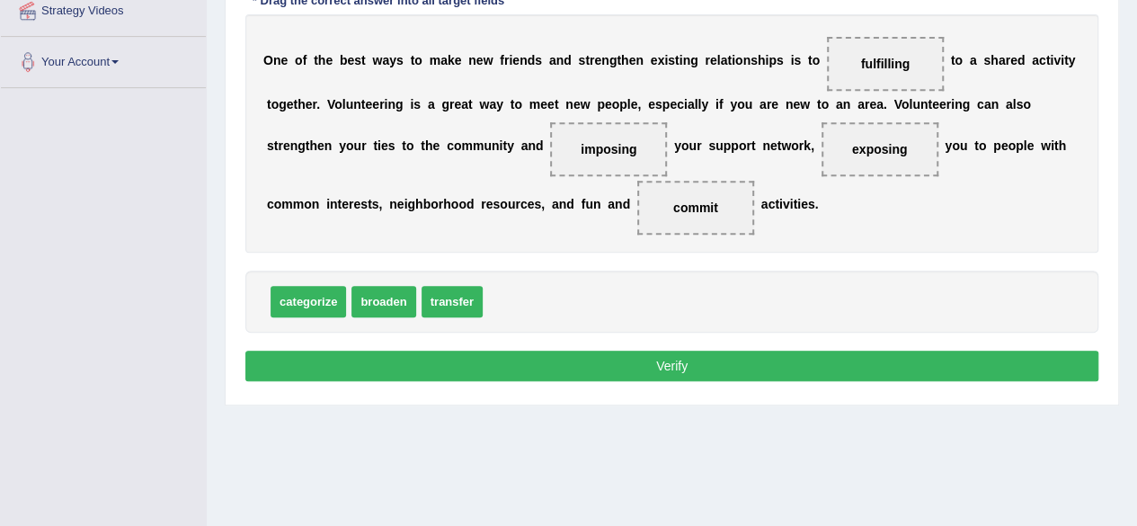
click at [726, 356] on button "Verify" at bounding box center [671, 366] width 853 height 31
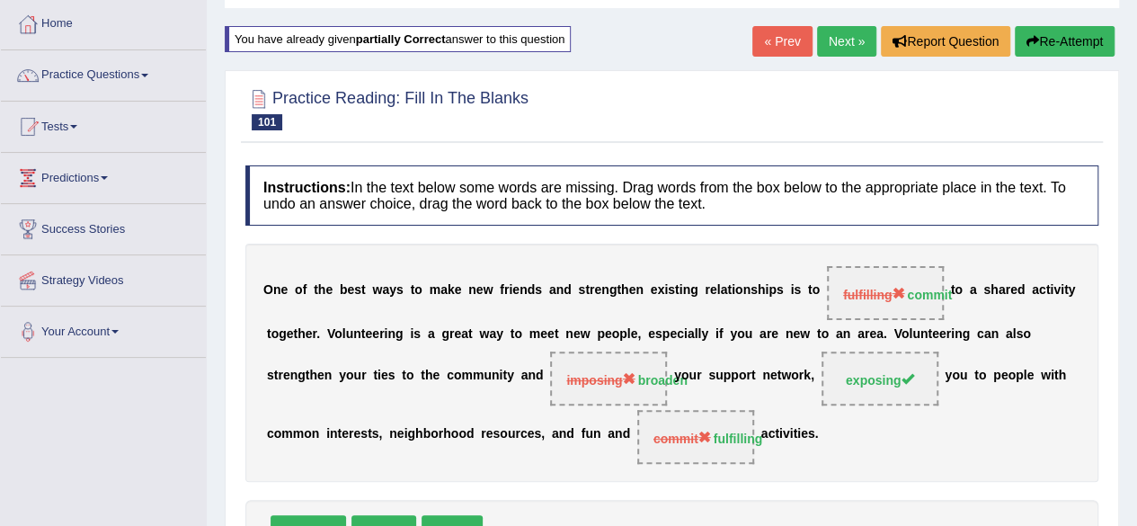
scroll to position [0, 0]
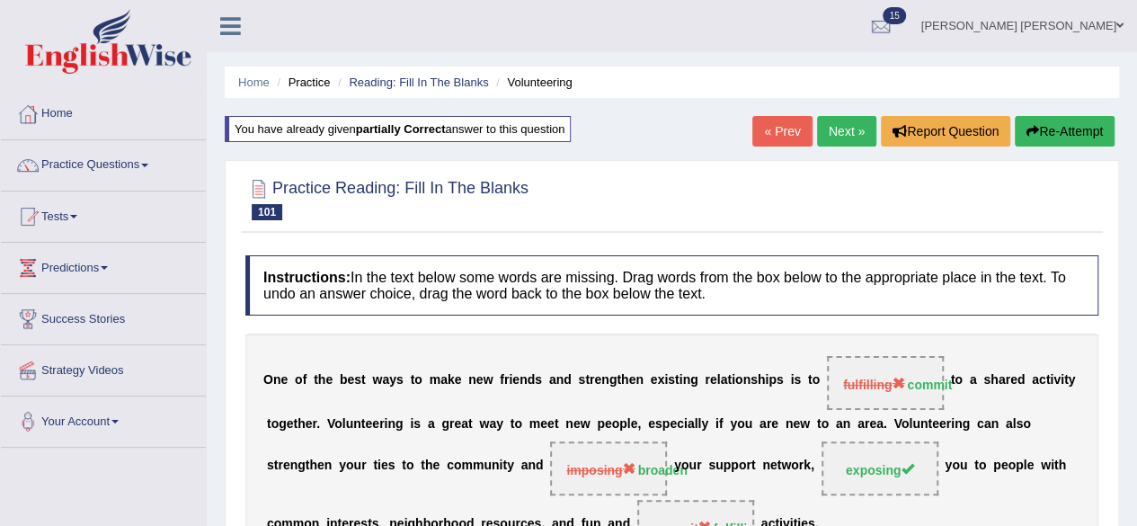
click at [837, 129] on link "Next »" at bounding box center [846, 131] width 59 height 31
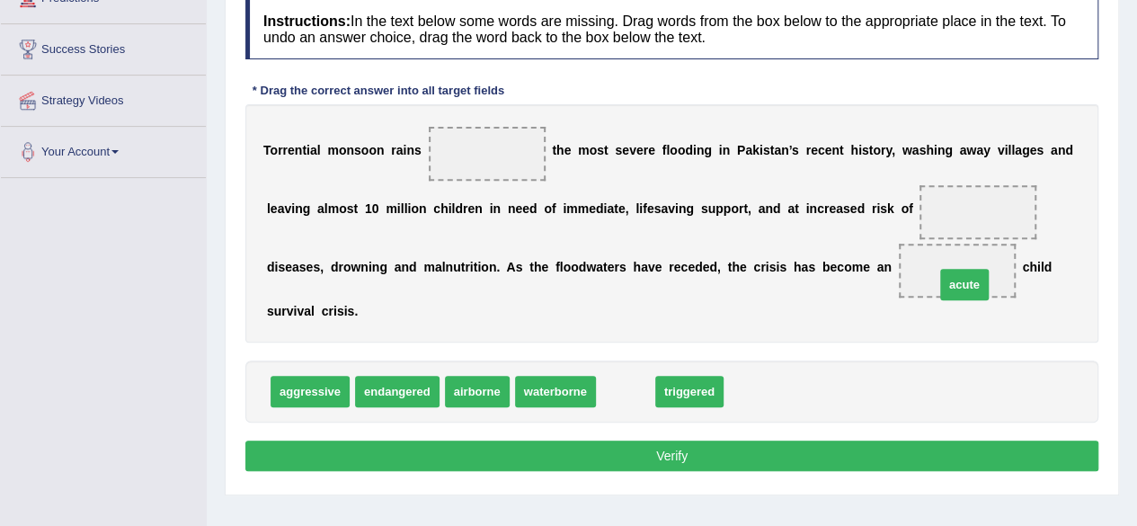
drag, startPoint x: 619, startPoint y: 395, endPoint x: 958, endPoint y: 288, distance: 355.4
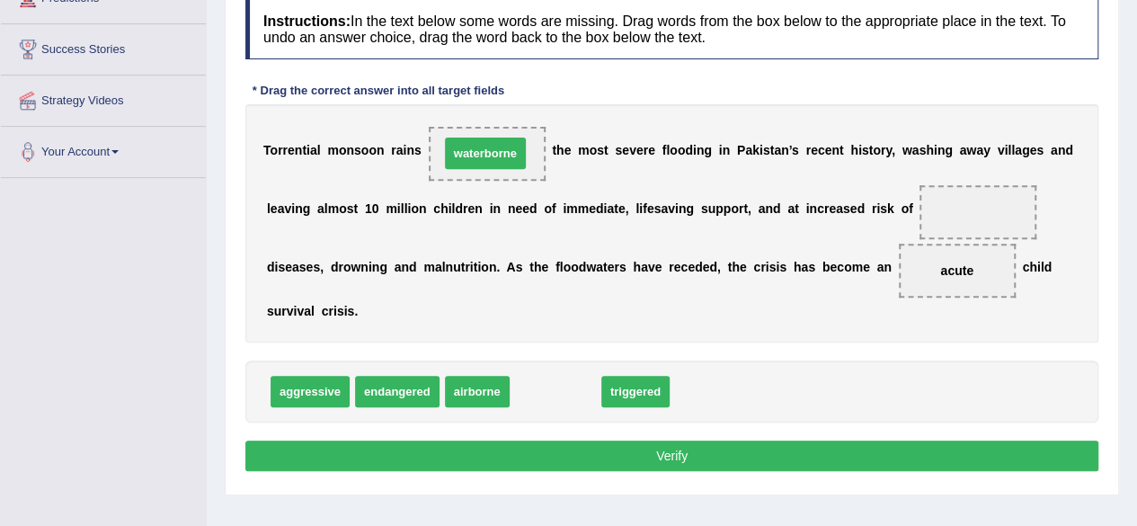
drag, startPoint x: 581, startPoint y: 395, endPoint x: 511, endPoint y: 156, distance: 248.4
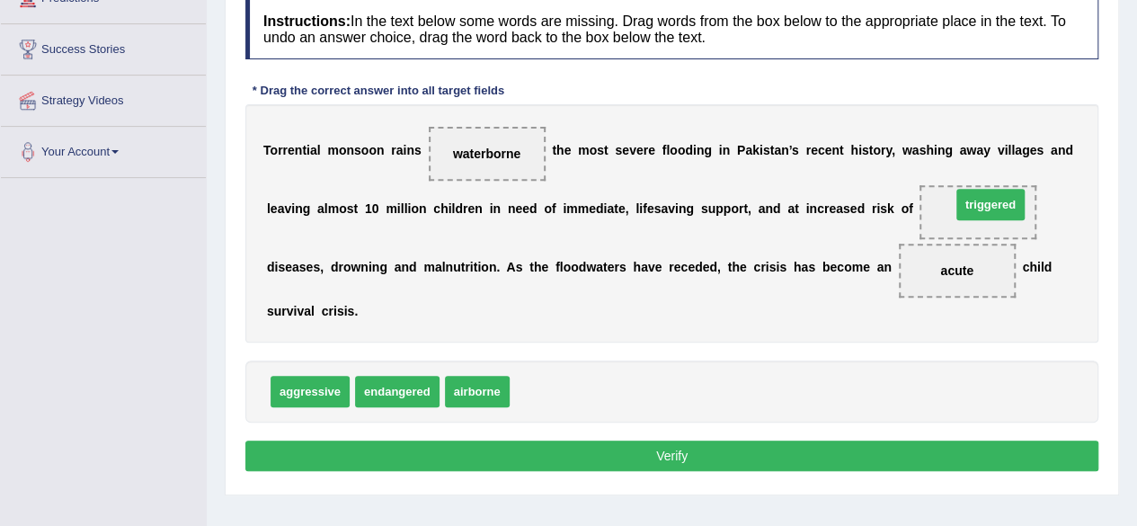
drag, startPoint x: 558, startPoint y: 384, endPoint x: 999, endPoint y: 197, distance: 478.6
click at [813, 455] on button "Verify" at bounding box center [671, 456] width 853 height 31
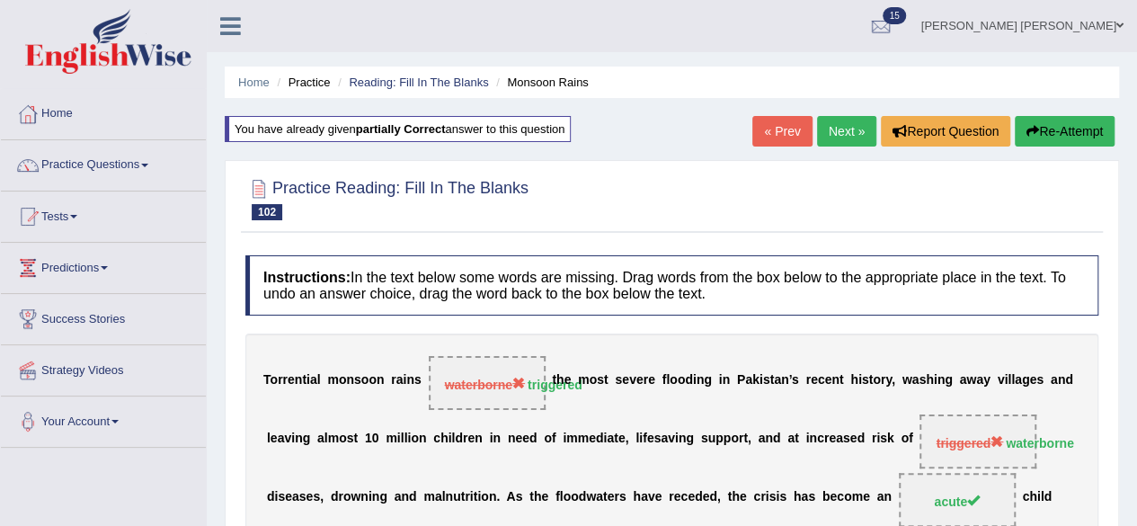
click at [831, 127] on link "Next »" at bounding box center [846, 131] width 59 height 31
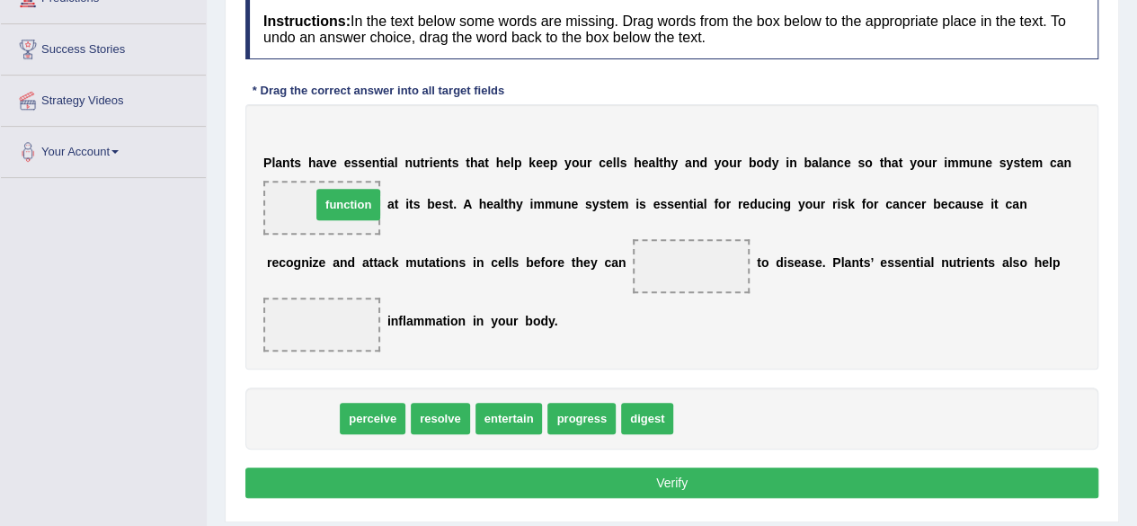
drag, startPoint x: 316, startPoint y: 416, endPoint x: 361, endPoint y: 202, distance: 218.8
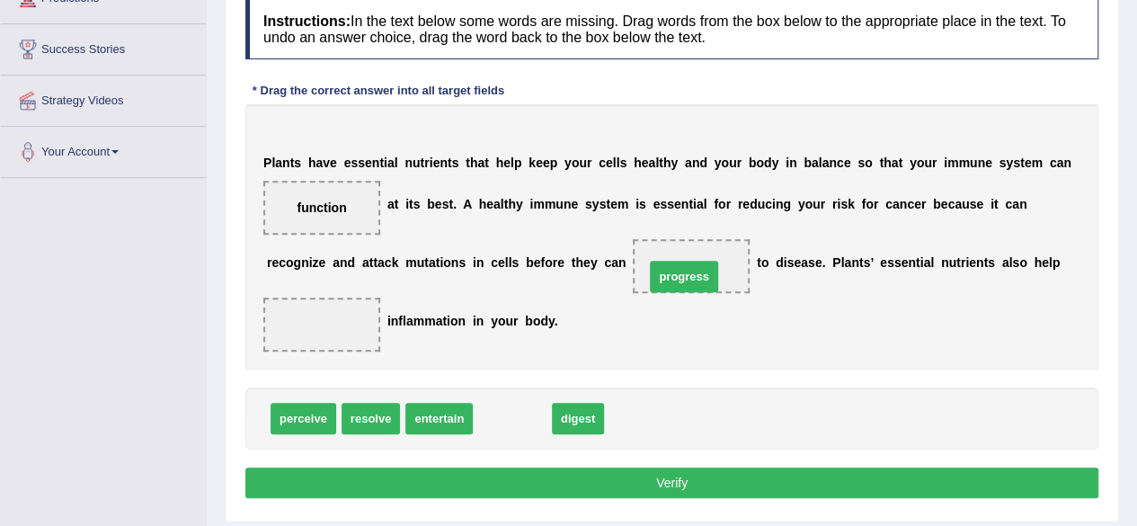
drag, startPoint x: 518, startPoint y: 414, endPoint x: 694, endPoint y: 265, distance: 230.9
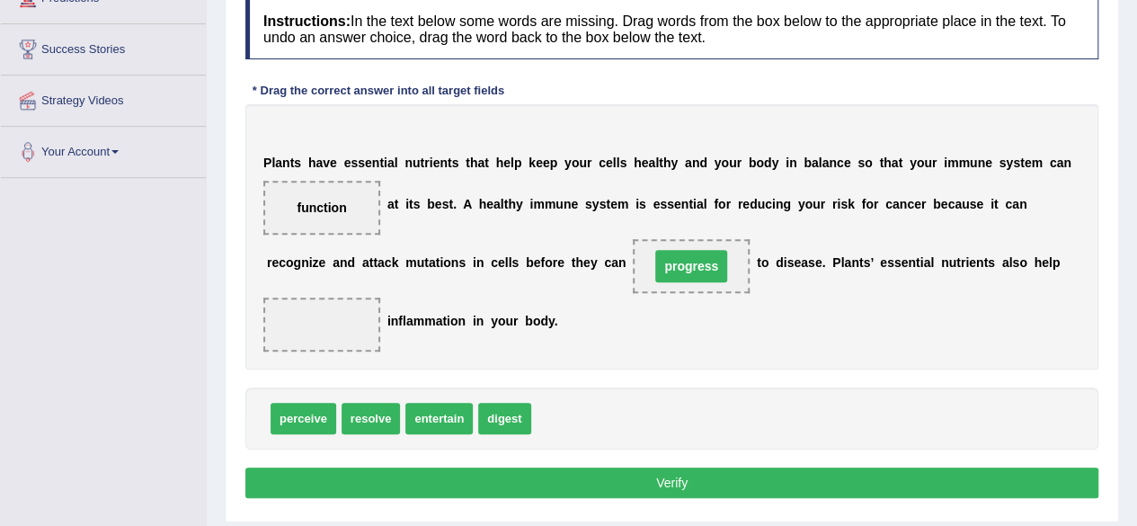
click at [694, 265] on span "progress" at bounding box center [691, 266] width 72 height 32
drag, startPoint x: 295, startPoint y: 420, endPoint x: 675, endPoint y: 260, distance: 412.6
click at [675, 260] on span "perceive" at bounding box center [684, 258] width 66 height 31
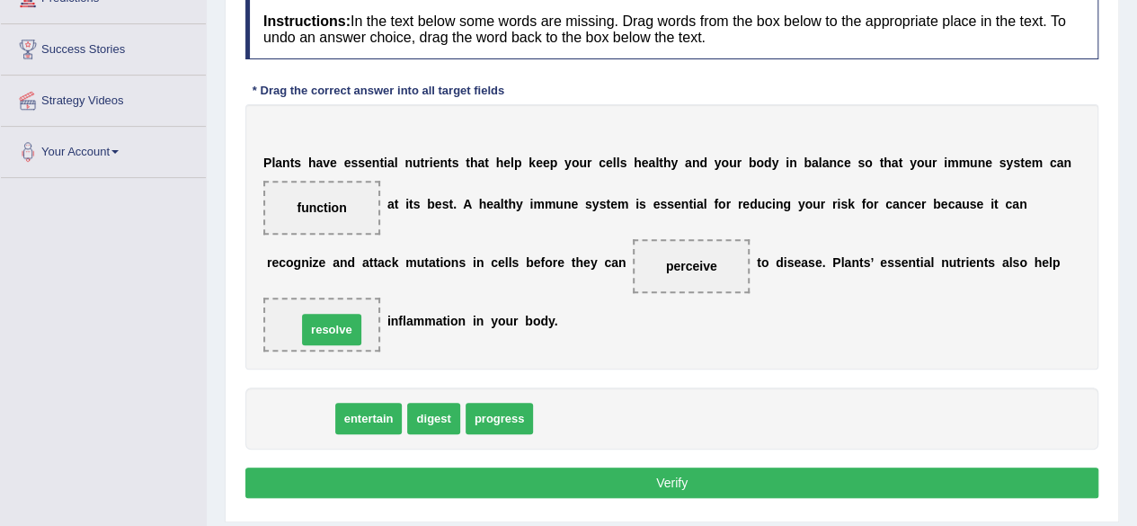
drag, startPoint x: 302, startPoint y: 414, endPoint x: 334, endPoint y: 325, distance: 94.4
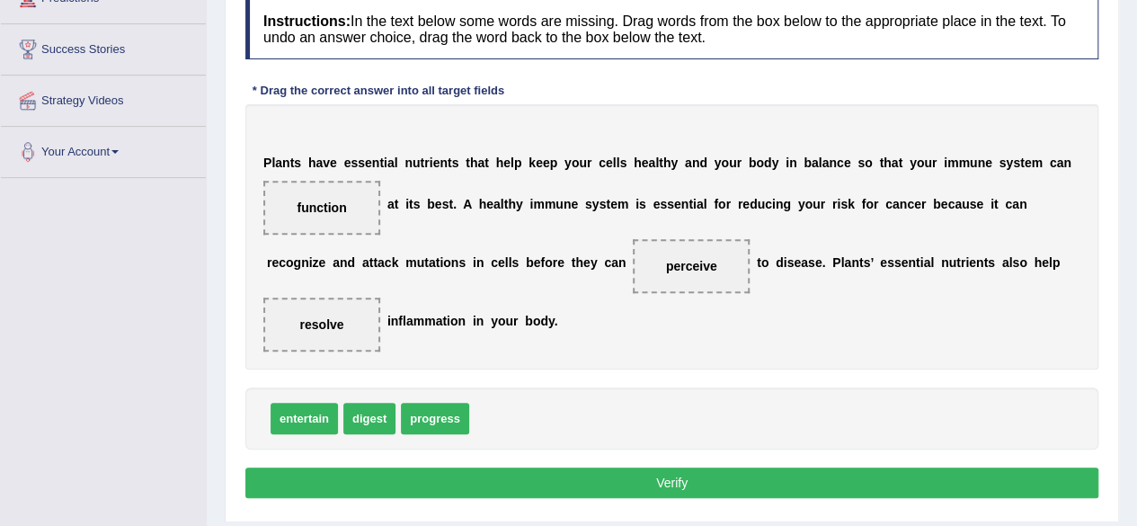
click at [663, 468] on button "Verify" at bounding box center [671, 483] width 853 height 31
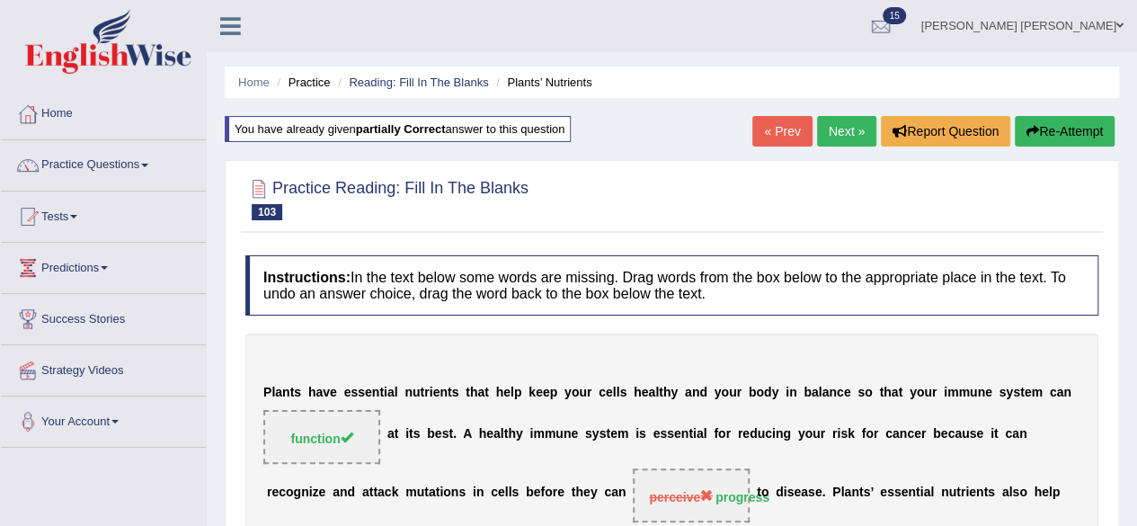
click at [855, 122] on link "Next »" at bounding box center [846, 131] width 59 height 31
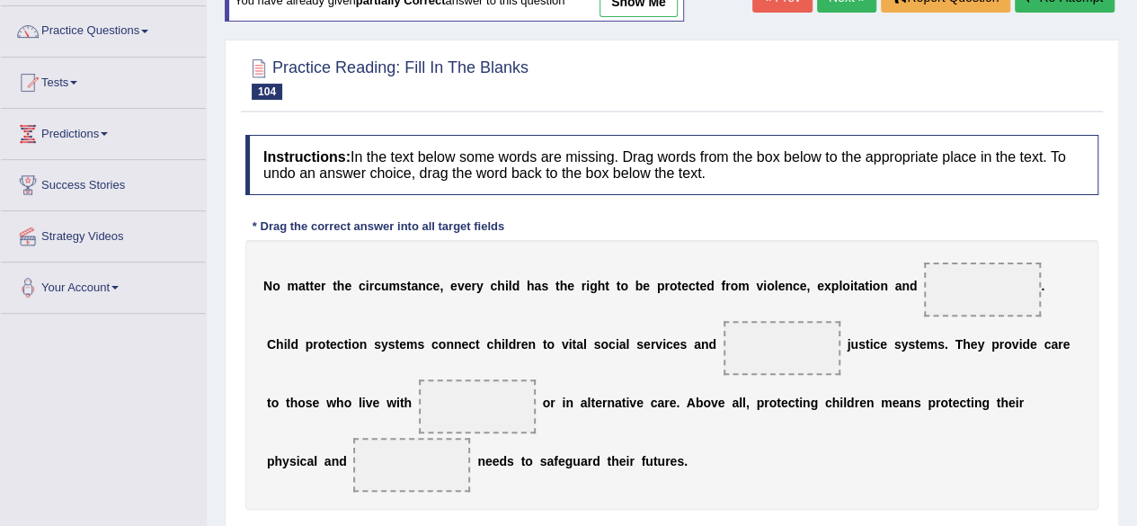
scroll to position [270, 0]
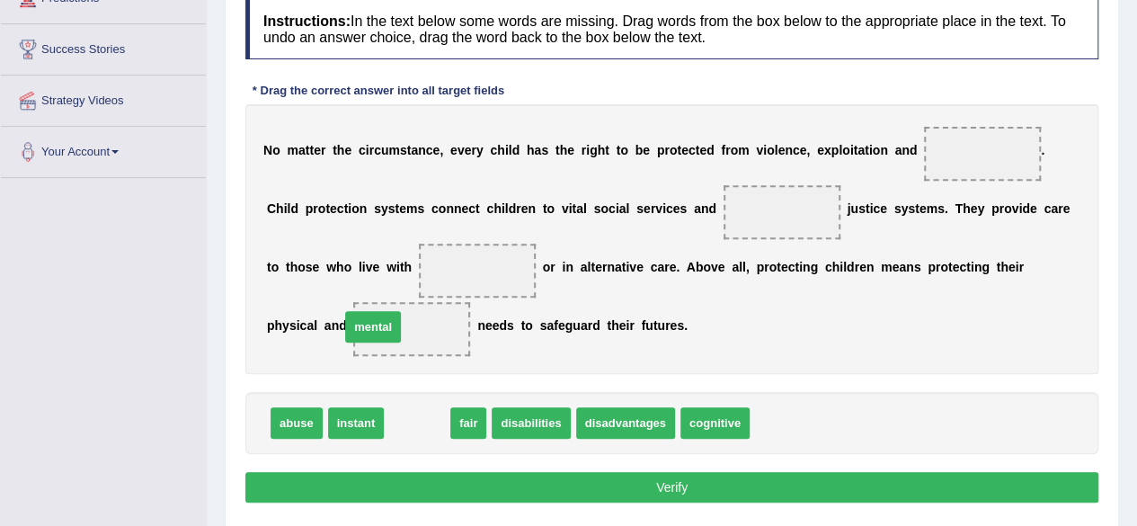
drag, startPoint x: 429, startPoint y: 417, endPoint x: 385, endPoint y: 321, distance: 105.8
click at [385, 321] on span at bounding box center [411, 329] width 117 height 54
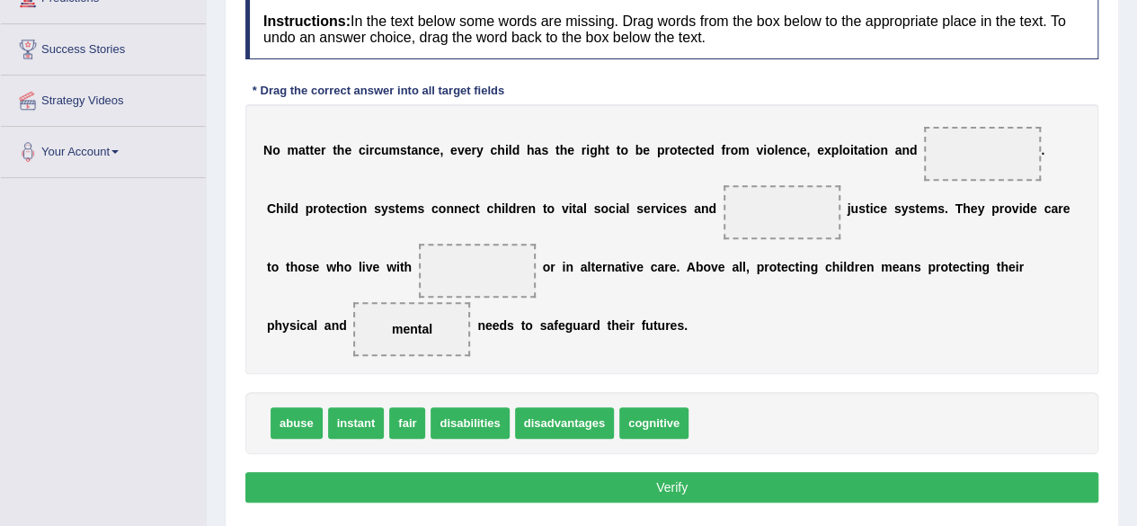
click at [295, 422] on span "abuse" at bounding box center [297, 422] width 52 height 31
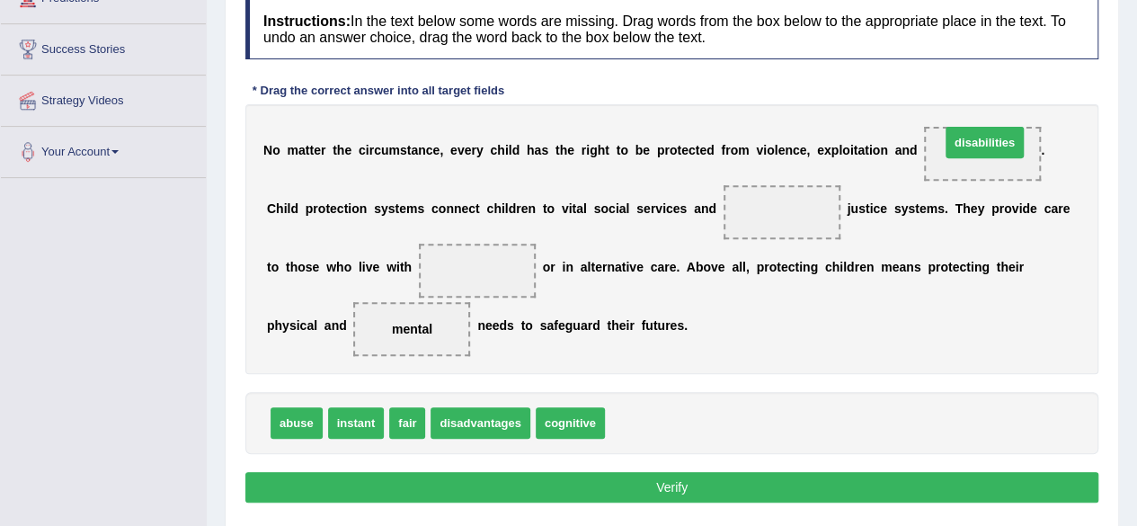
drag, startPoint x: 655, startPoint y: 424, endPoint x: 991, endPoint y: 144, distance: 437.2
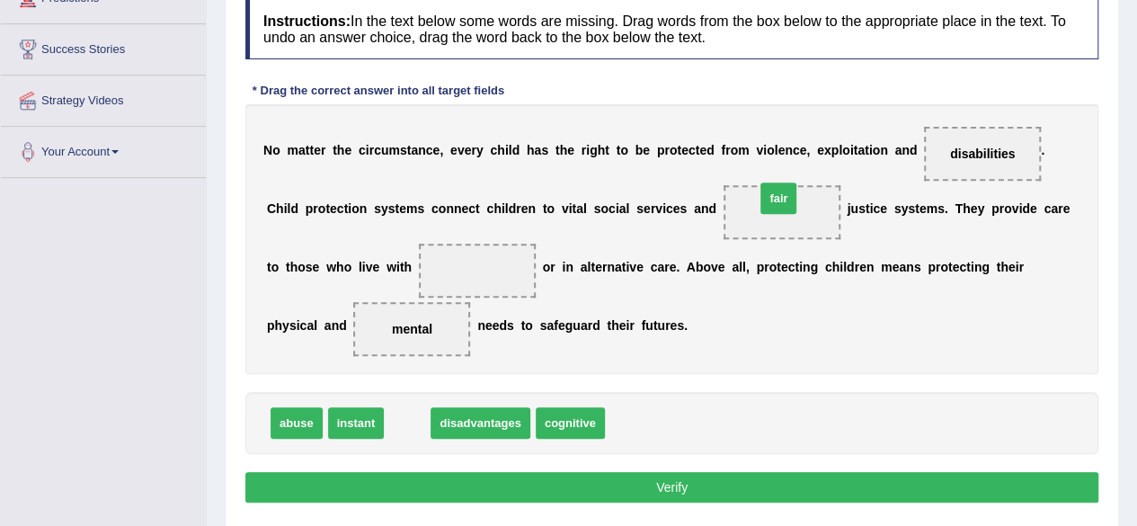
drag, startPoint x: 414, startPoint y: 422, endPoint x: 787, endPoint y: 201, distance: 433.3
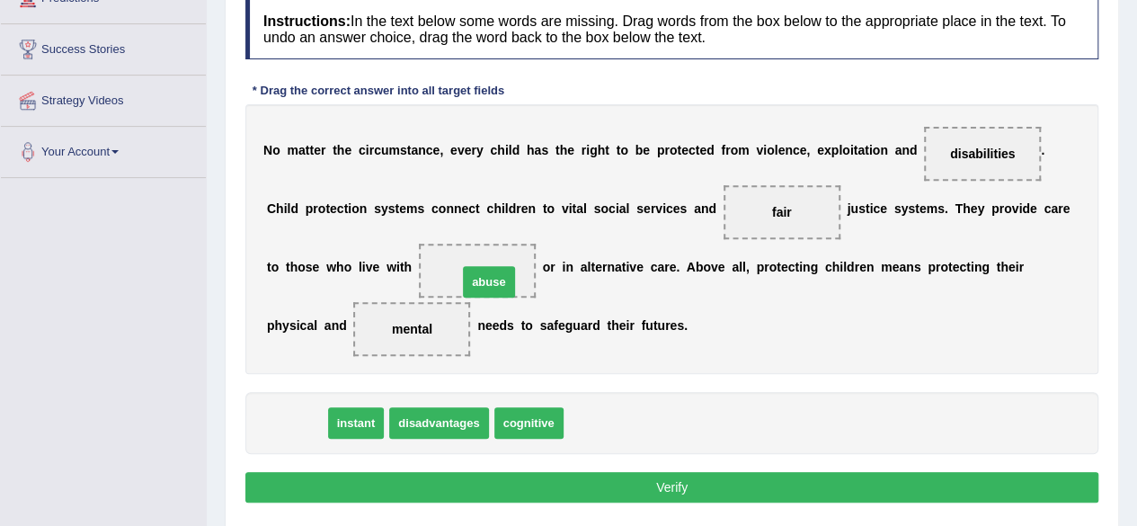
drag, startPoint x: 298, startPoint y: 424, endPoint x: 490, endPoint y: 283, distance: 238.6
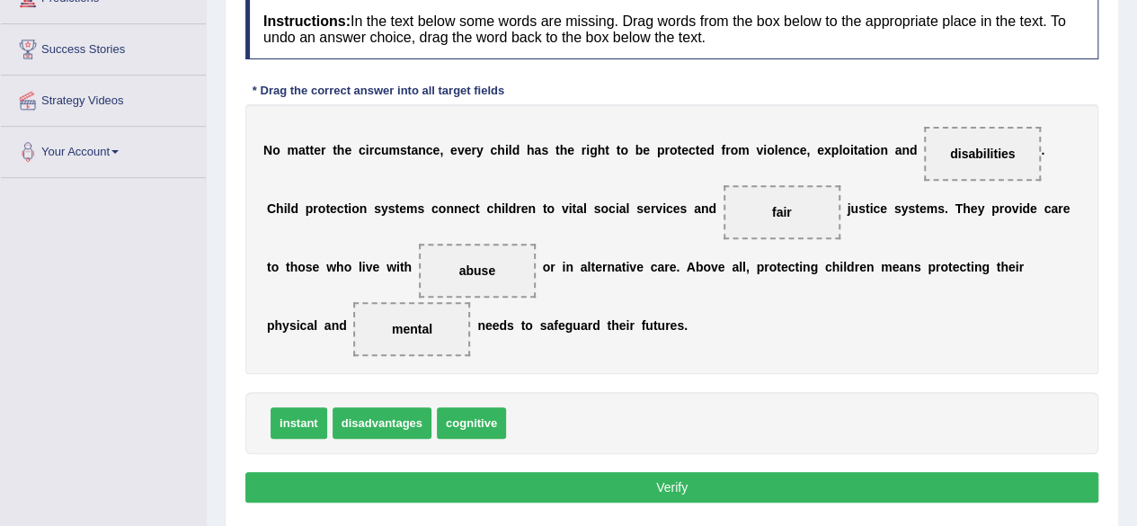
click at [577, 475] on button "Verify" at bounding box center [671, 487] width 853 height 31
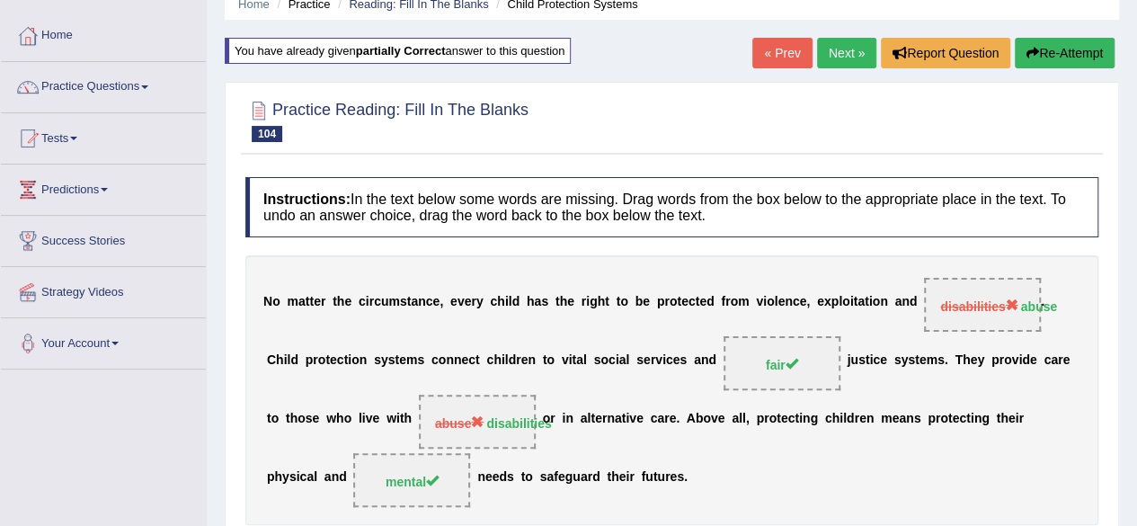
scroll to position [0, 0]
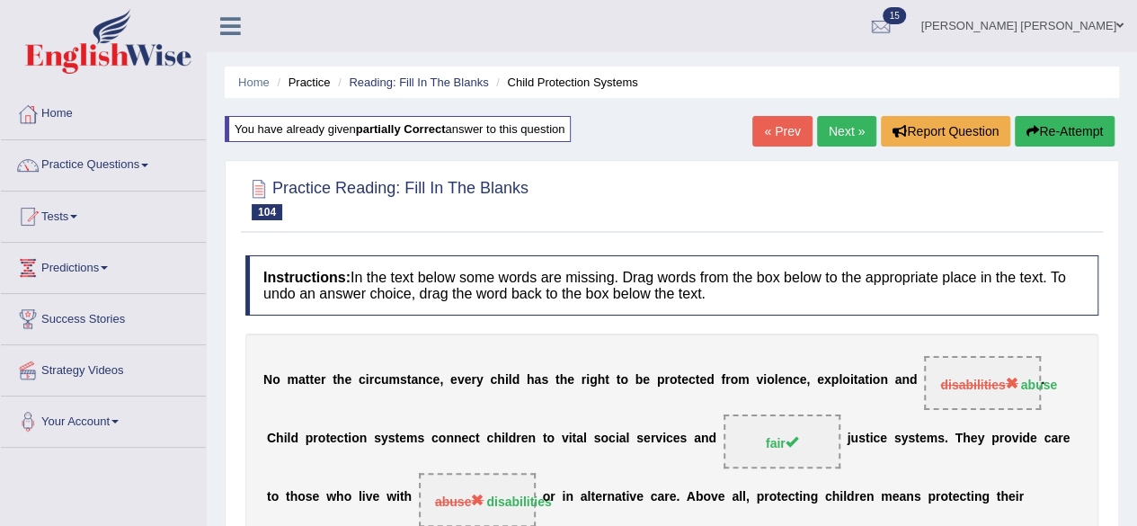
click at [849, 122] on link "Next »" at bounding box center [846, 131] width 59 height 31
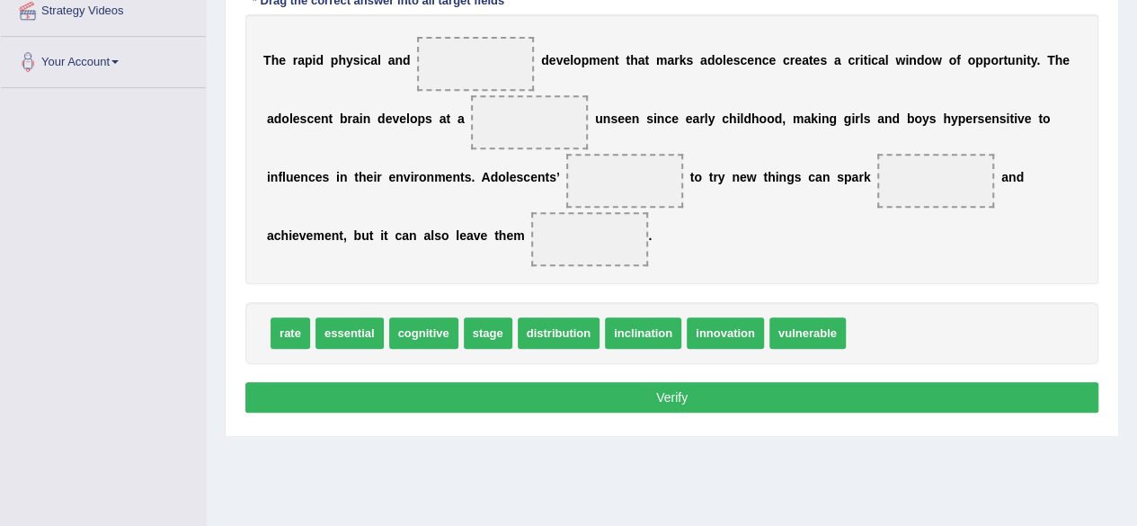
scroll to position [270, 0]
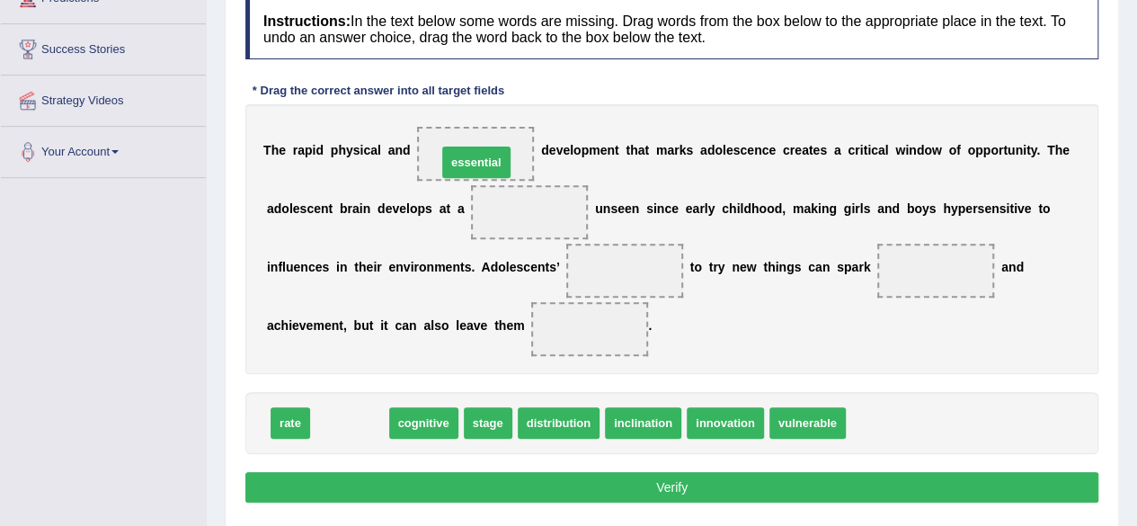
drag, startPoint x: 353, startPoint y: 418, endPoint x: 480, endPoint y: 157, distance: 289.9
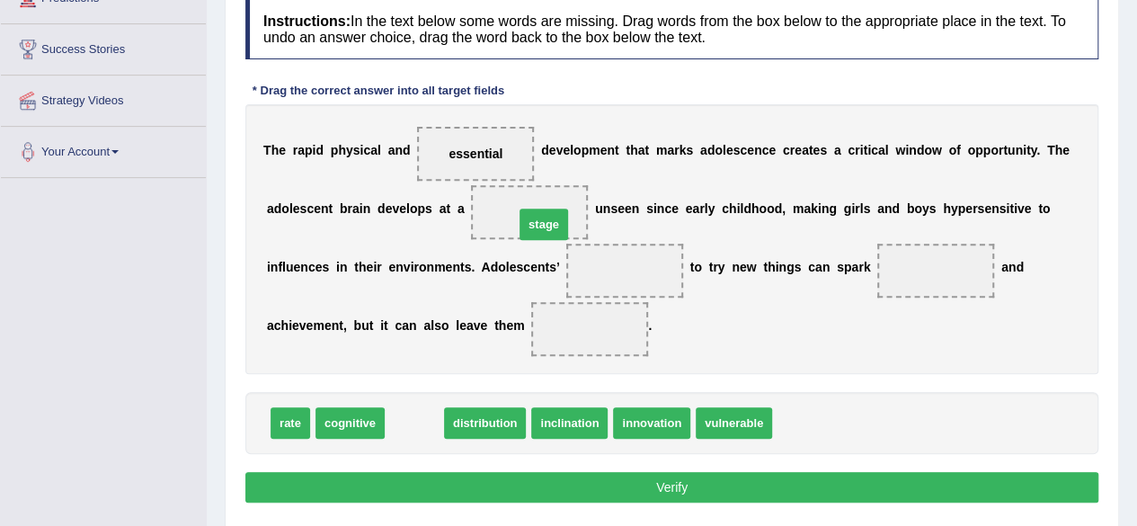
drag, startPoint x: 414, startPoint y: 425, endPoint x: 543, endPoint y: 227, distance: 237.2
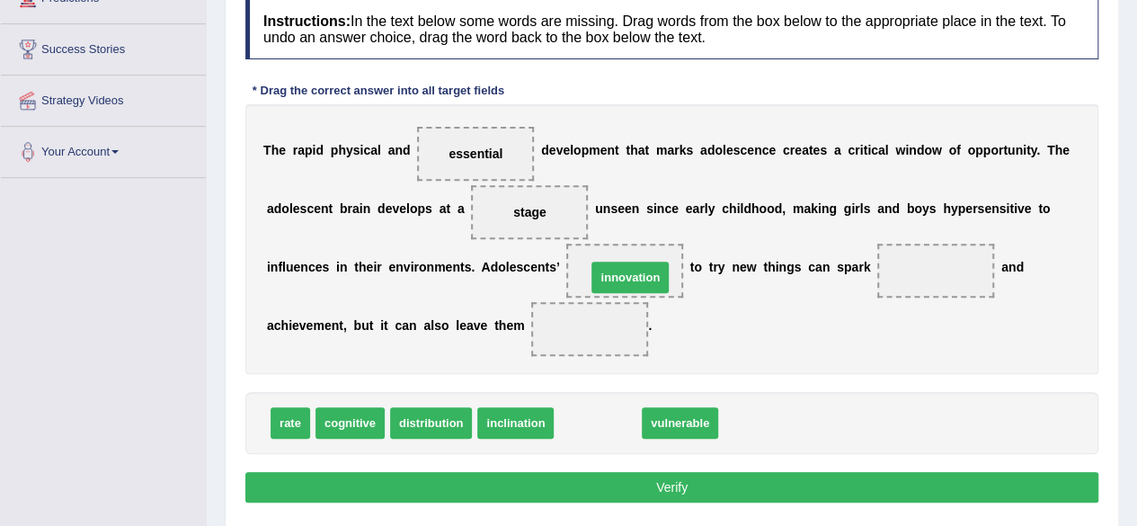
drag, startPoint x: 605, startPoint y: 420, endPoint x: 637, endPoint y: 274, distance: 149.2
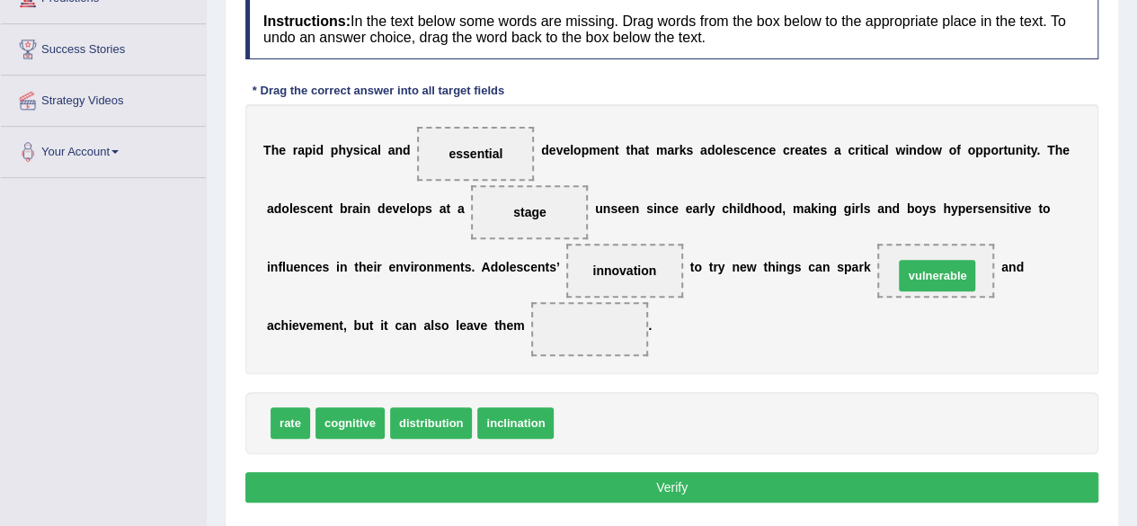
drag, startPoint x: 598, startPoint y: 411, endPoint x: 938, endPoint y: 263, distance: 370.5
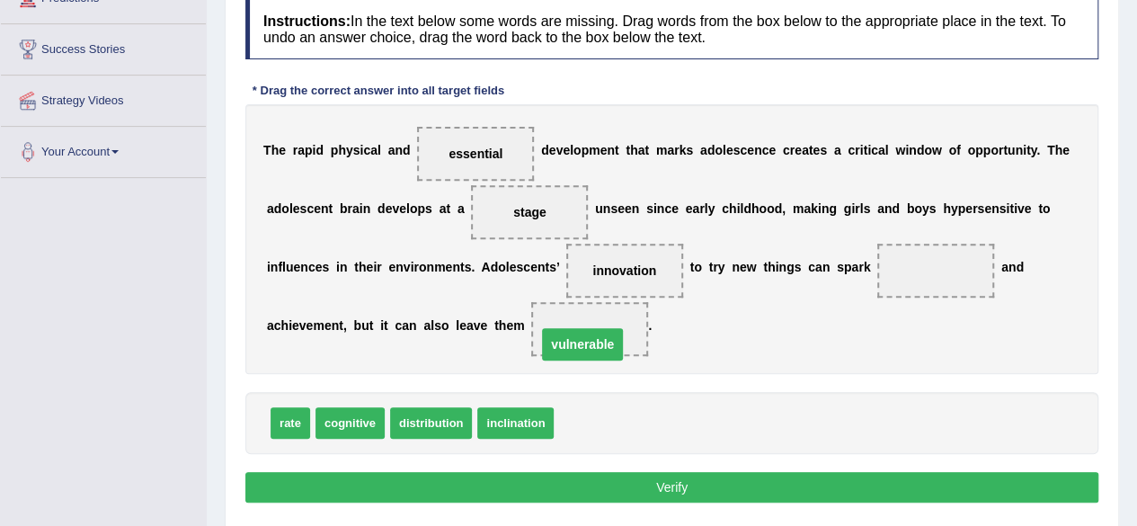
drag, startPoint x: 940, startPoint y: 266, endPoint x: 586, endPoint y: 335, distance: 360.9
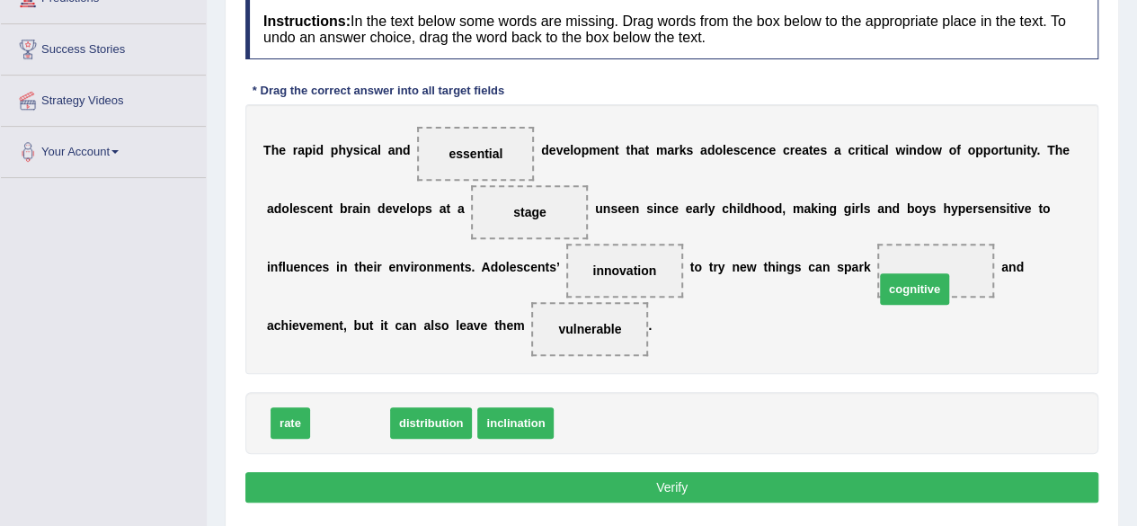
drag, startPoint x: 361, startPoint y: 416, endPoint x: 928, endPoint y: 279, distance: 582.9
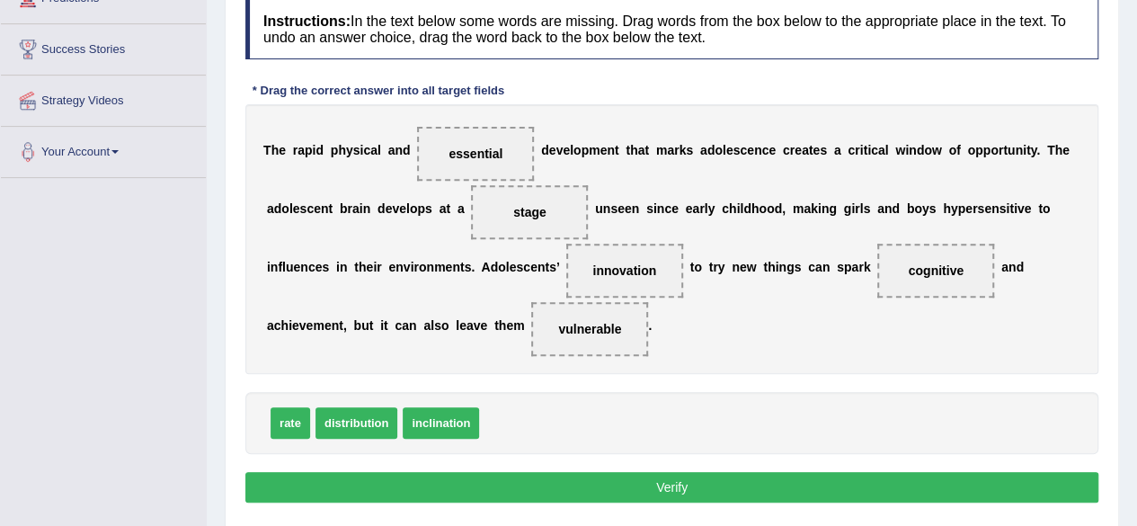
click at [750, 486] on button "Verify" at bounding box center [671, 487] width 853 height 31
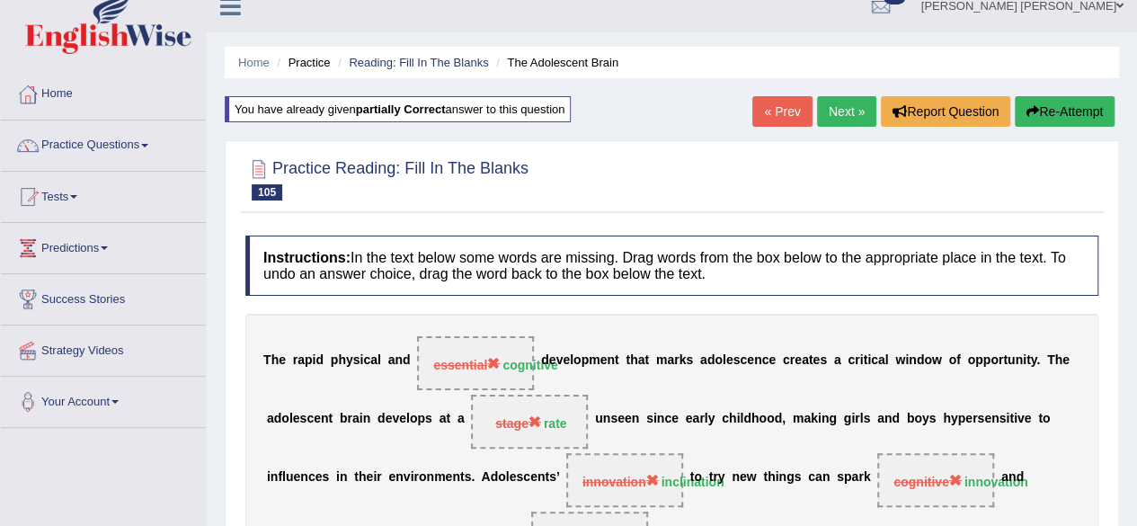
scroll to position [0, 0]
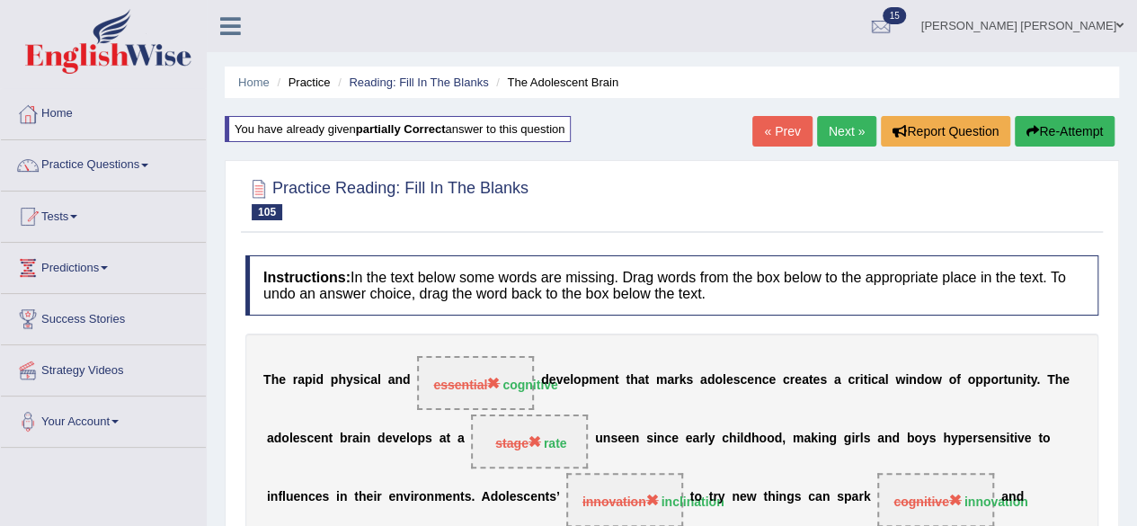
click at [834, 129] on link "Next »" at bounding box center [846, 131] width 59 height 31
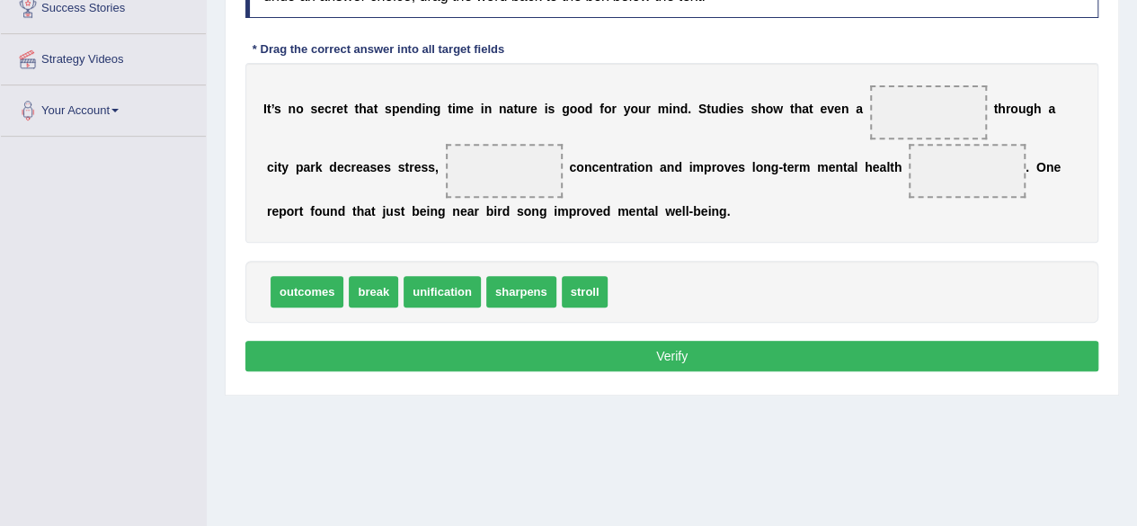
scroll to position [360, 0]
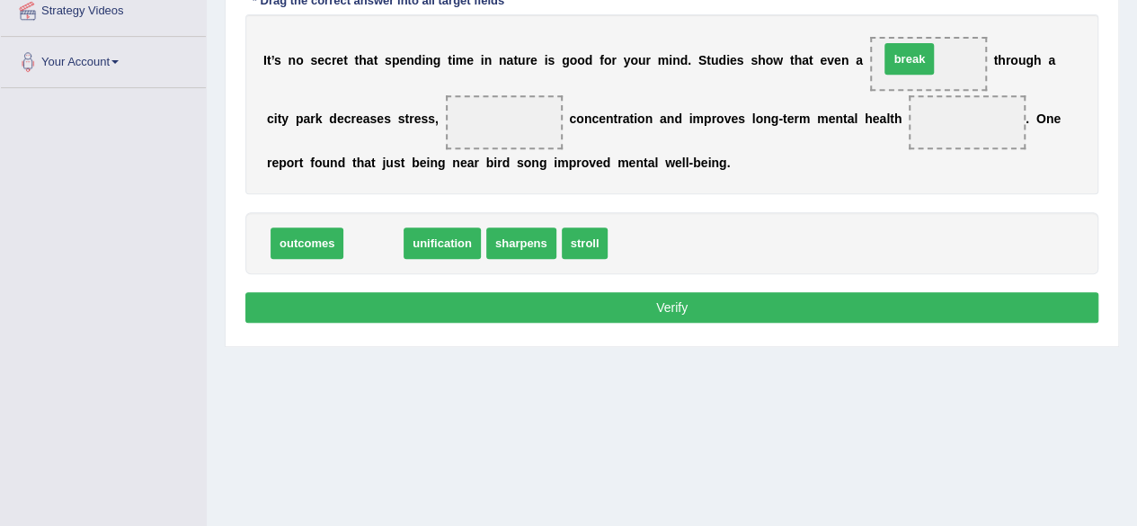
drag, startPoint x: 380, startPoint y: 238, endPoint x: 916, endPoint y: 53, distance: 567.0
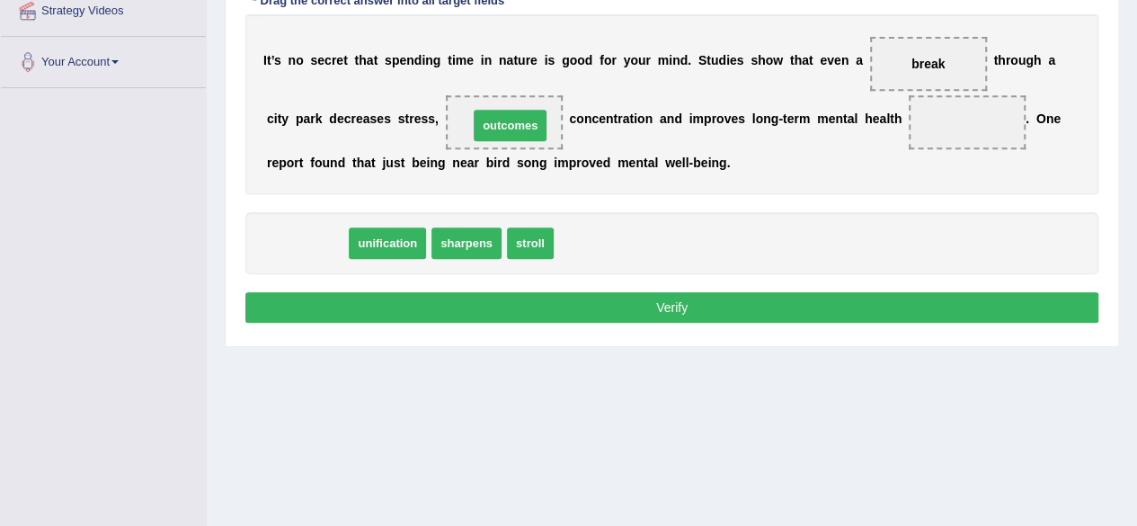
drag, startPoint x: 329, startPoint y: 239, endPoint x: 532, endPoint y: 121, distance: 234.9
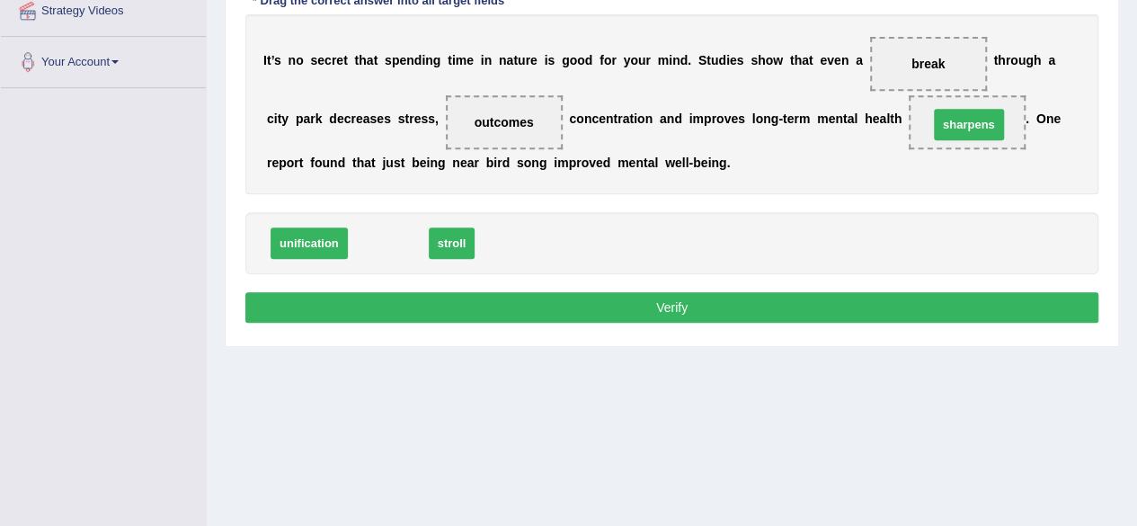
drag, startPoint x: 401, startPoint y: 245, endPoint x: 982, endPoint y: 127, distance: 592.8
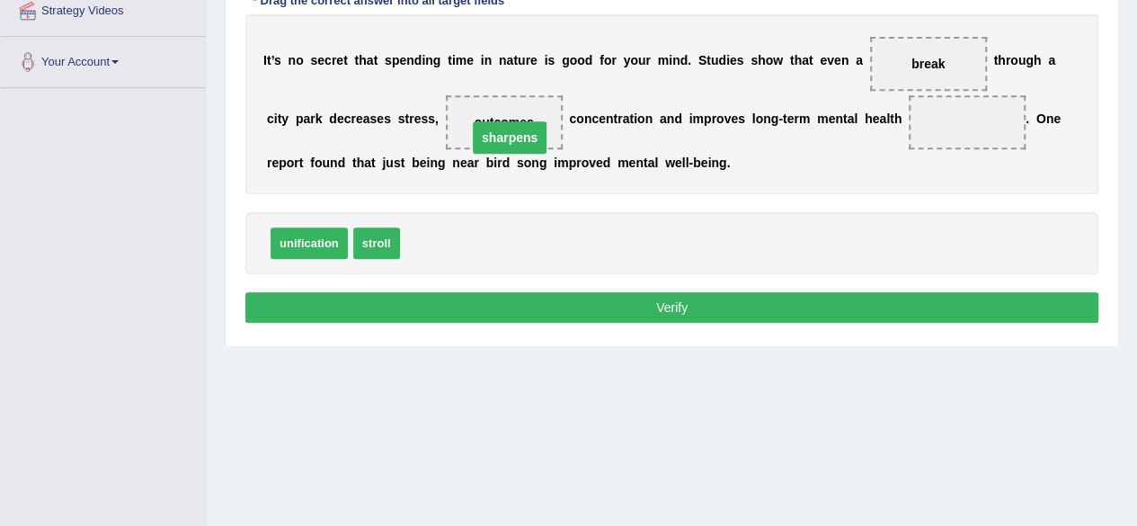
drag, startPoint x: 959, startPoint y: 117, endPoint x: 494, endPoint y: 118, distance: 464.8
drag, startPoint x: 454, startPoint y: 238, endPoint x: 962, endPoint y: 126, distance: 520.3
click at [675, 306] on button "Verify" at bounding box center [671, 307] width 853 height 31
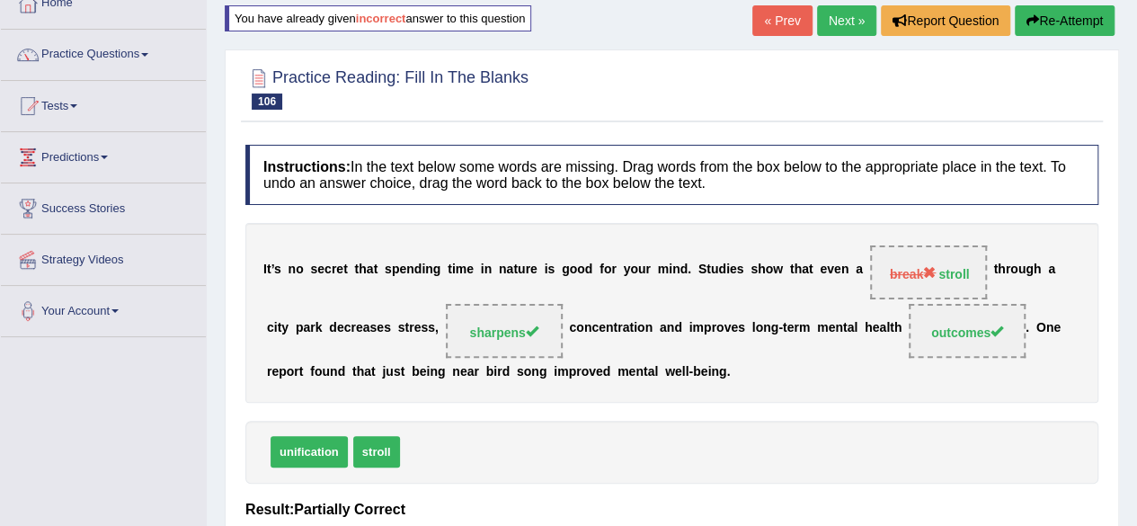
scroll to position [0, 0]
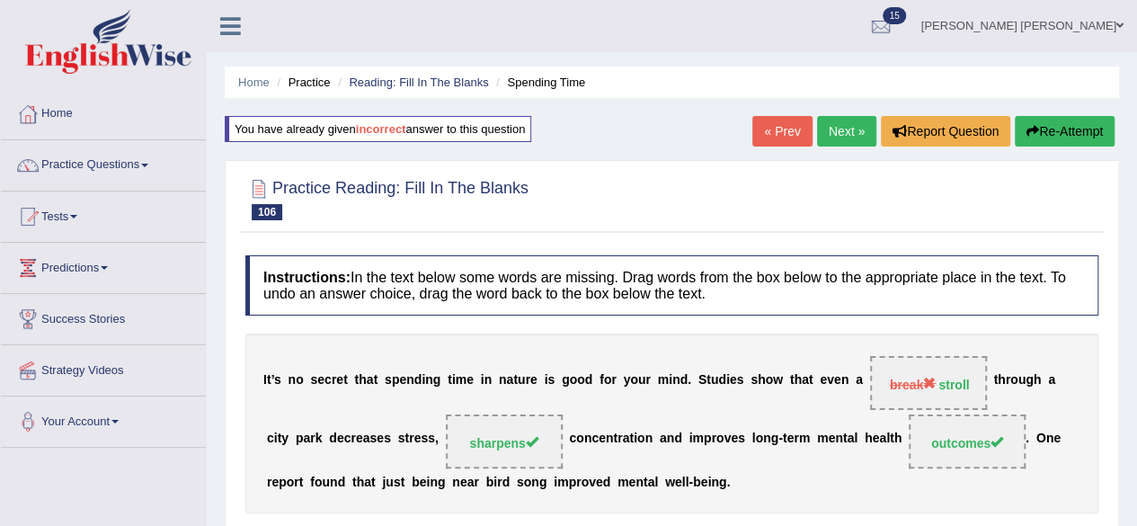
click at [852, 132] on link "Next »" at bounding box center [846, 131] width 59 height 31
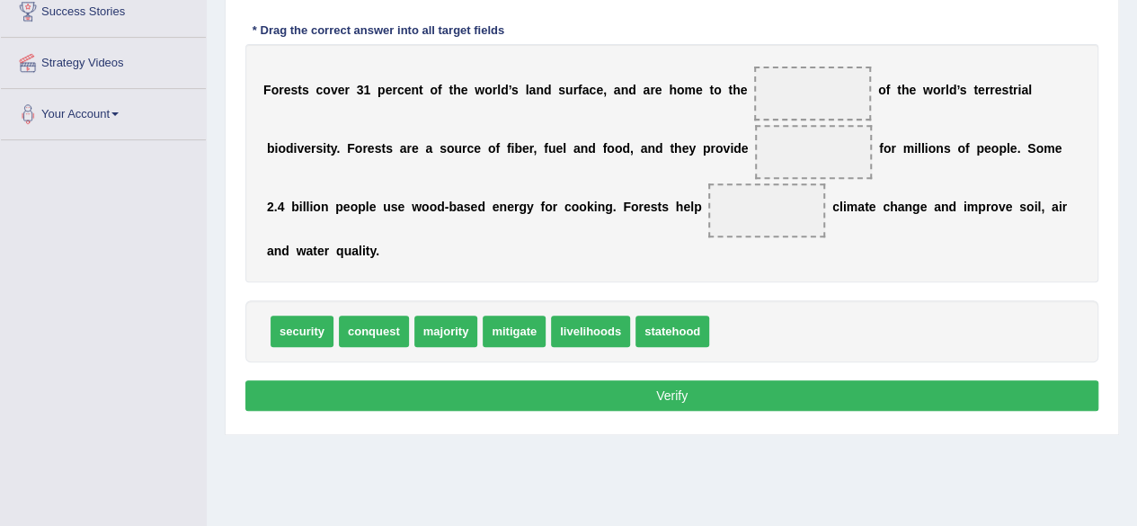
scroll to position [270, 0]
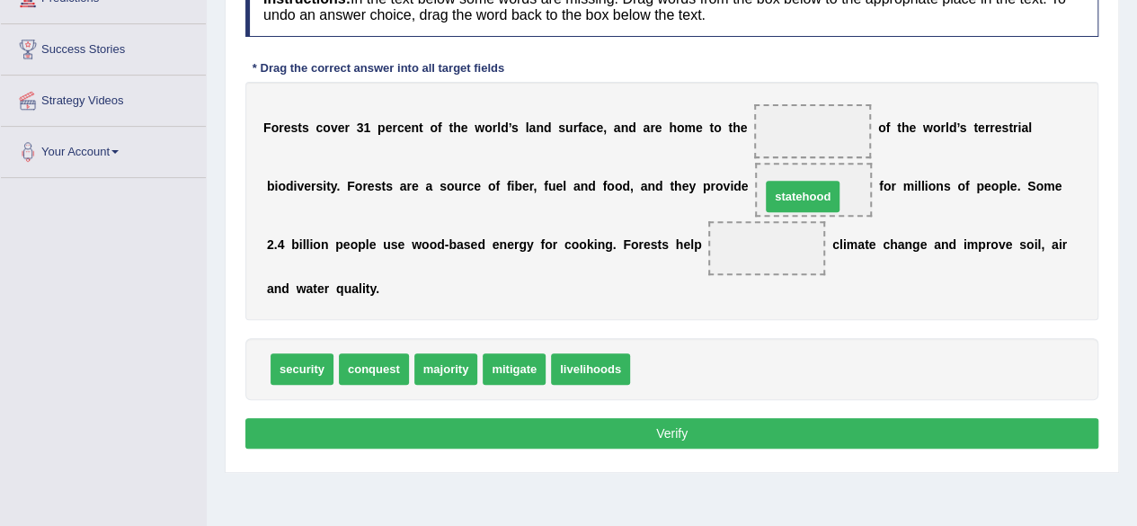
drag, startPoint x: 644, startPoint y: 371, endPoint x: 780, endPoint y: 197, distance: 221.6
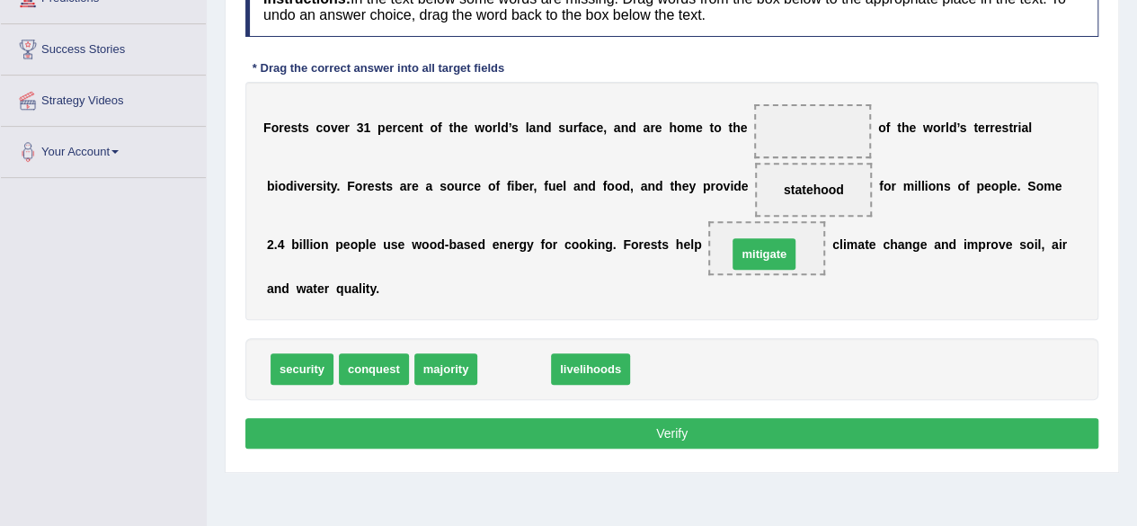
drag, startPoint x: 516, startPoint y: 370, endPoint x: 766, endPoint y: 254, distance: 275.2
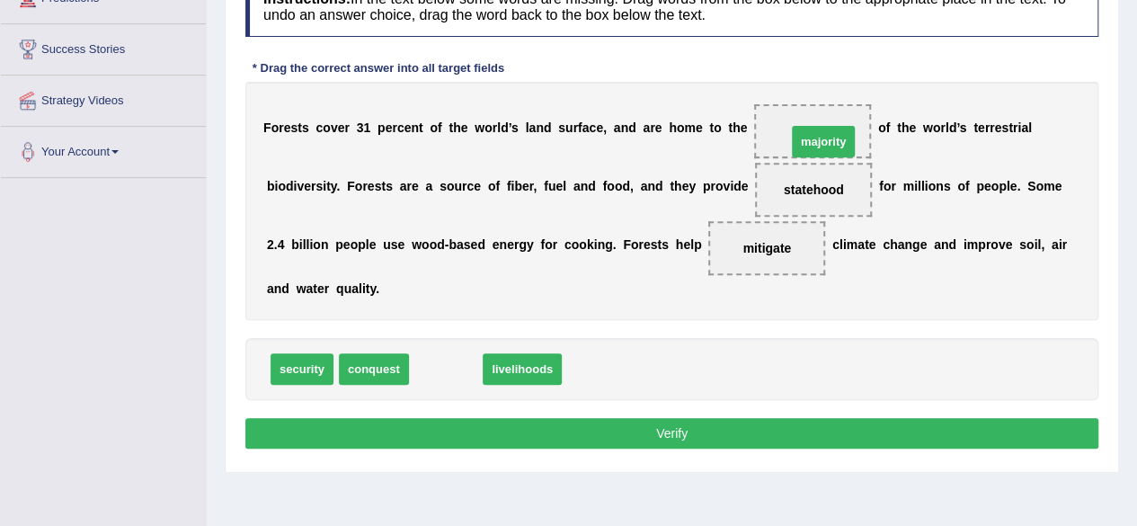
drag, startPoint x: 439, startPoint y: 365, endPoint x: 813, endPoint y: 136, distance: 438.7
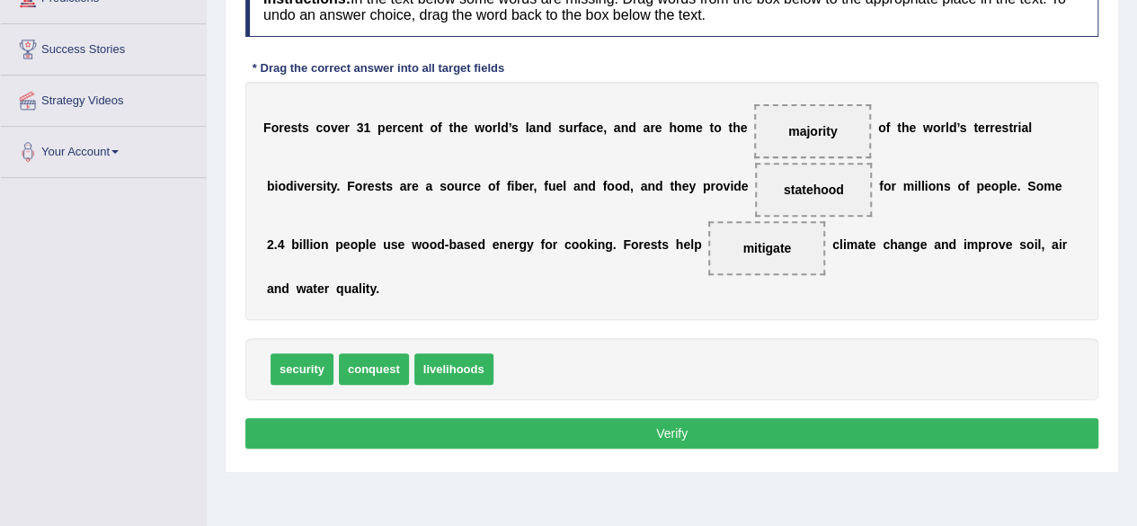
click at [644, 423] on button "Verify" at bounding box center [671, 433] width 853 height 31
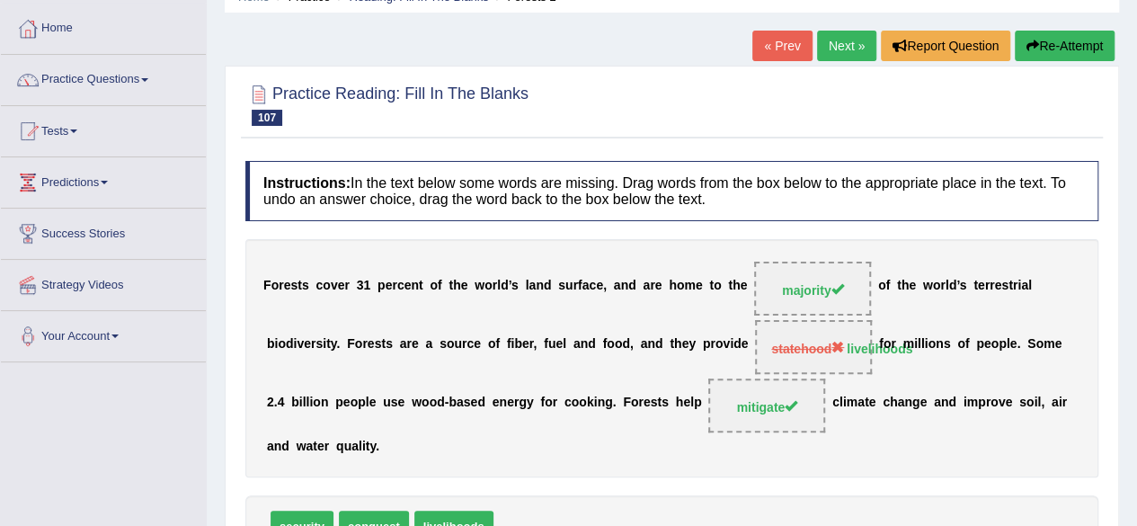
scroll to position [0, 0]
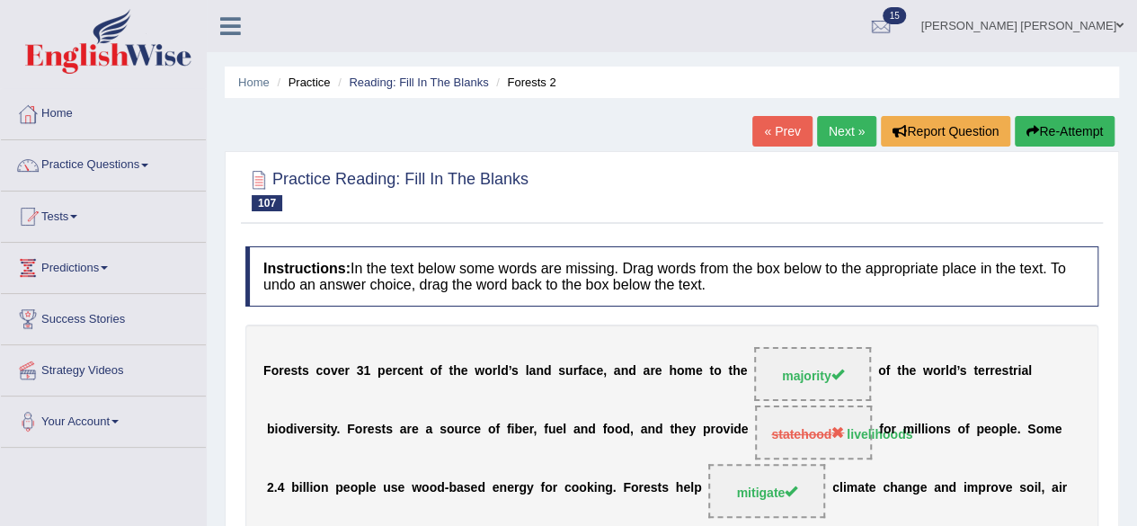
click at [838, 128] on link "Next »" at bounding box center [846, 131] width 59 height 31
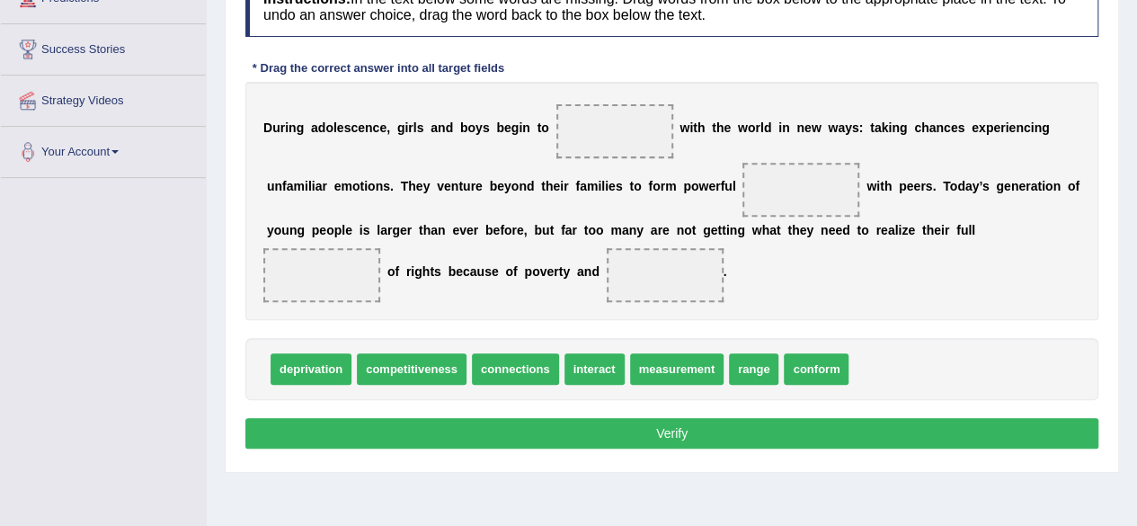
scroll to position [313, 0]
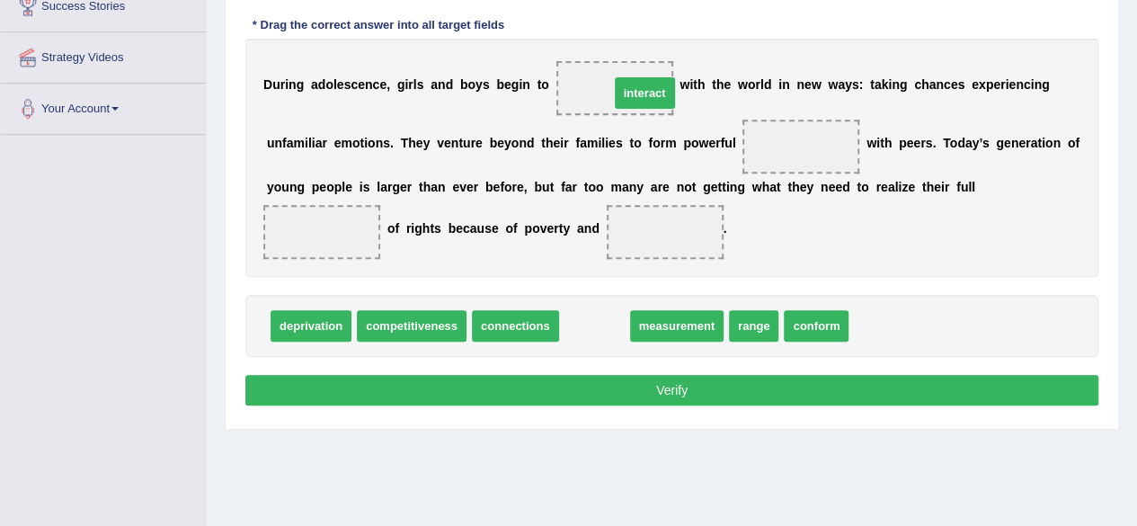
drag, startPoint x: 594, startPoint y: 326, endPoint x: 634, endPoint y: 93, distance: 237.1
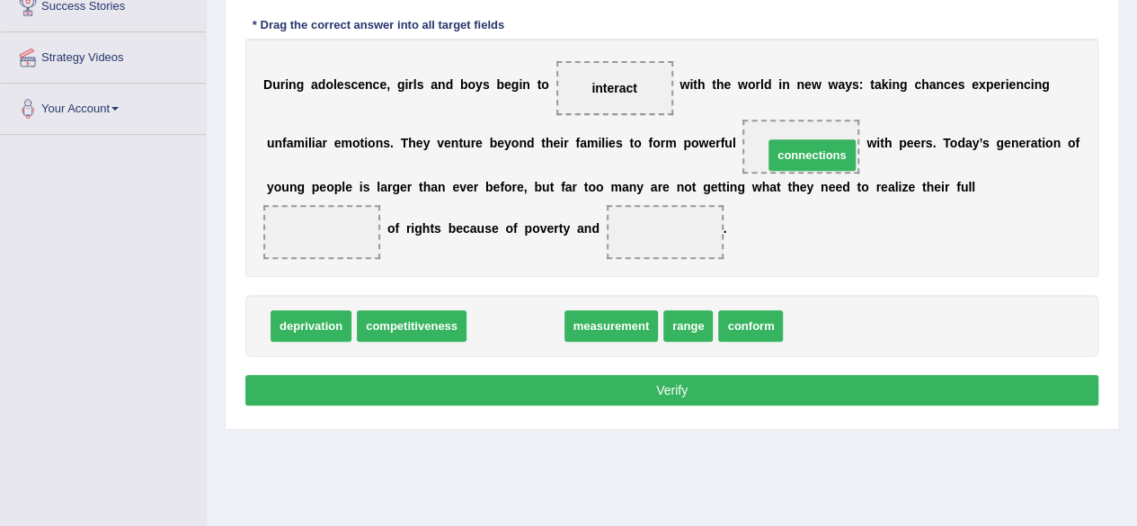
drag, startPoint x: 518, startPoint y: 323, endPoint x: 815, endPoint y: 152, distance: 342.4
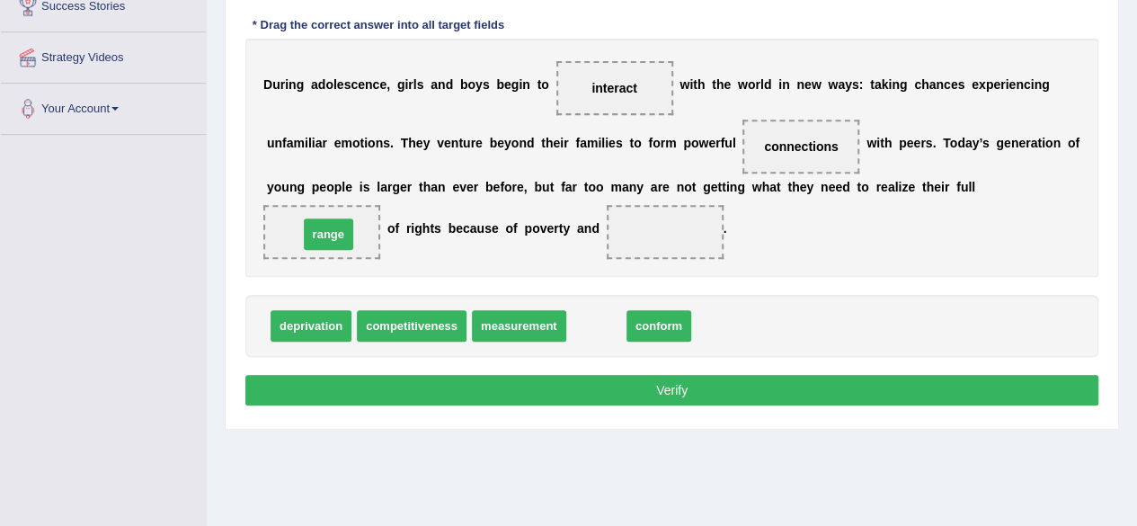
drag, startPoint x: 603, startPoint y: 326, endPoint x: 335, endPoint y: 235, distance: 283.2
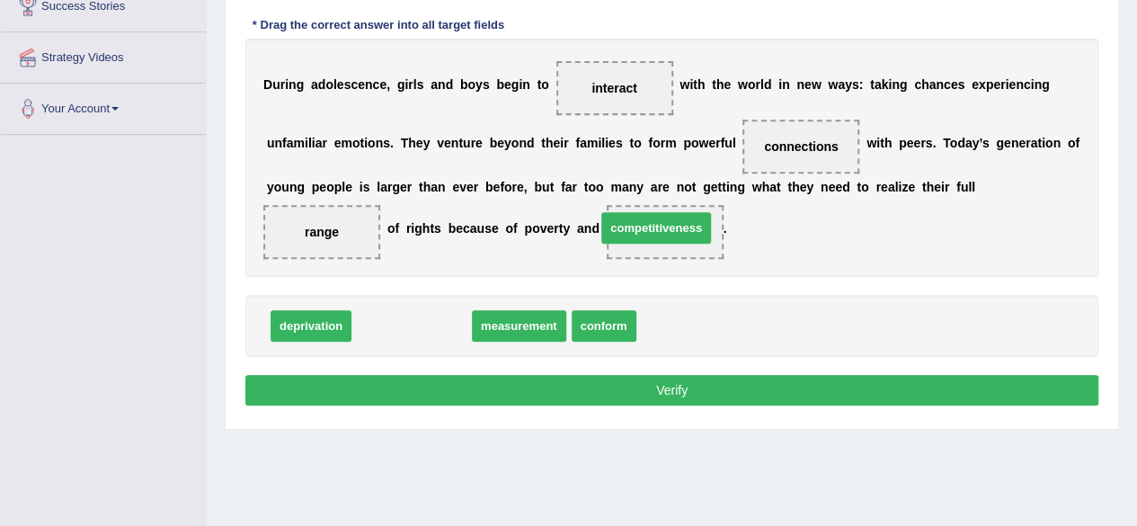
drag, startPoint x: 419, startPoint y: 321, endPoint x: 664, endPoint y: 223, distance: 263.5
click at [664, 223] on span "competitiveness" at bounding box center [656, 227] width 110 height 31
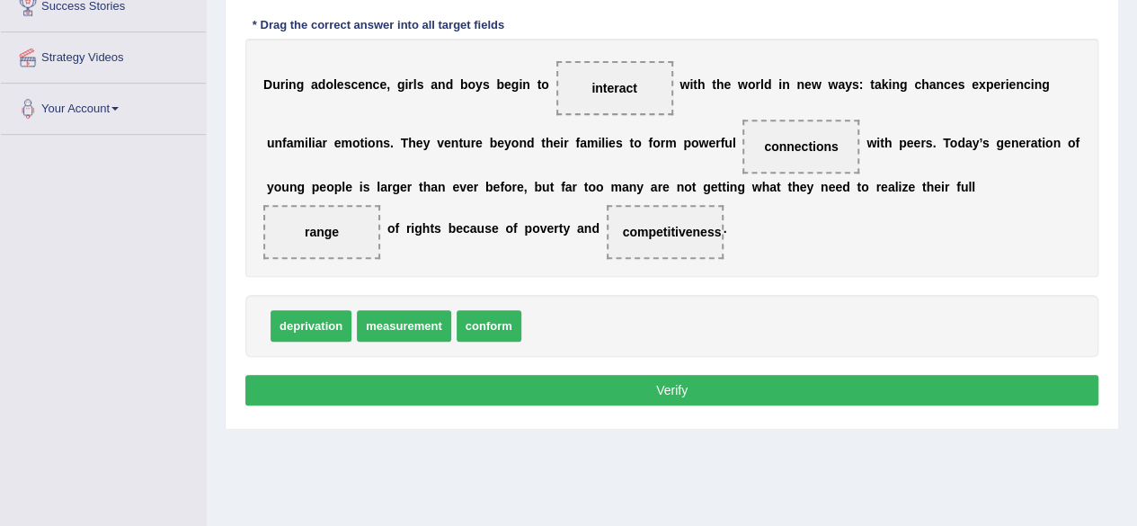
click at [687, 391] on button "Verify" at bounding box center [671, 390] width 853 height 31
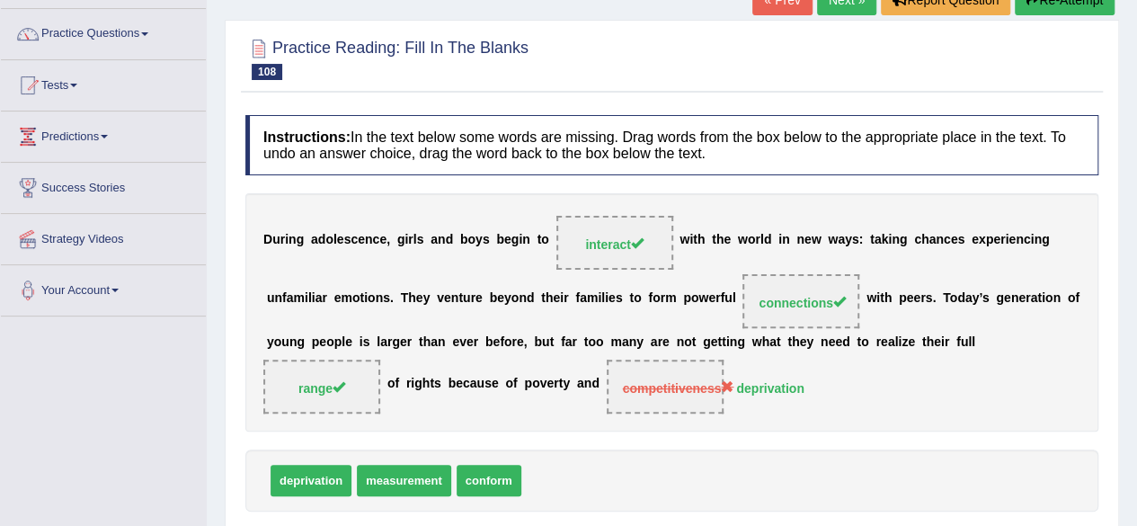
scroll to position [43, 0]
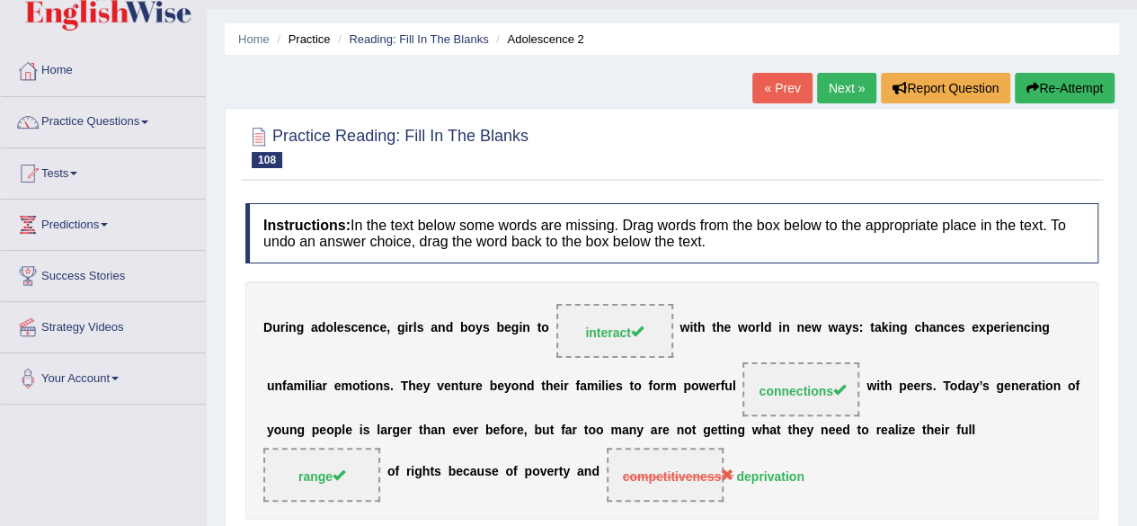
click at [845, 80] on link "Next »" at bounding box center [846, 88] width 59 height 31
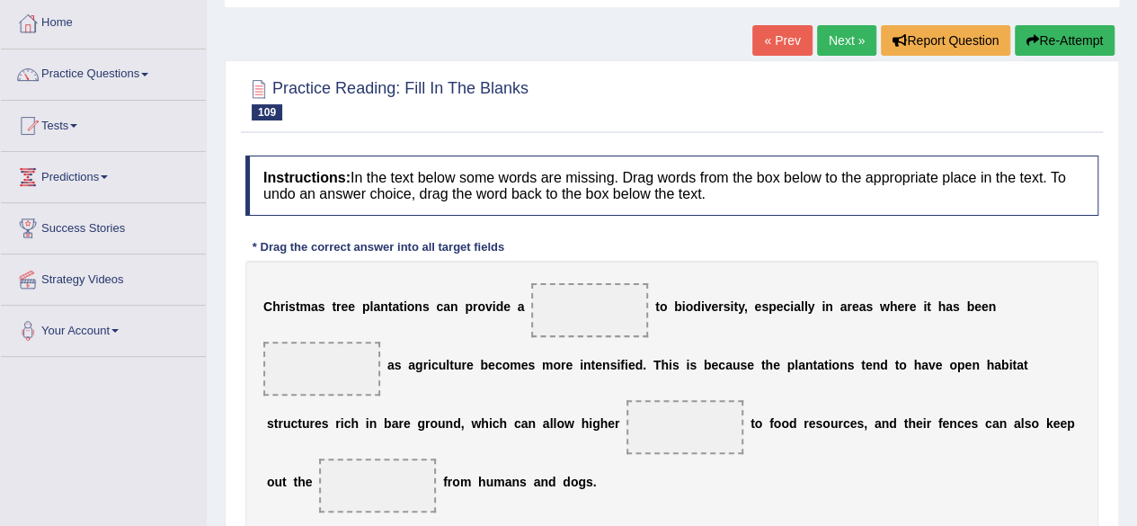
scroll to position [283, 0]
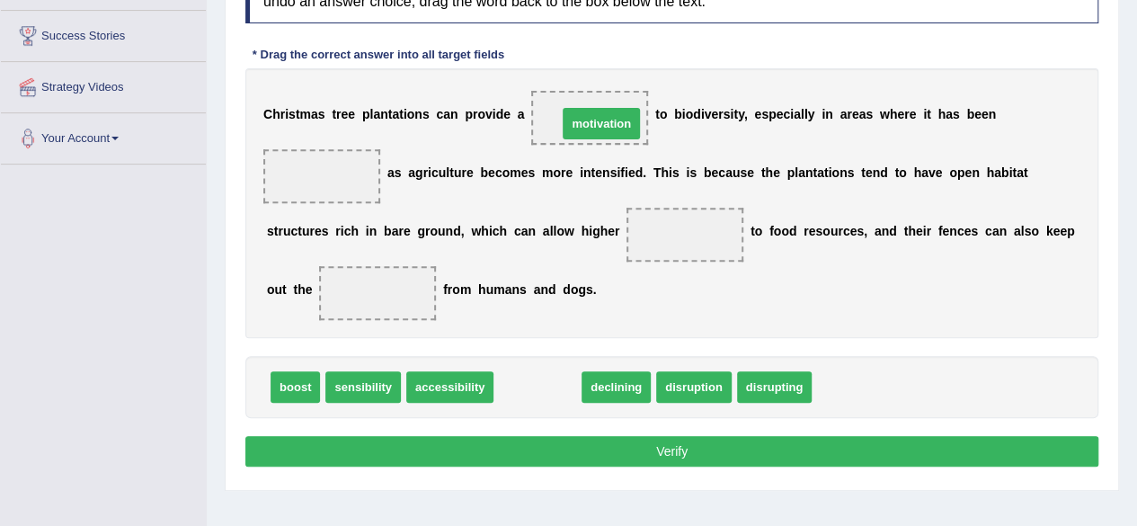
drag, startPoint x: 542, startPoint y: 388, endPoint x: 607, endPoint y: 121, distance: 273.9
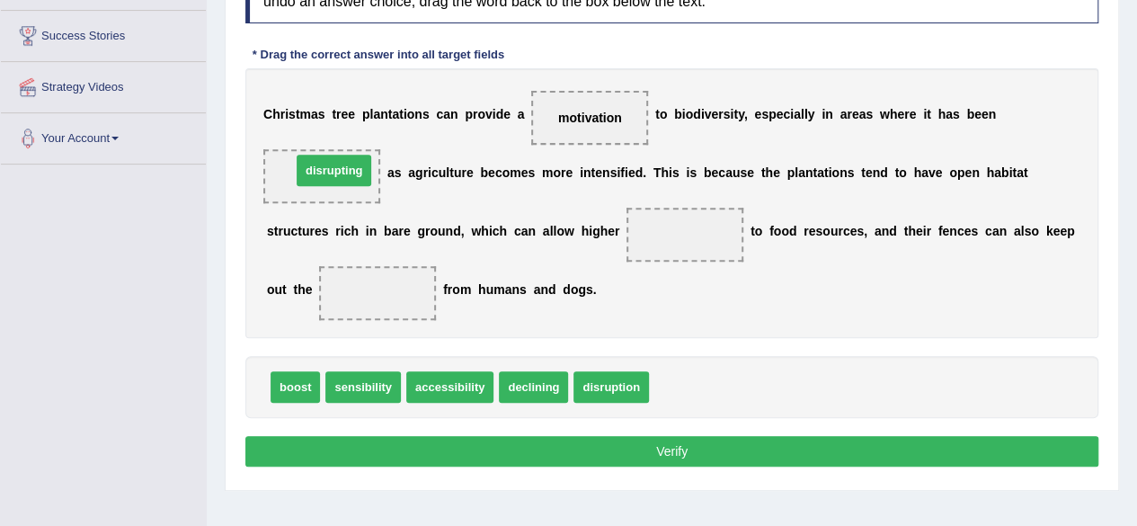
drag, startPoint x: 681, startPoint y: 382, endPoint x: 323, endPoint y: 166, distance: 417.9
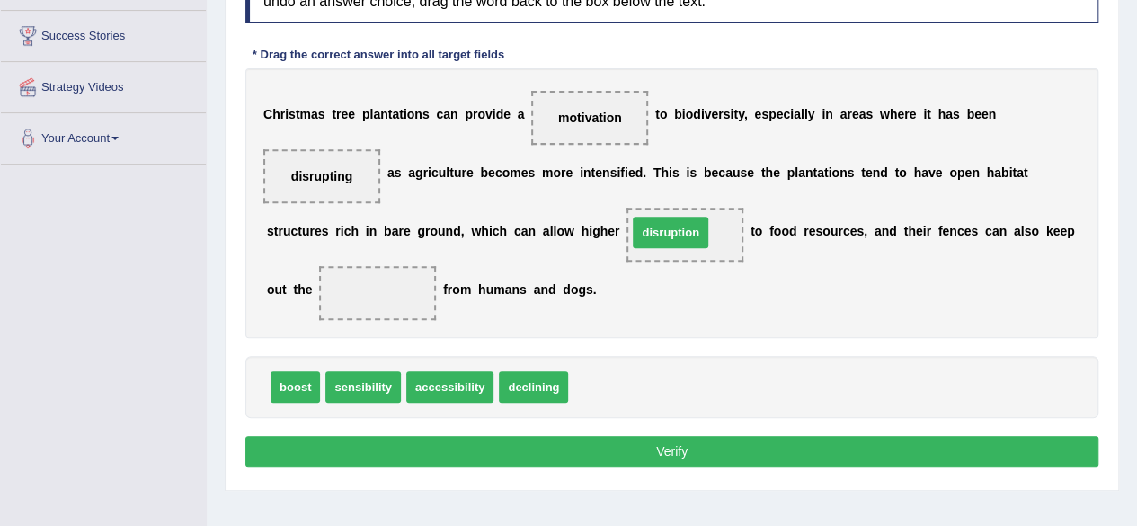
drag, startPoint x: 614, startPoint y: 384, endPoint x: 674, endPoint y: 230, distance: 165.1
click at [674, 230] on span "disruption" at bounding box center [685, 234] width 79 height 32
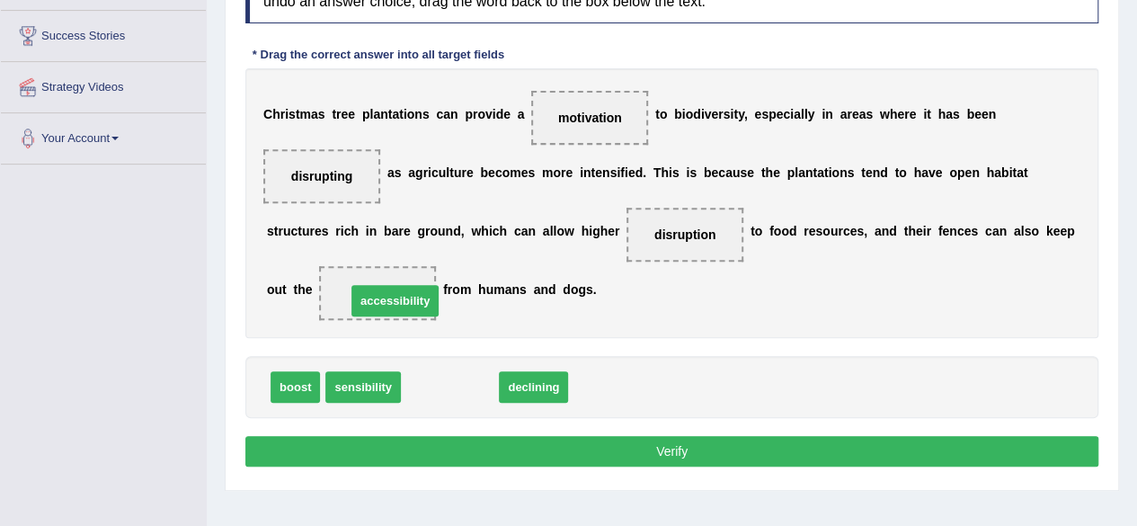
drag, startPoint x: 459, startPoint y: 385, endPoint x: 402, endPoint y: 292, distance: 108.6
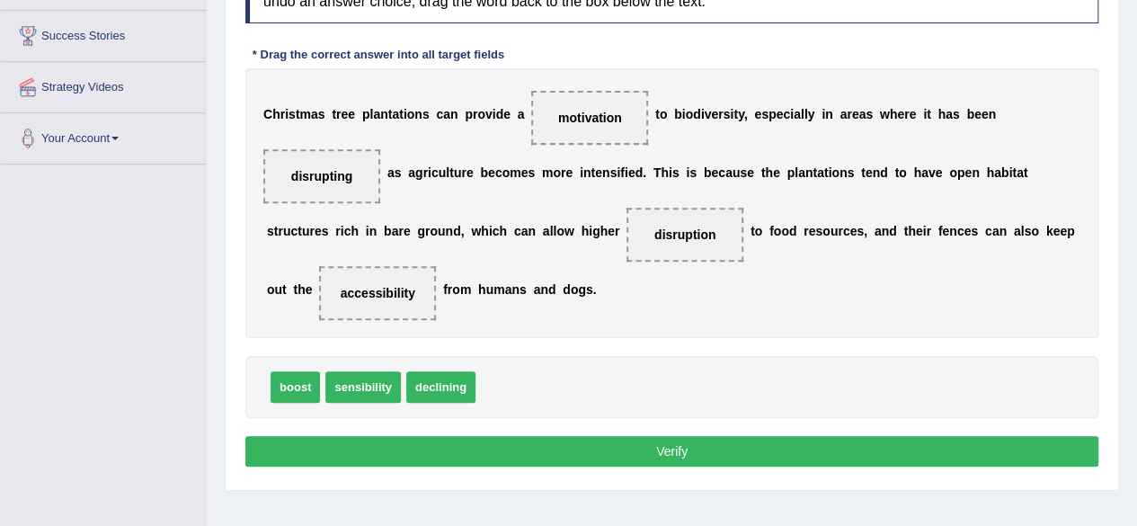
click at [662, 452] on button "Verify" at bounding box center [671, 451] width 853 height 31
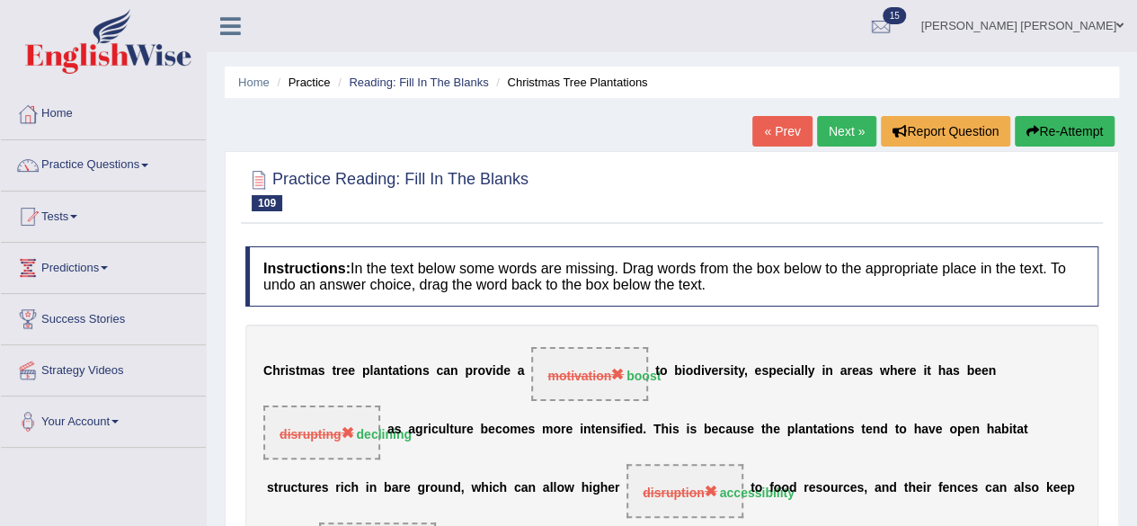
scroll to position [0, 0]
